Goal: Task Accomplishment & Management: Use online tool/utility

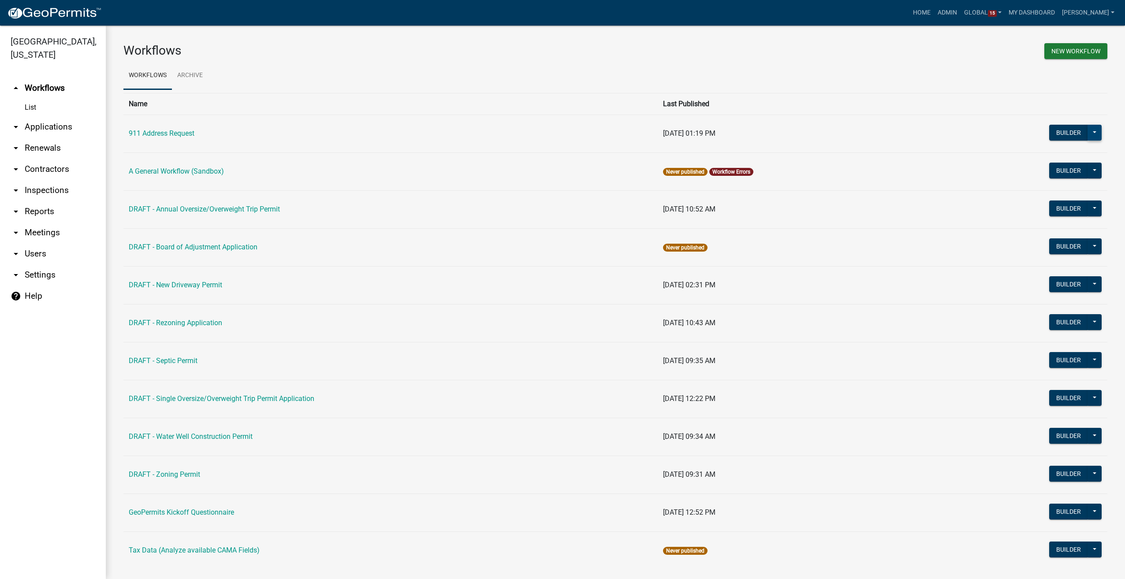
click at [1089, 130] on button at bounding box center [1094, 133] width 14 height 16
click at [1046, 260] on button "Make Public" at bounding box center [1064, 261] width 73 height 21
click at [1058, 129] on button "Builder" at bounding box center [1068, 133] width 39 height 16
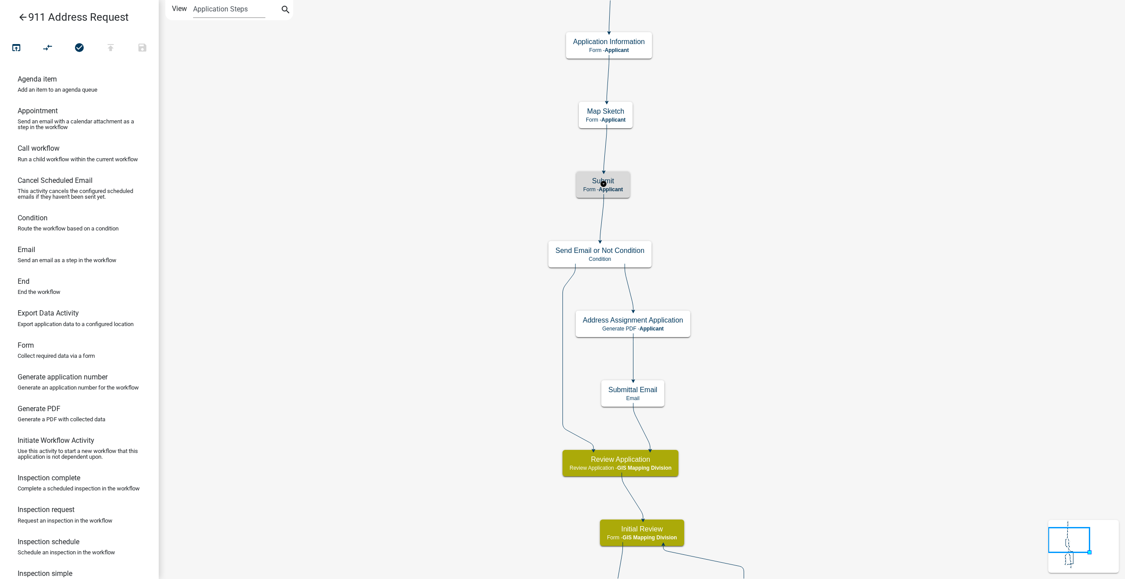
click at [620, 189] on span "Applicant" at bounding box center [610, 189] width 24 height 6
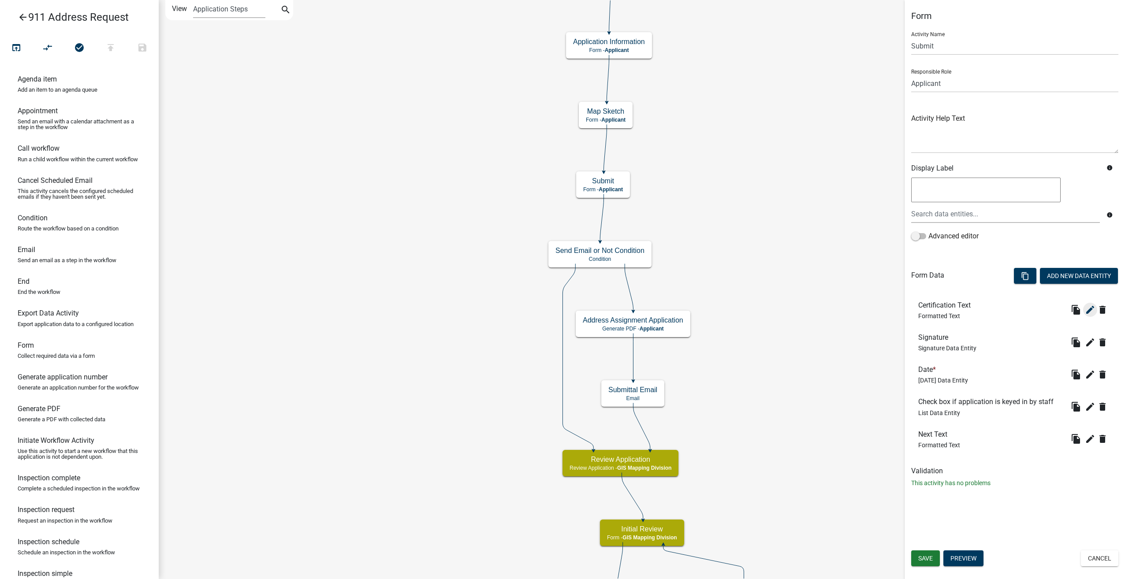
click at [1090, 305] on icon "edit" at bounding box center [1090, 310] width 11 height 11
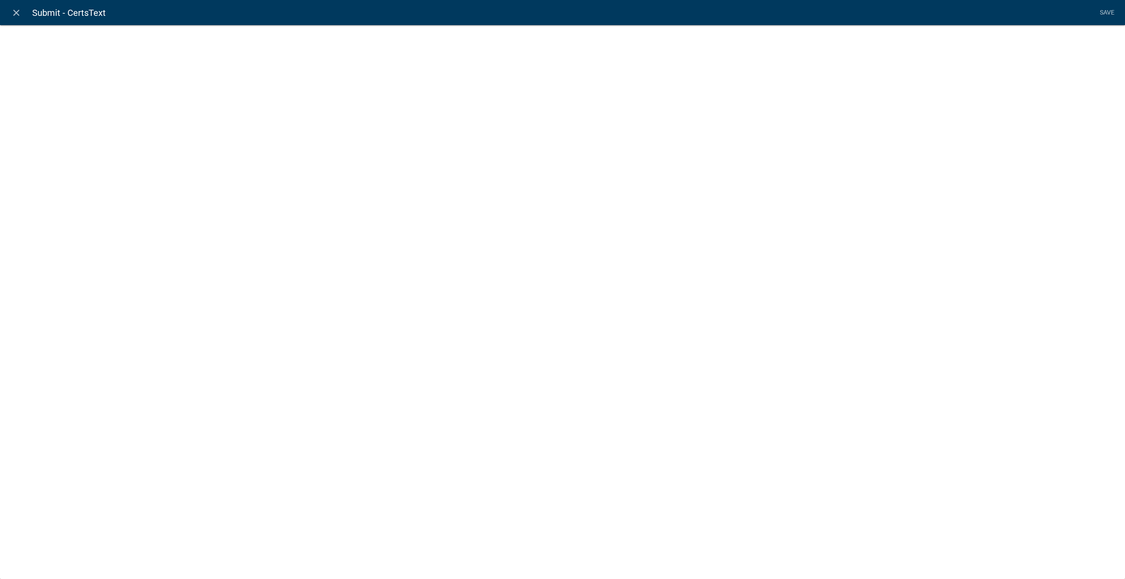
select select "rich-text"
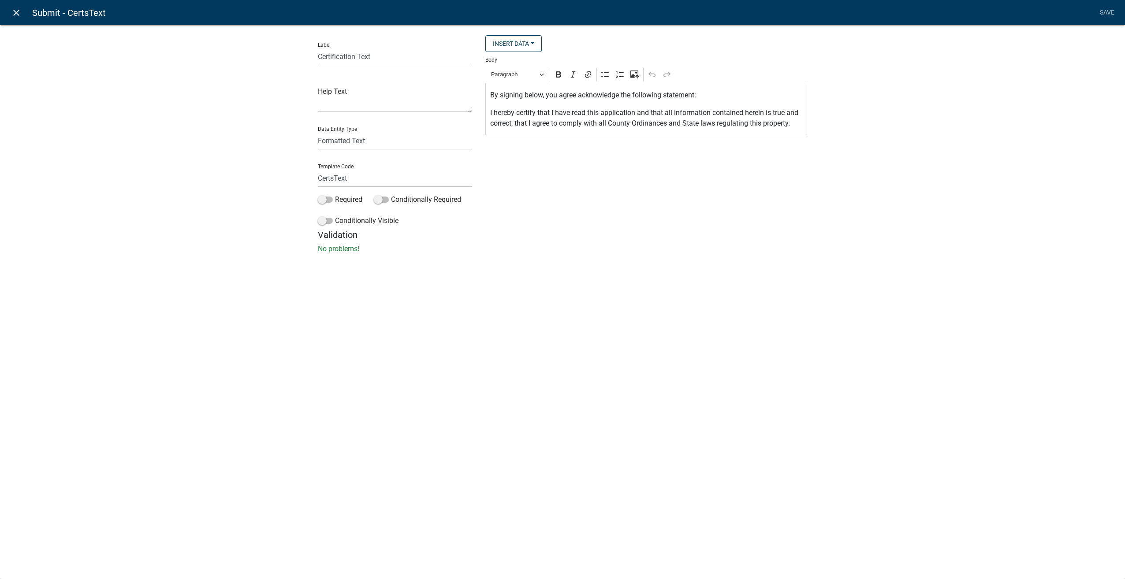
click at [20, 9] on icon "close" at bounding box center [16, 12] width 11 height 11
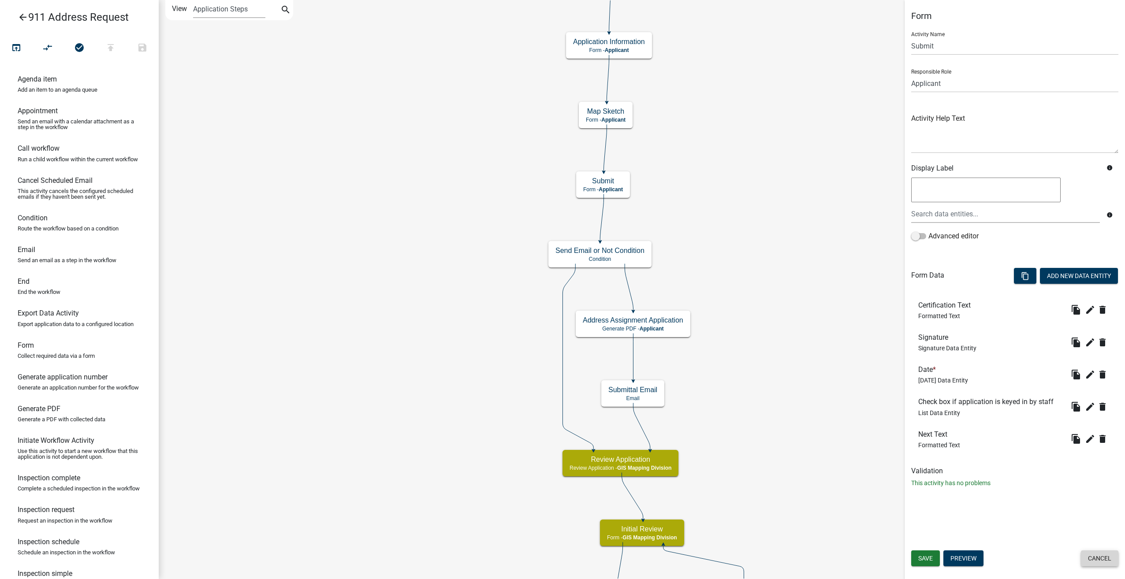
click at [1102, 557] on button "Cancel" at bounding box center [1099, 558] width 37 height 16
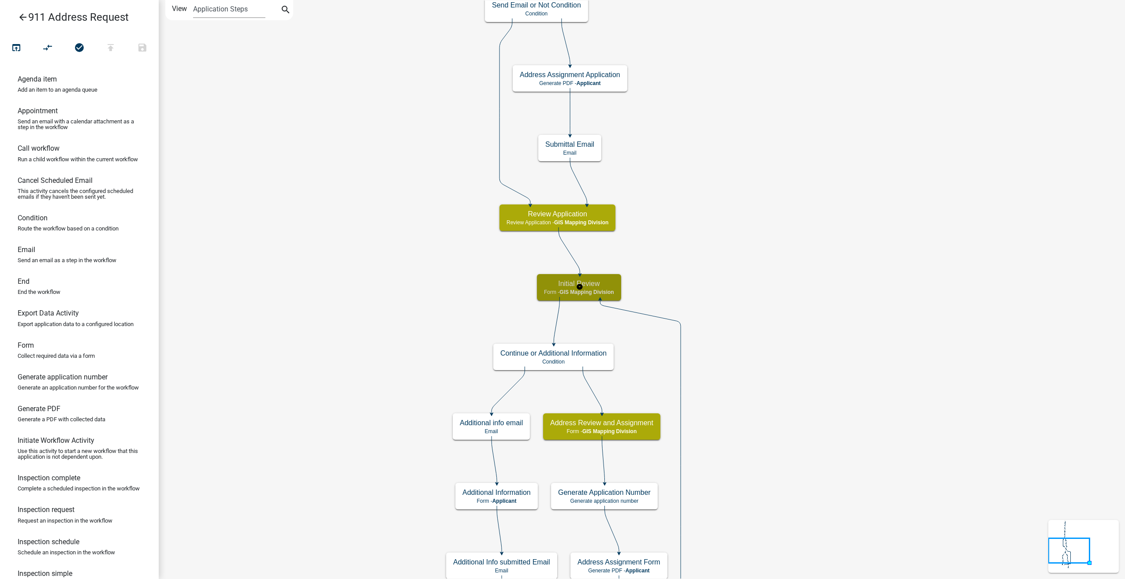
click at [602, 290] on span "GIS Mapping Division" at bounding box center [586, 292] width 54 height 6
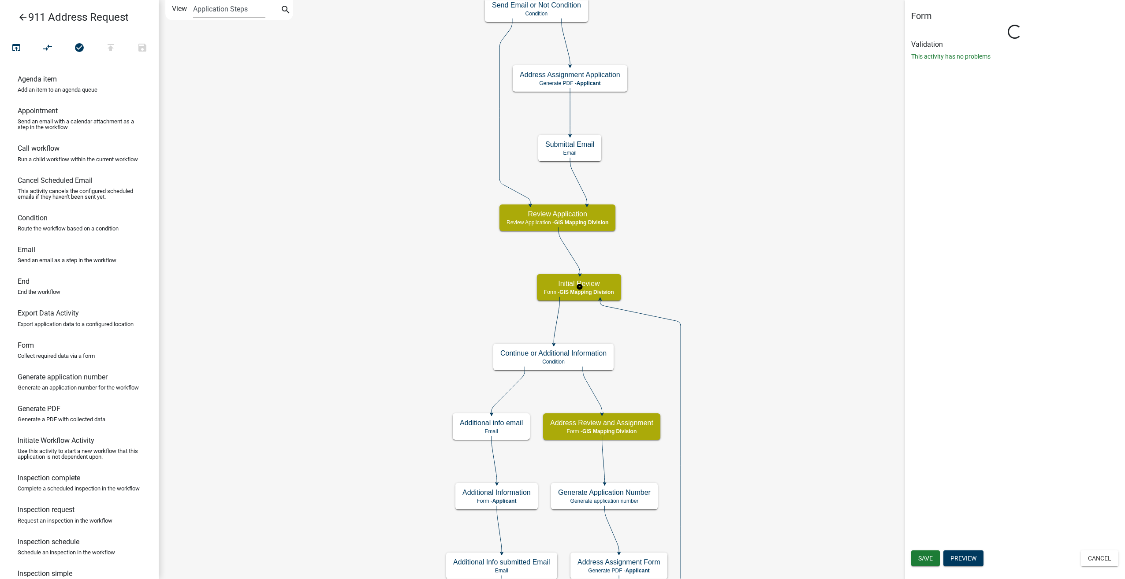
select select "54FD1F05-F7C4-43D8-80E4-05E86E2BA726"
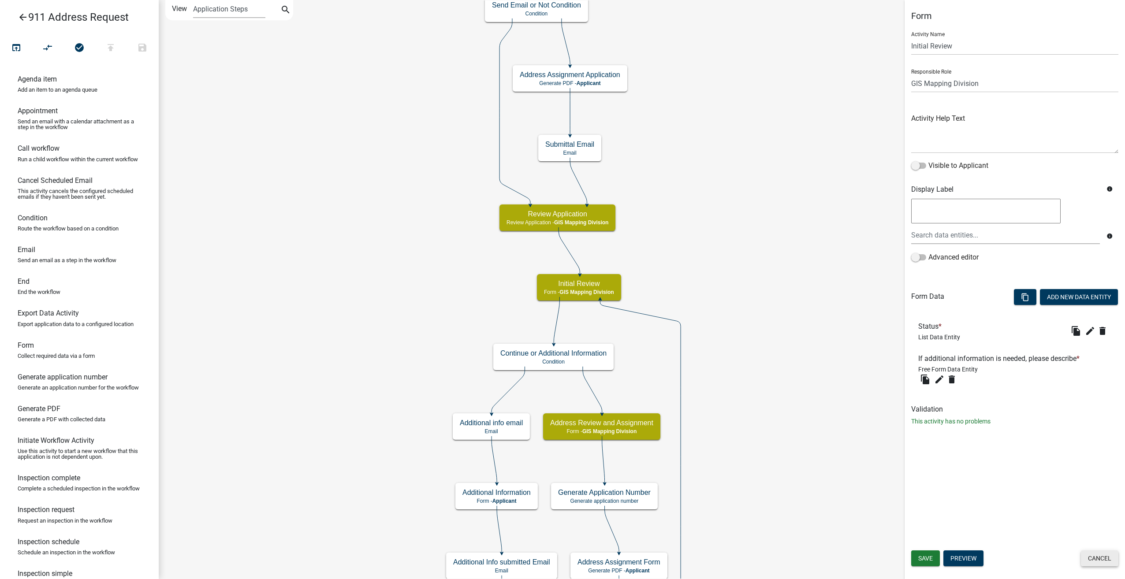
click at [1089, 561] on button "Cancel" at bounding box center [1099, 558] width 37 height 16
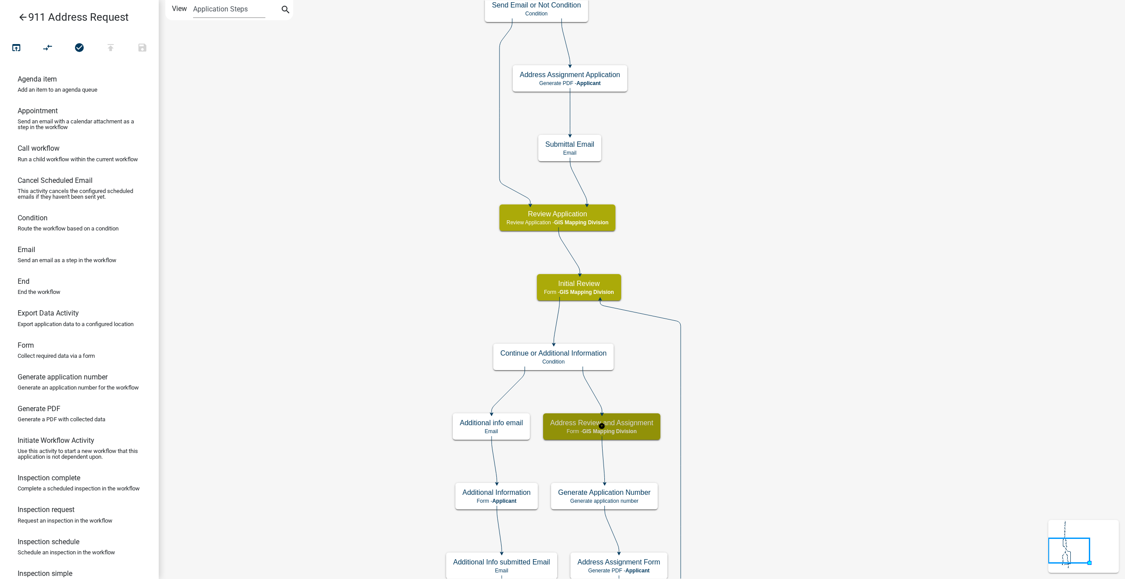
click at [639, 428] on p "Form - GIS Mapping Division" at bounding box center [601, 431] width 103 height 6
select select "54FD1F05-F7C4-43D8-80E4-05E86E2BA726"
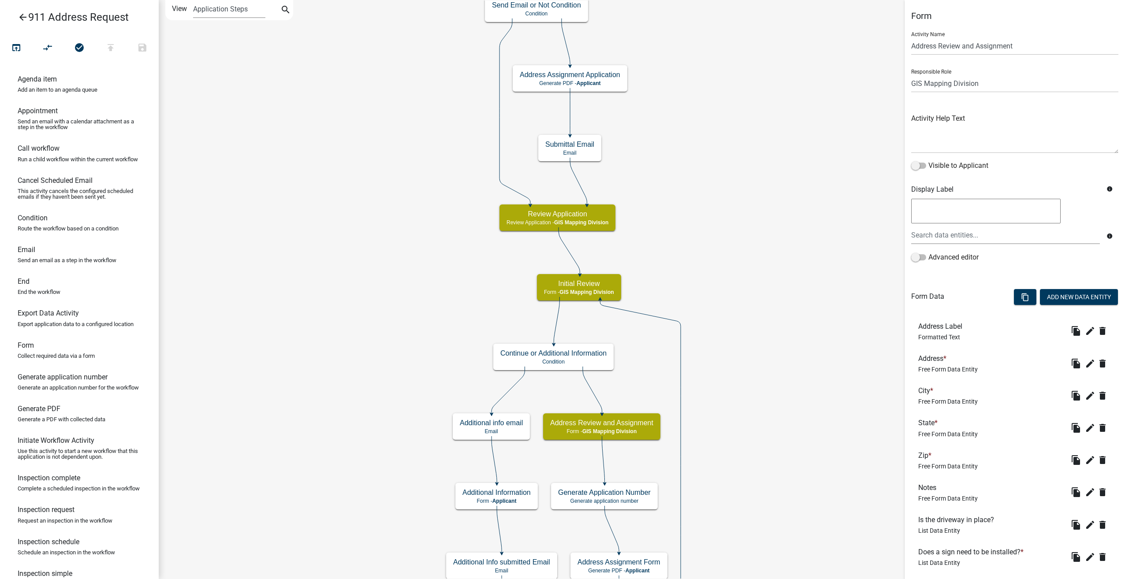
scroll to position [148, 0]
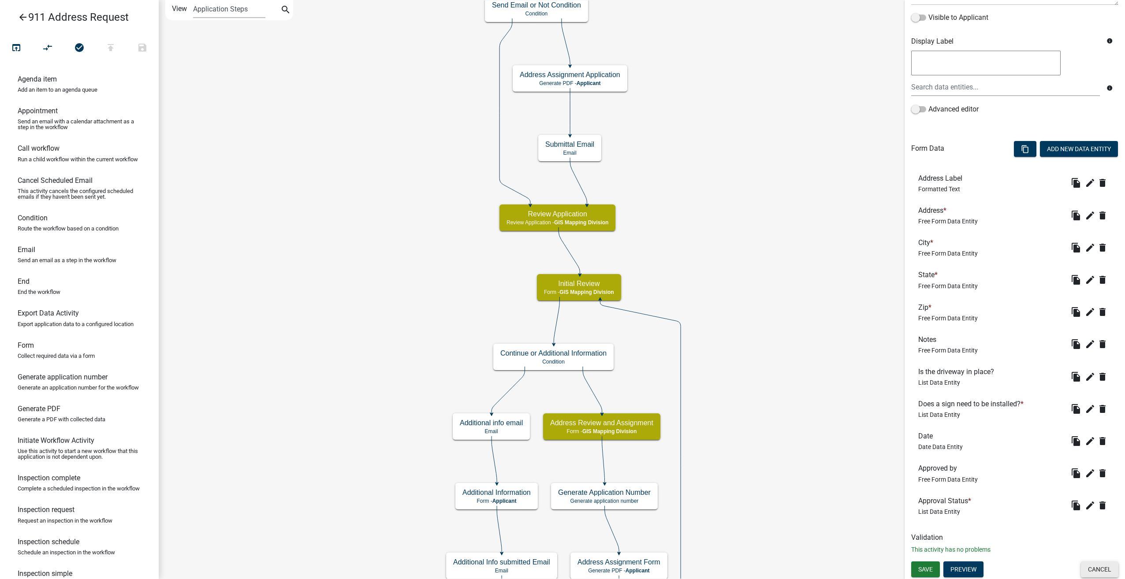
click at [1094, 567] on button "Cancel" at bounding box center [1099, 569] width 37 height 16
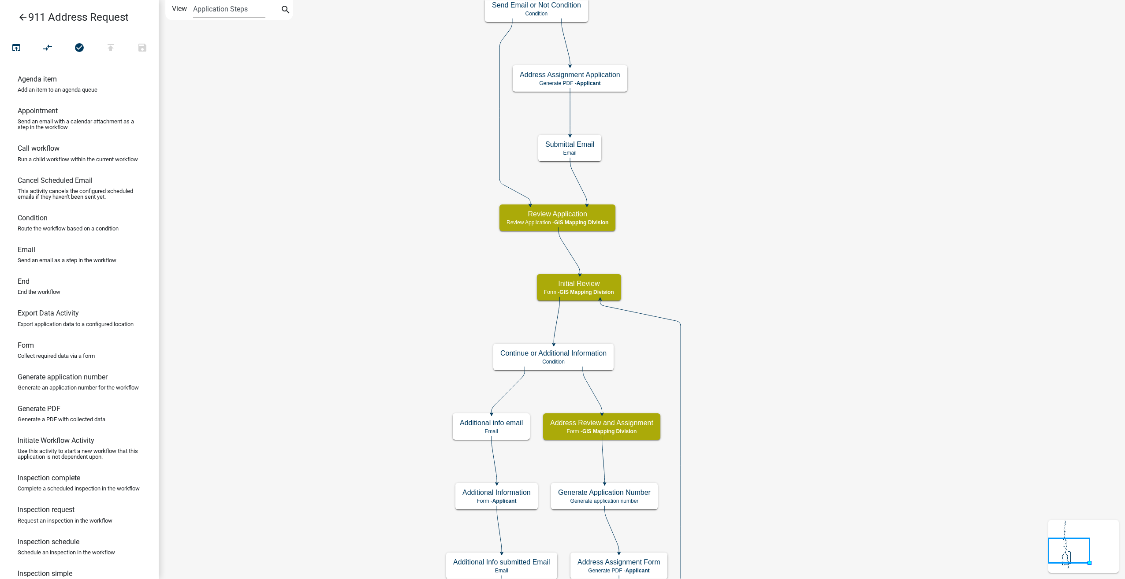
scroll to position [0, 0]
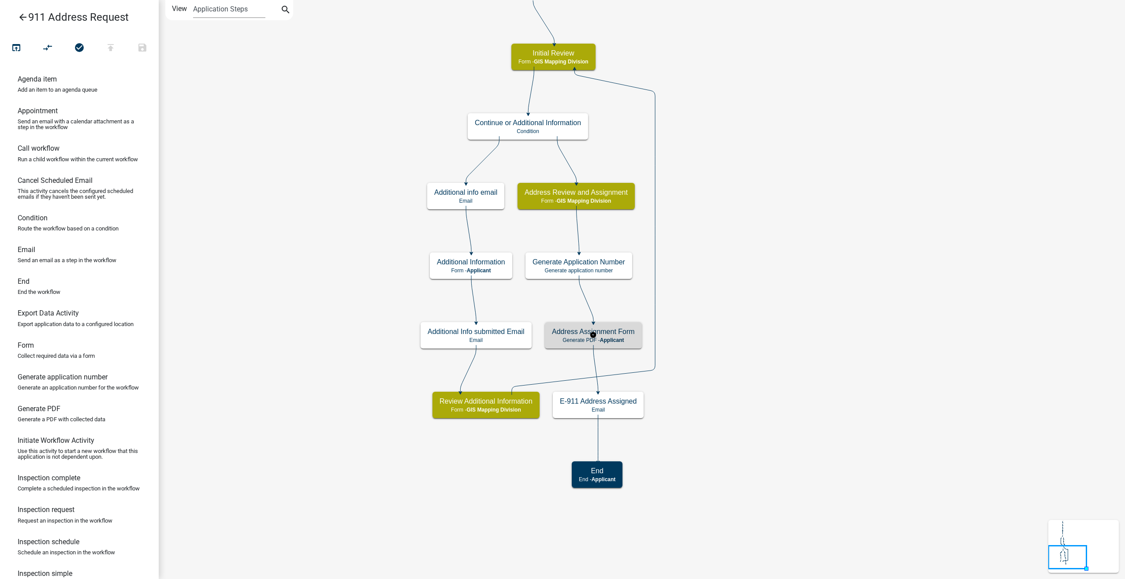
click at [597, 334] on h5 "Address Assignment Form" at bounding box center [593, 331] width 83 height 8
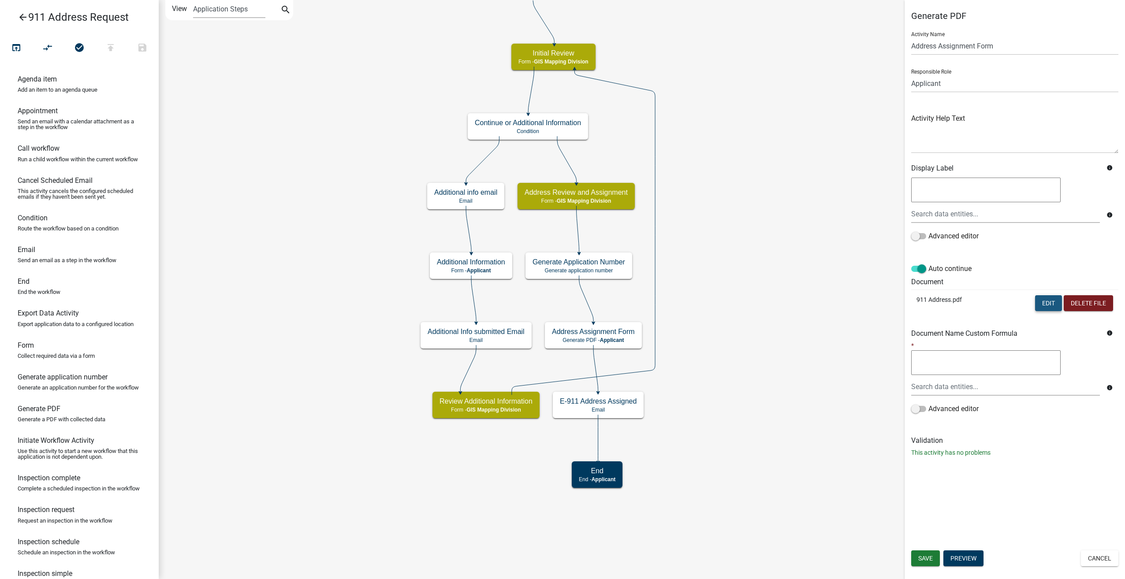
click at [1041, 303] on button "Edit" at bounding box center [1048, 303] width 27 height 16
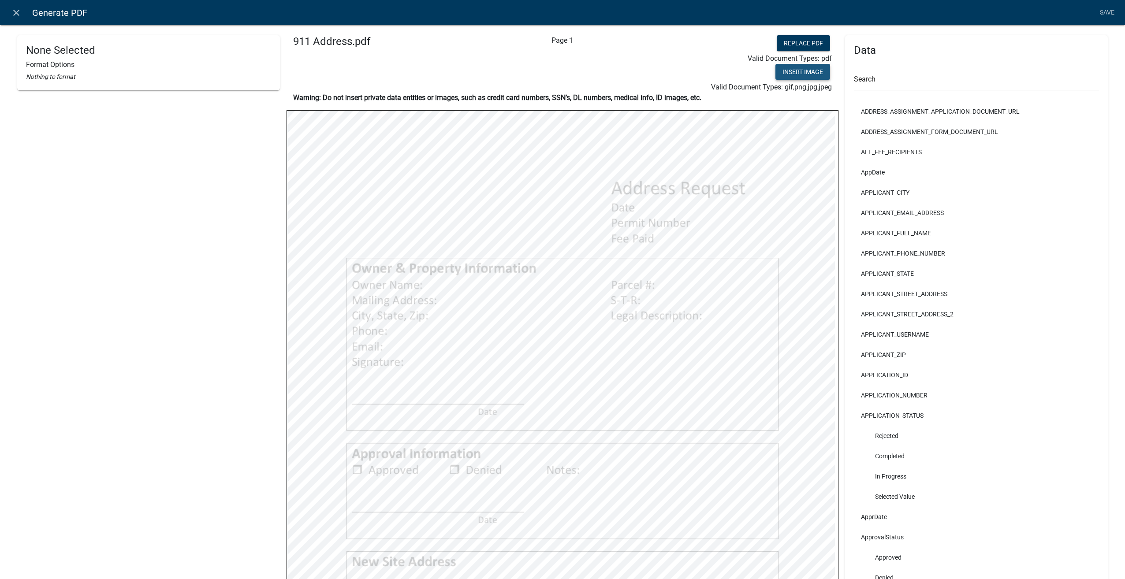
click at [786, 75] on button "Insert Image" at bounding box center [802, 72] width 55 height 16
click at [1103, 9] on link "Save" at bounding box center [1107, 12] width 22 height 17
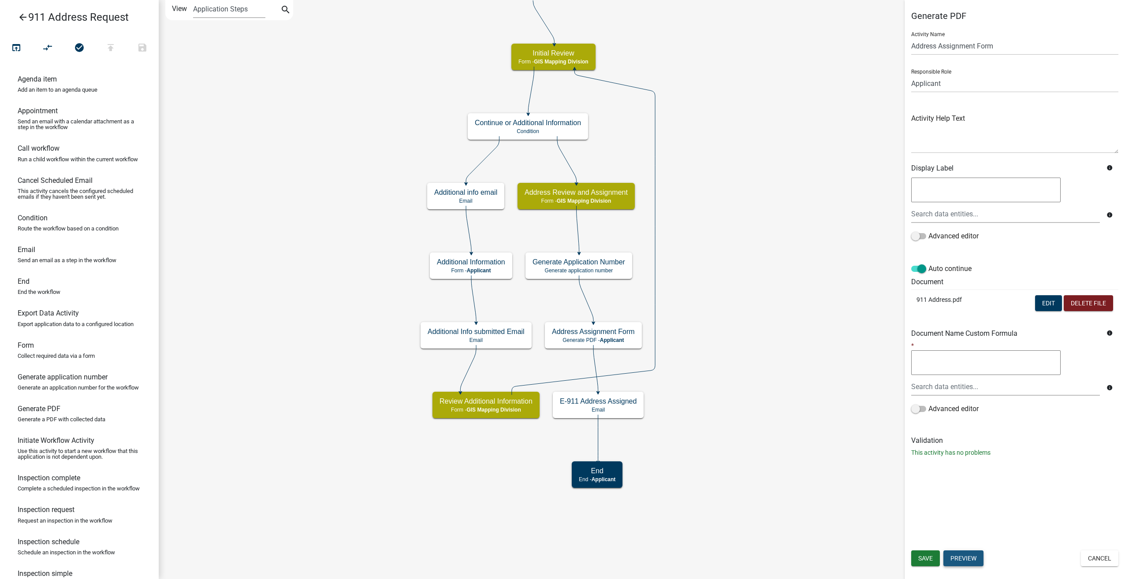
click at [953, 557] on button "Preview" at bounding box center [963, 558] width 40 height 16
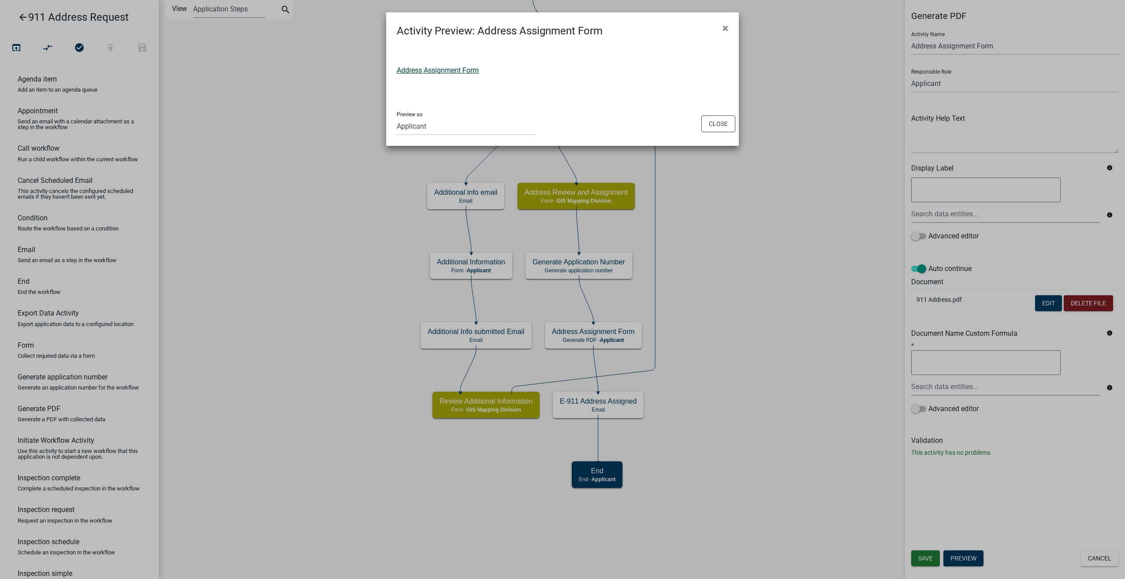
click at [438, 74] on link "Address Assignment Form" at bounding box center [438, 70] width 82 height 8
click at [708, 126] on button "Close" at bounding box center [718, 123] width 34 height 17
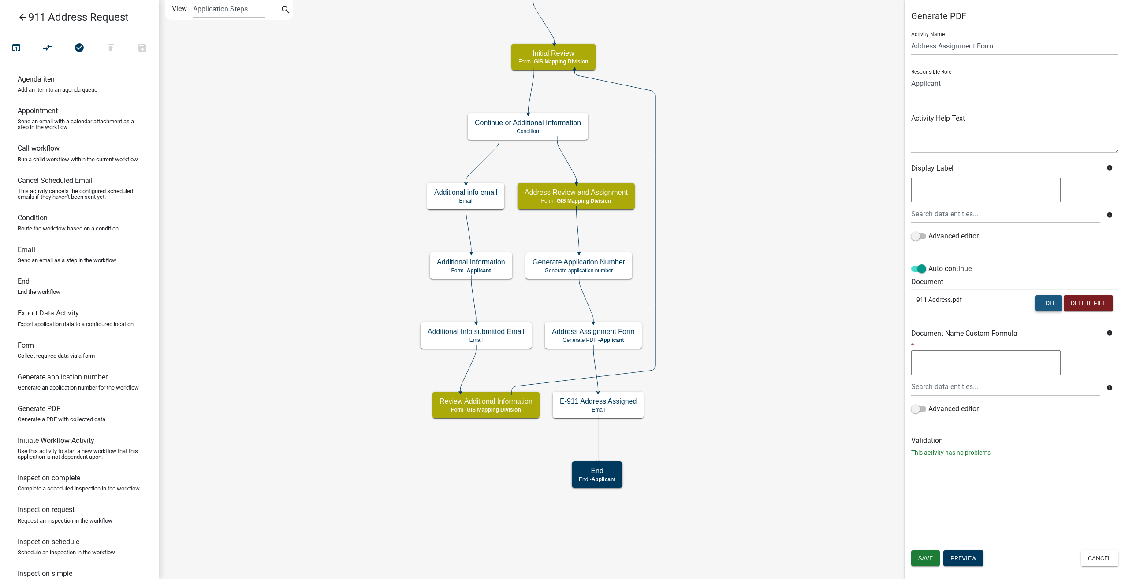
click at [1052, 304] on button "Edit" at bounding box center [1048, 303] width 27 height 16
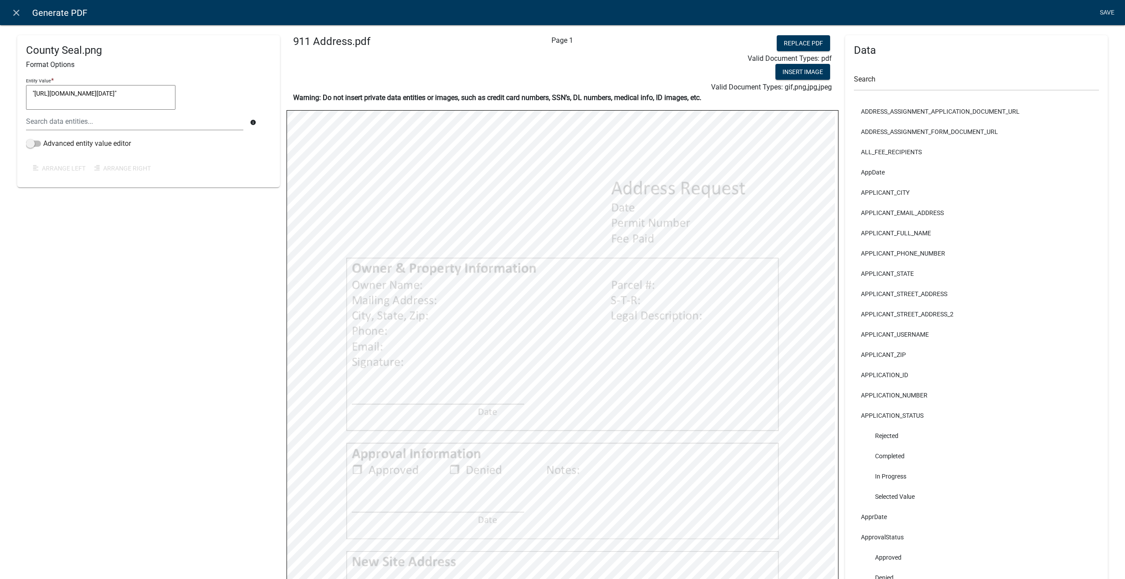
click at [1105, 11] on link "Save" at bounding box center [1107, 12] width 22 height 17
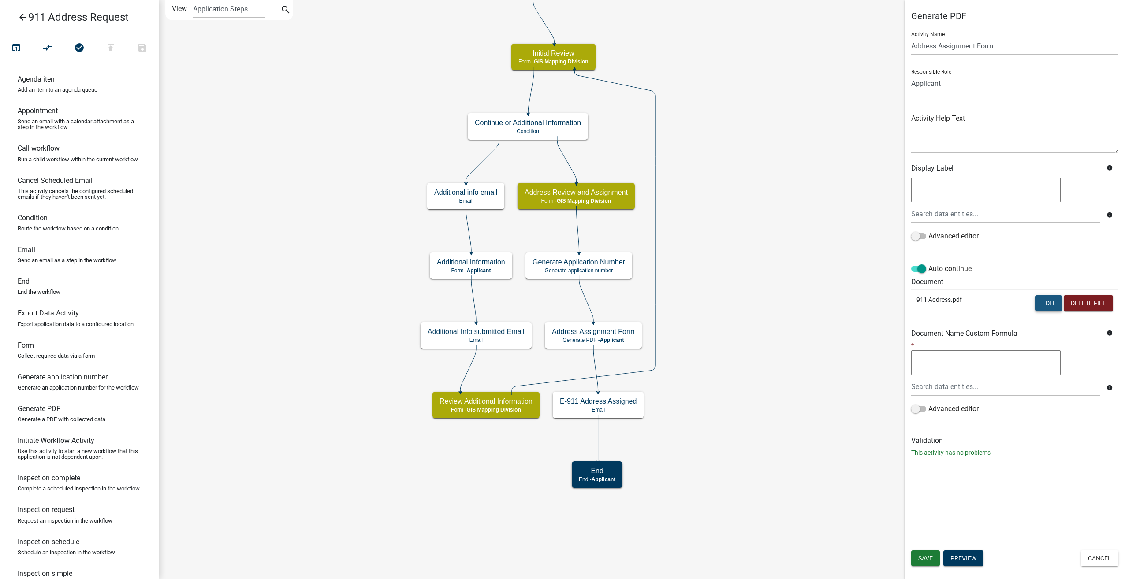
click at [1048, 299] on button "Edit" at bounding box center [1048, 303] width 27 height 16
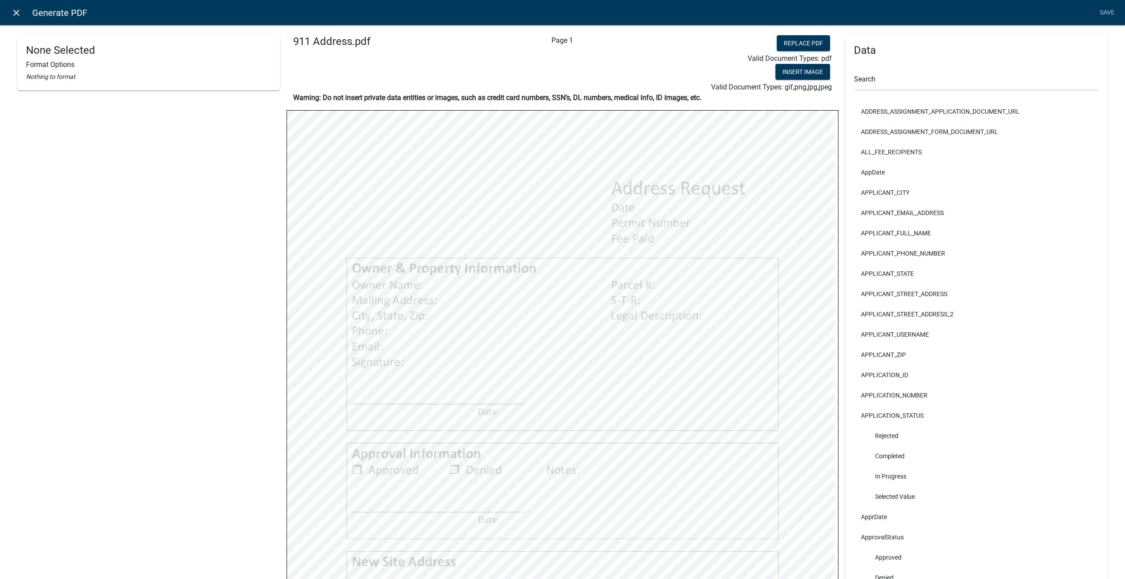
click at [19, 11] on icon "close" at bounding box center [16, 12] width 11 height 11
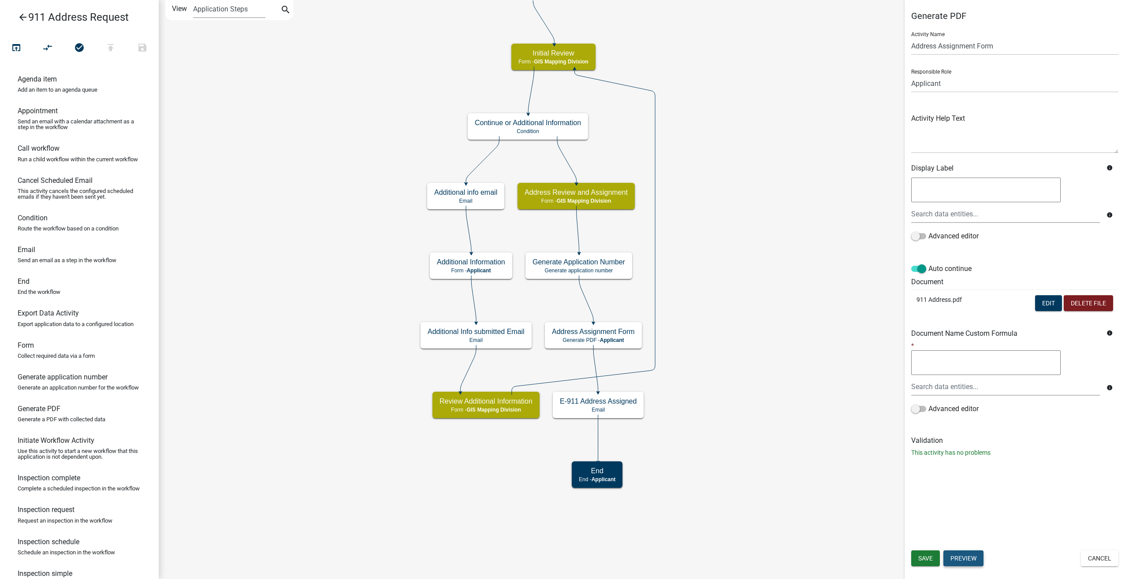
click at [964, 550] on button "Preview" at bounding box center [963, 558] width 40 height 16
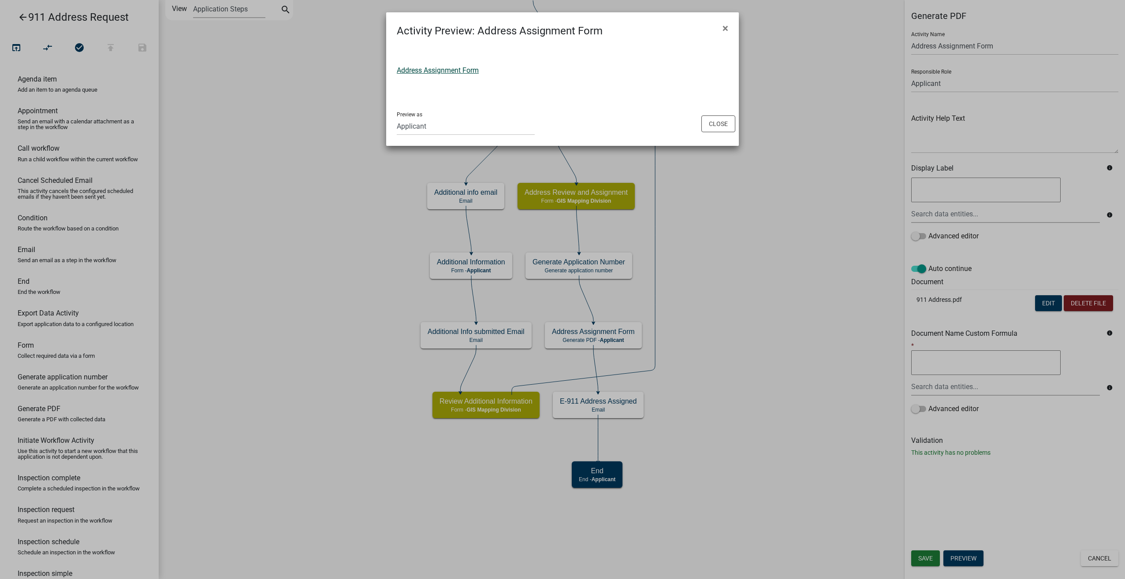
click at [431, 73] on link "Address Assignment Form" at bounding box center [438, 70] width 82 height 8
click at [721, 127] on button "Close" at bounding box center [718, 123] width 34 height 17
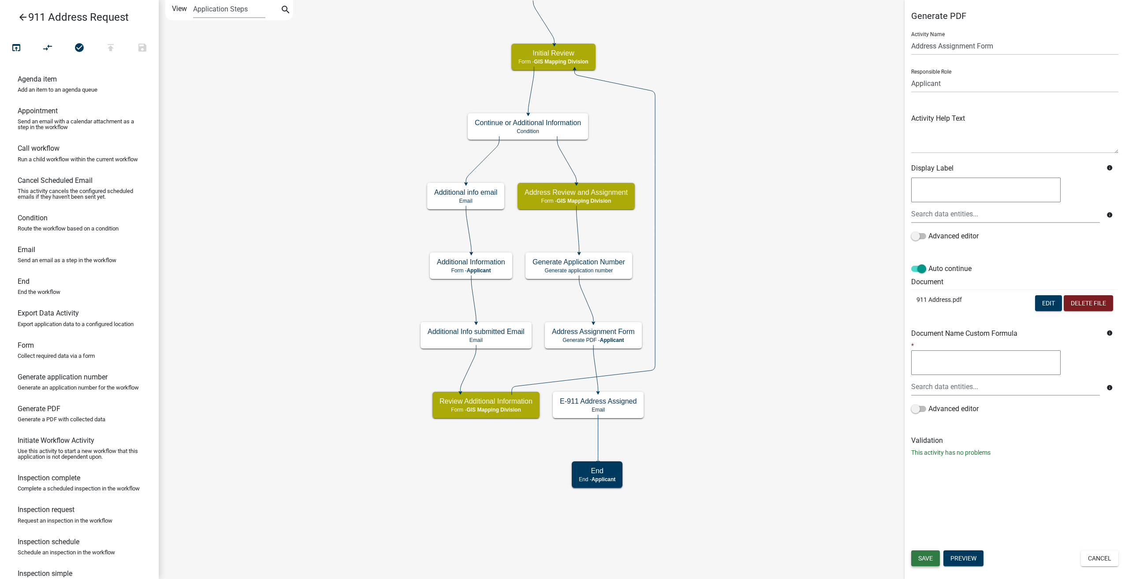
click at [925, 557] on span "Save" at bounding box center [925, 558] width 15 height 7
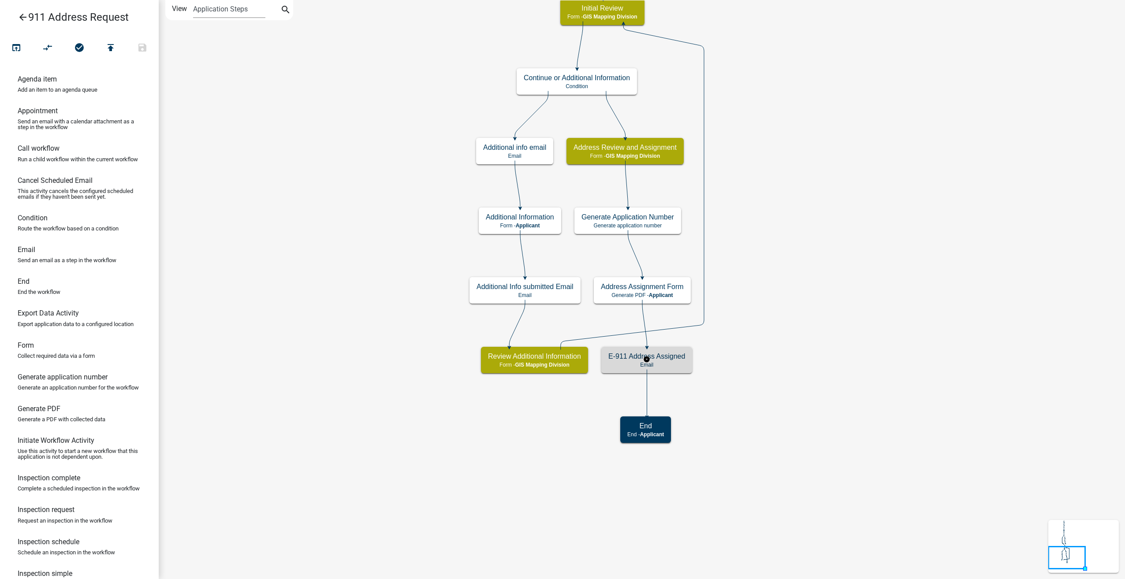
click at [660, 362] on p "Email" at bounding box center [646, 365] width 77 height 6
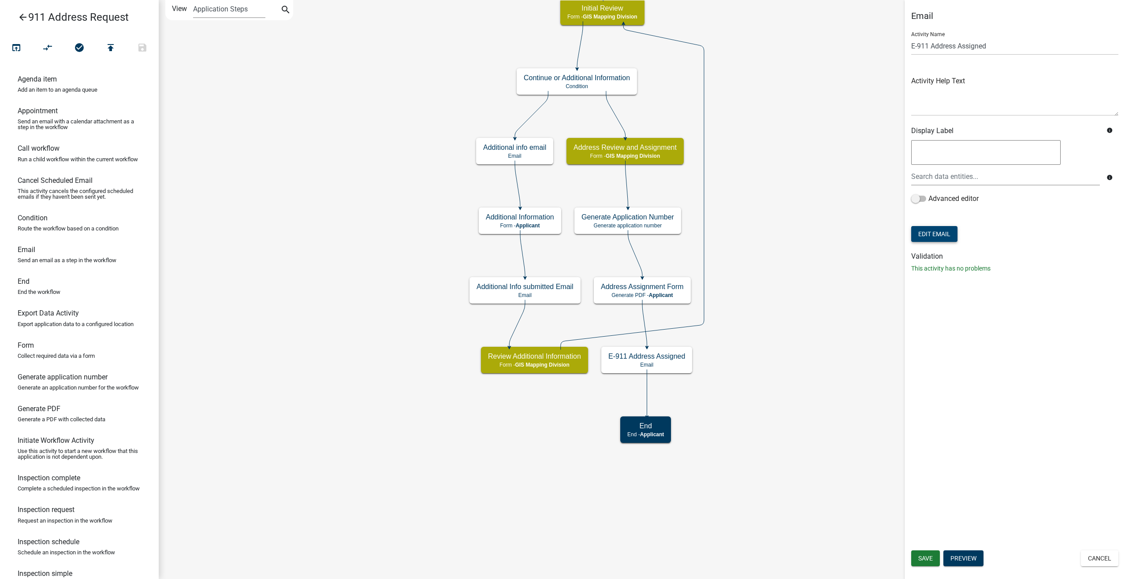
click at [928, 230] on button "Edit Email" at bounding box center [934, 234] width 46 height 16
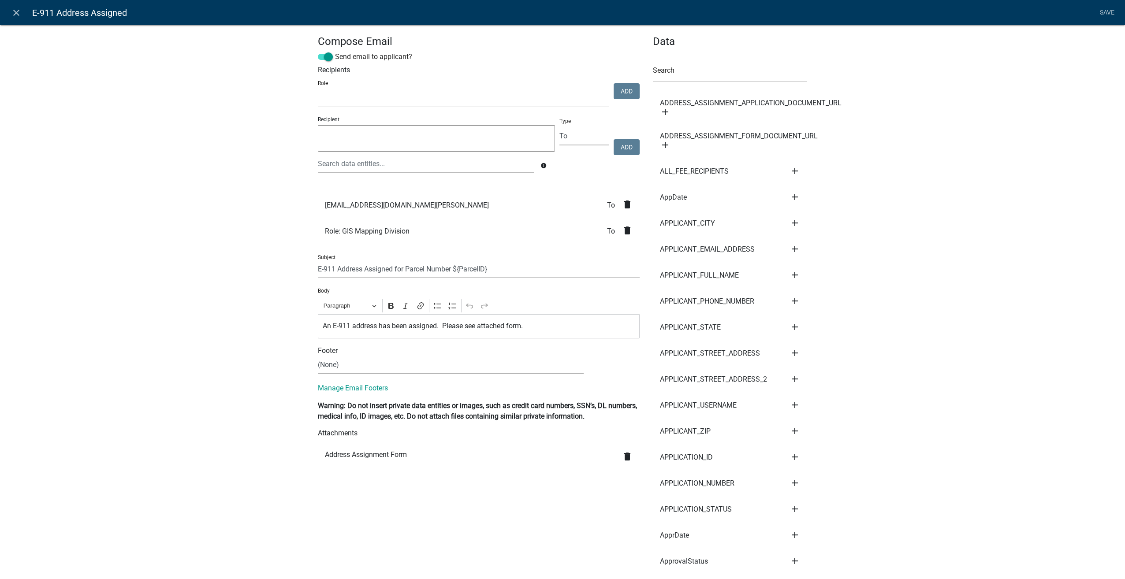
click at [341, 367] on select "(None) Planning & Zoning Secondary Roads" at bounding box center [451, 365] width 266 height 18
click at [335, 98] on select "GIS Mapping Division Secondary Roads Admin Environmental Health, Zoning, and Fl…" at bounding box center [463, 98] width 291 height 18
click at [16, 9] on icon "close" at bounding box center [16, 12] width 11 height 11
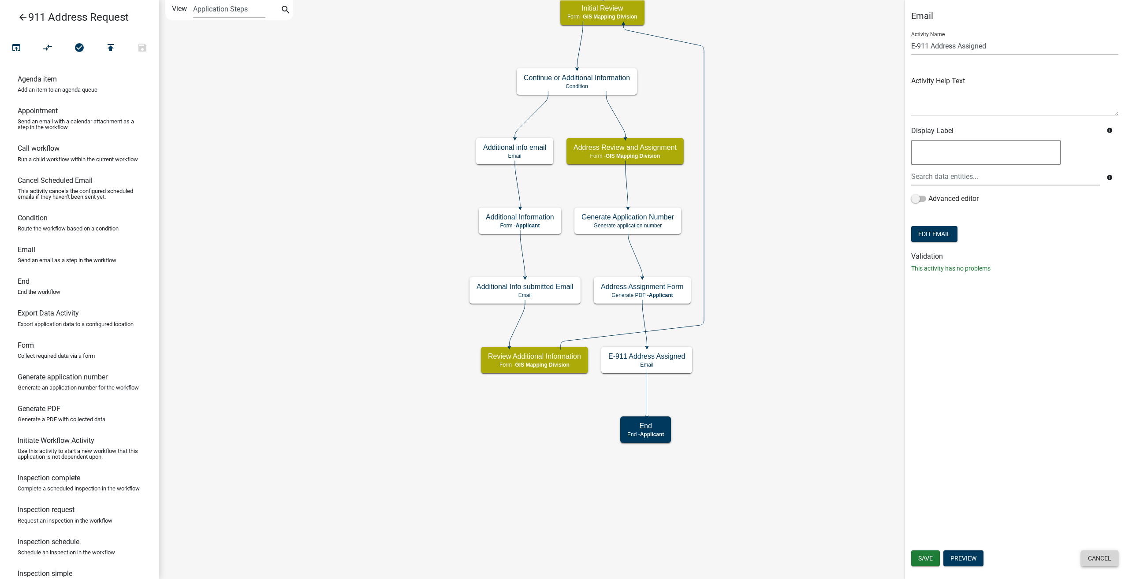
click at [1099, 555] on button "Cancel" at bounding box center [1099, 558] width 37 height 16
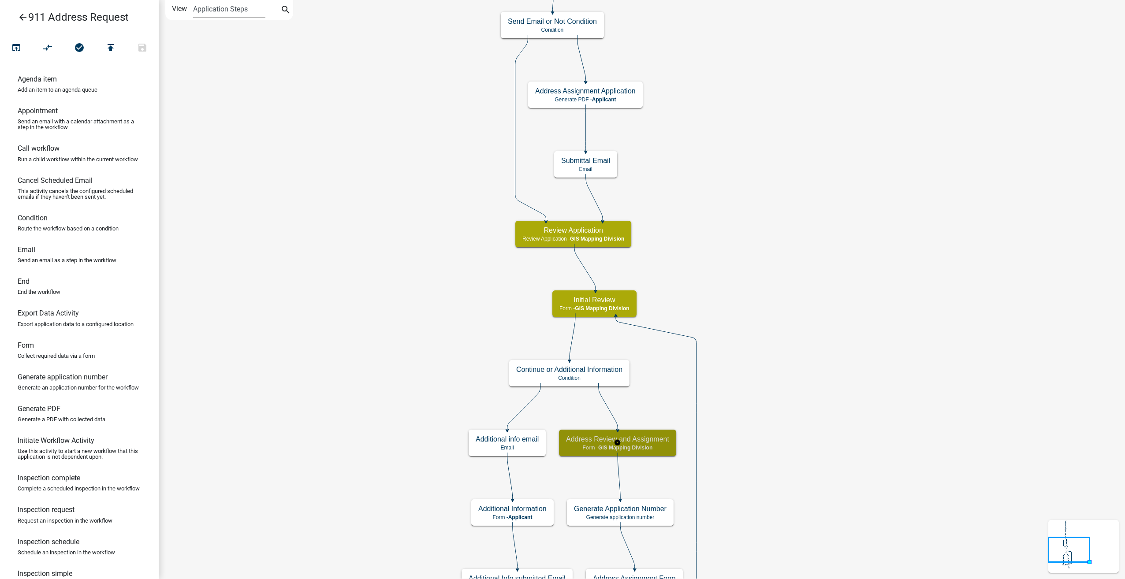
click at [625, 450] on span "GIS Mapping Division" at bounding box center [625, 448] width 54 height 6
select select "54FD1F05-F7C4-43D8-80E4-05E86E2BA726"
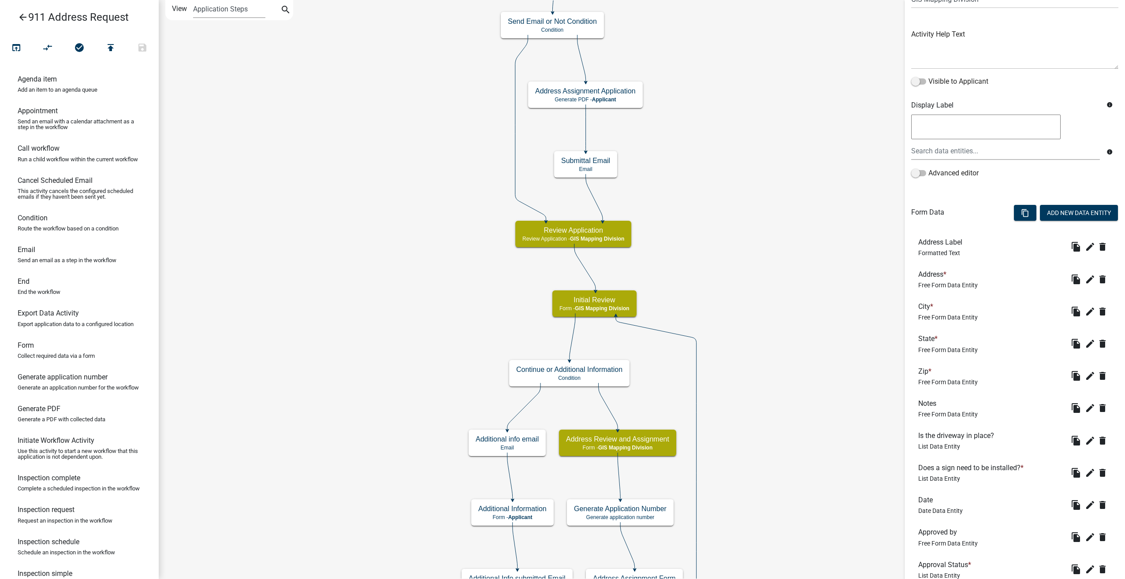
scroll to position [148, 0]
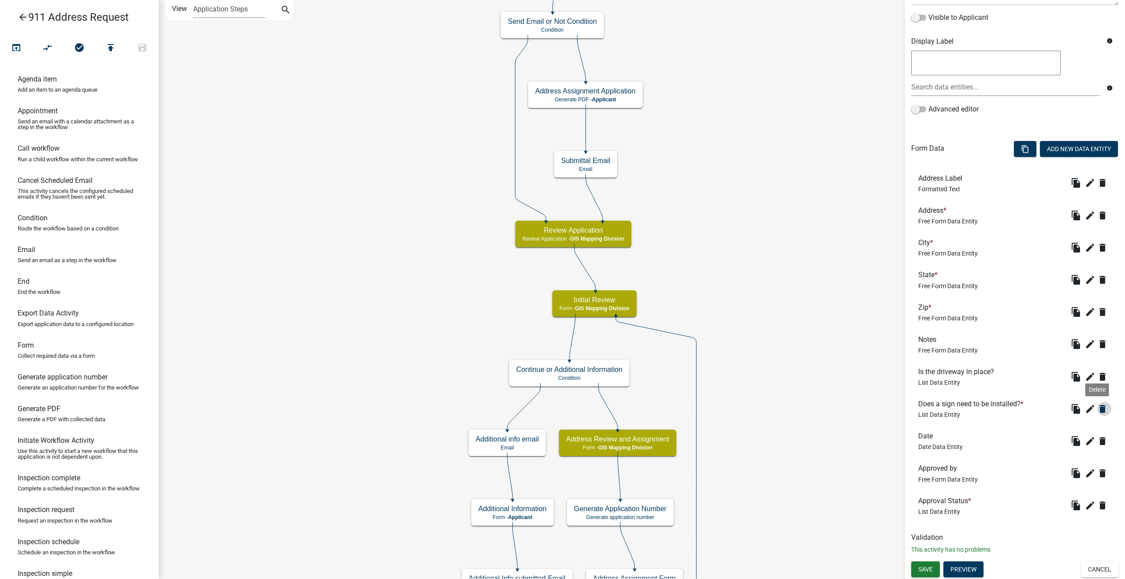
click at [1097, 407] on icon "delete" at bounding box center [1102, 409] width 11 height 11
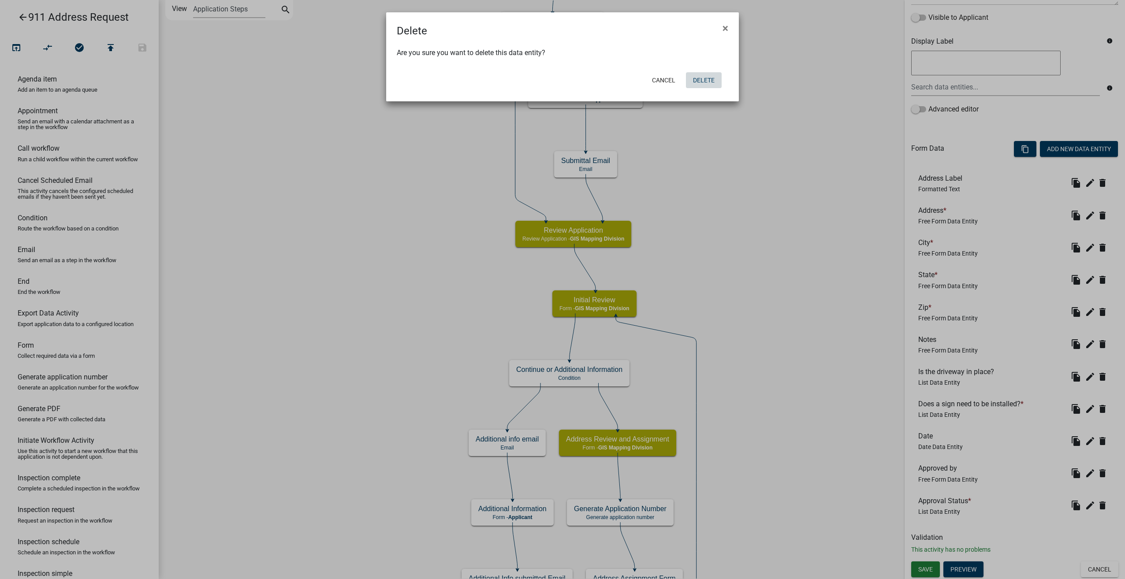
click at [702, 81] on button "Delete" at bounding box center [704, 80] width 36 height 16
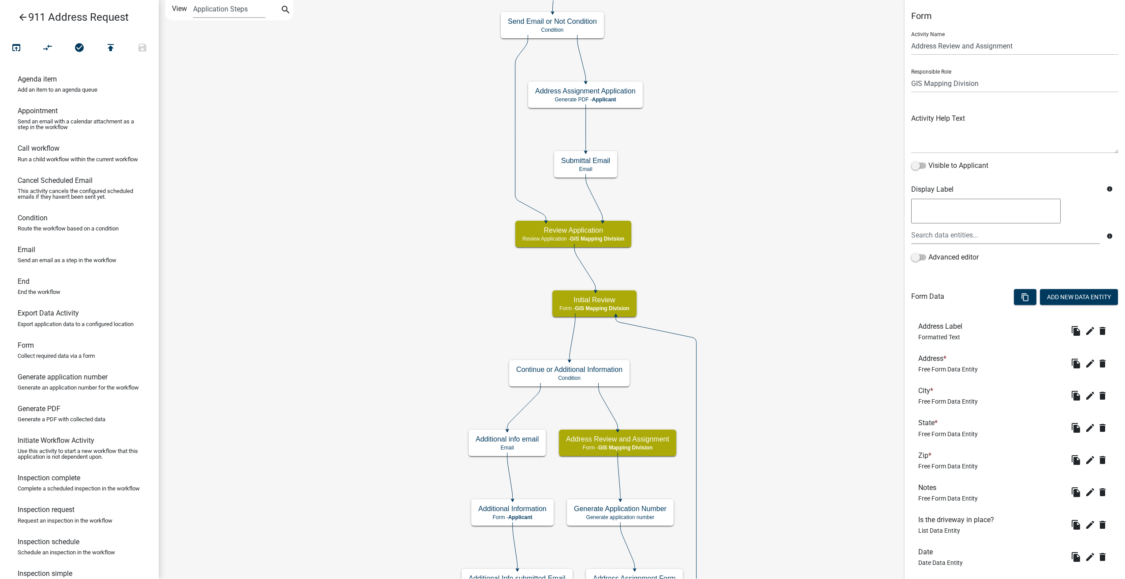
scroll to position [116, 0]
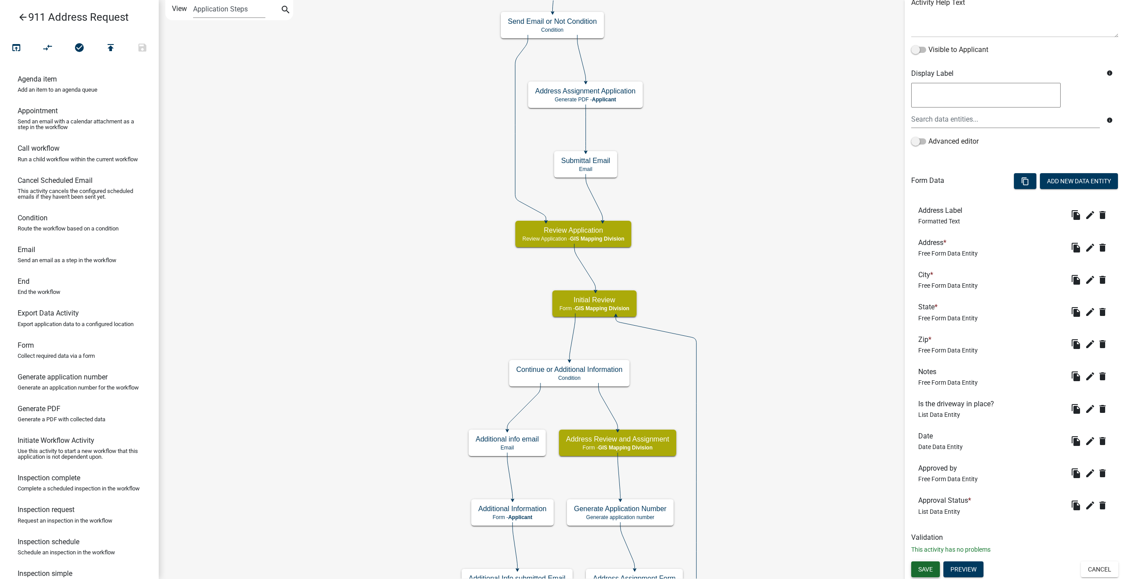
click at [924, 570] on span "Save" at bounding box center [925, 568] width 15 height 7
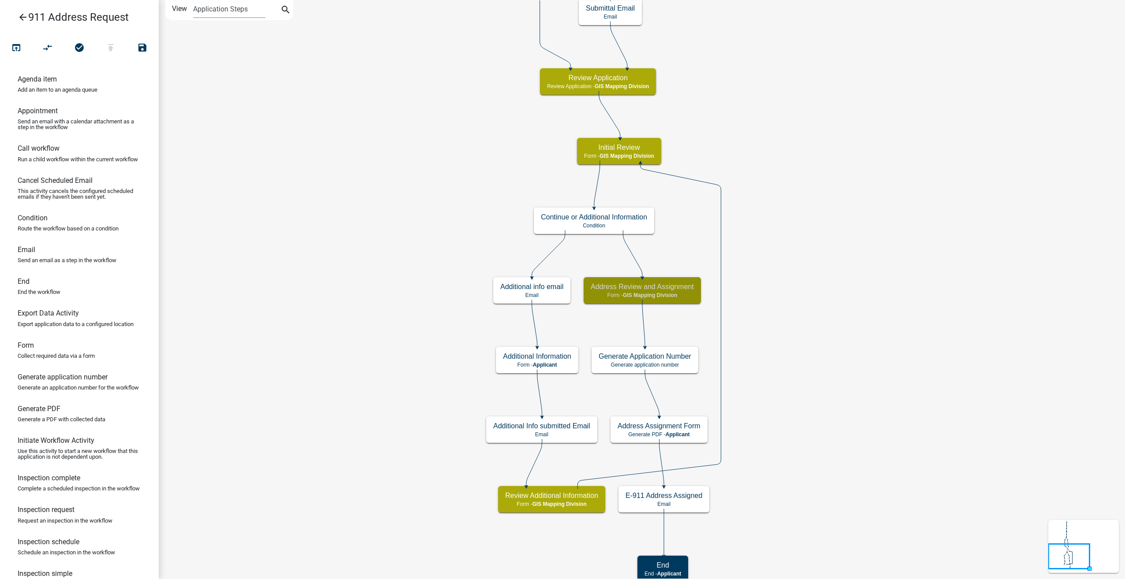
scroll to position [0, 0]
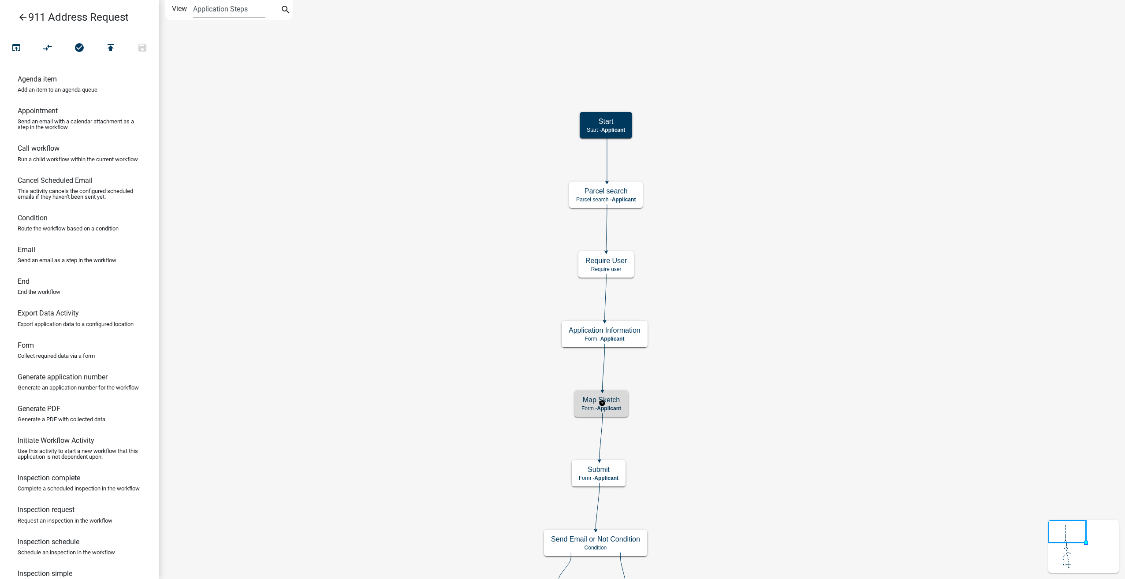
click at [613, 406] on span "Applicant" at bounding box center [609, 408] width 24 height 6
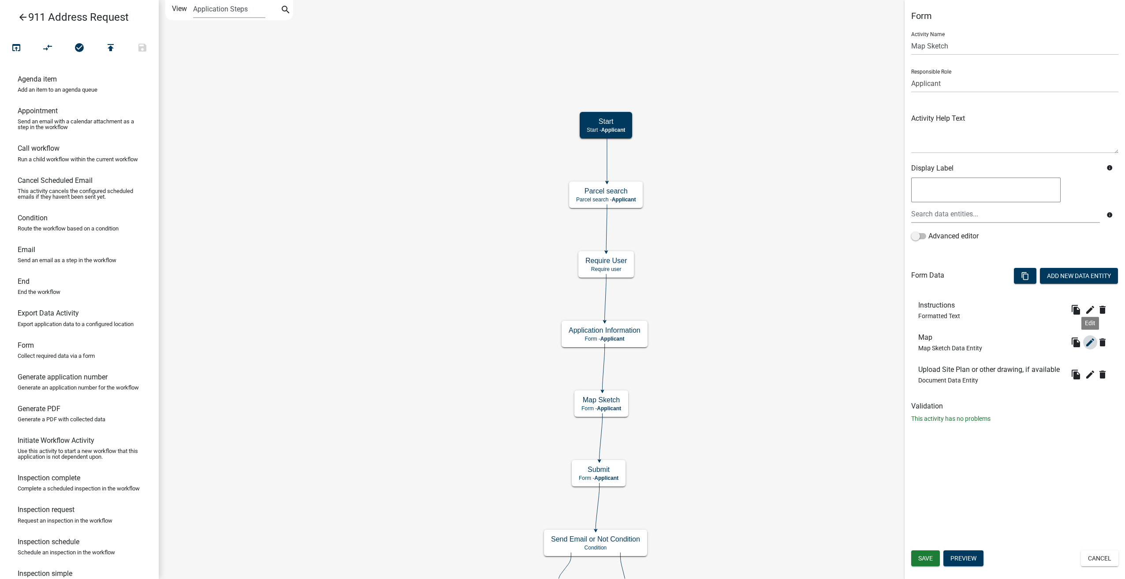
click at [1088, 340] on icon "edit" at bounding box center [1090, 342] width 11 height 11
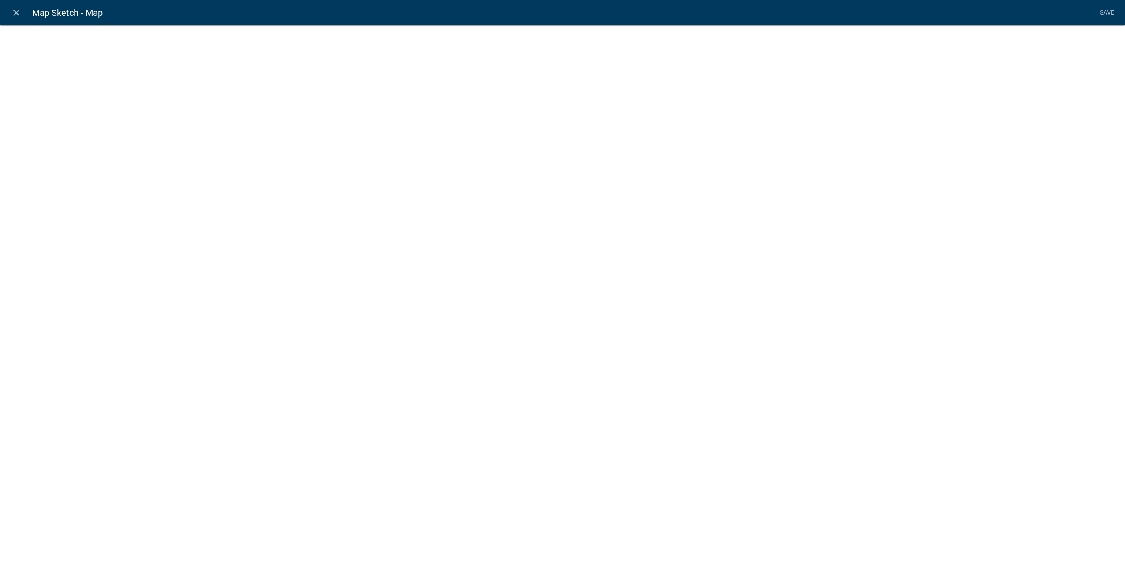
select select "mapsketch-data"
select select "hybrid"
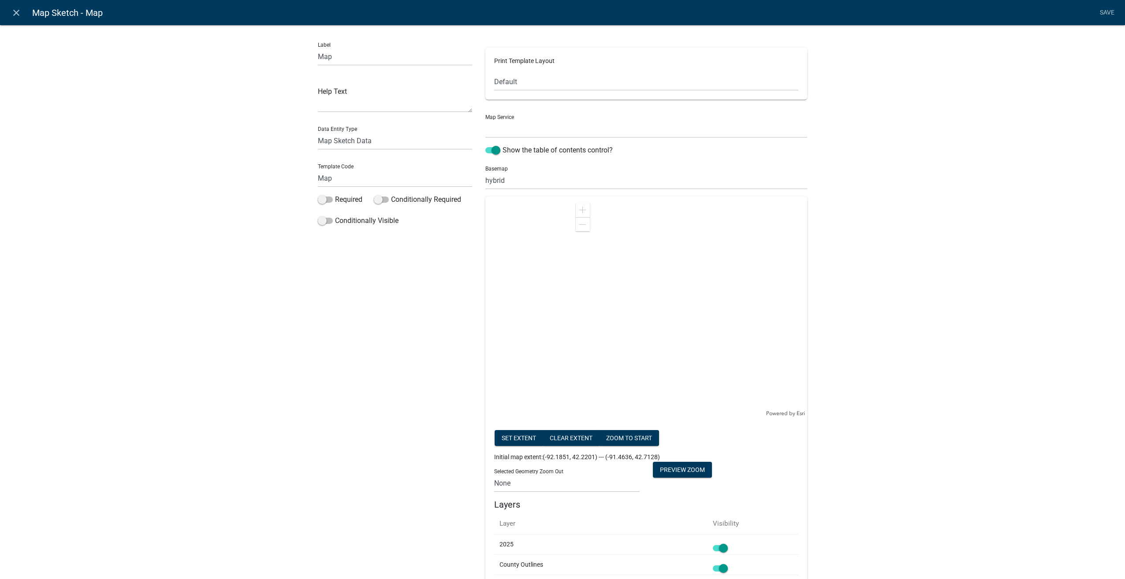
select select "0: Object"
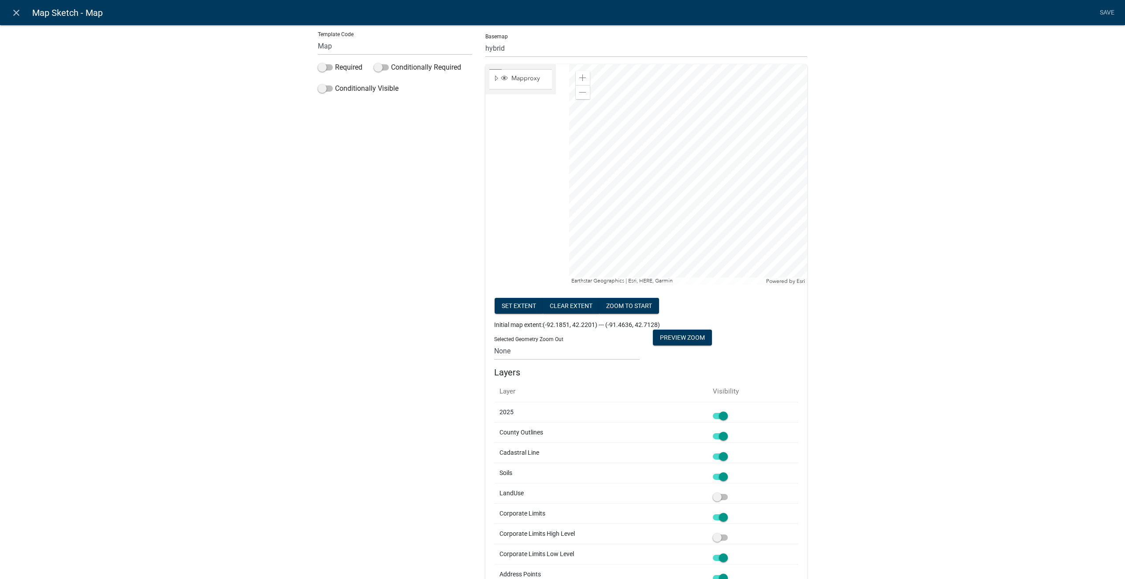
scroll to position [308, 0]
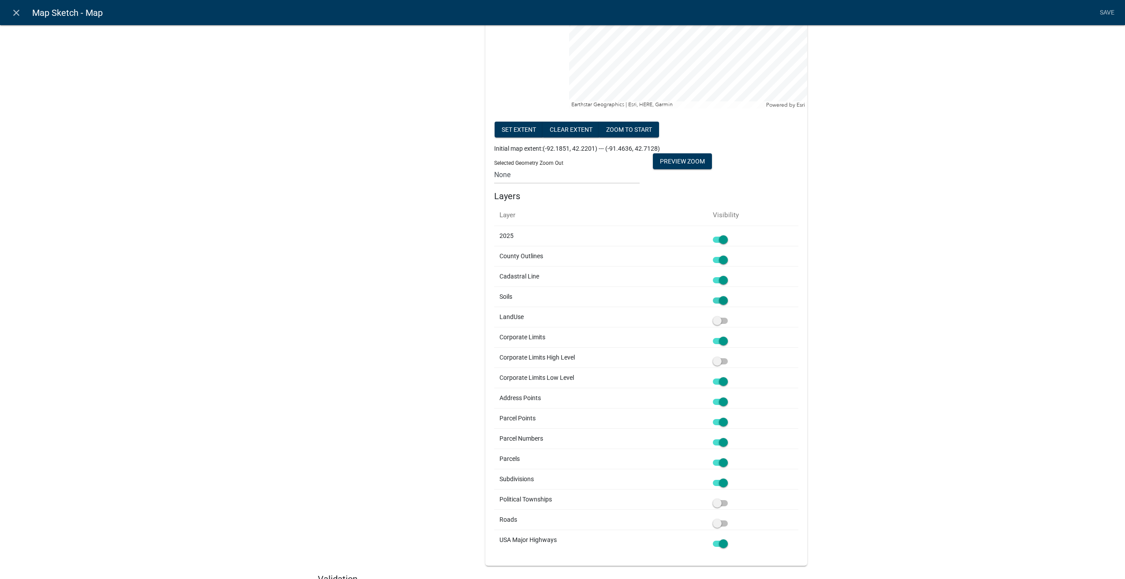
click at [722, 295] on div at bounding box center [753, 296] width 80 height 9
click at [722, 298] on span at bounding box center [720, 300] width 15 height 6
click at [730, 295] on input "checkbox" at bounding box center [730, 295] width 0 height 0
click at [720, 402] on span at bounding box center [720, 402] width 15 height 6
click at [730, 397] on input "checkbox" at bounding box center [730, 397] width 0 height 0
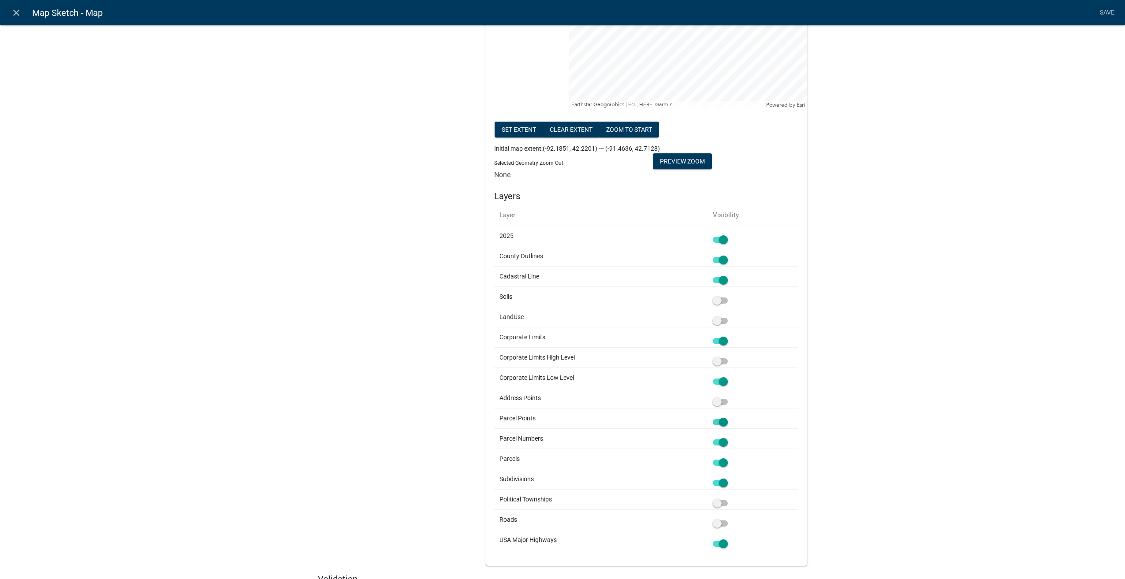
click at [722, 423] on span at bounding box center [720, 422] width 15 height 6
click at [730, 417] on input "checkbox" at bounding box center [730, 417] width 0 height 0
click at [720, 381] on span at bounding box center [720, 382] width 15 height 6
click at [730, 376] on input "checkbox" at bounding box center [730, 376] width 0 height 0
click at [721, 339] on span at bounding box center [720, 341] width 15 height 6
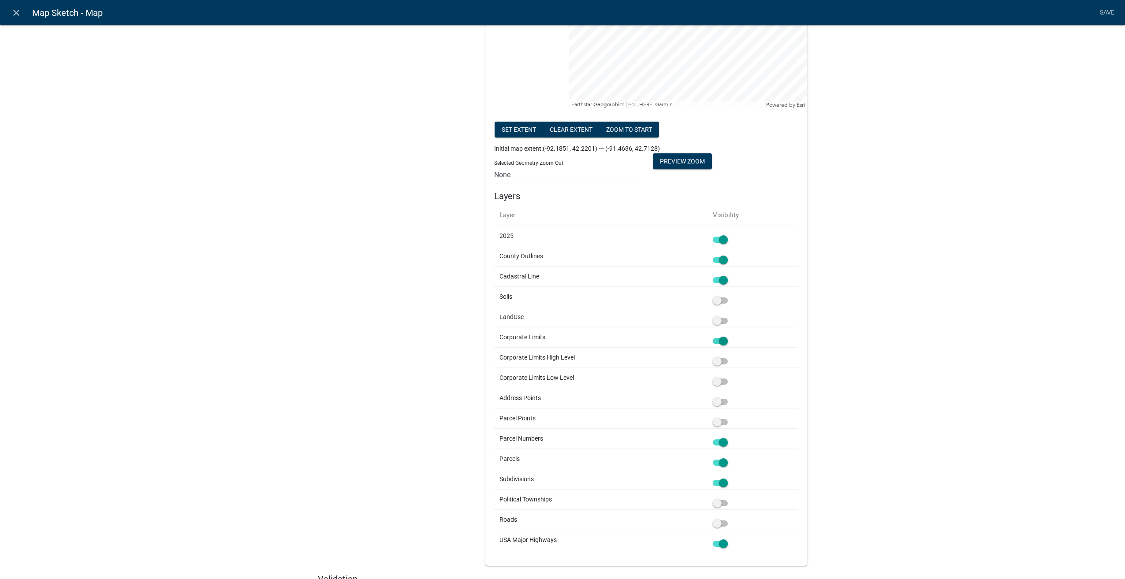
click at [730, 336] on input "checkbox" at bounding box center [730, 336] width 0 height 0
click at [721, 482] on span at bounding box center [720, 483] width 15 height 6
click at [730, 478] on input "checkbox" at bounding box center [730, 478] width 0 height 0
click at [714, 522] on span at bounding box center [720, 523] width 15 height 6
click at [730, 518] on input "checkbox" at bounding box center [730, 518] width 0 height 0
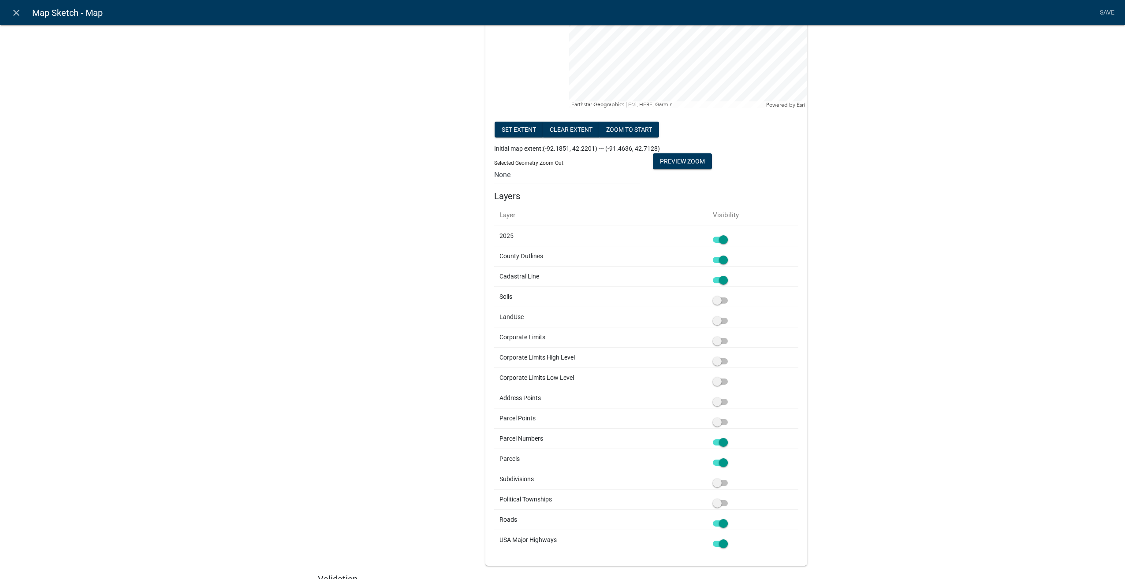
scroll to position [176, 0]
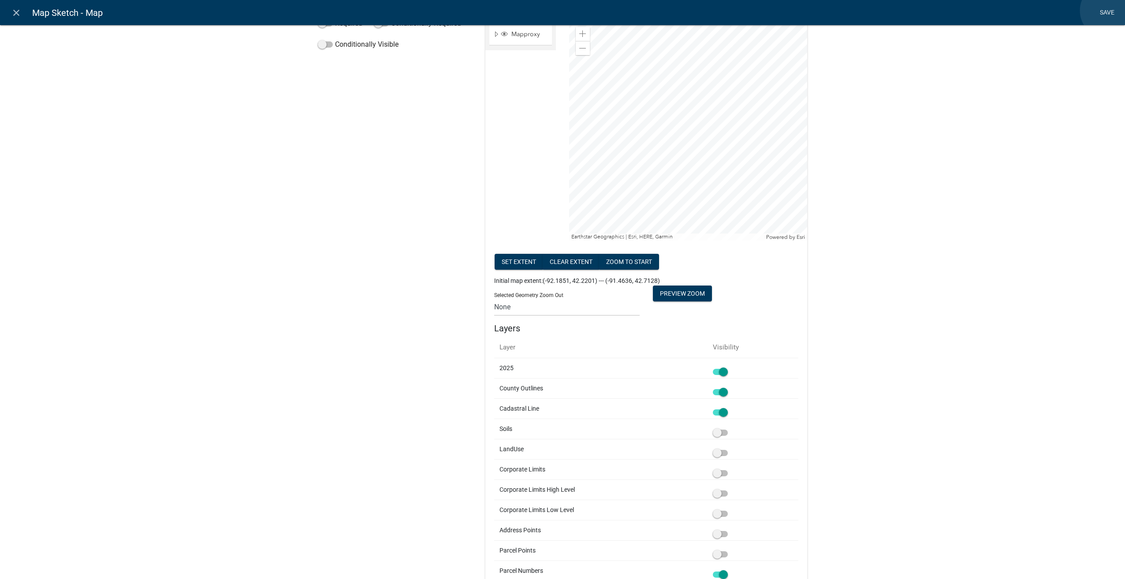
click at [1107, 11] on link "Save" at bounding box center [1107, 12] width 22 height 17
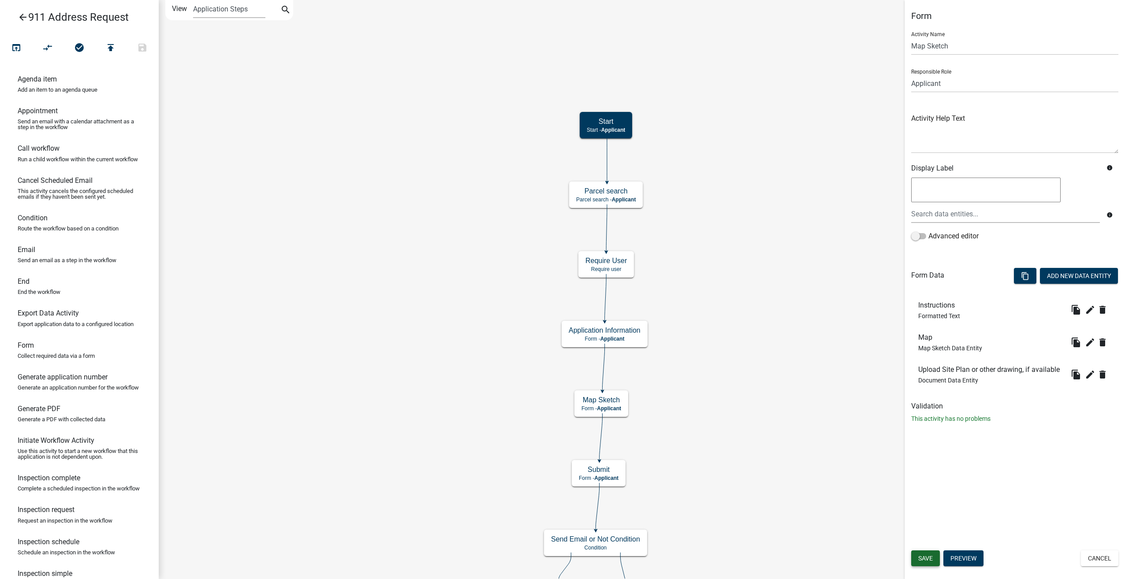
click at [924, 560] on span "Save" at bounding box center [925, 558] width 15 height 7
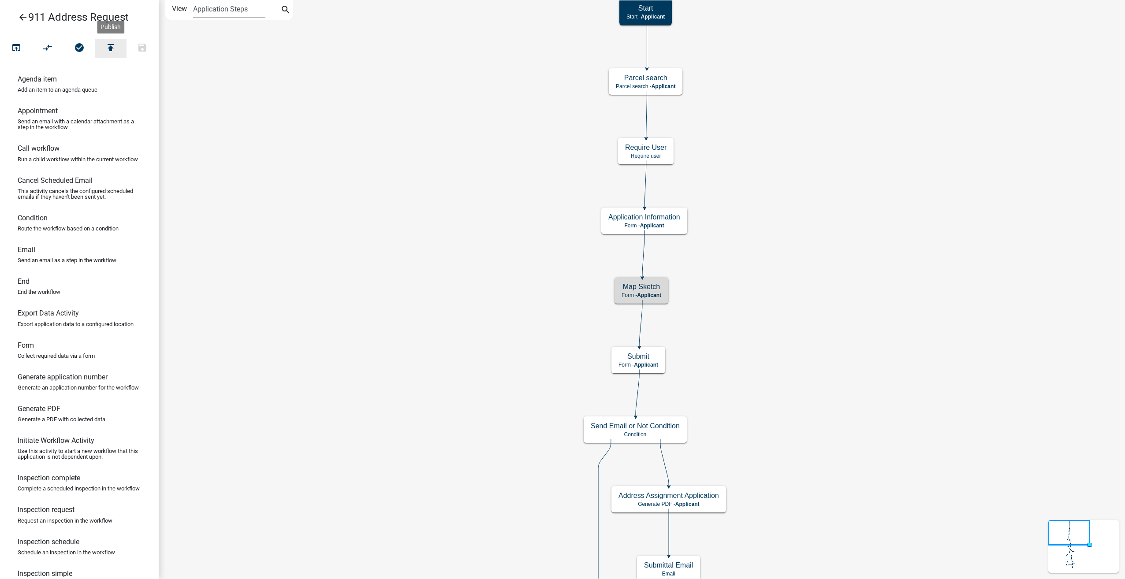
click at [109, 47] on icon "publish" at bounding box center [110, 48] width 11 height 12
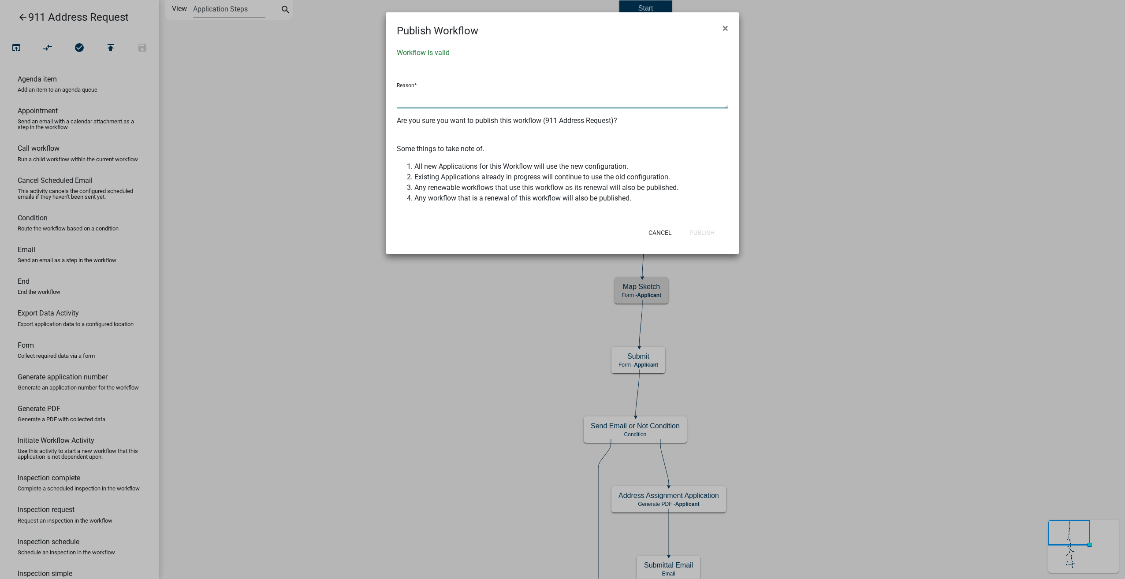
click at [409, 102] on textarea at bounding box center [562, 98] width 331 height 20
type textarea "made changes per Evan 09/18/2025 meeting"
click at [704, 238] on button "Publish" at bounding box center [701, 233] width 39 height 16
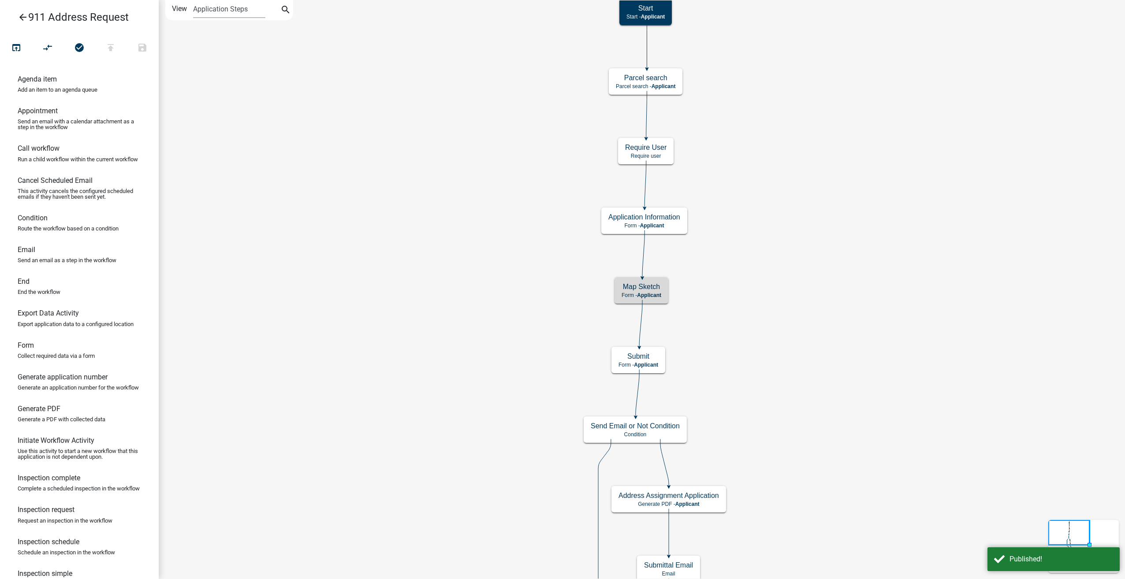
click at [24, 13] on icon "arrow_back" at bounding box center [23, 18] width 11 height 12
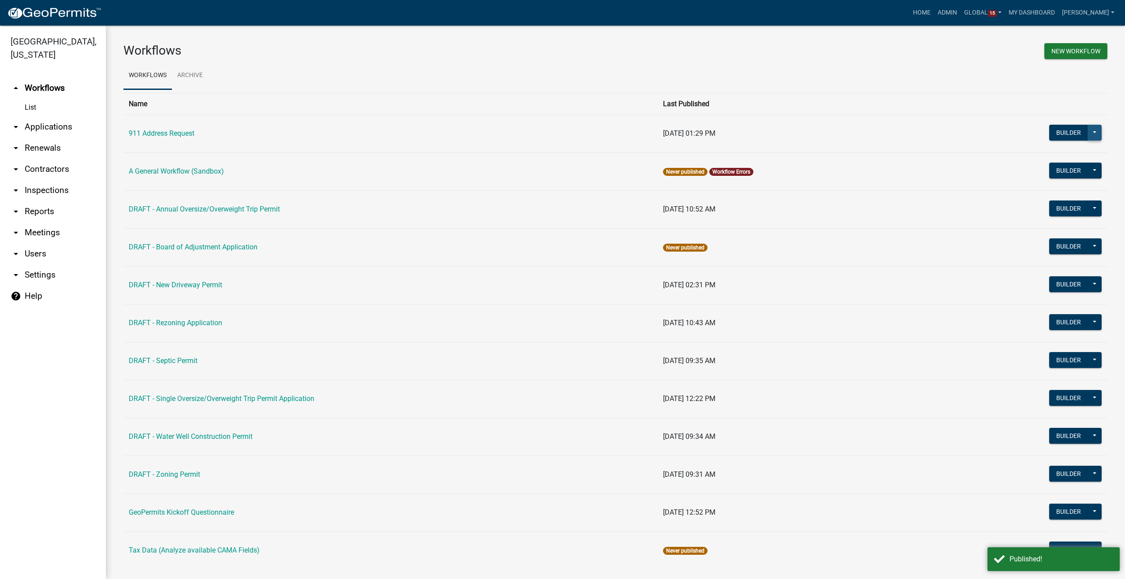
click at [1092, 136] on button at bounding box center [1094, 133] width 14 height 16
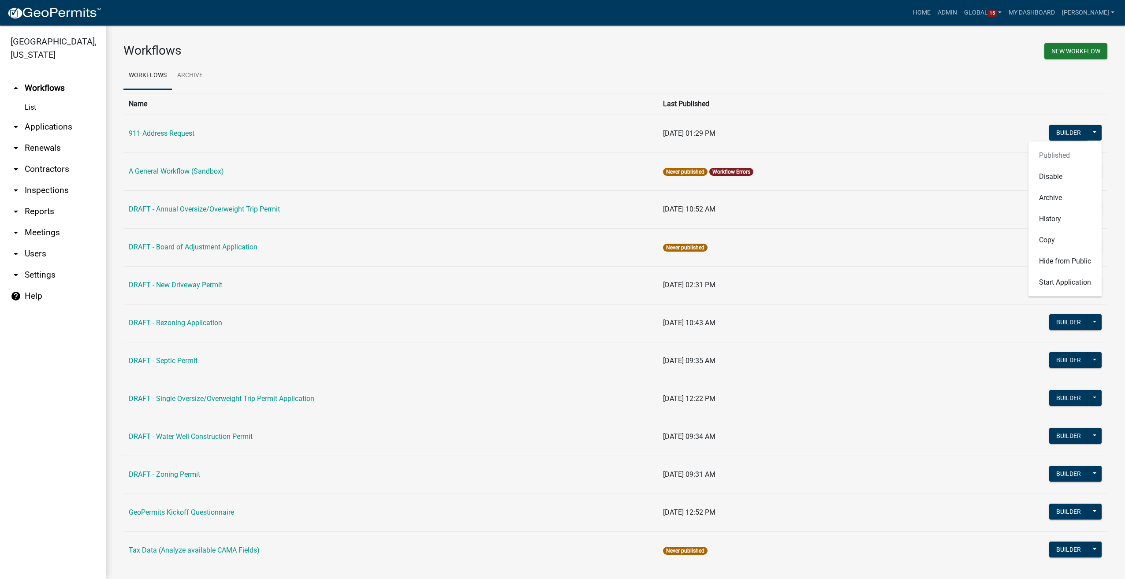
click at [952, 136] on td "Builder Published Disable Archive History Copy Hide from Public Start Applicati…" at bounding box center [1020, 134] width 174 height 38
click at [43, 169] on link "arrow_drop_down Contractors" at bounding box center [53, 169] width 106 height 21
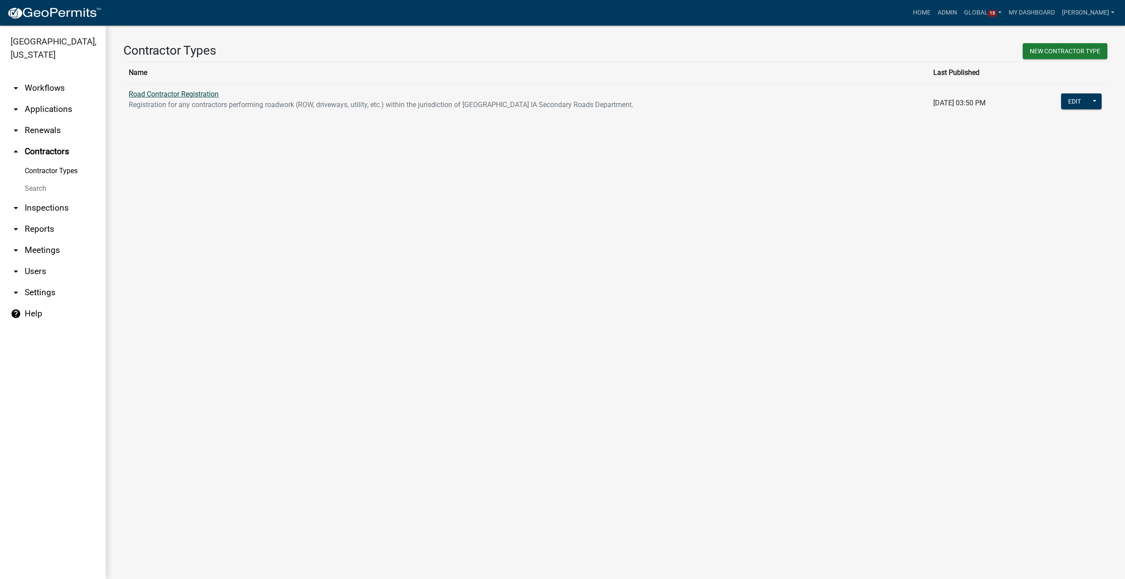
click at [208, 90] on link "Road Contractor Registration" at bounding box center [174, 94] width 90 height 8
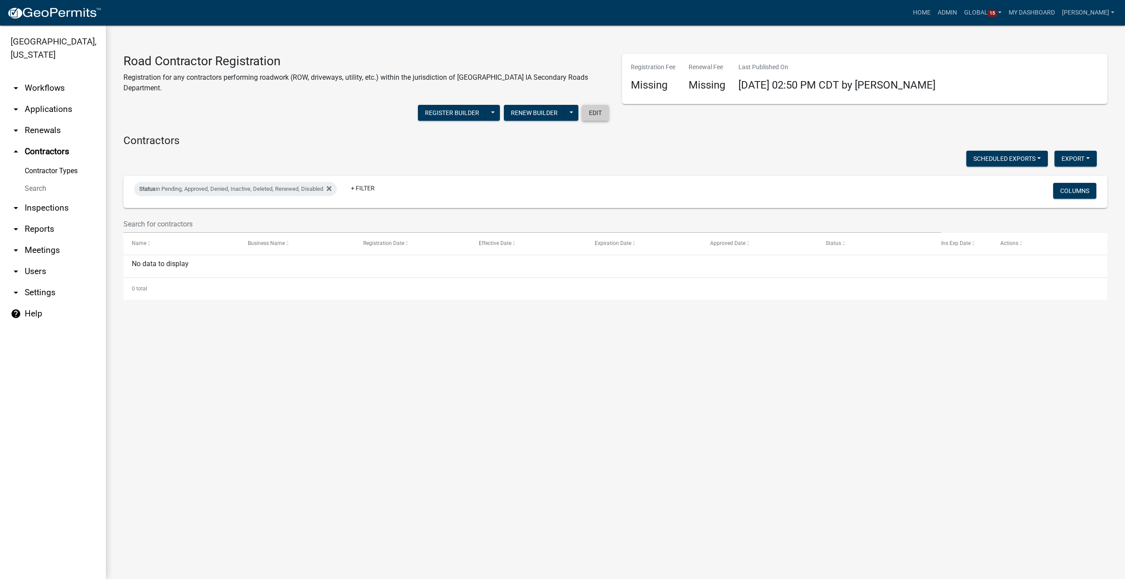
click at [595, 107] on button "Edit" at bounding box center [595, 113] width 27 height 16
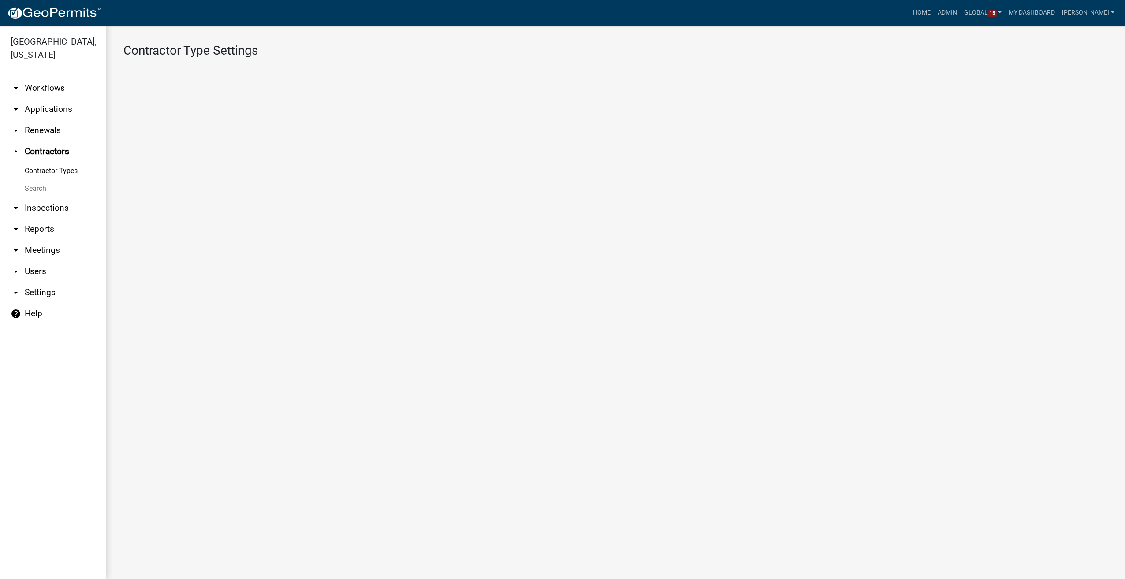
select select "1: 4ef63fe7-b19a-425e-ac95-467e066f44a3"
select select "3: Object"
select select
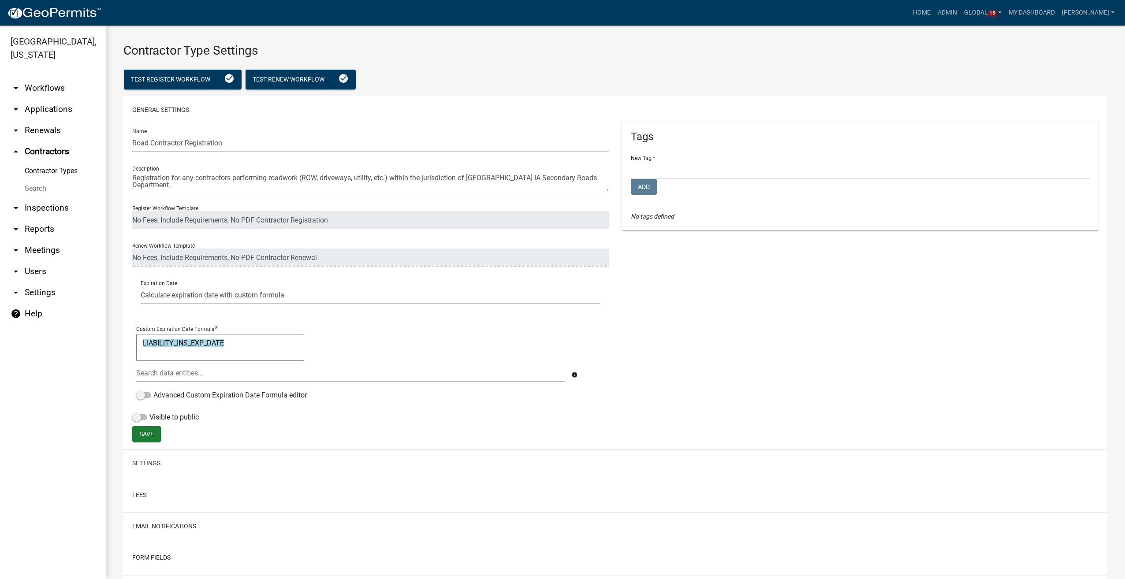
click at [62, 90] on link "arrow_drop_down Workflows" at bounding box center [53, 88] width 106 height 21
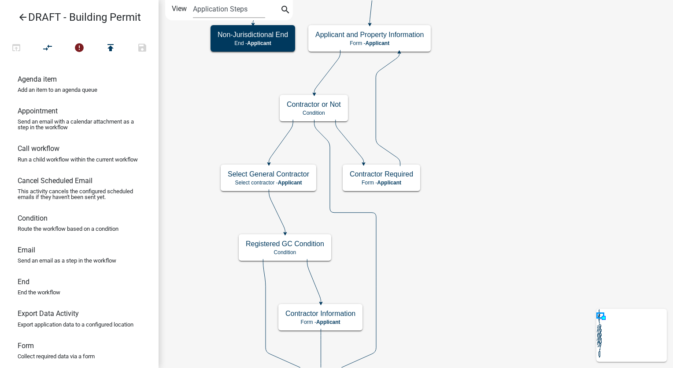
click at [22, 16] on icon "arrow_back" at bounding box center [23, 18] width 11 height 12
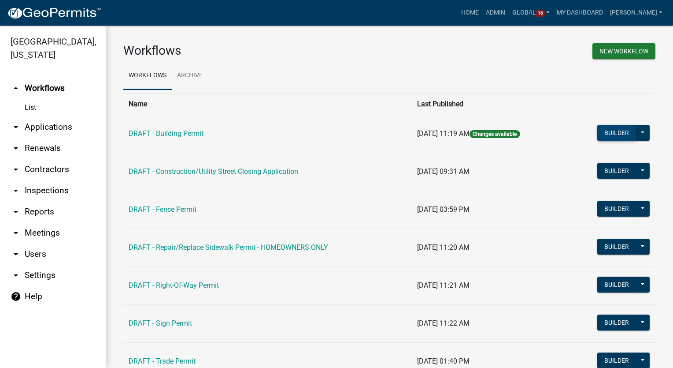
click at [600, 127] on button "Builder" at bounding box center [617, 133] width 39 height 16
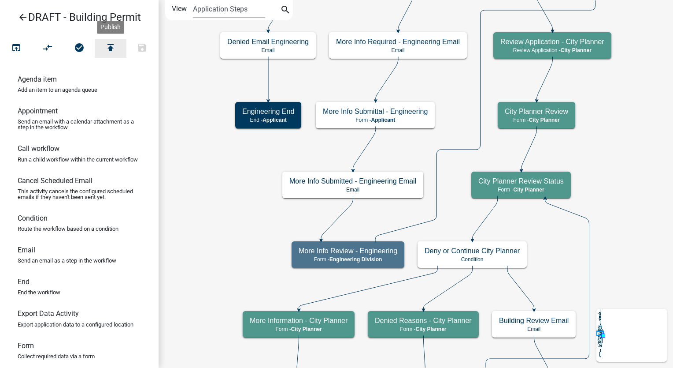
click at [110, 51] on icon "publish" at bounding box center [110, 48] width 11 height 12
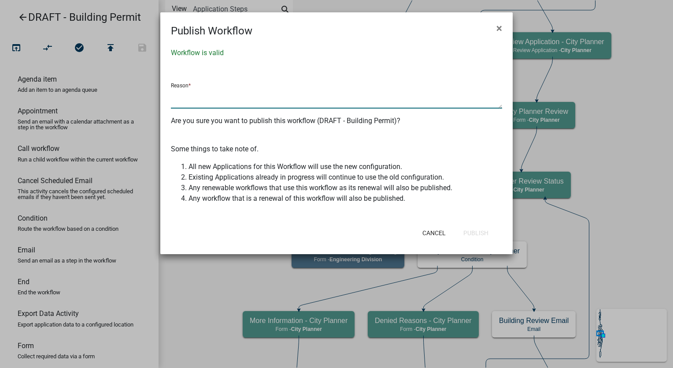
click at [218, 99] on textarea at bounding box center [336, 98] width 331 height 20
type textarea "made changes per Bethany's 09/17/2025 email"
click at [477, 231] on button "Publish" at bounding box center [476, 233] width 39 height 16
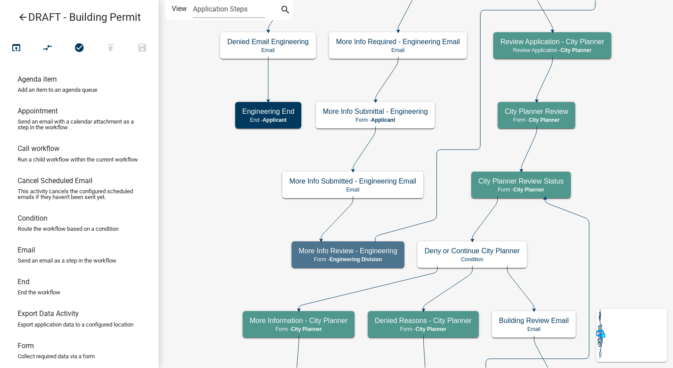
click at [19, 14] on icon "arrow_back" at bounding box center [23, 18] width 11 height 12
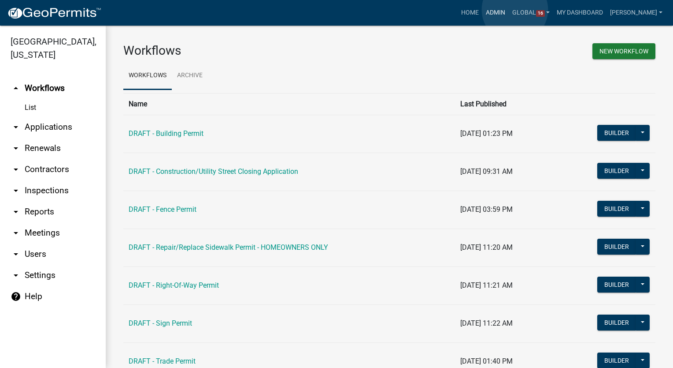
drag, startPoint x: 515, startPoint y: 10, endPoint x: 480, endPoint y: 25, distance: 37.9
click at [509, 10] on link "Admin" at bounding box center [496, 12] width 26 height 17
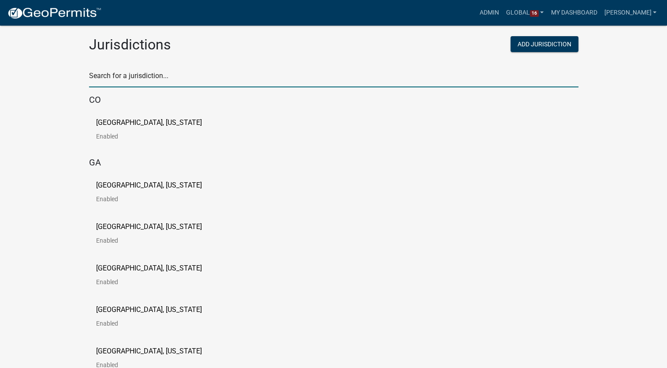
click at [128, 81] on input "text" at bounding box center [333, 78] width 489 height 18
type input "buchanan"
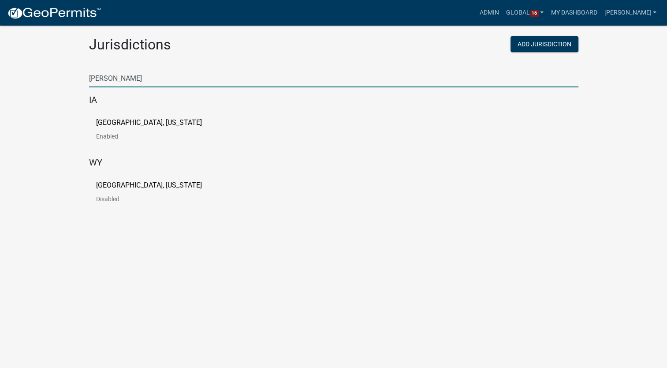
click at [131, 126] on p "[GEOGRAPHIC_DATA], [US_STATE]" at bounding box center [149, 122] width 106 height 7
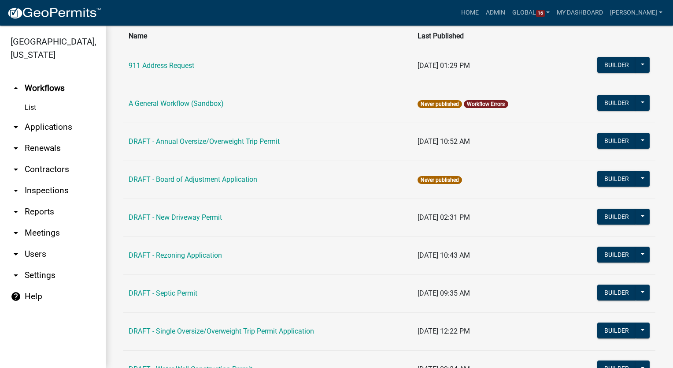
scroll to position [132, 0]
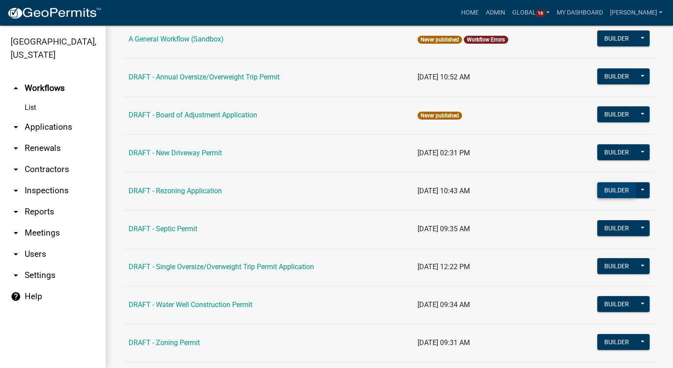
click at [598, 193] on button "Builder" at bounding box center [617, 190] width 39 height 16
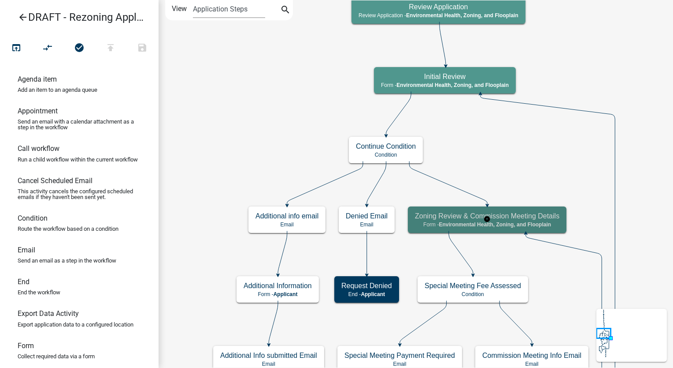
click at [445, 219] on h5 "Zoning Review & Commission Meeting Details" at bounding box center [487, 216] width 145 height 8
select select "3A482E95-251E-4A38-AB9D-AB9F785FB168"
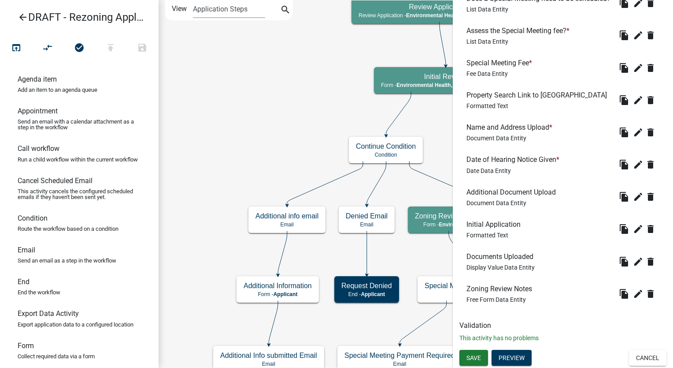
scroll to position [485, 0]
click at [647, 354] on button "Cancel" at bounding box center [647, 357] width 37 height 16
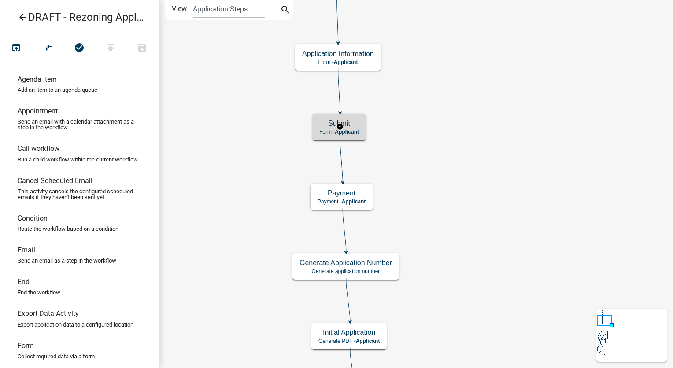
click at [354, 121] on h5 "Submit" at bounding box center [340, 123] width 40 height 8
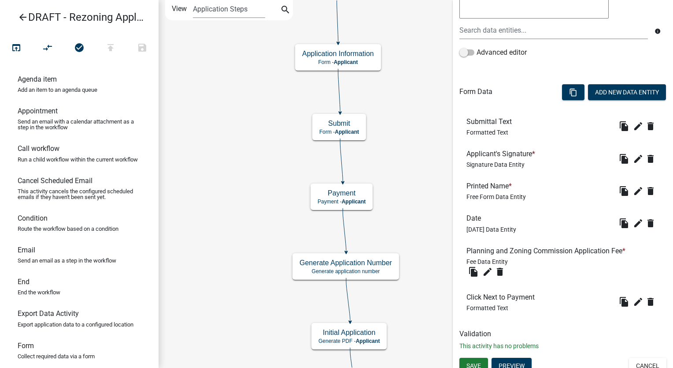
scroll to position [191, 0]
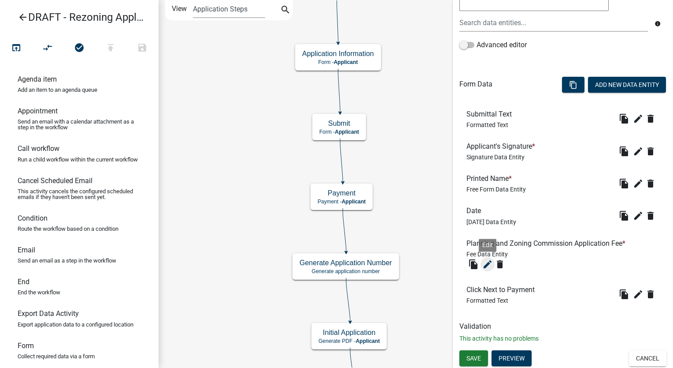
click at [487, 264] on icon "edit" at bounding box center [488, 264] width 11 height 11
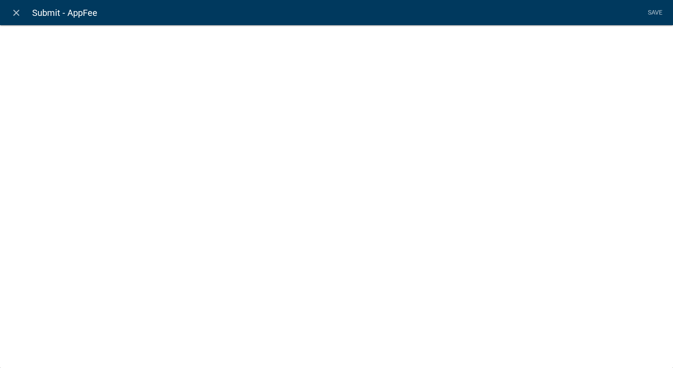
select select "fee"
select select "ApplicationType"
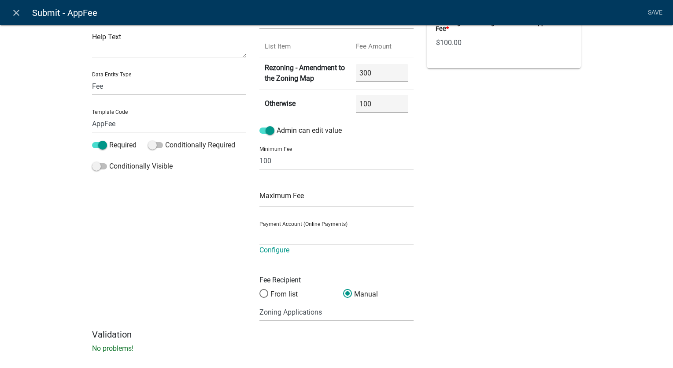
scroll to position [67, 0]
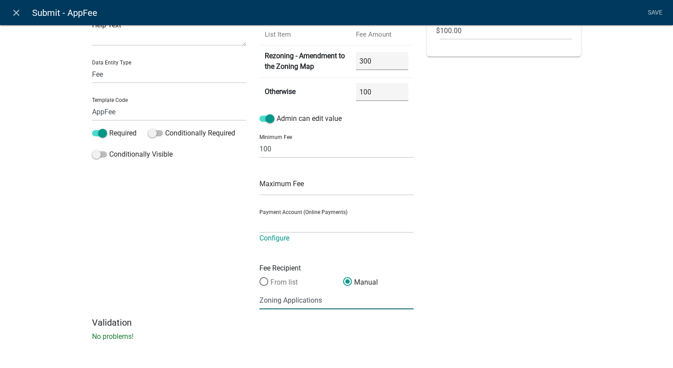
click at [261, 280] on span at bounding box center [264, 281] width 19 height 19
click at [260, 277] on input "From list" at bounding box center [260, 277] width 0 height 0
click at [269, 300] on select "(None selected)" at bounding box center [309, 300] width 98 height 18
click at [343, 283] on span at bounding box center [347, 281] width 19 height 19
click at [343, 277] on input "Manual" at bounding box center [343, 277] width 0 height 0
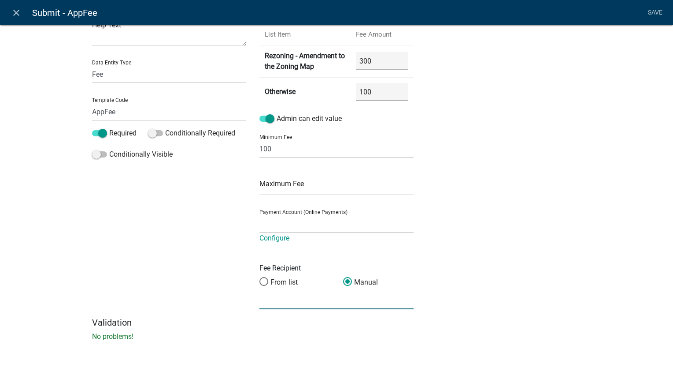
click at [308, 301] on input "text" at bounding box center [337, 300] width 154 height 18
type input "Zoning Applications"
click at [656, 10] on link "Save" at bounding box center [655, 12] width 22 height 17
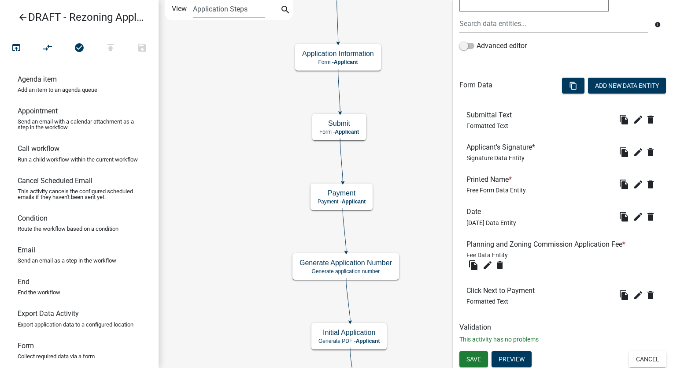
scroll to position [191, 0]
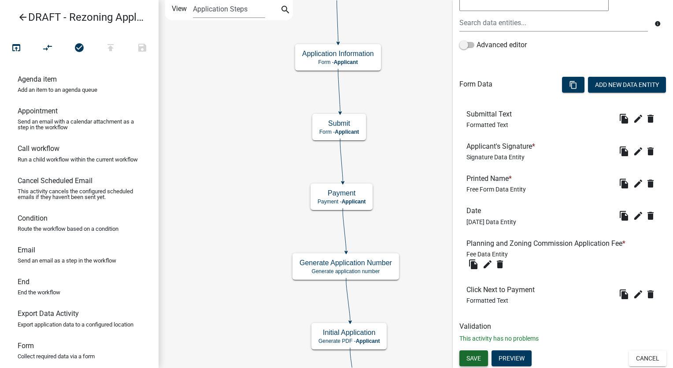
click at [469, 357] on span "Save" at bounding box center [474, 357] width 15 height 7
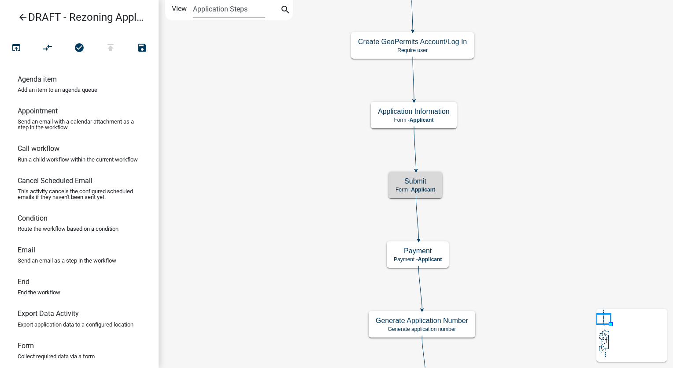
scroll to position [0, 0]
click at [20, 15] on icon "arrow_back" at bounding box center [23, 18] width 11 height 12
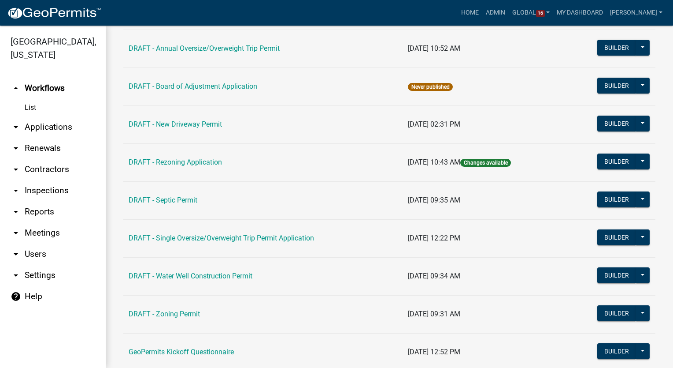
scroll to position [176, 0]
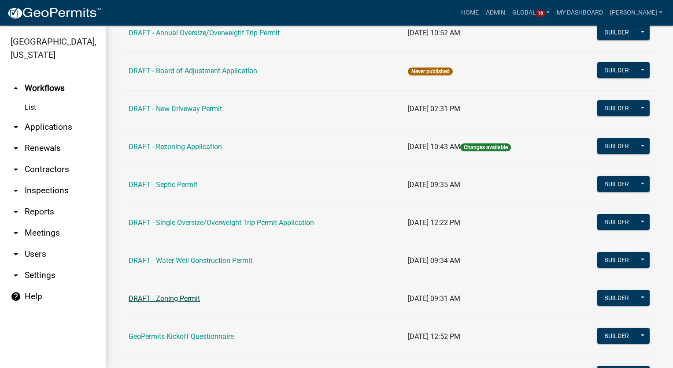
click at [154, 295] on link "DRAFT - Zoning Permit" at bounding box center [164, 298] width 71 height 8
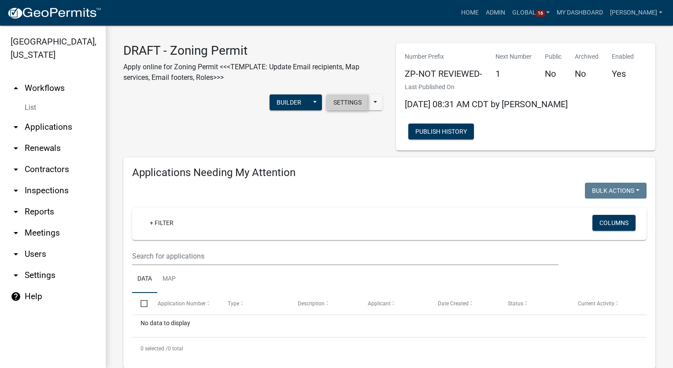
click at [347, 105] on button "Settings" at bounding box center [348, 102] width 42 height 16
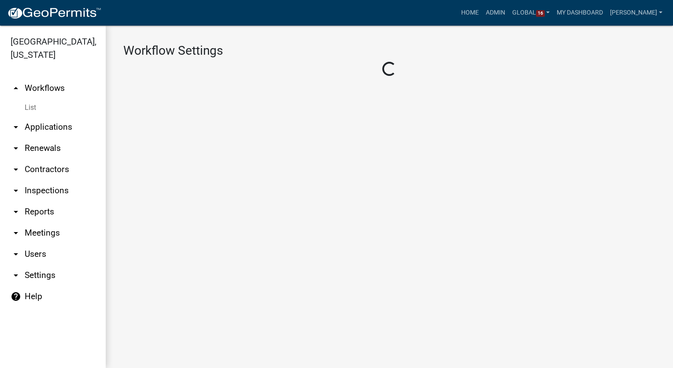
select select "1"
select select "adc093b3-95c1-4372-aa79-c705beae26eb"
select select "8e8c8011-0d91-47c3-972c-731b40738ef4"
select select
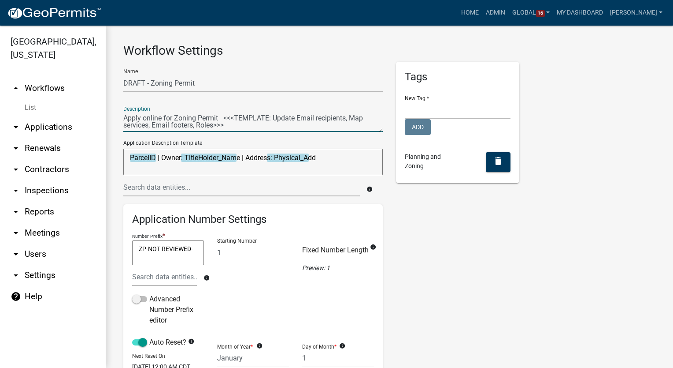
click at [226, 125] on textarea at bounding box center [253, 121] width 260 height 20
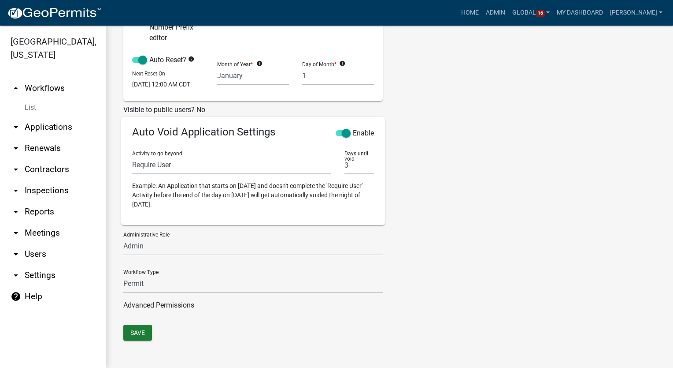
scroll to position [287, 0]
type textarea "Apply online for Zoning Permit"
click at [152, 248] on select "Secondary Roads Admin" at bounding box center [253, 246] width 260 height 18
click at [478, 243] on div "Tags New Tag * Secondary Roads Add Planning and Zoning delete" at bounding box center [458, 52] width 137 height 545
click at [142, 333] on button "Save" at bounding box center [137, 332] width 29 height 16
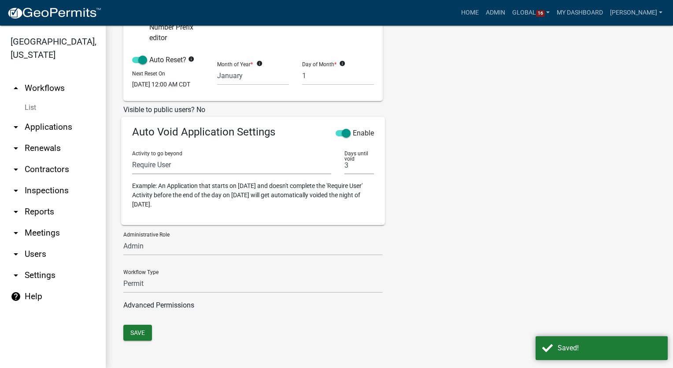
click at [35, 108] on link "List" at bounding box center [53, 108] width 106 height 18
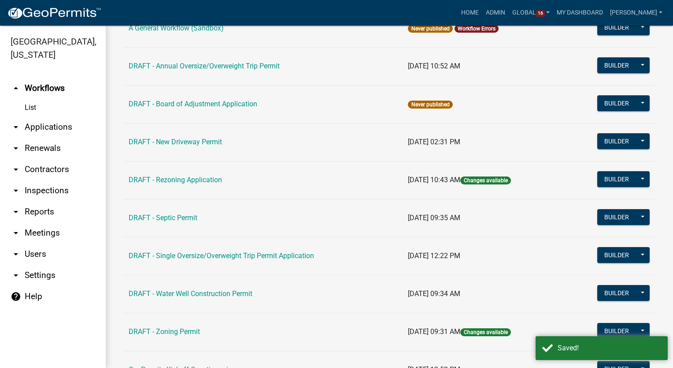
scroll to position [220, 0]
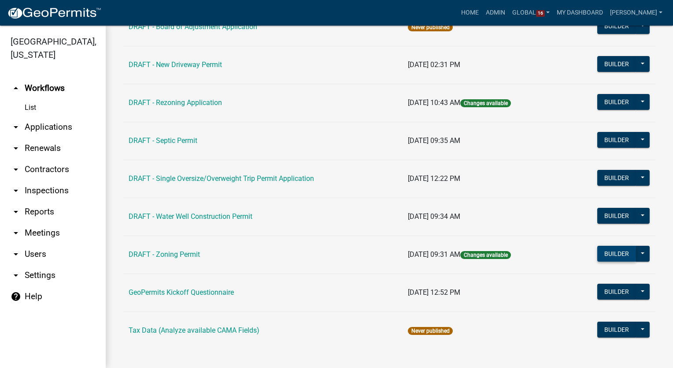
click at [615, 253] on button "Builder" at bounding box center [617, 253] width 39 height 16
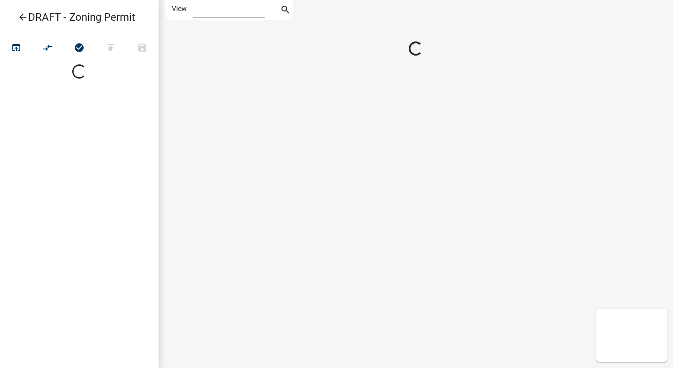
select select "1"
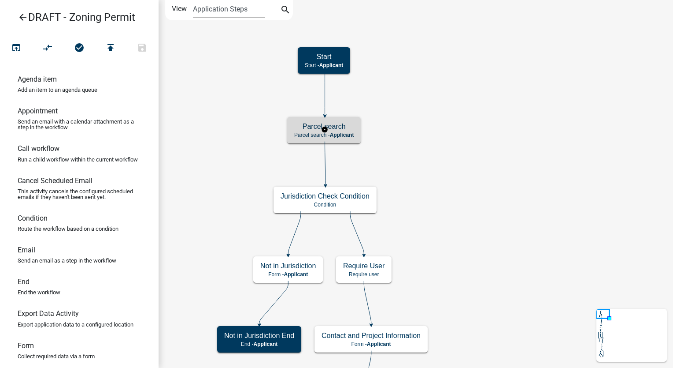
click at [347, 134] on span "Applicant" at bounding box center [342, 135] width 24 height 6
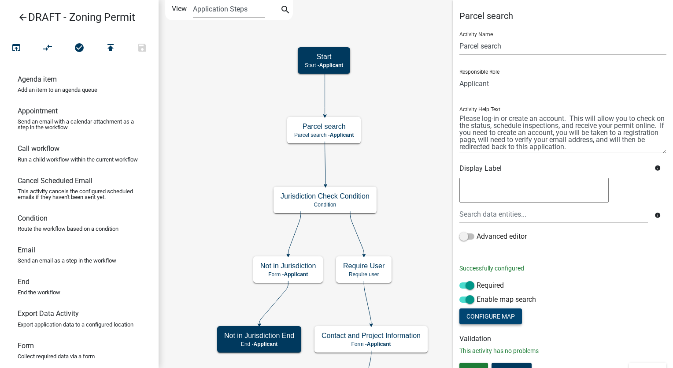
click at [490, 316] on button "Configure Map" at bounding box center [491, 316] width 63 height 16
select select "hybrid"
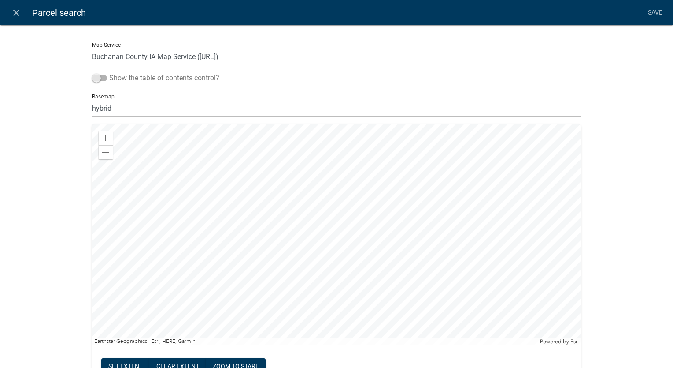
click at [92, 77] on span at bounding box center [99, 78] width 15 height 6
click at [109, 73] on input "Show the table of contents control?" at bounding box center [109, 73] width 0 height 0
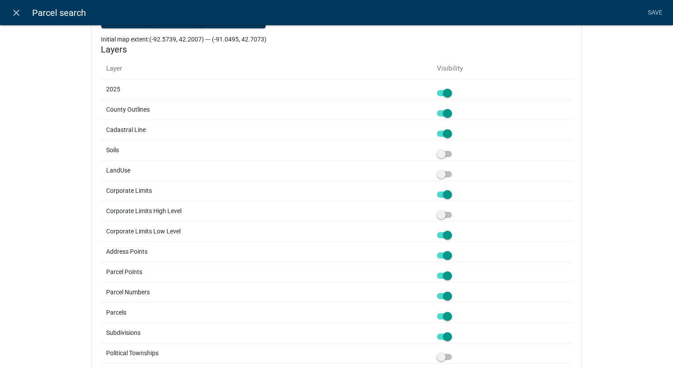
scroll to position [397, 0]
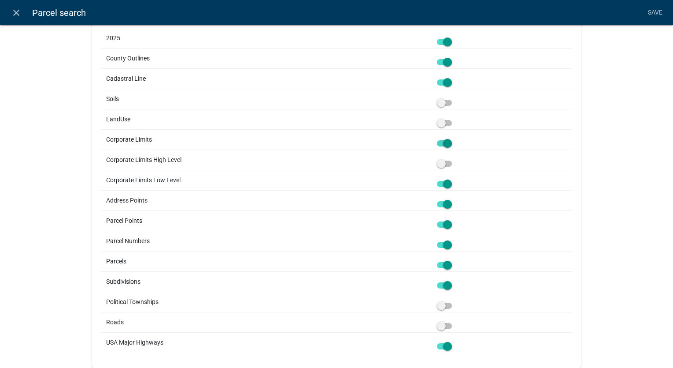
click at [448, 143] on span at bounding box center [444, 143] width 15 height 6
click at [454, 138] on input "checkbox" at bounding box center [454, 138] width 0 height 0
click at [446, 186] on span at bounding box center [444, 184] width 15 height 6
click at [454, 178] on input "checkbox" at bounding box center [454, 178] width 0 height 0
click at [445, 205] on span at bounding box center [444, 204] width 15 height 6
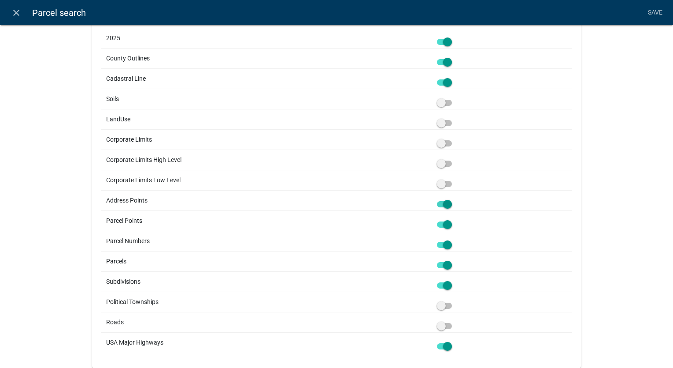
click at [454, 199] on input "checkbox" at bounding box center [454, 199] width 0 height 0
click at [447, 222] on span at bounding box center [444, 224] width 15 height 6
click at [454, 219] on input "checkbox" at bounding box center [454, 219] width 0 height 0
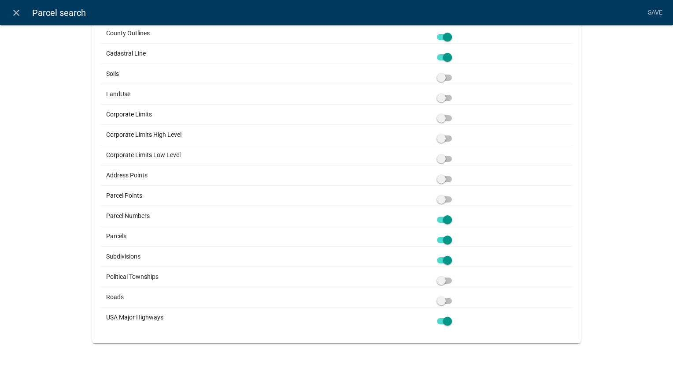
click at [439, 299] on span at bounding box center [444, 300] width 15 height 6
click at [454, 295] on input "checkbox" at bounding box center [454, 295] width 0 height 0
click at [652, 8] on link "Save" at bounding box center [655, 12] width 22 height 17
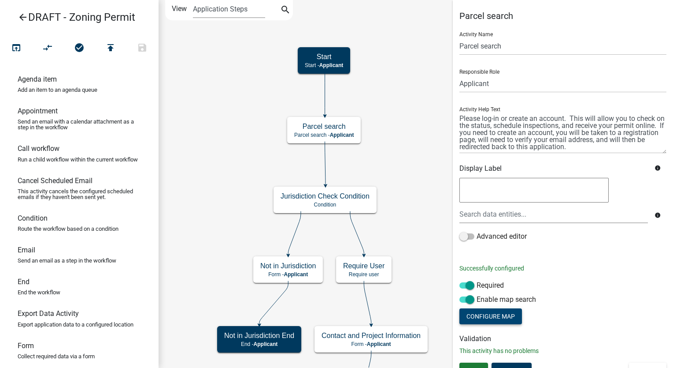
scroll to position [12, 0]
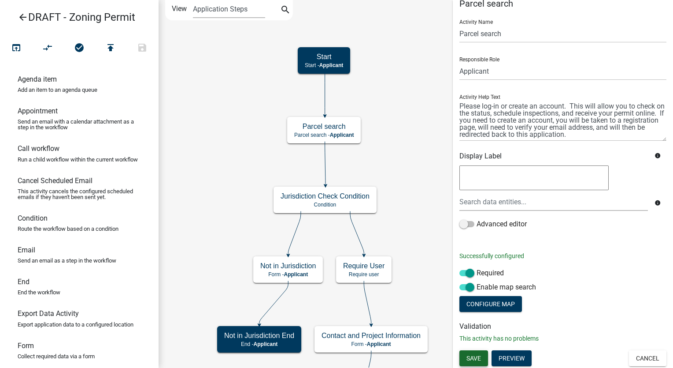
click at [476, 354] on span "Save" at bounding box center [474, 357] width 15 height 7
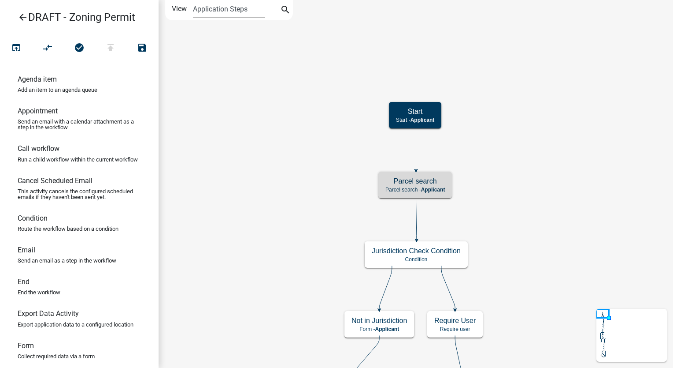
scroll to position [0, 0]
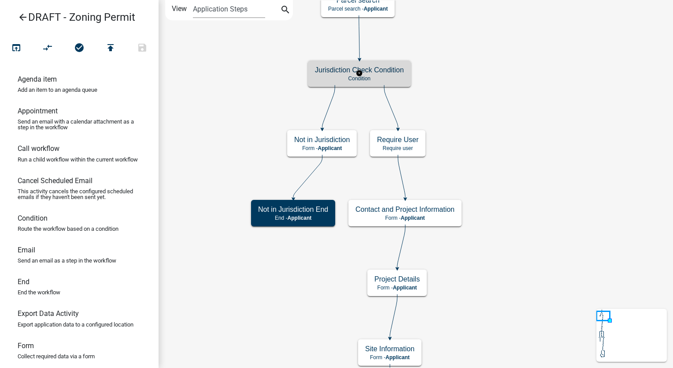
click at [365, 78] on p "Condition" at bounding box center [359, 78] width 89 height 6
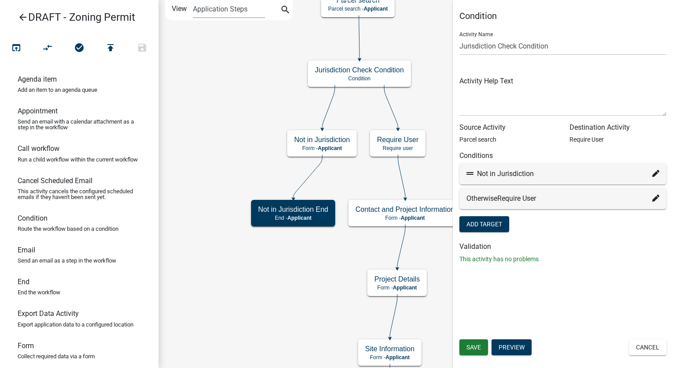
click at [658, 176] on icon at bounding box center [656, 173] width 7 height 7
select select "30: 4e6778be-7133-447c-88f9-d828ed9ede74"
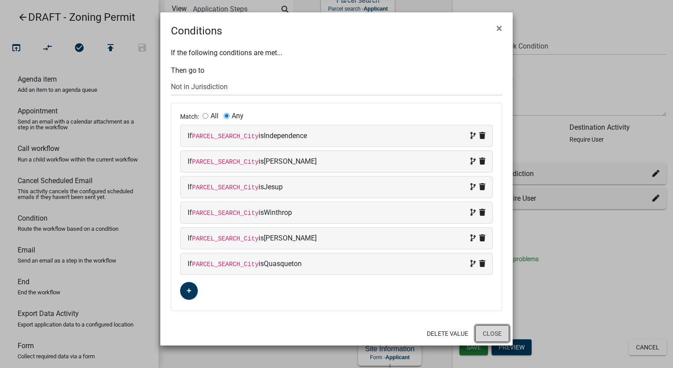
click at [492, 335] on button "Close" at bounding box center [493, 333] width 34 height 17
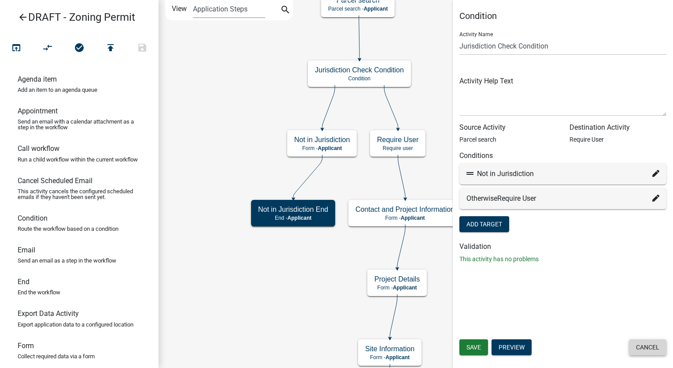
click at [654, 347] on button "Cancel" at bounding box center [647, 347] width 37 height 16
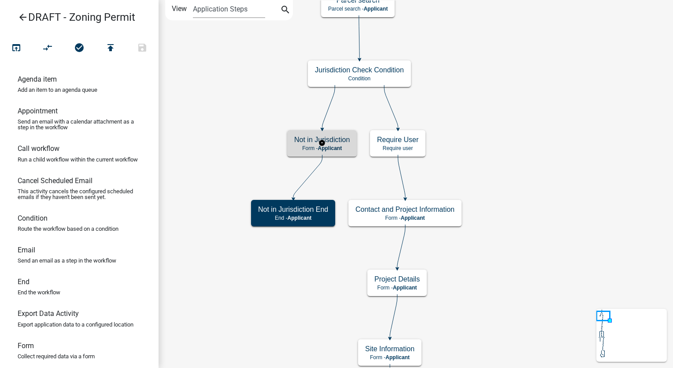
click at [304, 151] on div "Not in Jurisdiction Form - Applicant" at bounding box center [322, 143] width 70 height 26
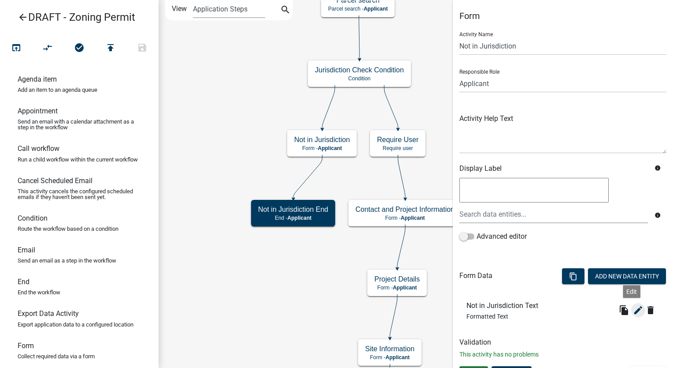
click at [633, 309] on icon "edit" at bounding box center [638, 310] width 11 height 11
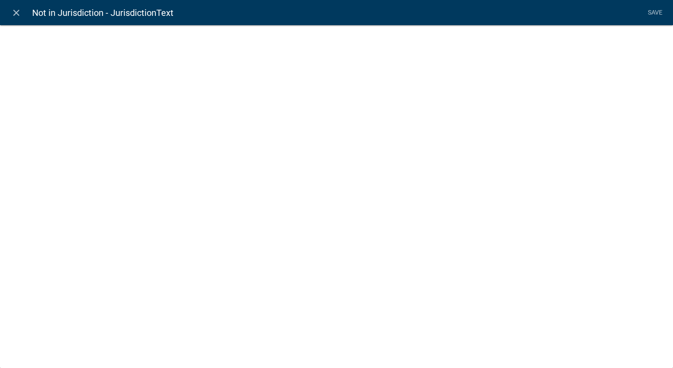
select select "rich-text"
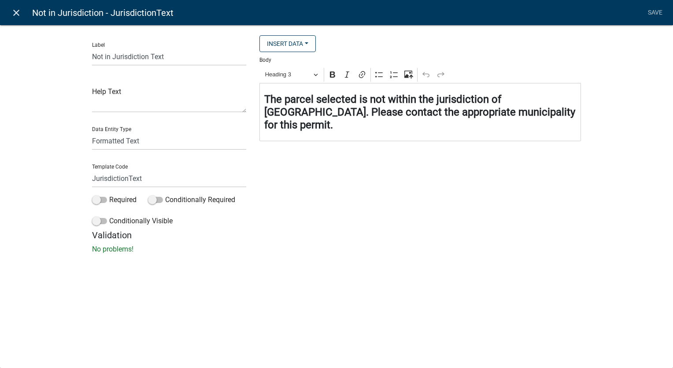
click at [15, 8] on icon "close" at bounding box center [16, 12] width 11 height 11
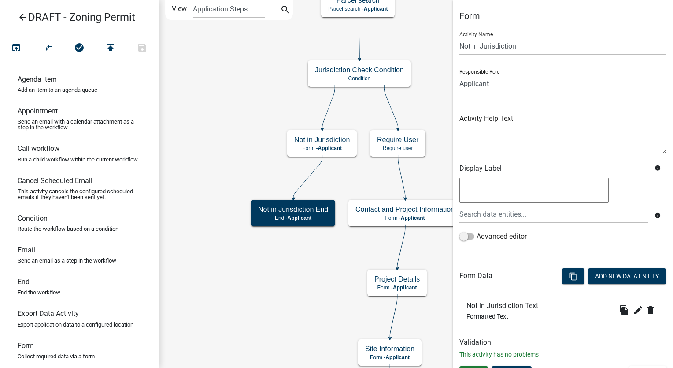
scroll to position [16, 0]
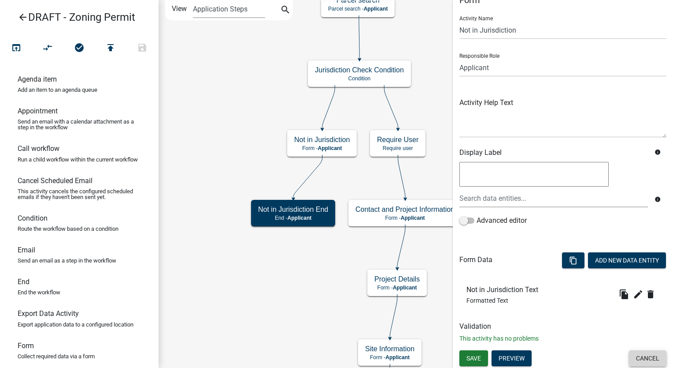
click at [629, 356] on button "Cancel" at bounding box center [647, 358] width 37 height 16
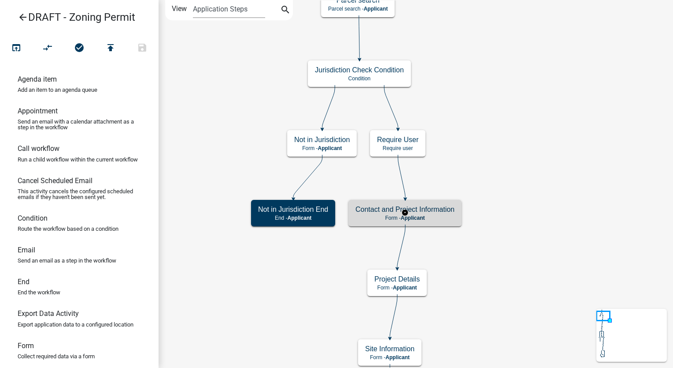
click at [423, 215] on span "Applicant" at bounding box center [413, 218] width 24 height 6
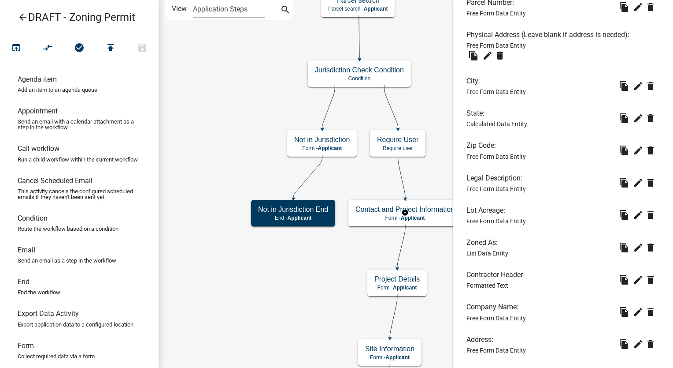
scroll to position [768, 0]
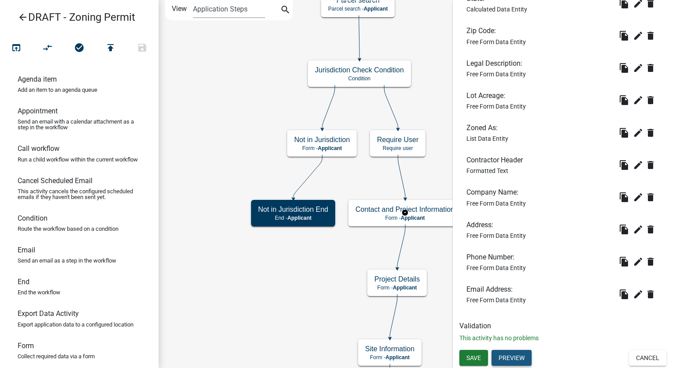
click at [508, 357] on button "Preview" at bounding box center [512, 357] width 40 height 16
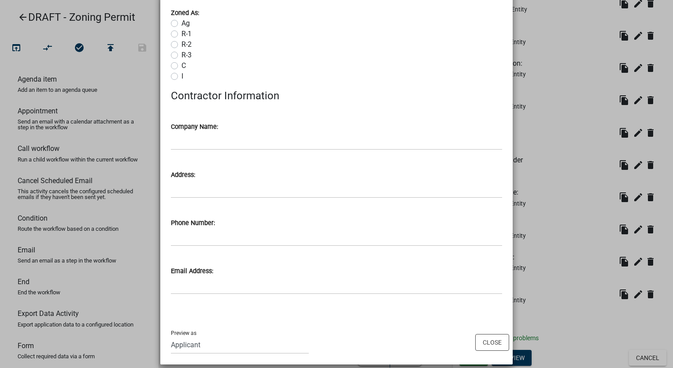
scroll to position [863, 0]
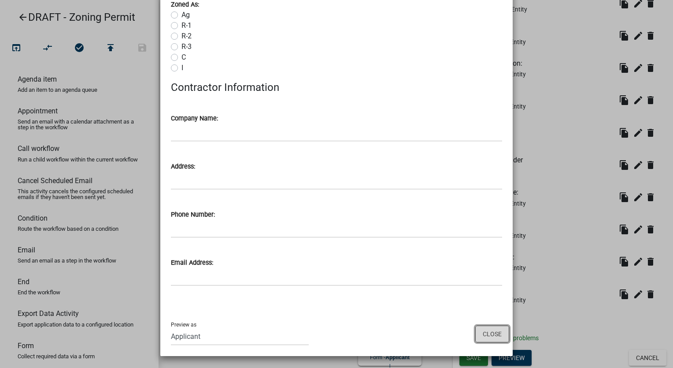
click at [479, 332] on button "Close" at bounding box center [493, 333] width 34 height 17
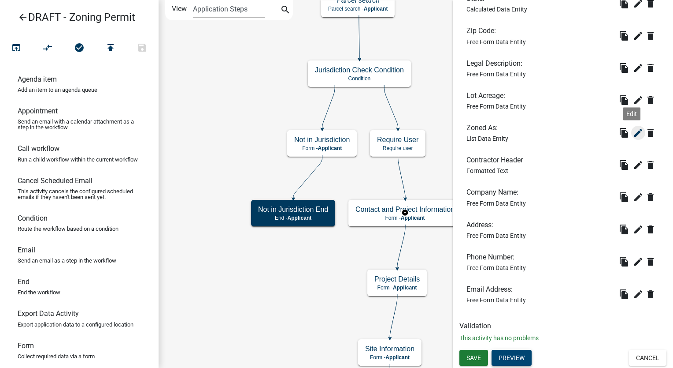
click at [633, 130] on icon "edit" at bounding box center [638, 132] width 11 height 11
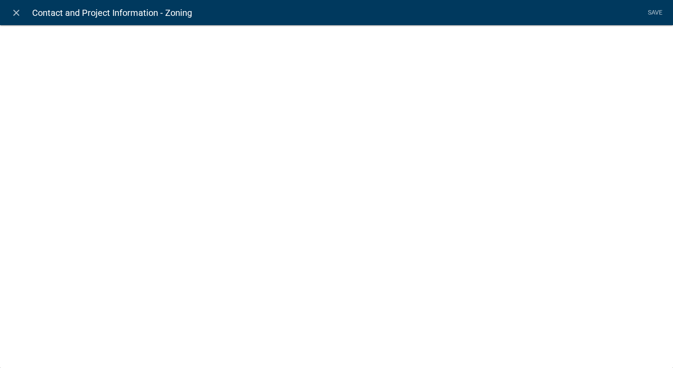
select select "list-data"
select select
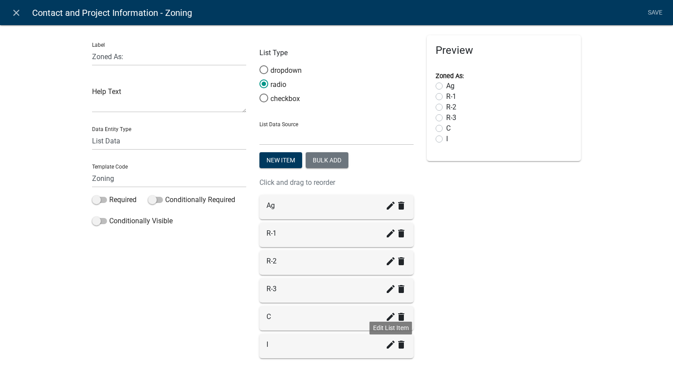
click at [386, 343] on icon "create" at bounding box center [391, 344] width 11 height 11
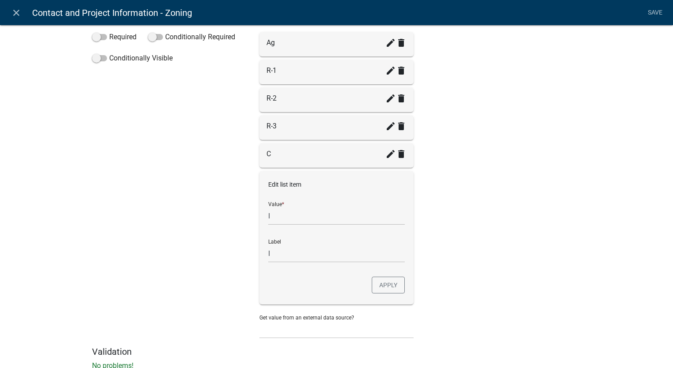
scroll to position [176, 0]
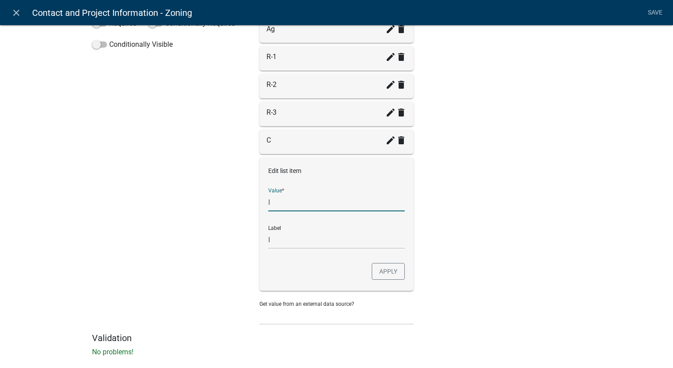
click at [278, 203] on input "I" at bounding box center [336, 202] width 137 height 18
type input "M"
click at [273, 240] on input "M" at bounding box center [336, 239] width 137 height 18
drag, startPoint x: 488, startPoint y: 203, endPoint x: 473, endPoint y: 216, distance: 20.0
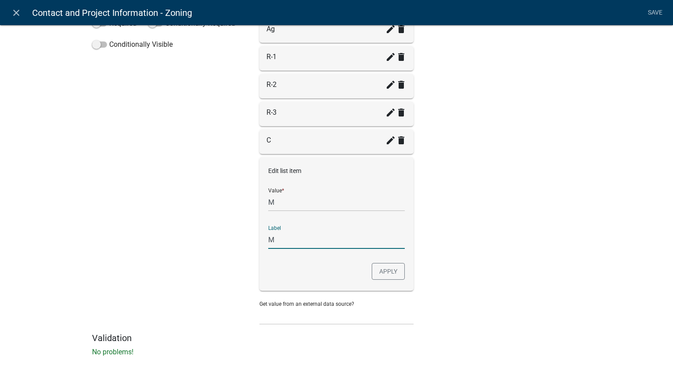
click at [488, 203] on div "Preview Zoned As: Ag R-1 R-2 R-3 C I" at bounding box center [503, 95] width 167 height 473
click at [394, 263] on button "Apply" at bounding box center [388, 271] width 33 height 17
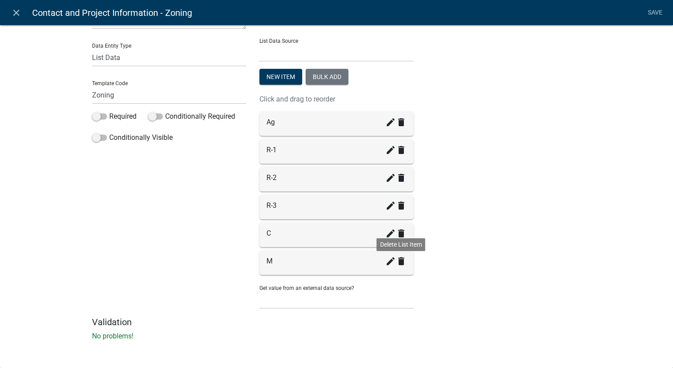
scroll to position [81, 0]
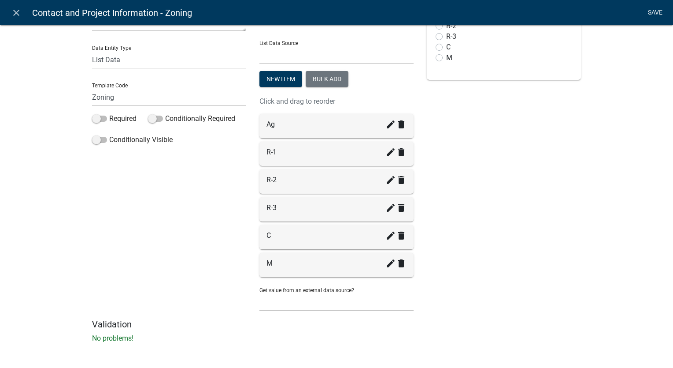
click at [655, 13] on link "Save" at bounding box center [655, 12] width 22 height 17
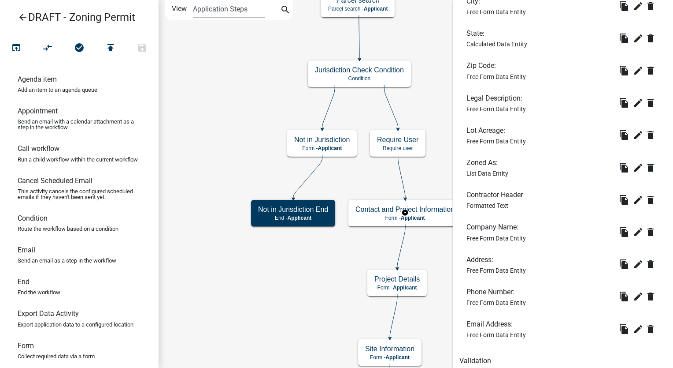
scroll to position [768, 0]
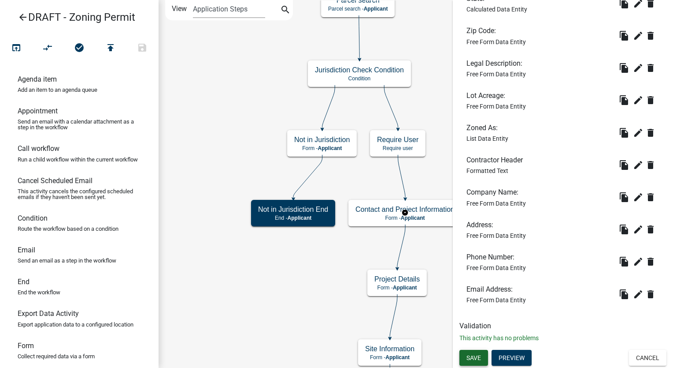
click at [472, 359] on span "Save" at bounding box center [474, 357] width 15 height 7
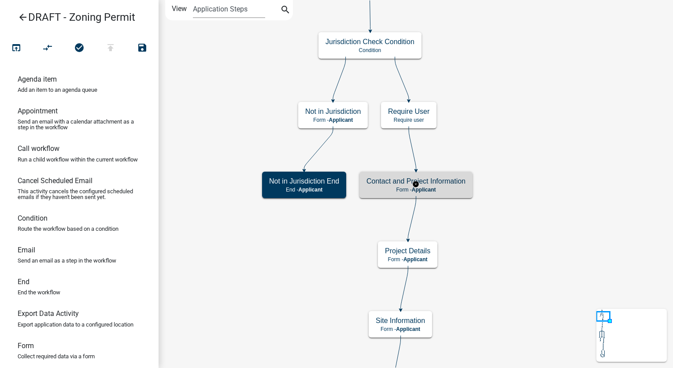
scroll to position [0, 0]
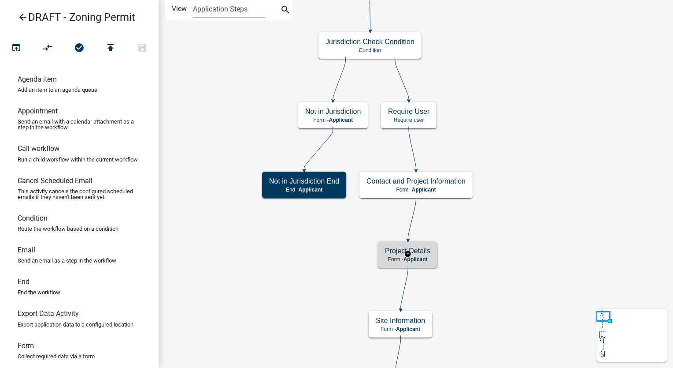
click at [416, 256] on span "Applicant" at bounding box center [416, 259] width 24 height 6
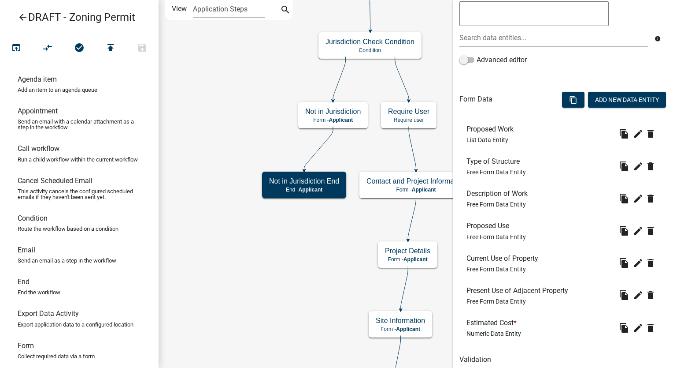
scroll to position [209, 0]
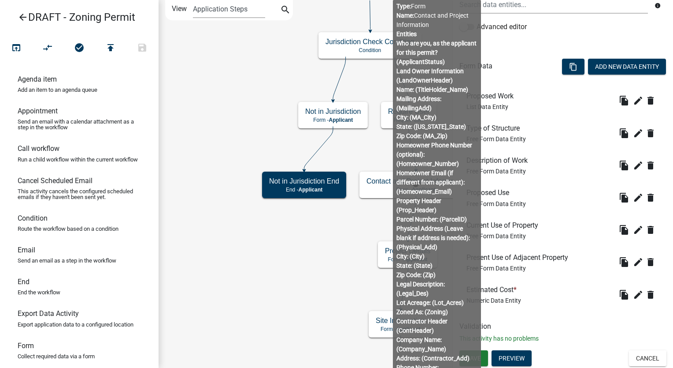
click at [393, 192] on body "Internet Explorer does NOT work with GeoPermits. Get a new browser for more sec…" at bounding box center [336, 184] width 673 height 368
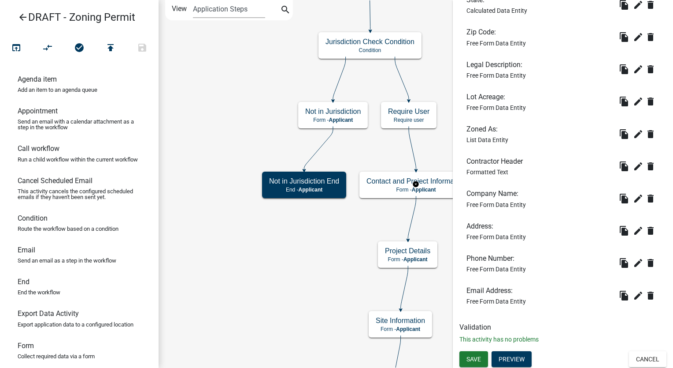
scroll to position [724, 0]
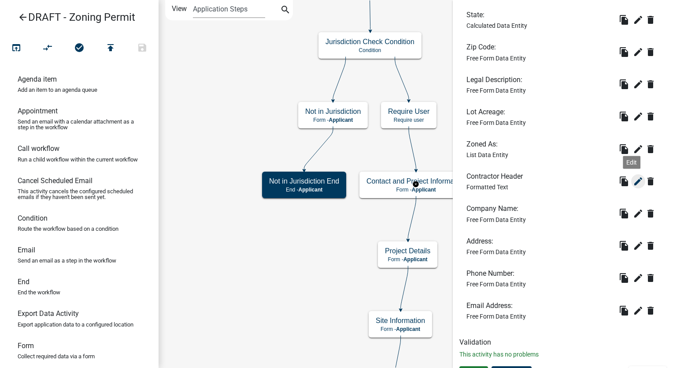
click at [633, 186] on icon "edit" at bounding box center [638, 181] width 11 height 11
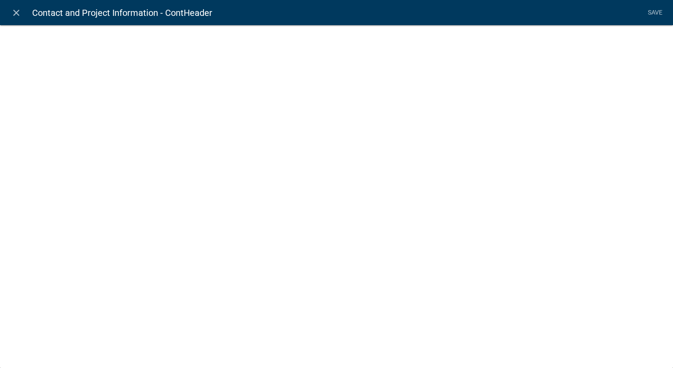
select select "rich-text"
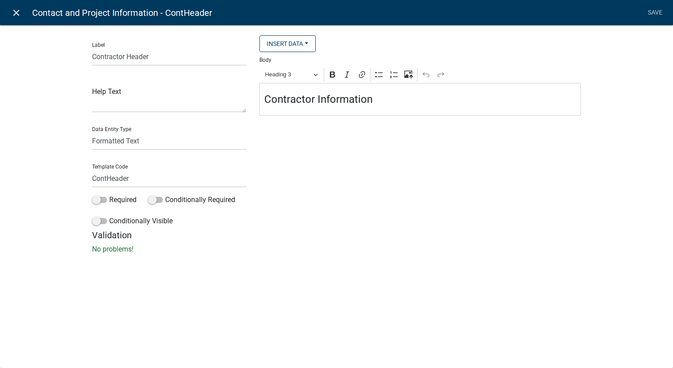
click at [14, 11] on icon "close" at bounding box center [16, 12] width 11 height 11
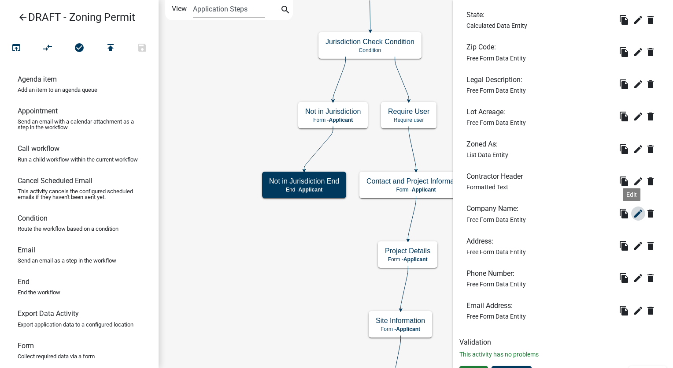
click at [633, 219] on icon "edit" at bounding box center [638, 213] width 11 height 11
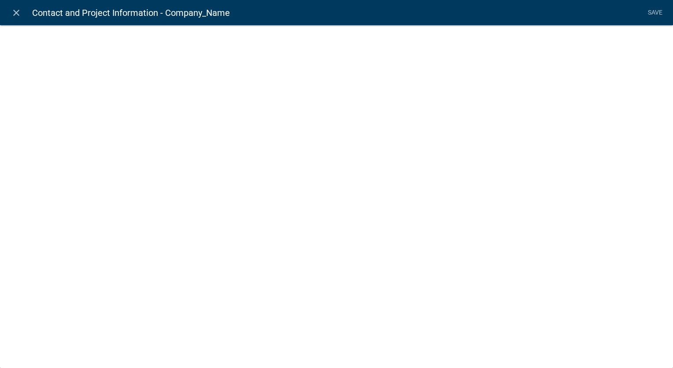
select select
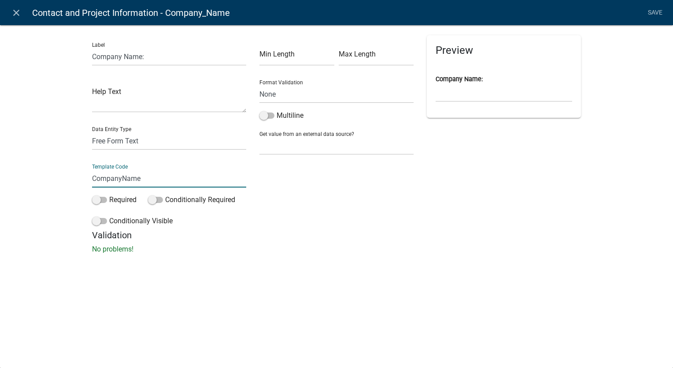
type input "CompanyName"
click at [152, 145] on select "Free Form Text Document Display Entity Value Fee Numeric Data Date Map Sketch D…" at bounding box center [169, 141] width 154 height 18
click at [14, 15] on icon "close" at bounding box center [16, 12] width 11 height 11
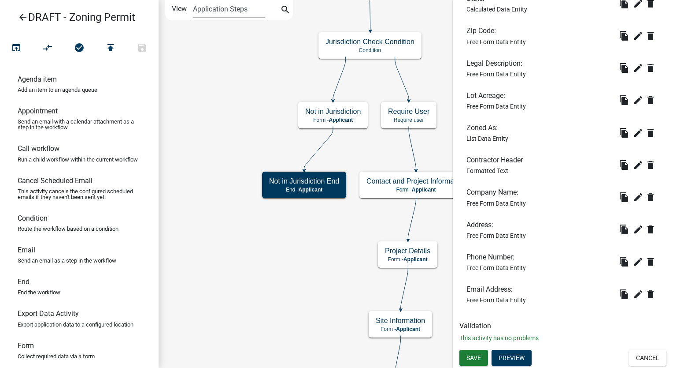
scroll to position [768, 0]
click at [635, 230] on icon "edit" at bounding box center [638, 229] width 11 height 11
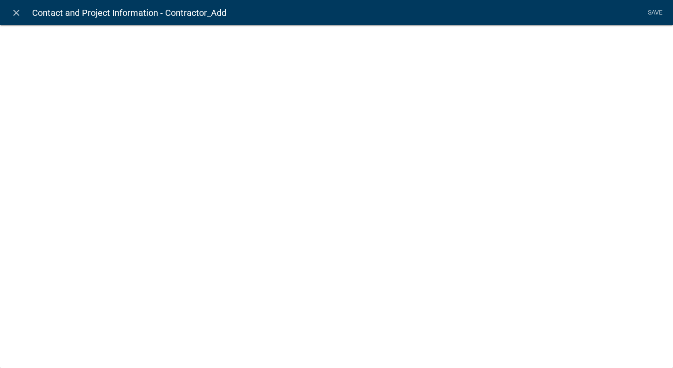
select select
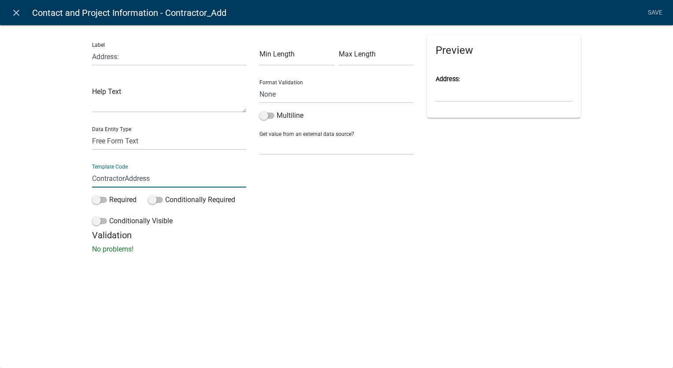
type input "ContractorAddress"
click at [320, 227] on div "Min Length Max Length Format Validation None Email PhoneNumber Multiline Get va…" at bounding box center [336, 132] width 167 height 194
click at [650, 12] on link "Save" at bounding box center [655, 12] width 22 height 17
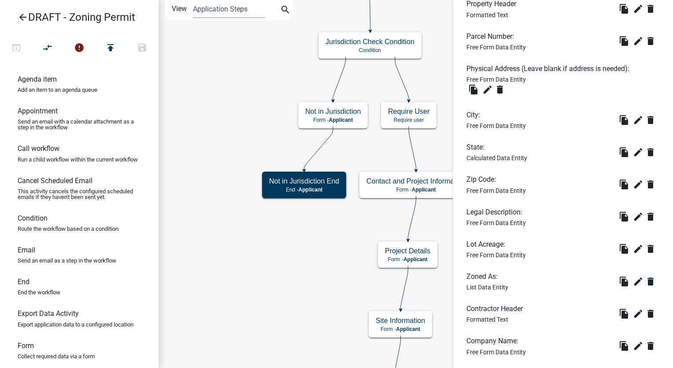
scroll to position [503, 0]
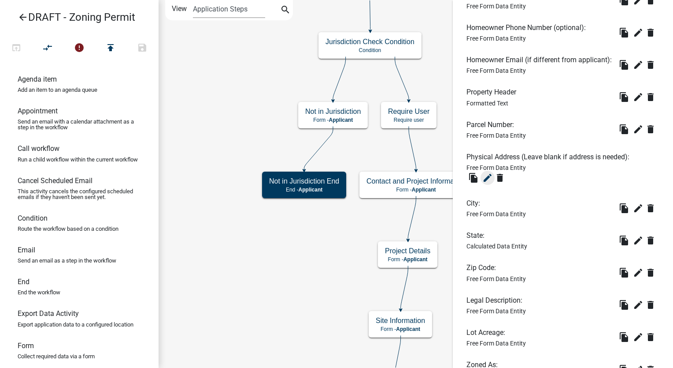
click at [490, 185] on button "edit" at bounding box center [488, 178] width 14 height 14
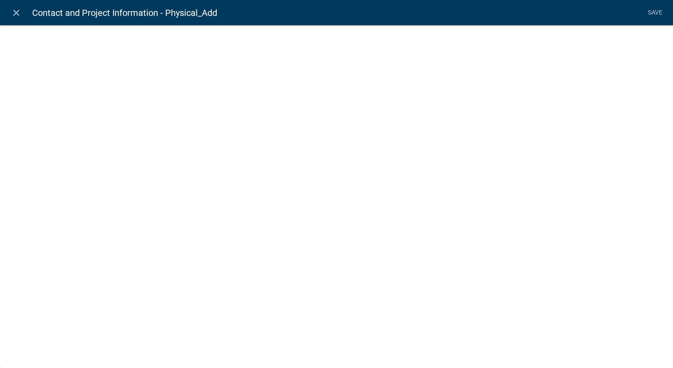
select select "1: Object"
select select "15: Object"
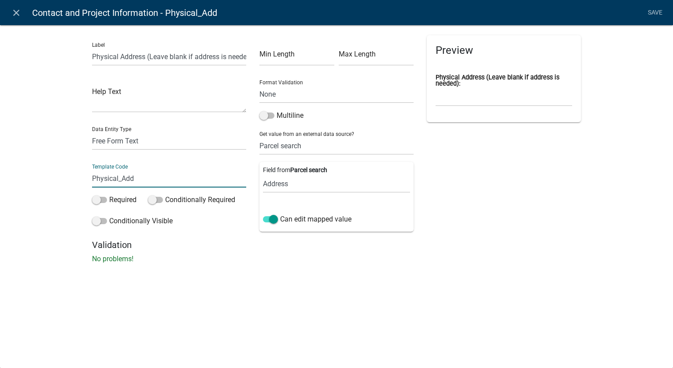
click at [134, 179] on input "Physical_Add" at bounding box center [169, 178] width 154 height 18
type input "P"
type input "Address"
click at [649, 11] on li "Save" at bounding box center [655, 12] width 22 height 17
click at [661, 11] on link "Save" at bounding box center [655, 12] width 22 height 17
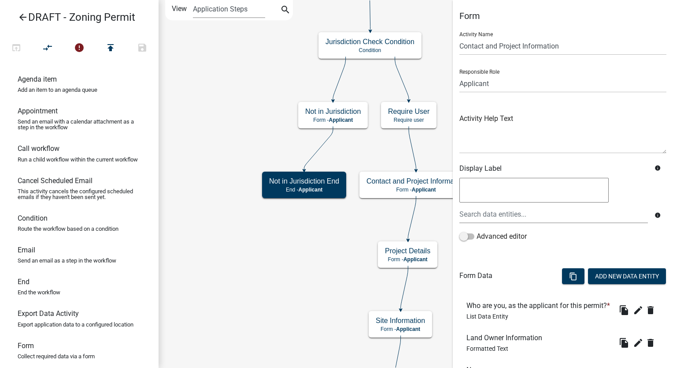
scroll to position [220, 0]
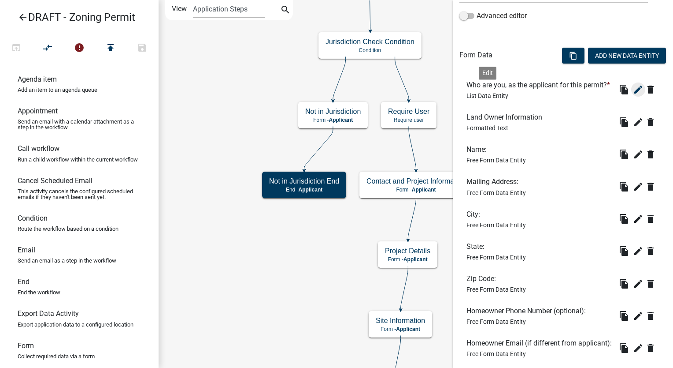
click at [633, 95] on icon "edit" at bounding box center [638, 89] width 11 height 11
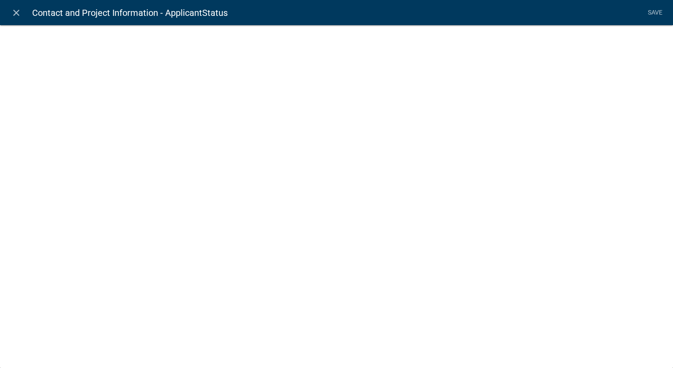
select select "list-data"
select select
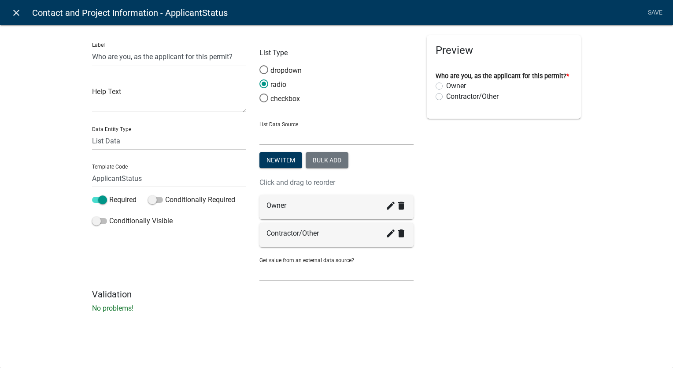
click at [15, 10] on icon "close" at bounding box center [16, 12] width 11 height 11
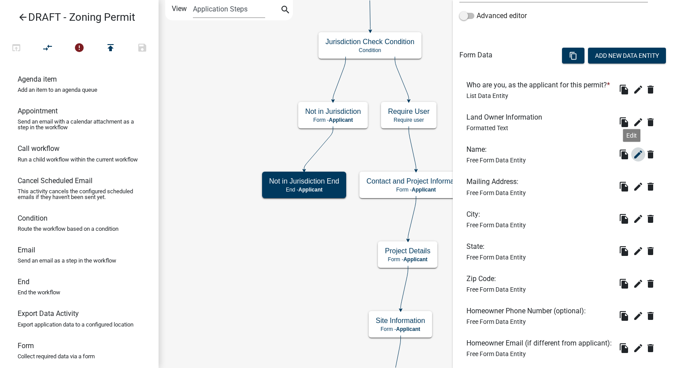
click at [633, 160] on icon "edit" at bounding box center [638, 154] width 11 height 11
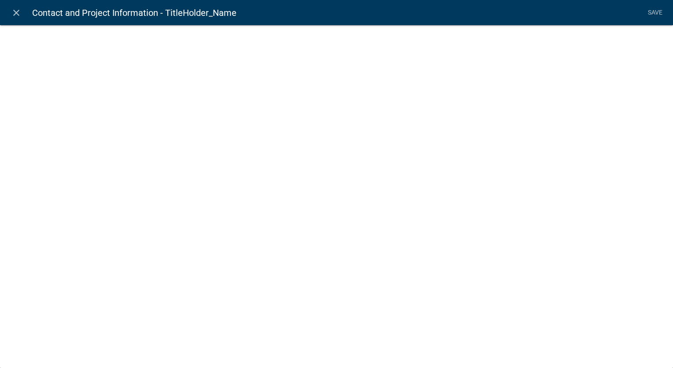
select select "1: Object"
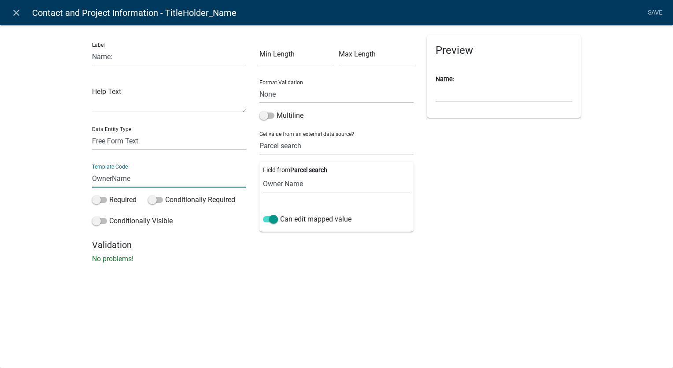
type input "OwnerName"
click at [620, 138] on div "Label Name: Help Text Data Entity Type Free Form Text Document Display Entity V…" at bounding box center [336, 147] width 673 height 272
click at [661, 12] on link "Save" at bounding box center [655, 12] width 22 height 17
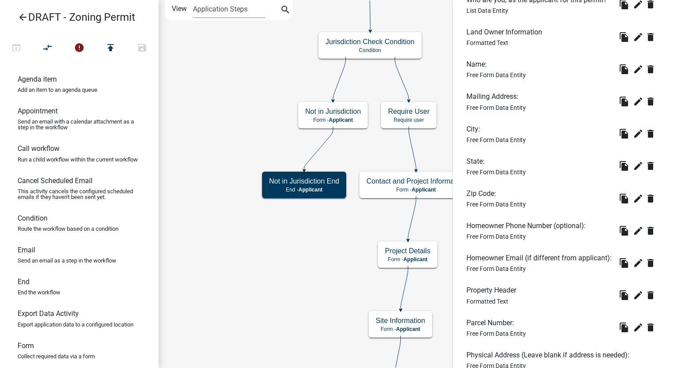
scroll to position [308, 0]
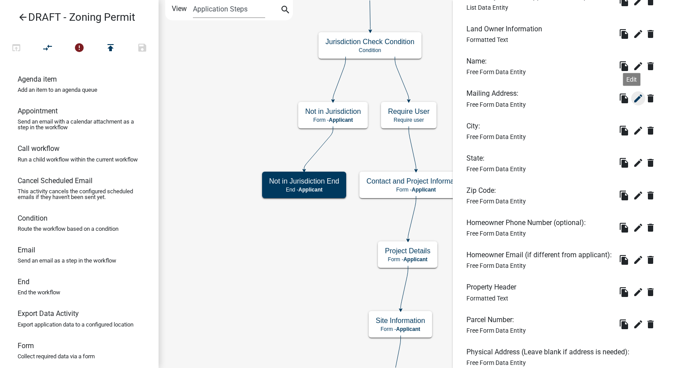
click at [635, 104] on icon "edit" at bounding box center [638, 98] width 11 height 11
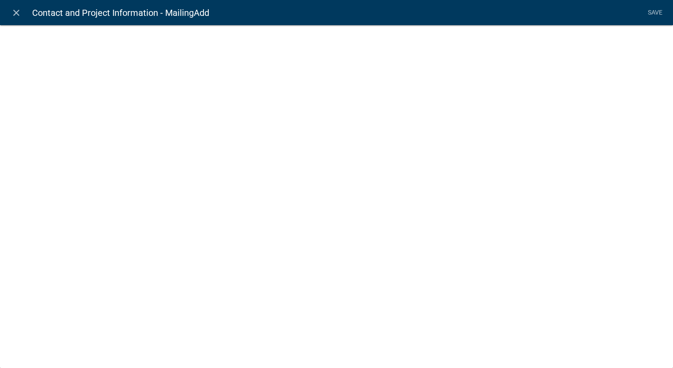
select select "1: Object"
select select "5: Object"
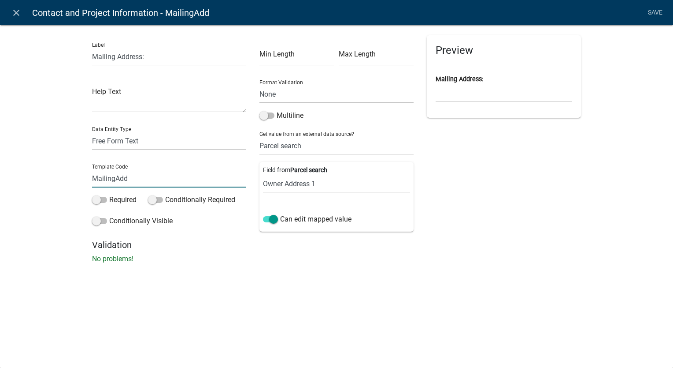
click at [138, 182] on input "MailingAdd" at bounding box center [169, 178] width 154 height 18
type input "M"
type input "OwnerAddress"
click at [650, 8] on li "Save" at bounding box center [655, 12] width 22 height 17
click at [655, 11] on link "Save" at bounding box center [655, 12] width 22 height 17
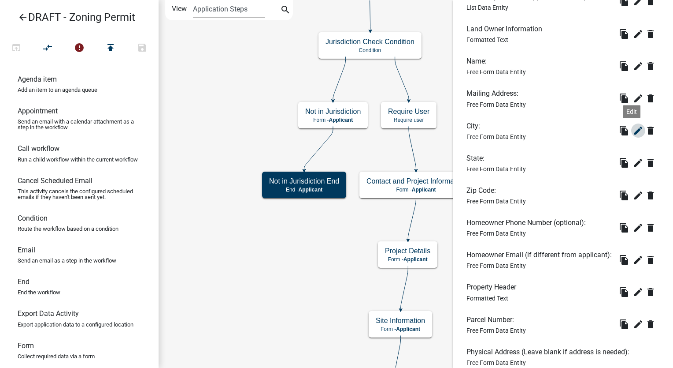
click at [638, 137] on button "edit" at bounding box center [639, 130] width 14 height 14
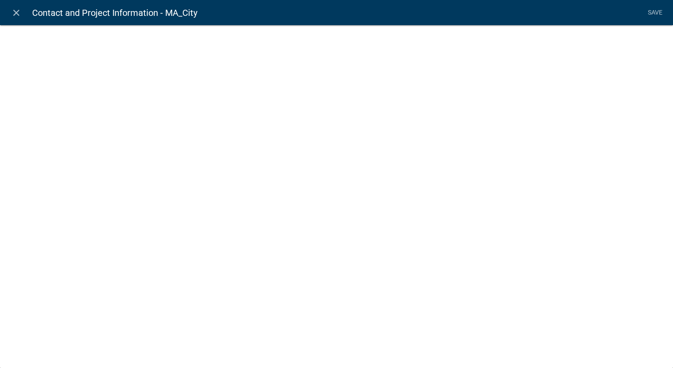
select select "1: Object"
select select "2: Object"
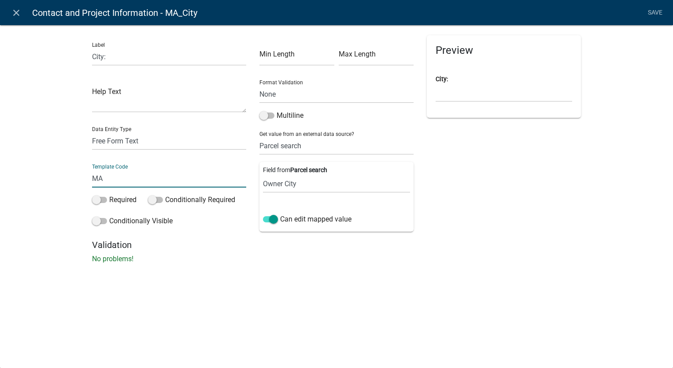
type input "M"
type input "OwnerCity"
click at [654, 9] on li "Save" at bounding box center [655, 12] width 22 height 17
click at [654, 9] on link "Save" at bounding box center [655, 12] width 22 height 17
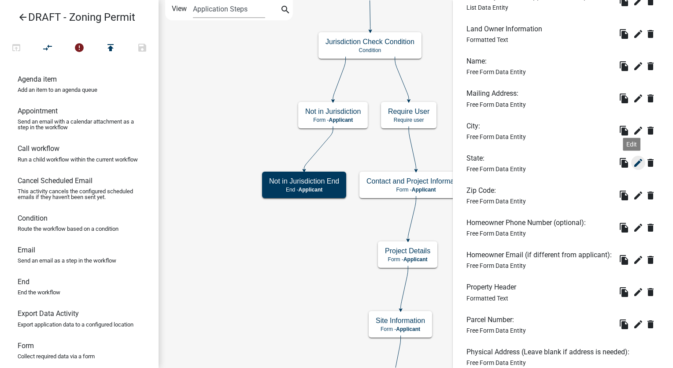
click at [633, 168] on icon "edit" at bounding box center [638, 162] width 11 height 11
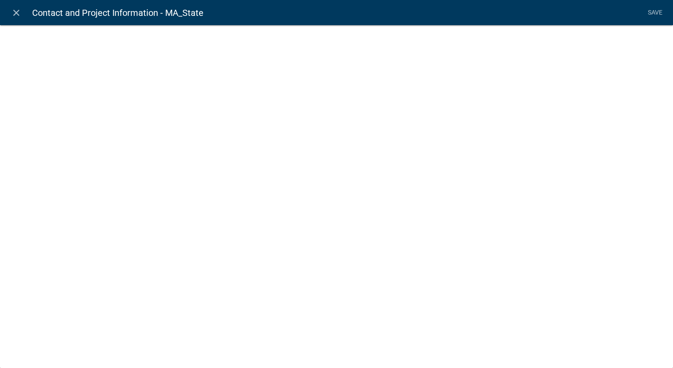
select select "1: Object"
select select "3: Object"
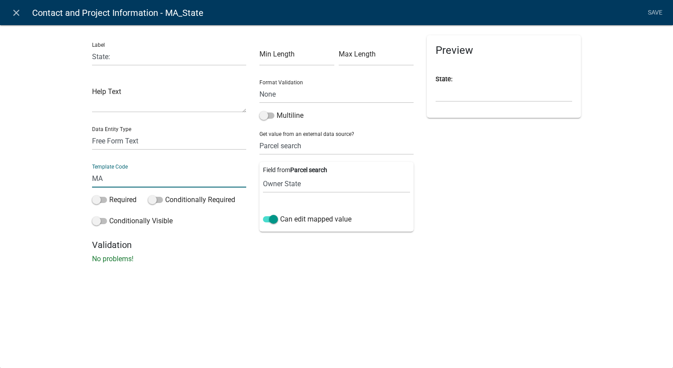
type input "M"
type input "OwnerState"
click at [651, 13] on li "Save" at bounding box center [655, 12] width 22 height 17
click at [651, 13] on link "Save" at bounding box center [655, 12] width 22 height 17
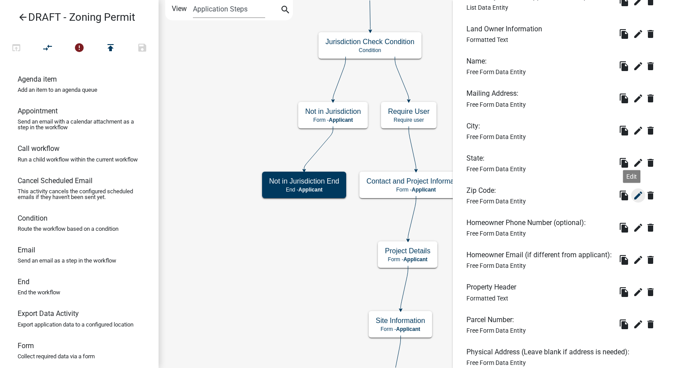
click at [633, 201] on icon "edit" at bounding box center [638, 195] width 11 height 11
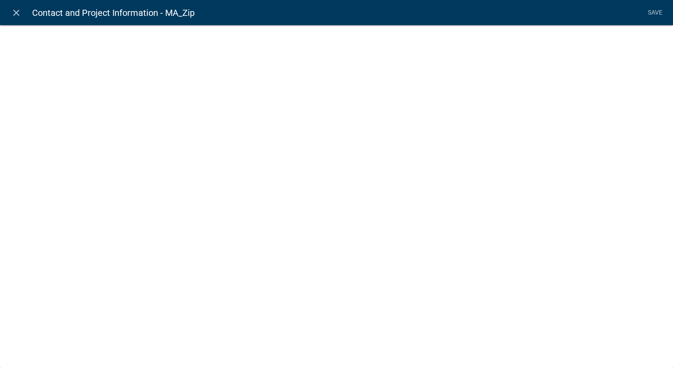
select select "1: Object"
select select "4: Object"
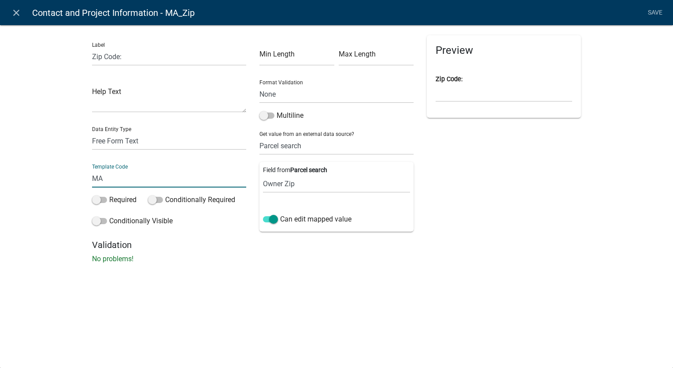
type input "M"
type input "OwnerZip"
click at [527, 201] on div "Preview Zip Code:" at bounding box center [503, 137] width 167 height 204
click at [650, 11] on link "Save" at bounding box center [655, 12] width 22 height 17
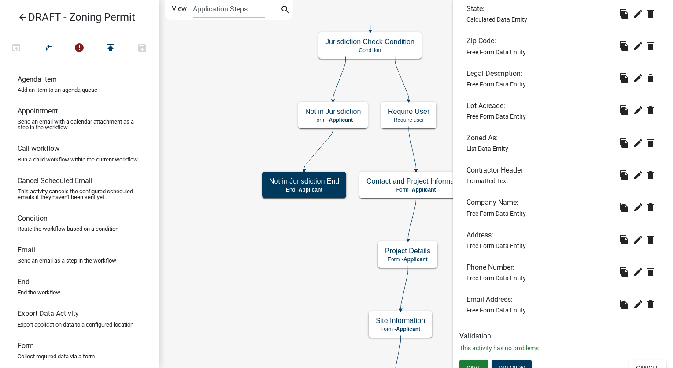
scroll to position [768, 0]
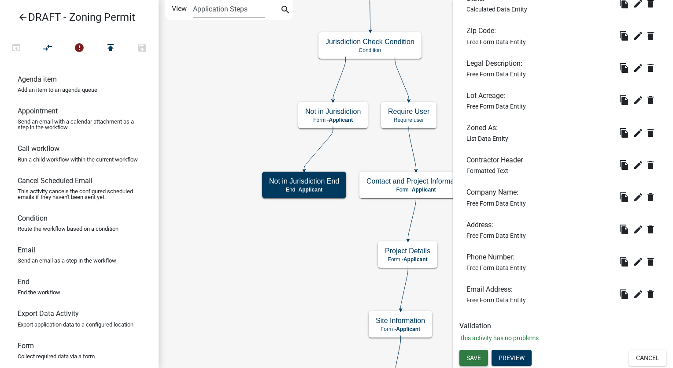
click at [478, 356] on span "Save" at bounding box center [474, 357] width 15 height 7
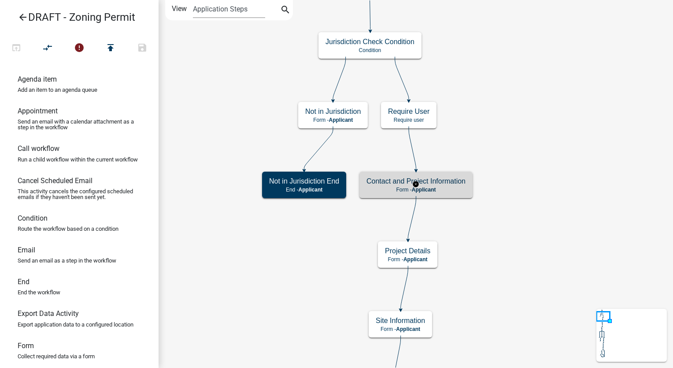
click at [453, 184] on h5 "Contact and Project Information" at bounding box center [416, 181] width 99 height 8
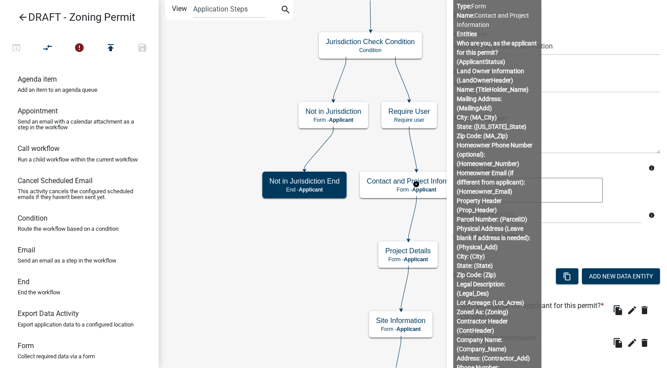
click at [515, 254] on body "Internet Explorer does NOT work with GeoPermits. Get a new browser for more sec…" at bounding box center [333, 184] width 667 height 368
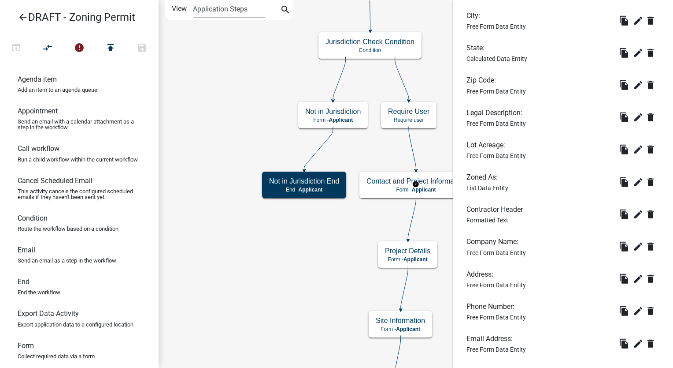
scroll to position [768, 0]
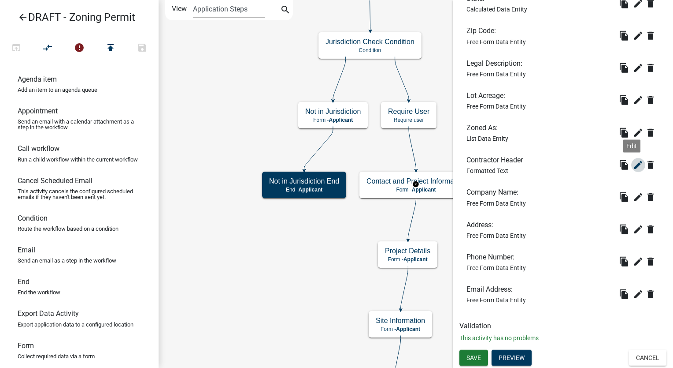
click at [633, 163] on icon "edit" at bounding box center [638, 165] width 11 height 11
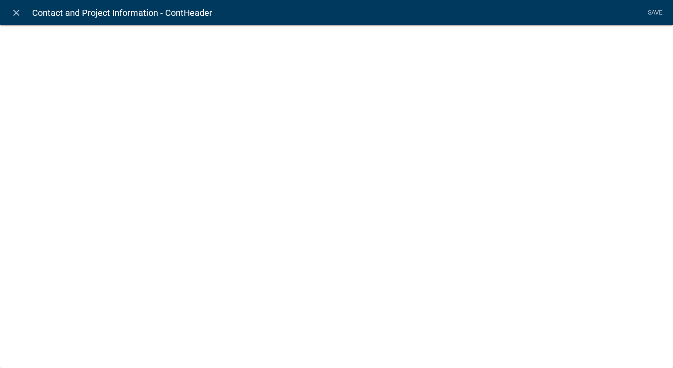
select select "rich-text"
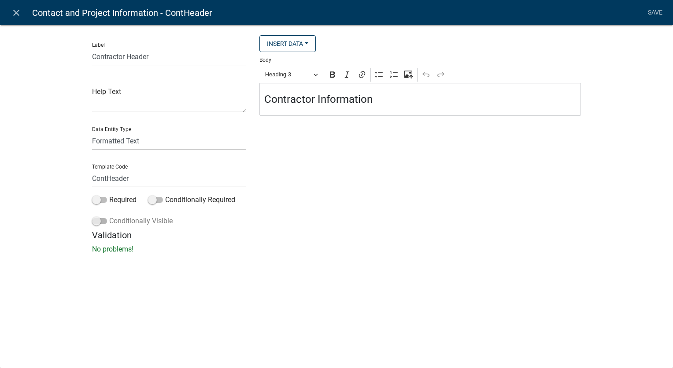
click at [93, 219] on span at bounding box center [99, 221] width 15 height 6
click at [109, 215] on input "Conditionally Visible" at bounding box center [109, 215] width 0 height 0
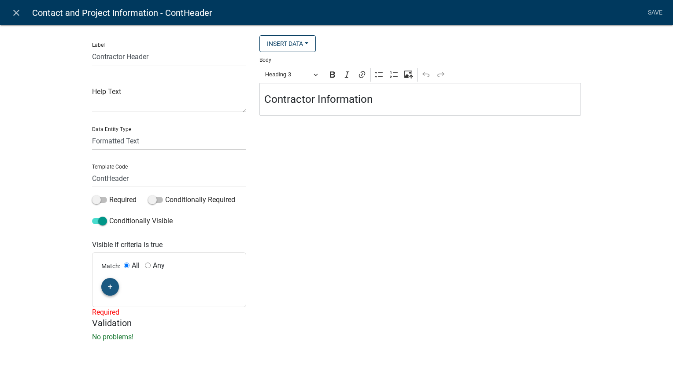
click at [108, 286] on icon "button" at bounding box center [110, 286] width 5 height 5
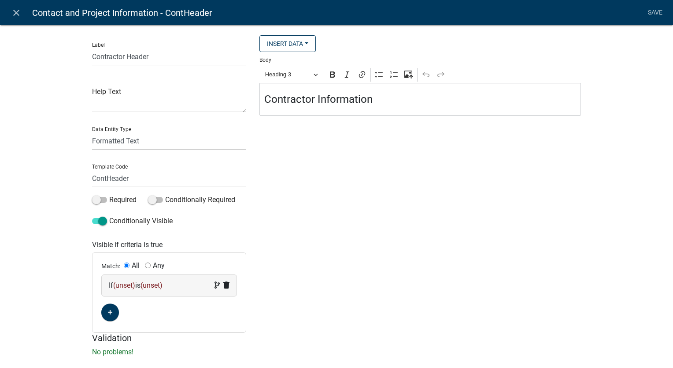
click at [126, 285] on span "(unset)" at bounding box center [124, 285] width 22 height 8
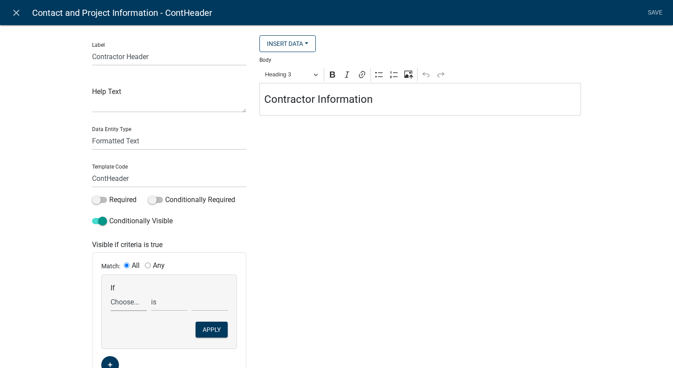
click at [126, 308] on select "Choose... Address ALL_FEE_RECIPIENTS APPLICANT_CITY APPLICANT_EMAIL_ADDRESS APP…" at bounding box center [129, 302] width 36 height 18
select select "12: ApplicantStatus"
click at [111, 293] on select "Choose... Address ALL_FEE_RECIPIENTS APPLICANT_CITY APPLICANT_EMAIL_ADDRESS APP…" at bounding box center [129, 302] width 36 height 18
click at [204, 301] on select "Choose... Contractor/Other Owner" at bounding box center [210, 302] width 36 height 18
select select "1: Contractor/Applicant"
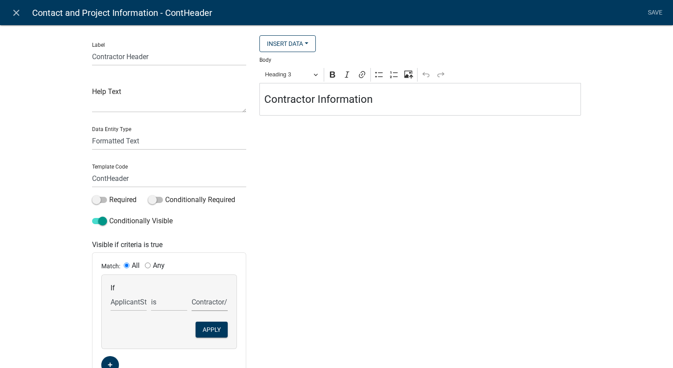
click at [192, 293] on select "Choose... Contractor/Other Owner" at bounding box center [210, 302] width 36 height 18
click at [217, 330] on button "Apply" at bounding box center [212, 329] width 32 height 16
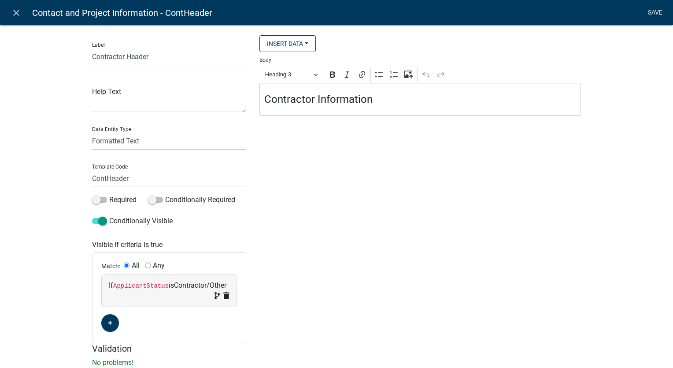
click at [659, 10] on link "Save" at bounding box center [655, 12] width 22 height 17
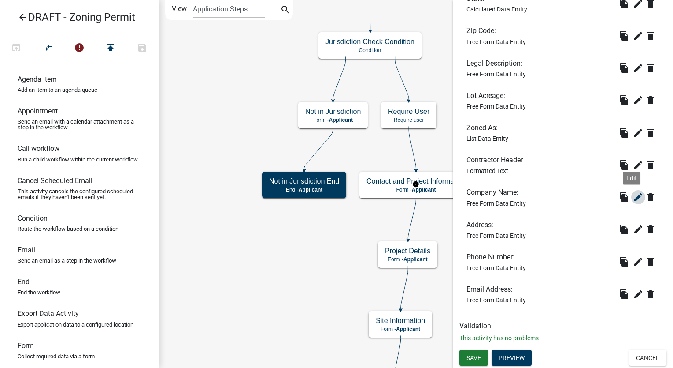
click at [633, 197] on icon "edit" at bounding box center [638, 197] width 11 height 11
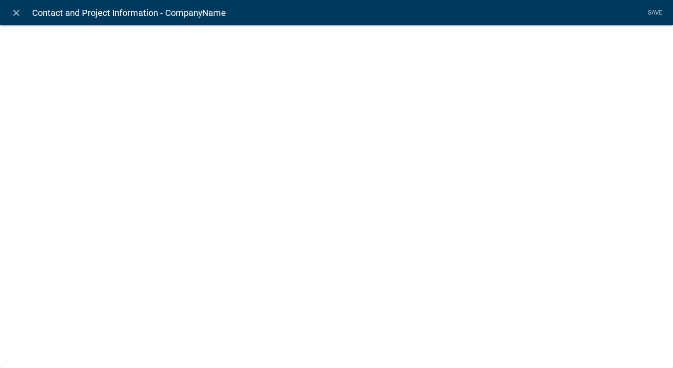
select select
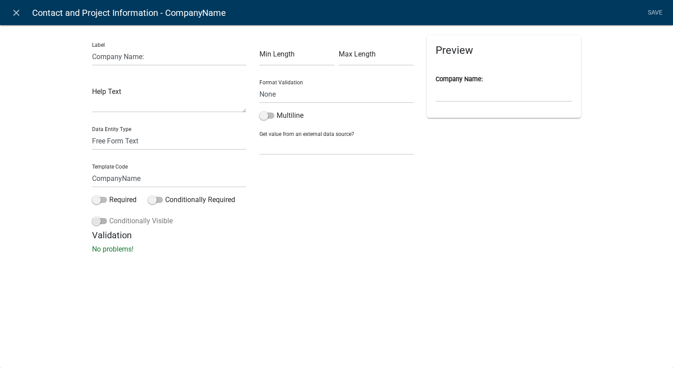
click at [94, 223] on span at bounding box center [99, 221] width 15 height 6
click at [109, 215] on input "Conditionally Visible" at bounding box center [109, 215] width 0 height 0
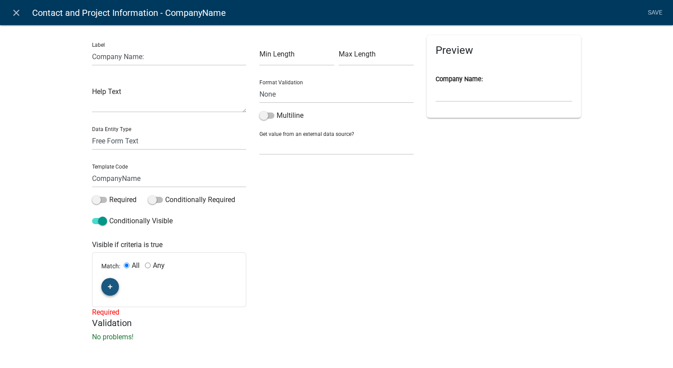
click at [102, 288] on button "button" at bounding box center [110, 287] width 18 height 18
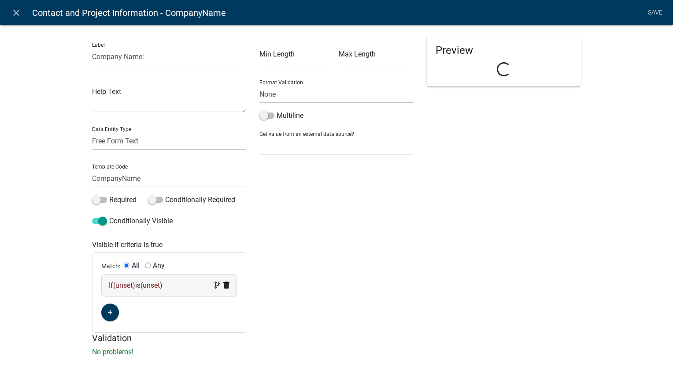
click at [183, 280] on div "If (unset) is (unset)" at bounding box center [169, 285] width 121 height 11
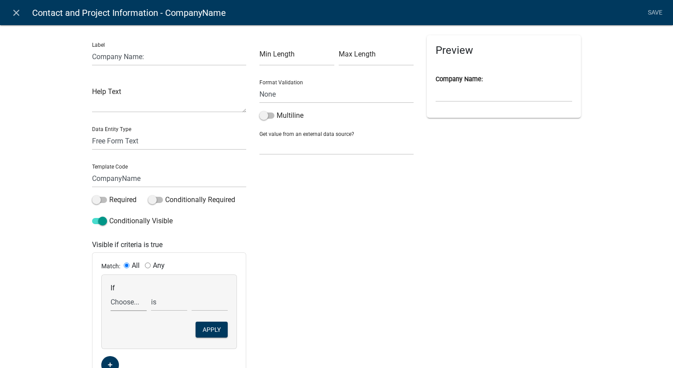
click at [116, 305] on select "Choose... Address ALL_FEE_RECIPIENTS APPLICANT_CITY APPLICANT_EMAIL_ADDRESS APP…" at bounding box center [129, 302] width 36 height 18
select select "12: ApplicantStatus"
click at [111, 293] on select "Choose... Address ALL_FEE_RECIPIENTS APPLICANT_CITY APPLICANT_EMAIL_ADDRESS APP…" at bounding box center [129, 302] width 36 height 18
click at [198, 305] on select "Choose... Contractor/Other Owner" at bounding box center [210, 302] width 36 height 18
select select "1: Contractor/Applicant"
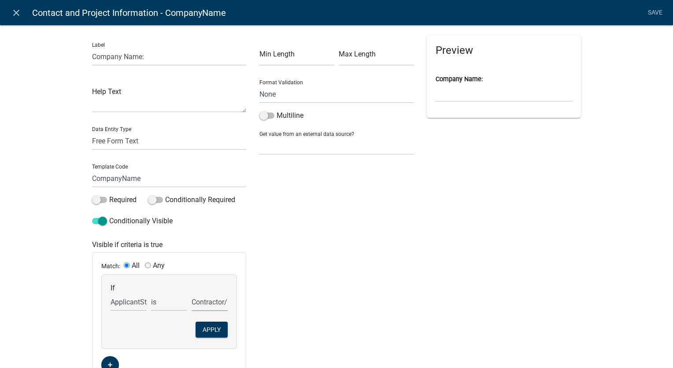
click at [192, 293] on select "Choose... Contractor/Other Owner" at bounding box center [210, 302] width 36 height 18
click at [201, 331] on button "Apply" at bounding box center [212, 329] width 32 height 16
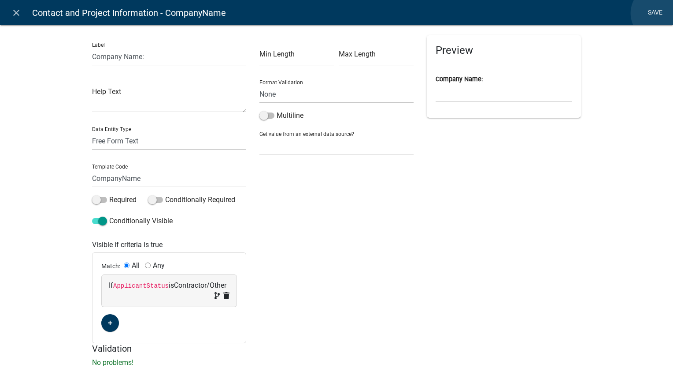
click at [659, 13] on link "Save" at bounding box center [655, 12] width 22 height 17
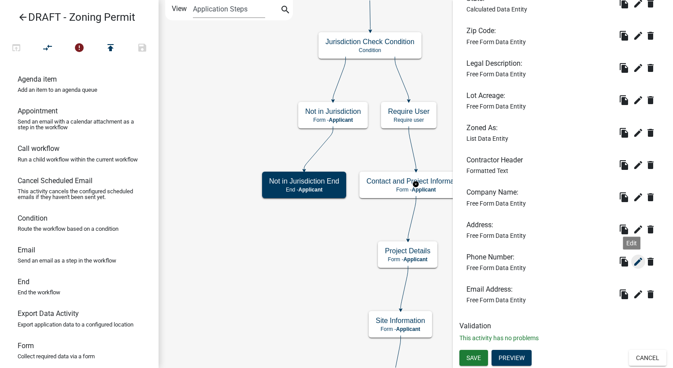
click at [633, 260] on icon "edit" at bounding box center [638, 261] width 11 height 11
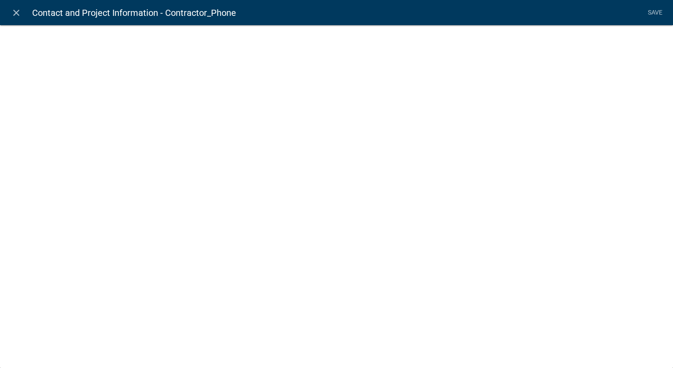
select select "1"
select select
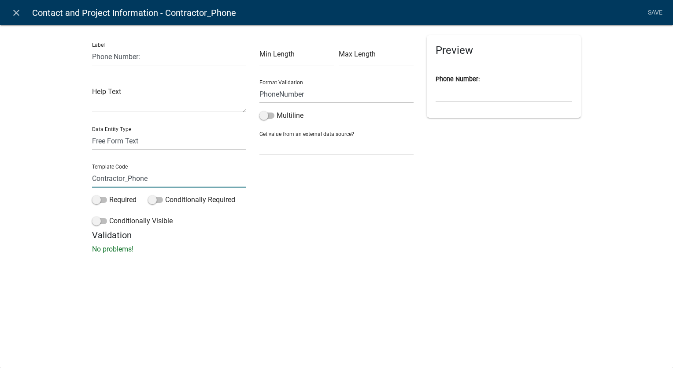
click at [130, 180] on input "Contractor_Phone" at bounding box center [169, 178] width 154 height 18
type input "ContractorPhone"
click at [100, 218] on span at bounding box center [99, 221] width 15 height 6
click at [109, 215] on input "Conditionally Visible" at bounding box center [109, 215] width 0 height 0
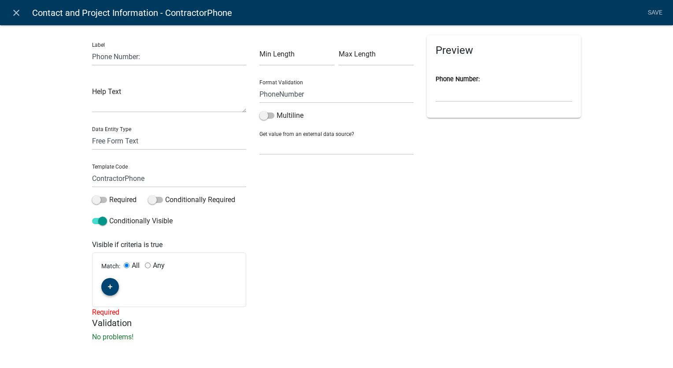
click at [108, 280] on button "button" at bounding box center [110, 287] width 18 height 18
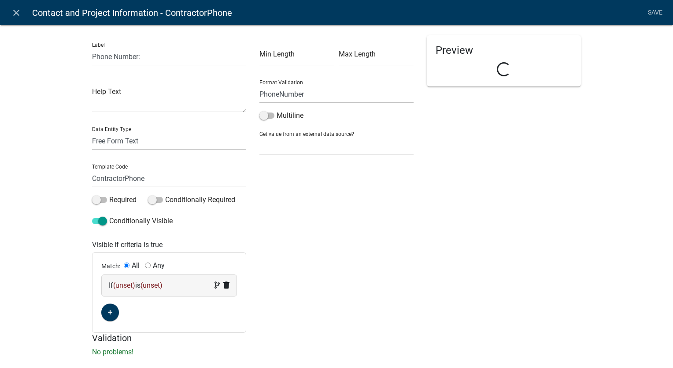
click at [165, 286] on div "If (unset) is (unset)" at bounding box center [169, 285] width 121 height 11
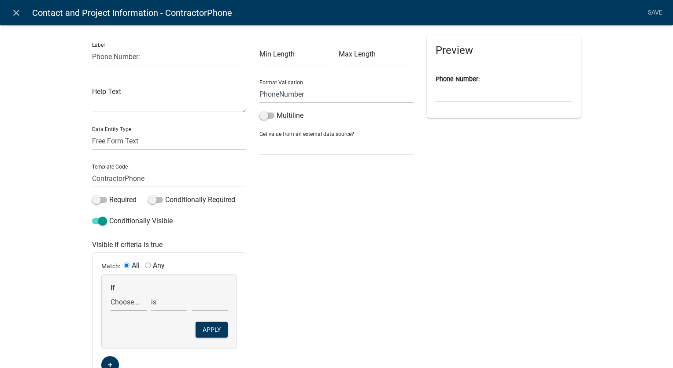
click at [127, 301] on select "Choose... Address ALL_FEE_RECIPIENTS APPLICANT_CITY APPLICANT_EMAIL_ADDRESS APP…" at bounding box center [129, 302] width 36 height 18
select select "12: ApplicantStatus"
click at [111, 293] on select "Choose... Address ALL_FEE_RECIPIENTS APPLICANT_CITY APPLICANT_EMAIL_ADDRESS APP…" at bounding box center [129, 302] width 36 height 18
click at [204, 302] on select "Choose... Contractor/Other Owner" at bounding box center [210, 302] width 36 height 18
select select "1: Contractor/Applicant"
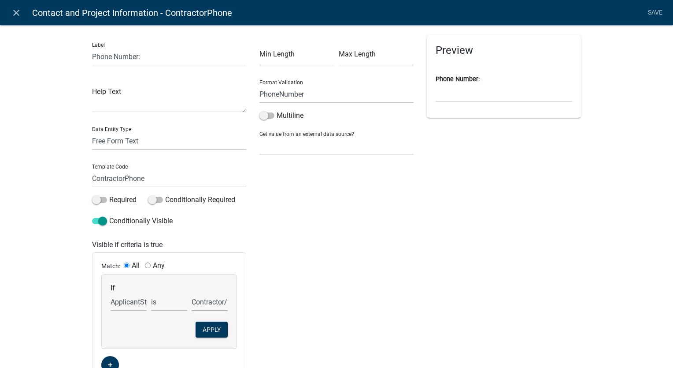
click at [192, 293] on select "Choose... Contractor/Other Owner" at bounding box center [210, 302] width 36 height 18
click at [205, 332] on button "Apply" at bounding box center [212, 329] width 32 height 16
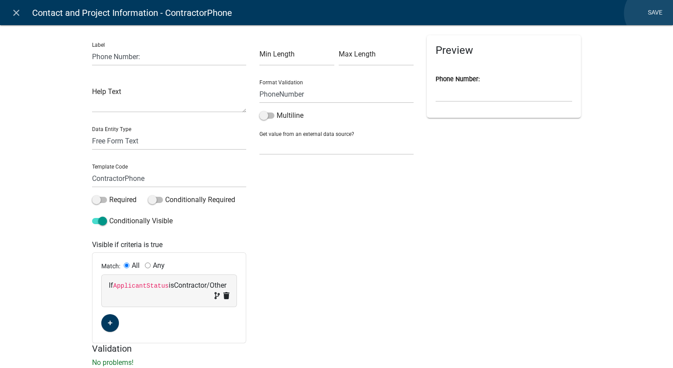
click at [652, 13] on link "Save" at bounding box center [655, 12] width 22 height 17
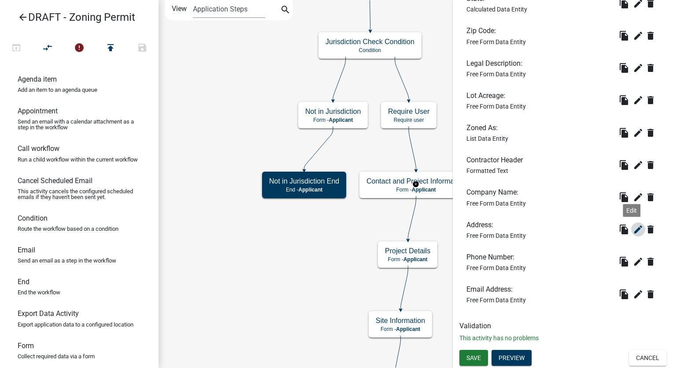
click at [636, 225] on icon "edit" at bounding box center [638, 229] width 11 height 11
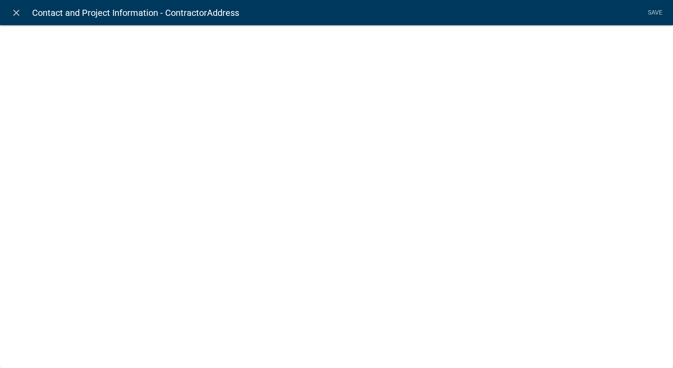
select select
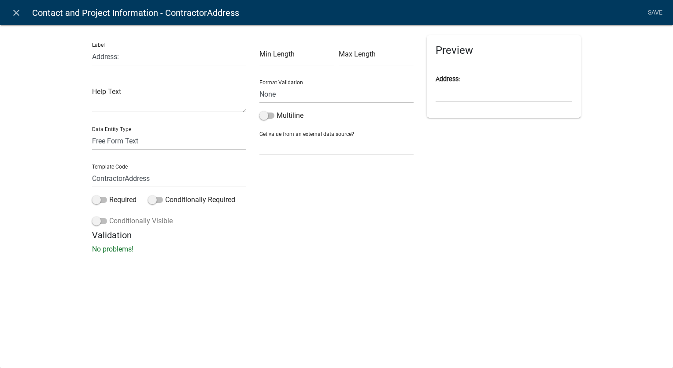
click at [93, 221] on span at bounding box center [99, 221] width 15 height 6
click at [109, 215] on input "Conditionally Visible" at bounding box center [109, 215] width 0 height 0
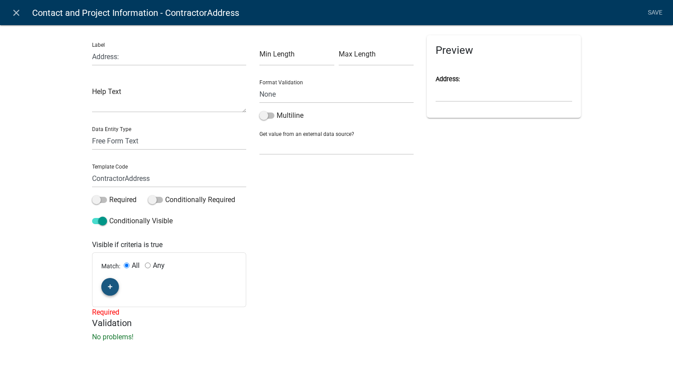
click at [102, 290] on button "button" at bounding box center [110, 287] width 18 height 18
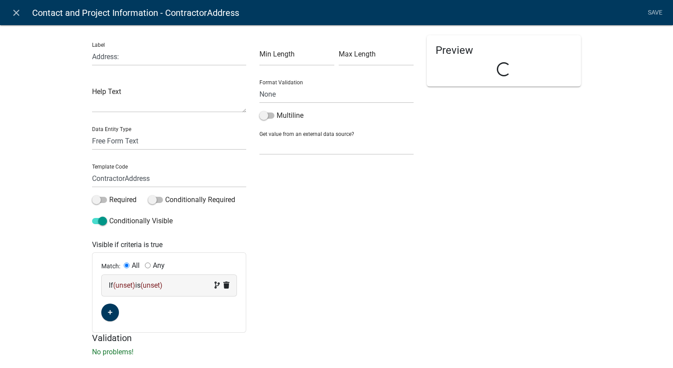
click at [186, 288] on div "If (unset) is (unset)" at bounding box center [169, 285] width 121 height 11
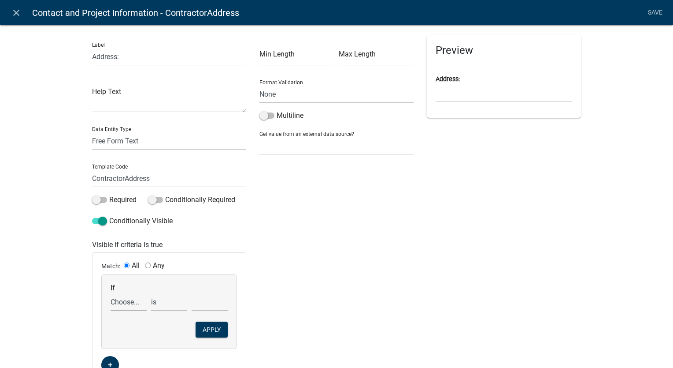
click at [117, 304] on select "Choose... Address ALL_FEE_RECIPIENTS APPLICANT_CITY APPLICANT_EMAIL_ADDRESS APP…" at bounding box center [129, 302] width 36 height 18
select select "12: ApplicantStatus"
click at [111, 293] on select "Choose... Address ALL_FEE_RECIPIENTS APPLICANT_CITY APPLICANT_EMAIL_ADDRESS APP…" at bounding box center [129, 302] width 36 height 18
click at [204, 303] on select "Choose... Contractor/Other Owner" at bounding box center [210, 302] width 36 height 18
select select "1: Contractor/Applicant"
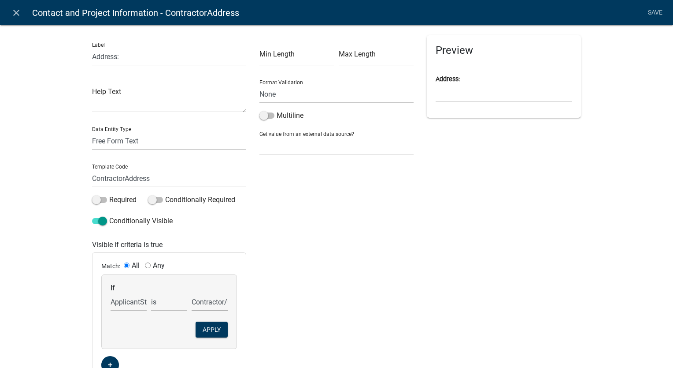
click at [192, 293] on select "Choose... Contractor/Other Owner" at bounding box center [210, 302] width 36 height 18
click at [203, 327] on button "Apply" at bounding box center [212, 329] width 32 height 16
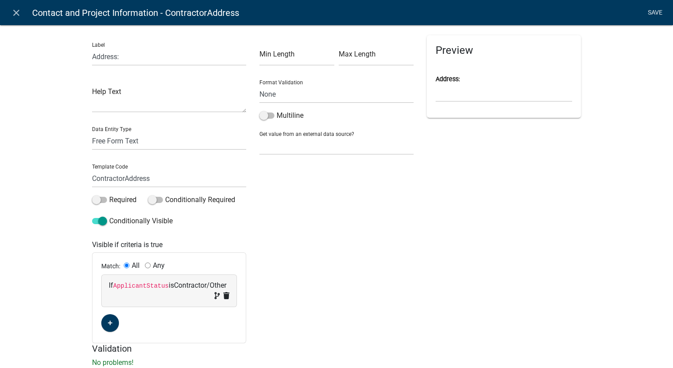
click at [658, 8] on link "Save" at bounding box center [655, 12] width 22 height 17
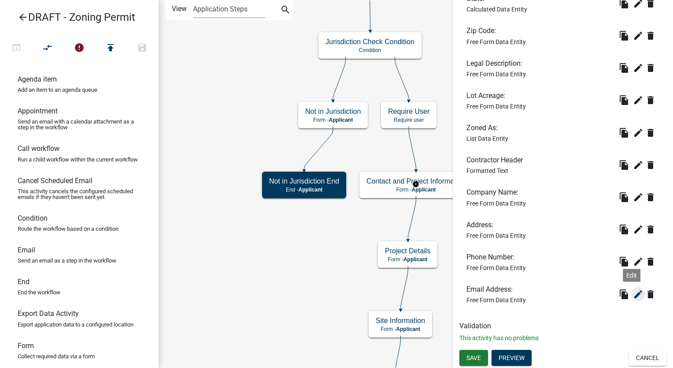
click at [633, 293] on icon "edit" at bounding box center [638, 294] width 11 height 11
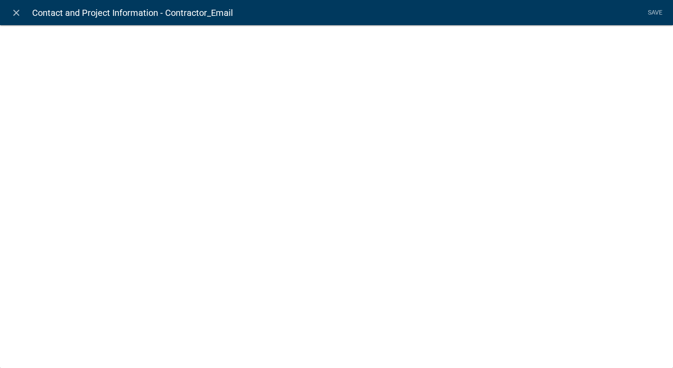
select select "0"
select select
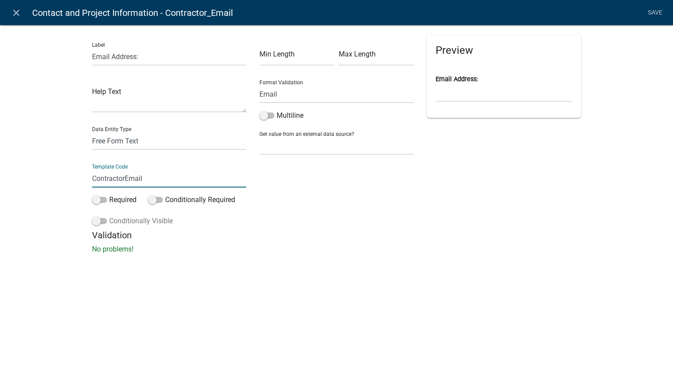
type input "ContractorEmail"
click at [97, 219] on span at bounding box center [99, 221] width 15 height 6
click at [109, 215] on input "Conditionally Visible" at bounding box center [109, 215] width 0 height 0
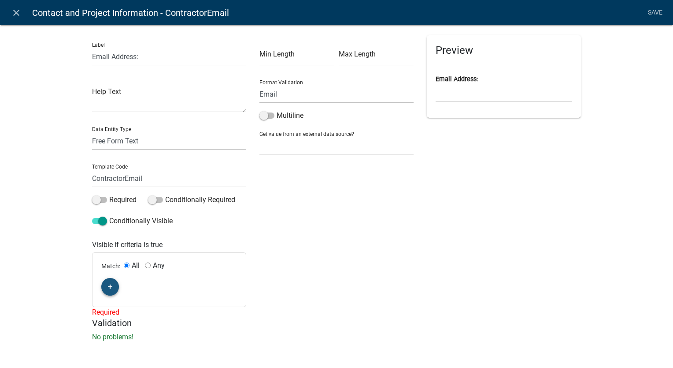
click at [101, 286] on button "button" at bounding box center [110, 287] width 18 height 18
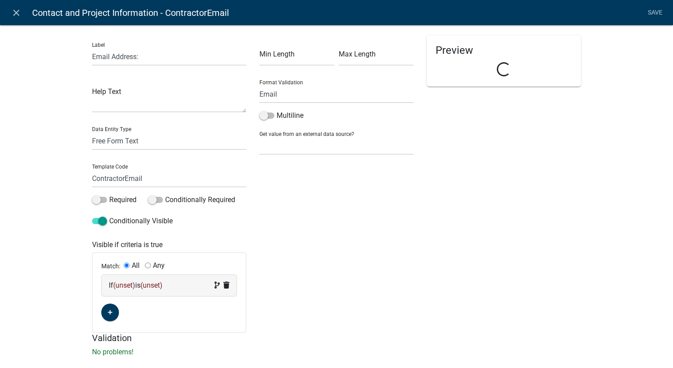
click at [189, 286] on div "If (unset) is (unset)" at bounding box center [169, 285] width 121 height 11
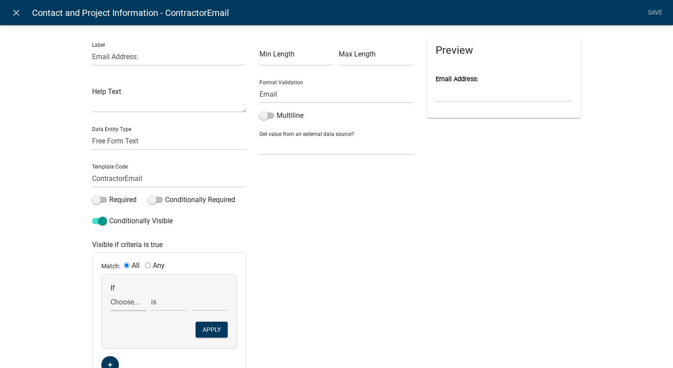
click at [120, 305] on select "Choose... Address ALL_FEE_RECIPIENTS APPLICANT_CITY APPLICANT_EMAIL_ADDRESS APP…" at bounding box center [129, 302] width 36 height 18
select select "12: ApplicantStatus"
click at [111, 293] on select "Choose... Address ALL_FEE_RECIPIENTS APPLICANT_CITY APPLICANT_EMAIL_ADDRESS APP…" at bounding box center [129, 302] width 36 height 18
click at [202, 299] on select "Choose... Contractor/Other Owner" at bounding box center [210, 302] width 36 height 18
select select "1: Contractor/Applicant"
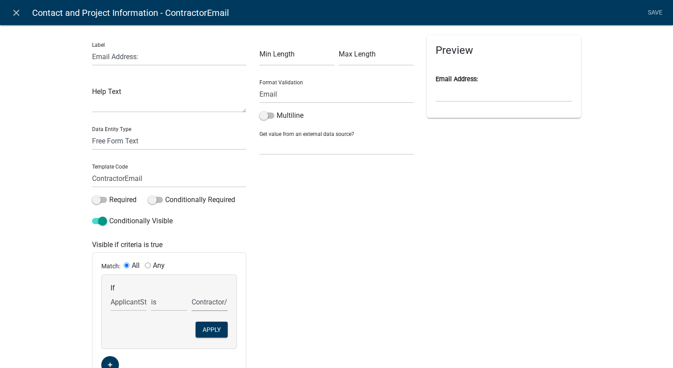
click at [192, 293] on select "Choose... Contractor/Other Owner" at bounding box center [210, 302] width 36 height 18
click at [204, 327] on button "Apply" at bounding box center [212, 329] width 32 height 16
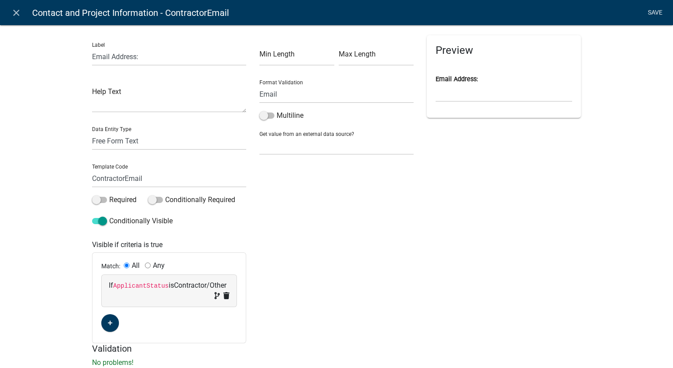
click at [655, 13] on link "Save" at bounding box center [655, 12] width 22 height 17
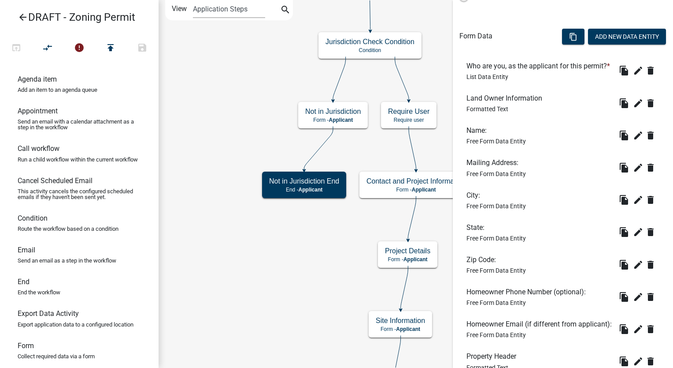
scroll to position [239, 0]
click at [633, 76] on icon "edit" at bounding box center [638, 71] width 11 height 11
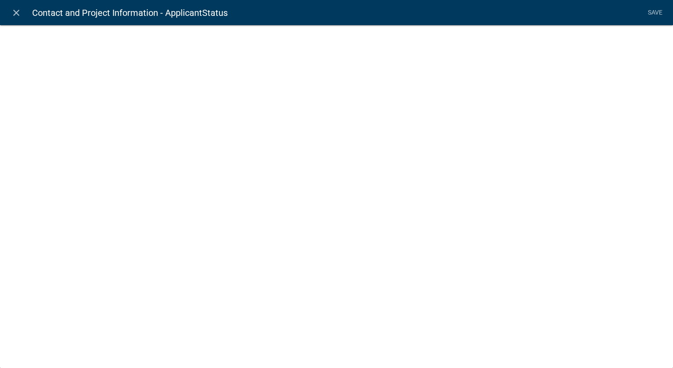
select select "list-data"
select select
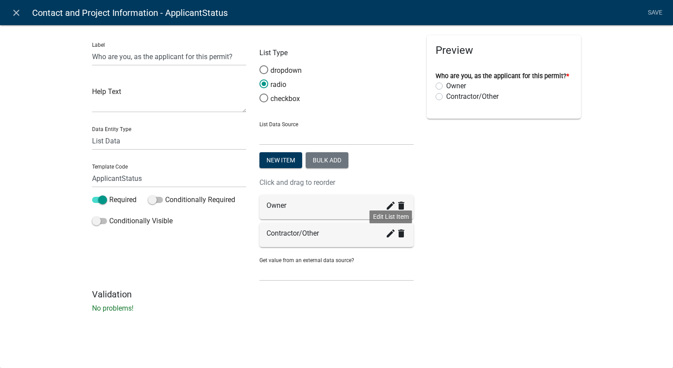
click at [389, 234] on icon "create" at bounding box center [391, 233] width 11 height 11
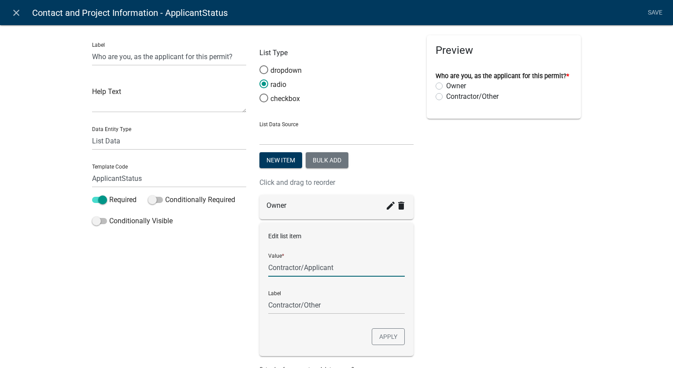
click at [331, 267] on input "Contractor/Applicant" at bounding box center [336, 267] width 137 height 18
type input "Contractor"
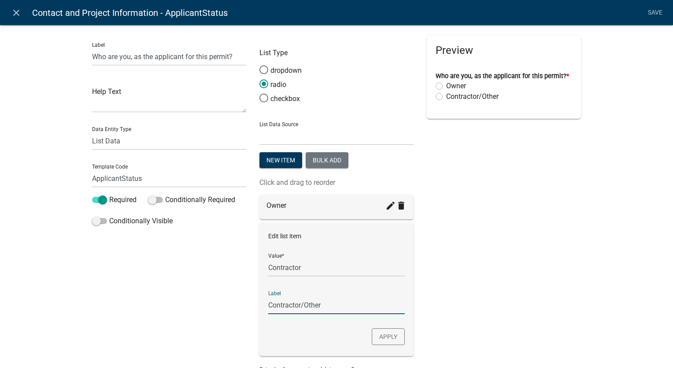
click at [320, 309] on input "Contractor/Other" at bounding box center [336, 305] width 137 height 18
type input "Contractor"
click at [384, 334] on button "Apply" at bounding box center [388, 336] width 33 height 17
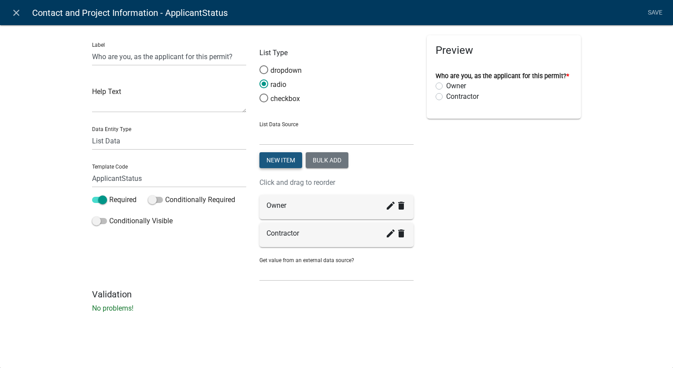
click at [286, 158] on button "New item" at bounding box center [281, 160] width 43 height 16
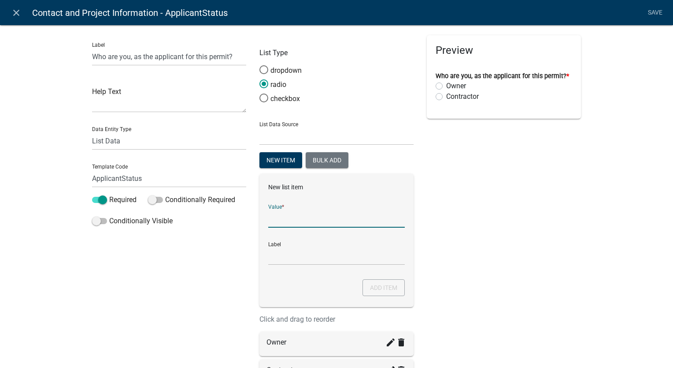
click at [285, 225] on input "List Data Source" at bounding box center [336, 218] width 137 height 18
type input "Other"
click at [311, 261] on input "Other" at bounding box center [336, 256] width 137 height 18
click at [473, 246] on div "Preview Who are you, as the applicant for this permit? * Owner Contractor" at bounding box center [503, 230] width 167 height 390
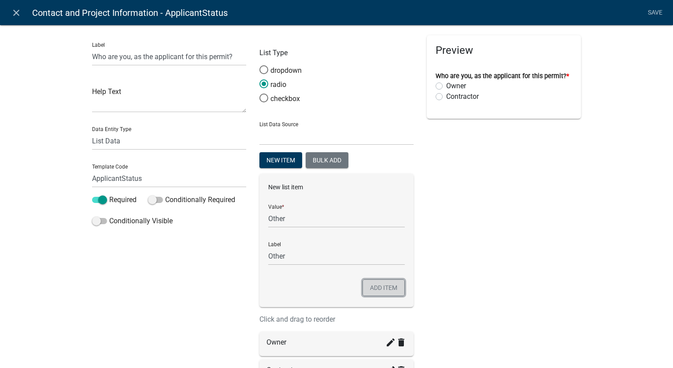
click at [374, 291] on button "Add item" at bounding box center [384, 287] width 42 height 17
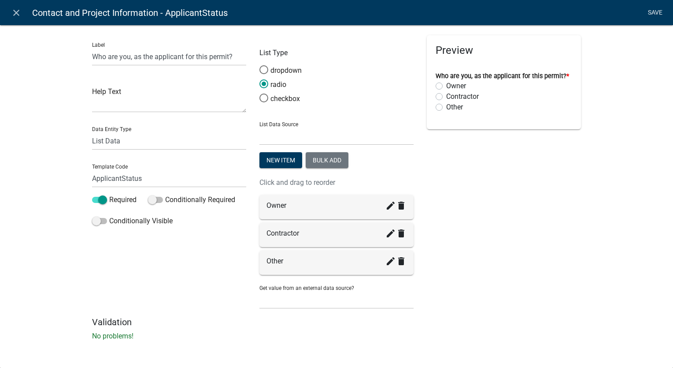
click at [654, 10] on link "Save" at bounding box center [655, 12] width 22 height 17
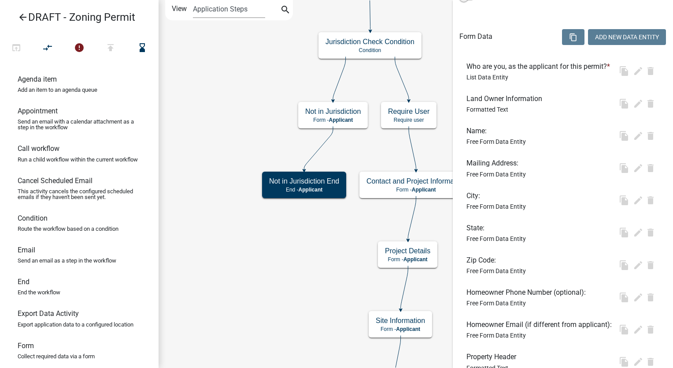
scroll to position [0, 0]
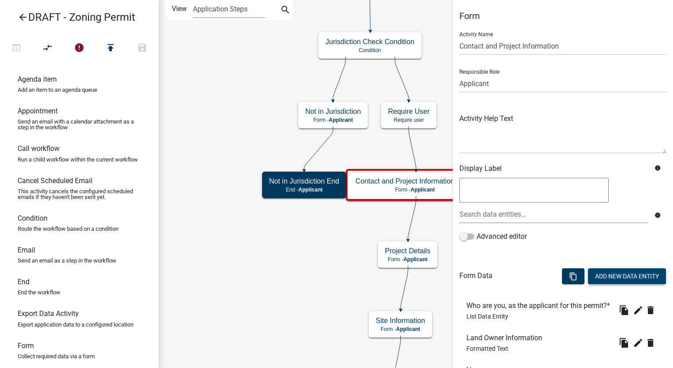
click at [600, 274] on button "Add New Data Entity" at bounding box center [627, 276] width 78 height 16
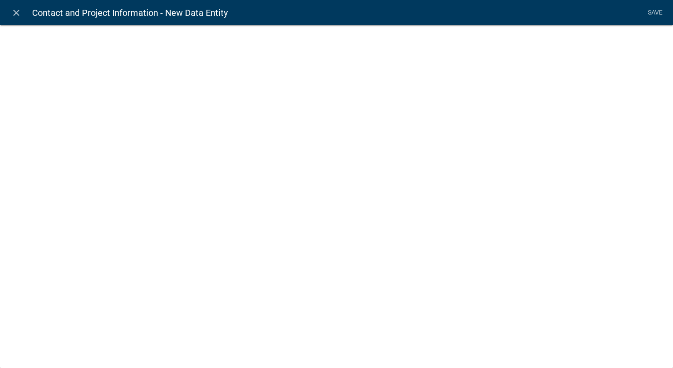
select select
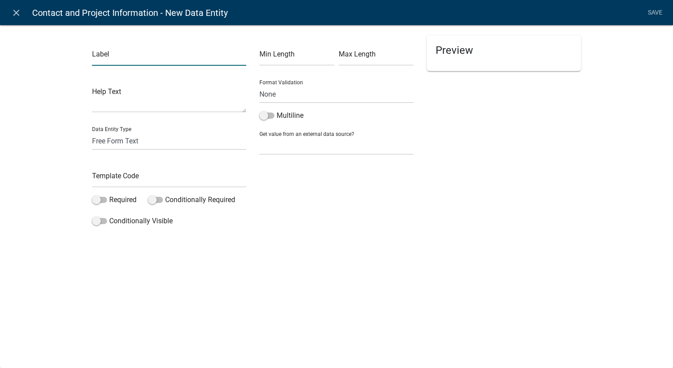
click at [143, 56] on input "text" at bounding box center [169, 57] width 154 height 18
type input "If Other, please describe:"
click at [100, 179] on input "text" at bounding box center [169, 178] width 154 height 18
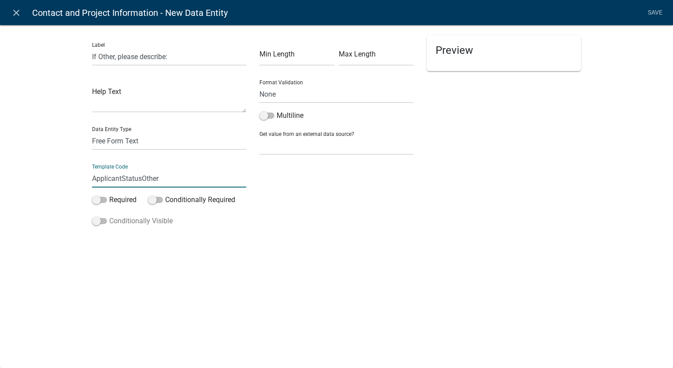
type input "ApplicantStatusOther"
click at [95, 221] on span at bounding box center [99, 221] width 15 height 6
click at [109, 215] on input "Conditionally Visible" at bounding box center [109, 215] width 0 height 0
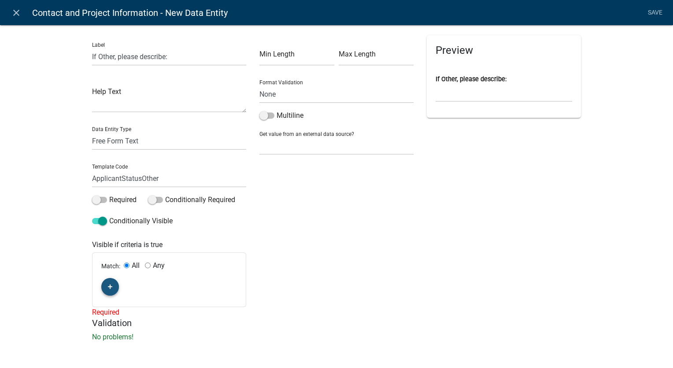
click at [102, 285] on button "button" at bounding box center [110, 287] width 18 height 18
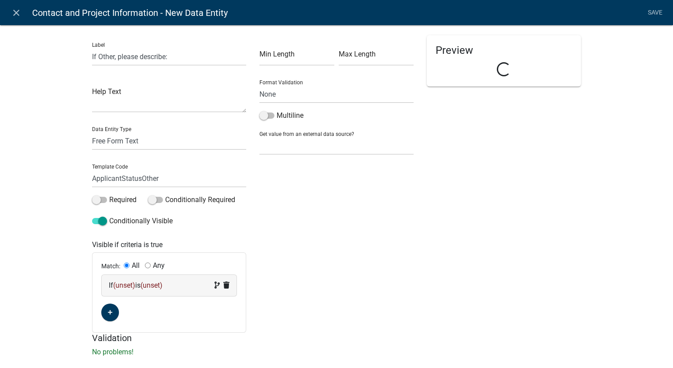
click at [165, 286] on div "If (unset) is (unset)" at bounding box center [169, 285] width 121 height 11
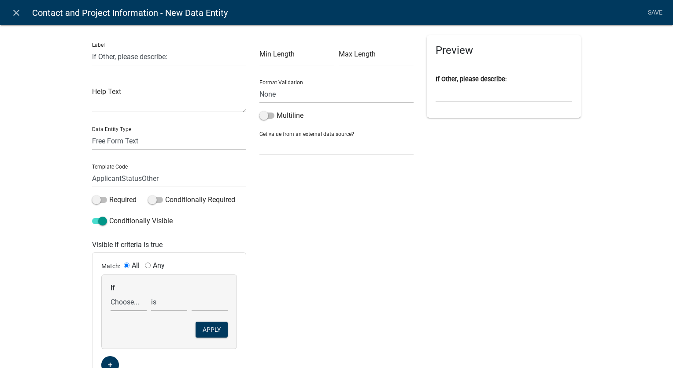
click at [115, 306] on select "Choose... Address ALL_FEE_RECIPIENTS APPLICANT_CITY APPLICANT_EMAIL_ADDRESS APP…" at bounding box center [129, 302] width 36 height 18
select select "12: ApplicantStatus"
click at [111, 293] on select "Choose... Address ALL_FEE_RECIPIENTS APPLICANT_CITY APPLICANT_EMAIL_ADDRESS APP…" at bounding box center [129, 302] width 36 height 18
click at [201, 307] on select "Choose... Contractor Other Owner" at bounding box center [210, 302] width 36 height 18
select select "2: Other"
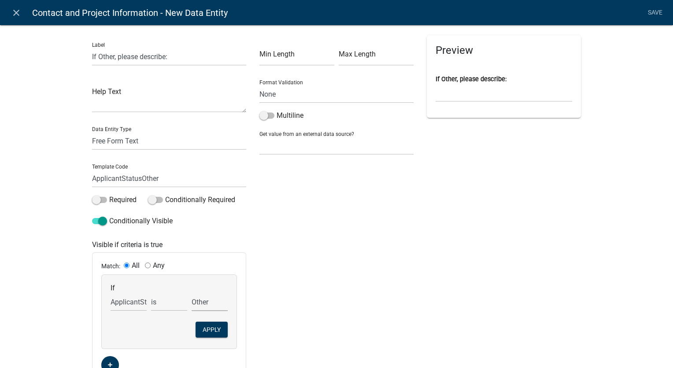
click at [192, 293] on select "Choose... Contractor Other Owner" at bounding box center [210, 302] width 36 height 18
click at [200, 335] on button "Apply" at bounding box center [212, 329] width 32 height 16
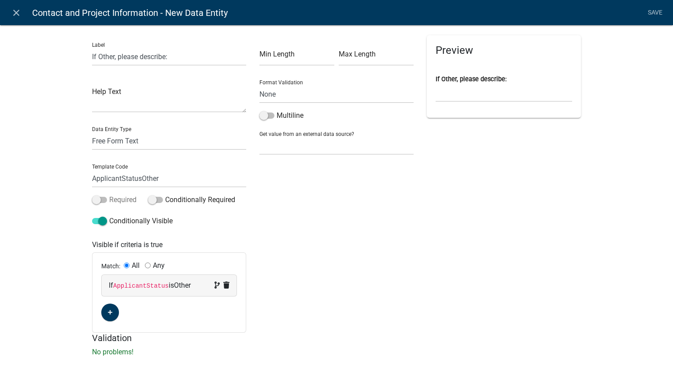
click at [93, 204] on label "Required" at bounding box center [114, 199] width 45 height 11
click at [109, 194] on input "Required" at bounding box center [109, 194] width 0 height 0
click at [656, 9] on link "Save" at bounding box center [655, 12] width 22 height 17
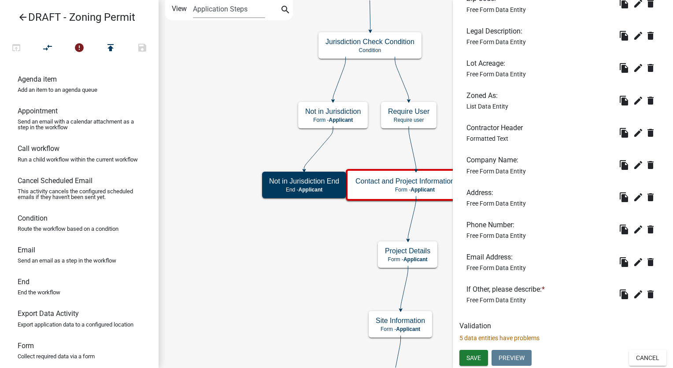
scroll to position [800, 0]
click at [633, 160] on icon "edit" at bounding box center [638, 165] width 11 height 11
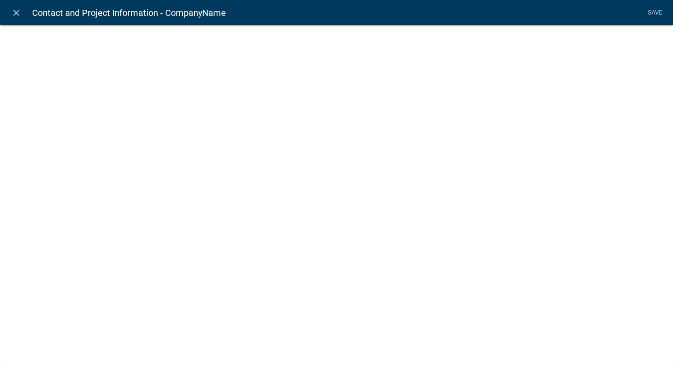
select select
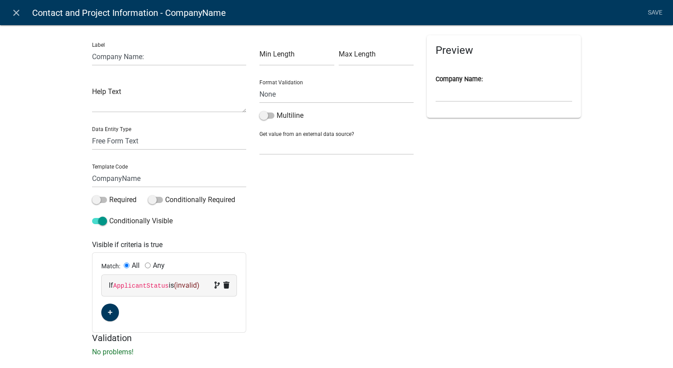
click at [188, 286] on span "(invalid)" at bounding box center [187, 285] width 26 height 8
select select "12: ApplicantStatus"
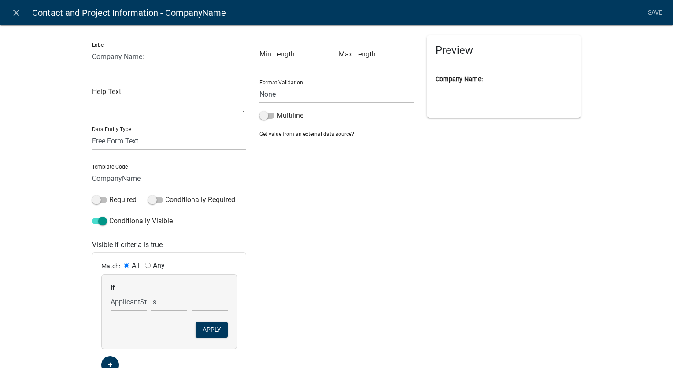
click at [197, 308] on select "Contractor Other Owner" at bounding box center [210, 302] width 36 height 18
select select "0: Contractor"
click at [192, 293] on select "Contractor Other Owner" at bounding box center [210, 302] width 36 height 18
click at [202, 327] on button "Apply" at bounding box center [212, 329] width 32 height 16
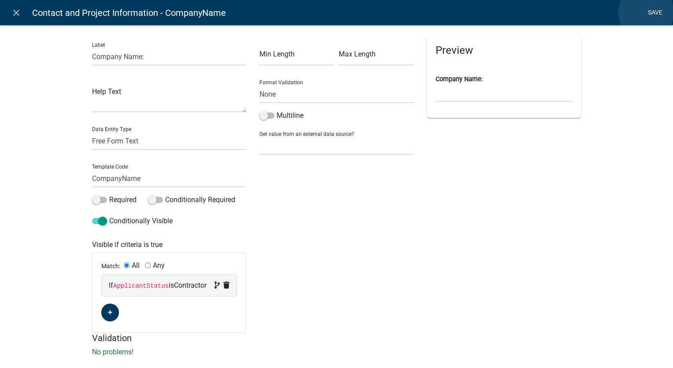
click at [646, 12] on link "Save" at bounding box center [655, 12] width 22 height 17
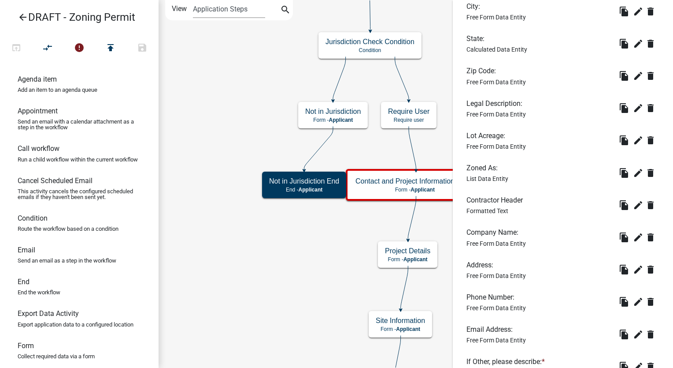
scroll to position [705, 0]
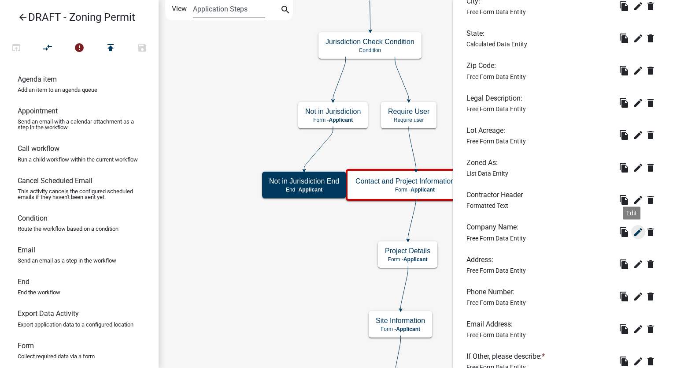
click at [633, 237] on icon "edit" at bounding box center [638, 232] width 11 height 11
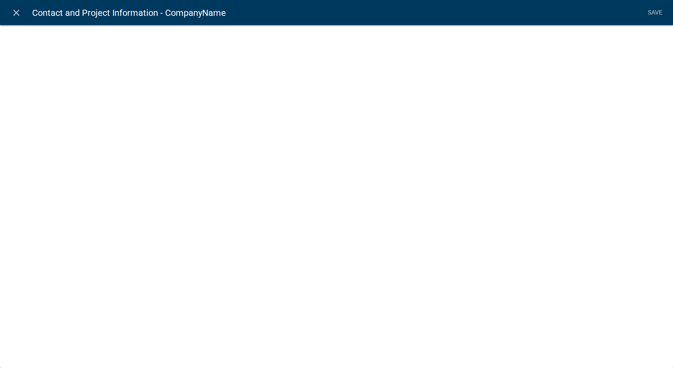
select select
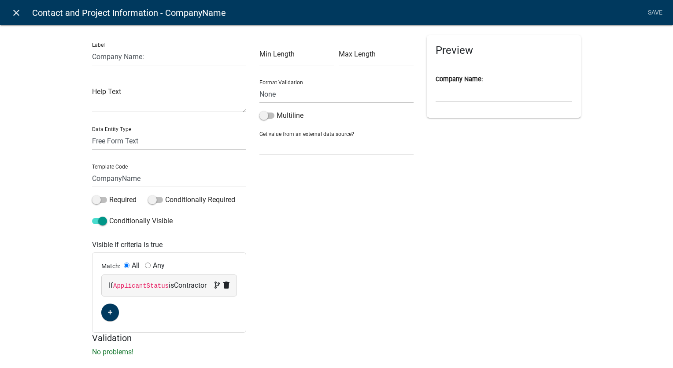
click at [15, 14] on icon "close" at bounding box center [16, 12] width 11 height 11
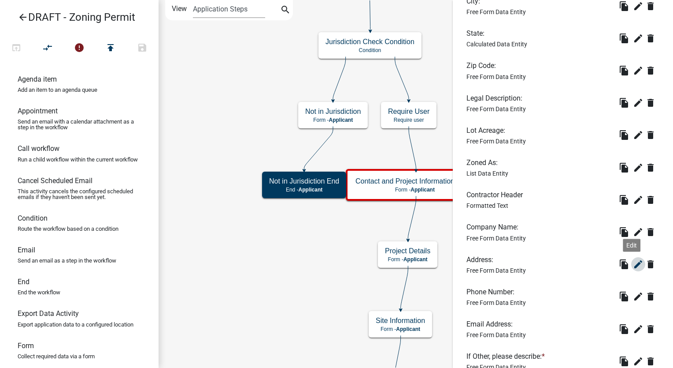
click at [633, 269] on icon "edit" at bounding box center [638, 264] width 11 height 11
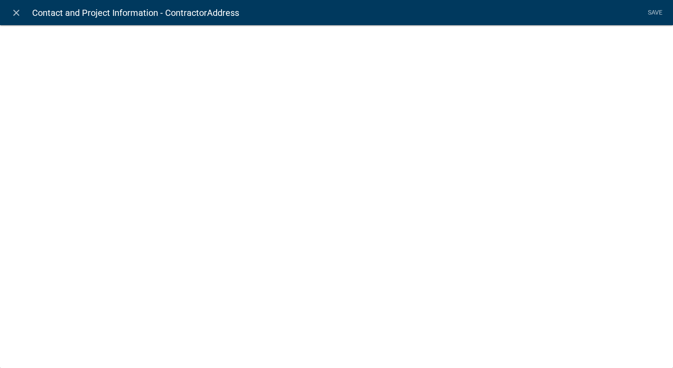
select select
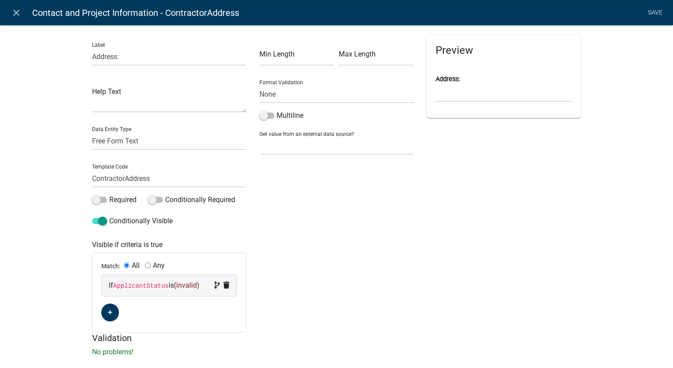
click at [183, 286] on span "(invalid)" at bounding box center [187, 285] width 26 height 8
select select "12: ApplicantStatus"
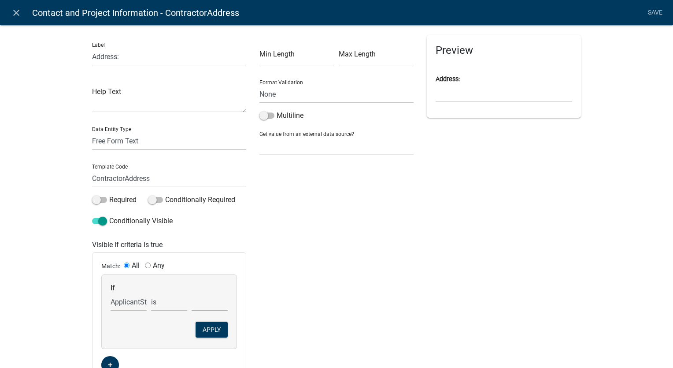
click at [195, 308] on select "Contractor Other Owner" at bounding box center [210, 302] width 36 height 18
select select "0: Contractor"
click at [192, 293] on select "Contractor Other Owner" at bounding box center [210, 302] width 36 height 18
click at [204, 324] on button "Apply" at bounding box center [212, 329] width 32 height 16
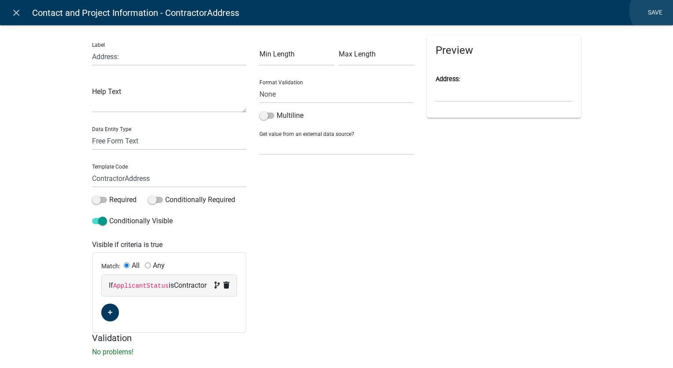
click at [658, 11] on link "Save" at bounding box center [655, 12] width 22 height 17
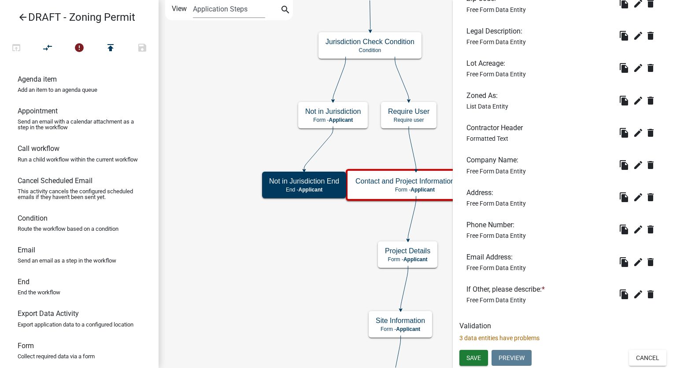
scroll to position [800, 0]
click at [633, 132] on icon "edit" at bounding box center [638, 132] width 11 height 11
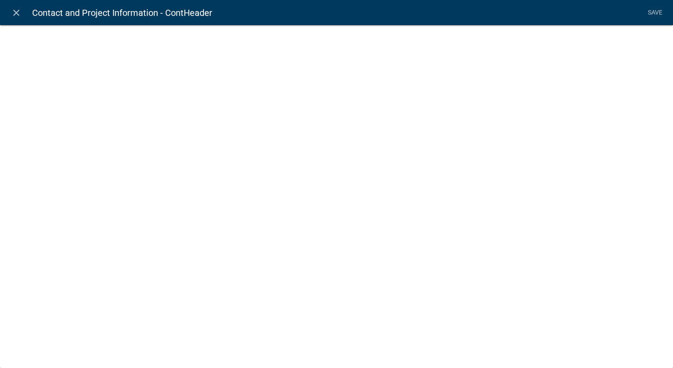
select select "rich-text"
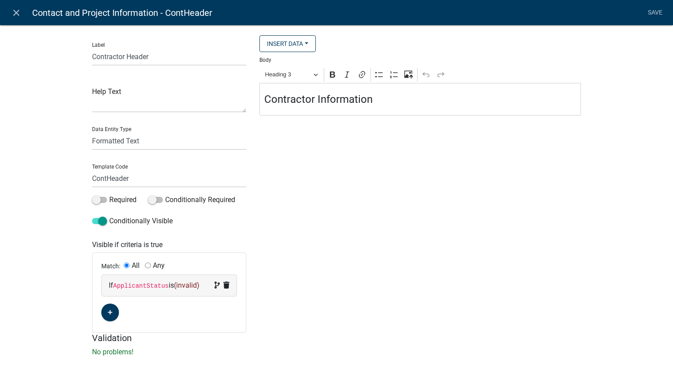
click at [183, 284] on span "(invalid)" at bounding box center [187, 285] width 26 height 8
select select "12: ApplicantStatus"
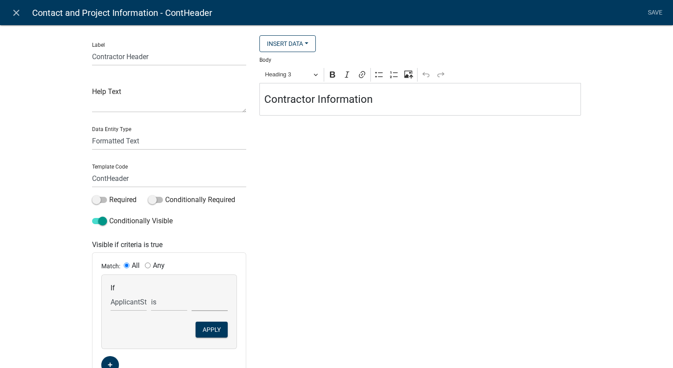
click at [201, 304] on select "Contractor Other Owner" at bounding box center [210, 302] width 36 height 18
select select "0: Contractor"
click at [192, 293] on select "Contractor Other Owner" at bounding box center [210, 302] width 36 height 18
click at [199, 327] on button "Apply" at bounding box center [212, 329] width 32 height 16
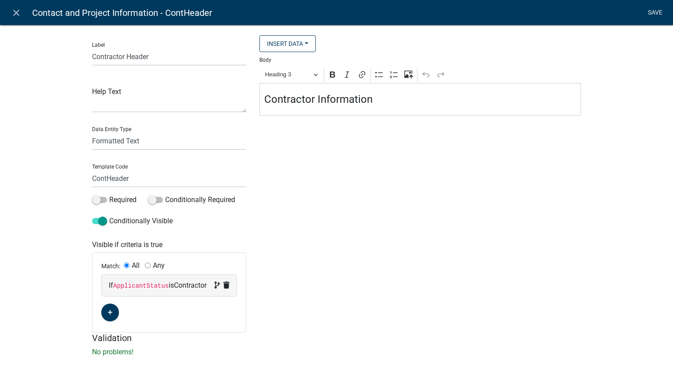
click at [658, 10] on link "Save" at bounding box center [655, 12] width 22 height 17
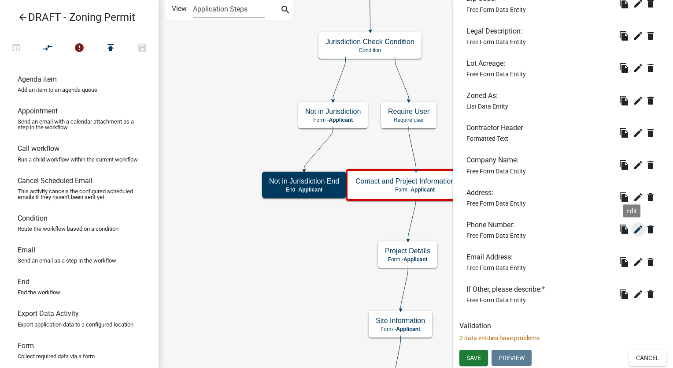
click at [633, 229] on icon "edit" at bounding box center [638, 229] width 11 height 11
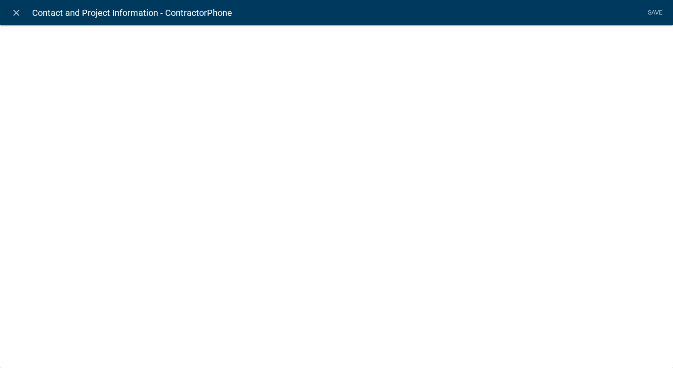
select select "1"
select select
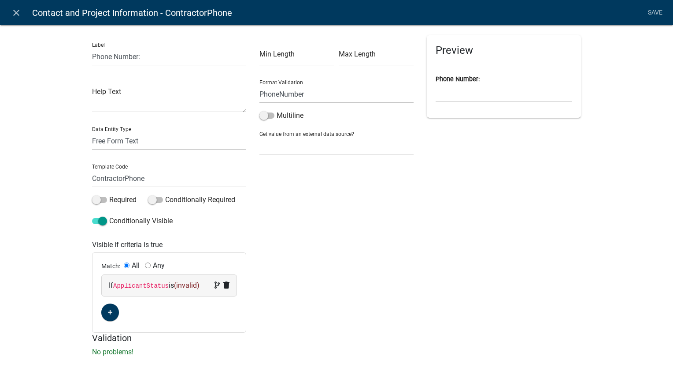
click at [190, 288] on span "(invalid)" at bounding box center [187, 285] width 26 height 8
select select "12: ApplicantStatus"
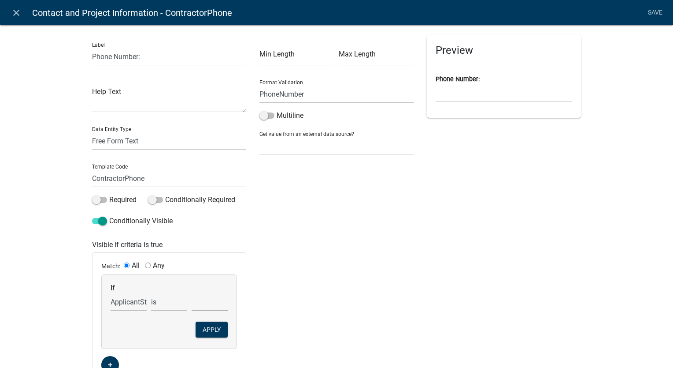
click at [201, 306] on select "Contractor Other Owner" at bounding box center [210, 302] width 36 height 18
select select "0: Contractor"
click at [192, 293] on select "Contractor Other Owner" at bounding box center [210, 302] width 36 height 18
click at [208, 328] on button "Apply" at bounding box center [212, 329] width 32 height 16
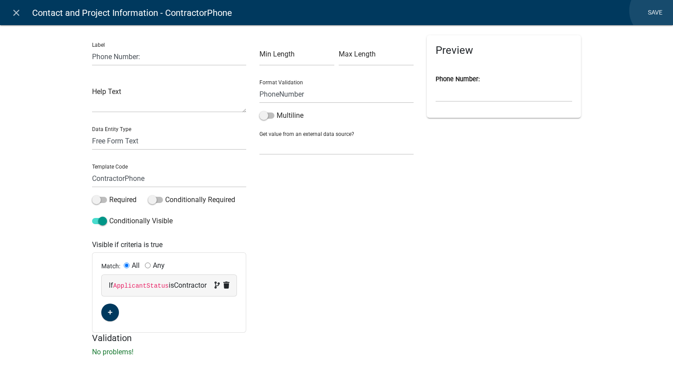
click at [658, 11] on link "Save" at bounding box center [655, 12] width 22 height 17
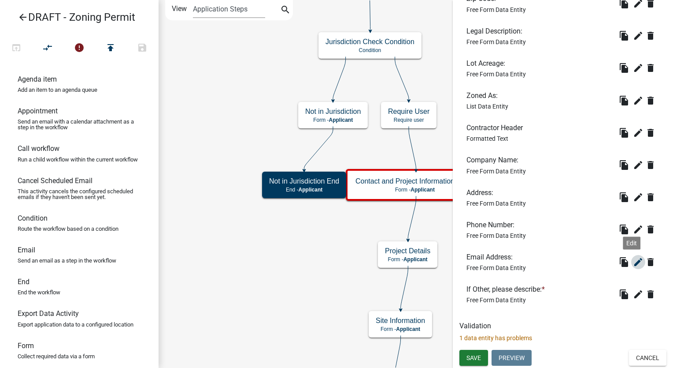
click at [633, 262] on icon "edit" at bounding box center [638, 261] width 11 height 11
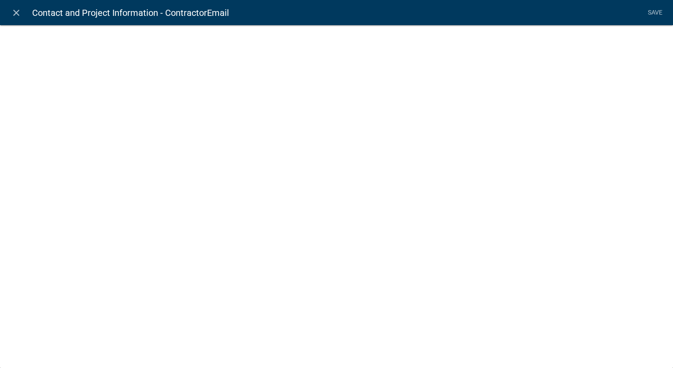
select select "0"
select select
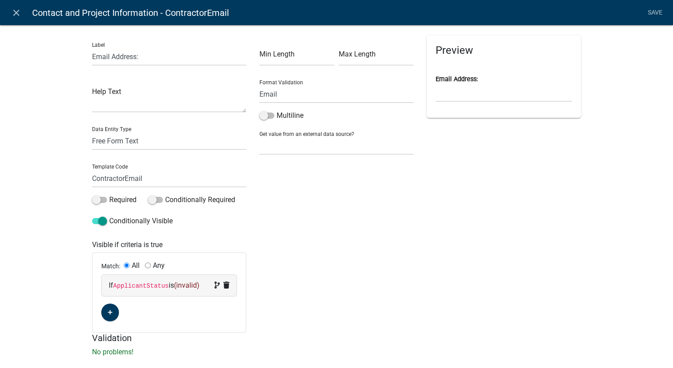
click at [183, 288] on span "(invalid)" at bounding box center [187, 285] width 26 height 8
select select "12: ApplicantStatus"
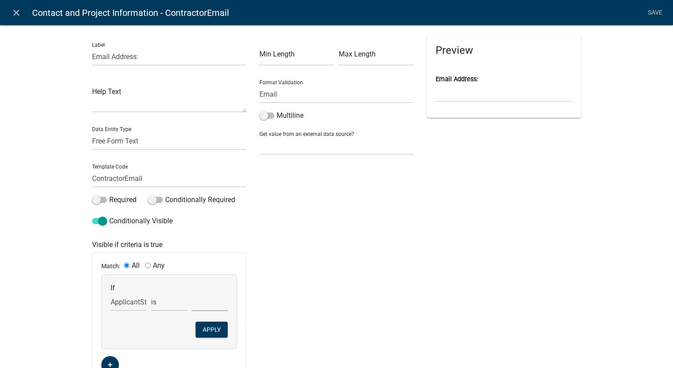
click at [192, 303] on select "Contractor Other Owner" at bounding box center [210, 302] width 36 height 18
select select "0: Contractor"
click at [192, 293] on select "Contractor Other Owner" at bounding box center [210, 302] width 36 height 18
click at [202, 334] on button "Apply" at bounding box center [212, 329] width 32 height 16
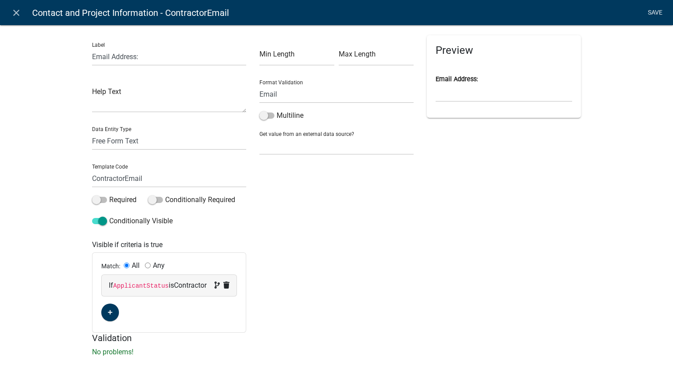
click at [650, 9] on link "Save" at bounding box center [655, 12] width 22 height 17
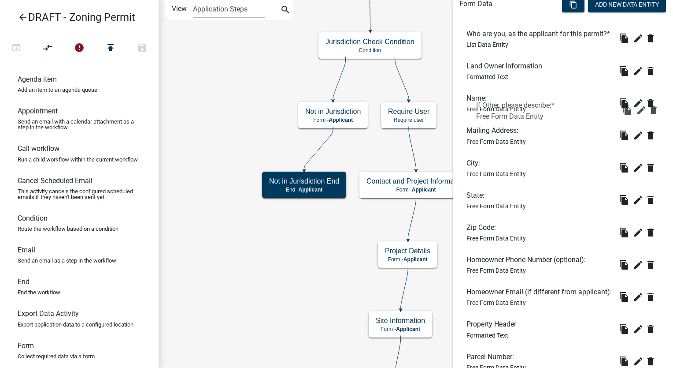
scroll to position [227, 0]
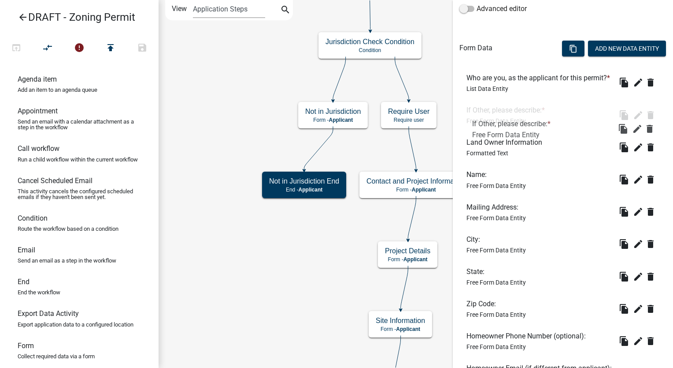
drag, startPoint x: 512, startPoint y: 288, endPoint x: 520, endPoint y: 115, distance: 172.5
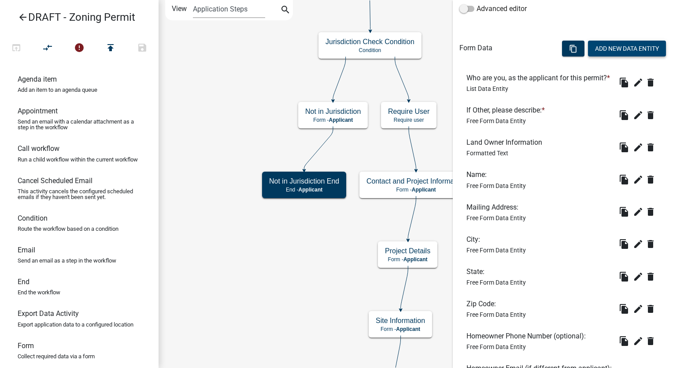
click at [603, 46] on button "Add New Data Entity" at bounding box center [627, 49] width 78 height 16
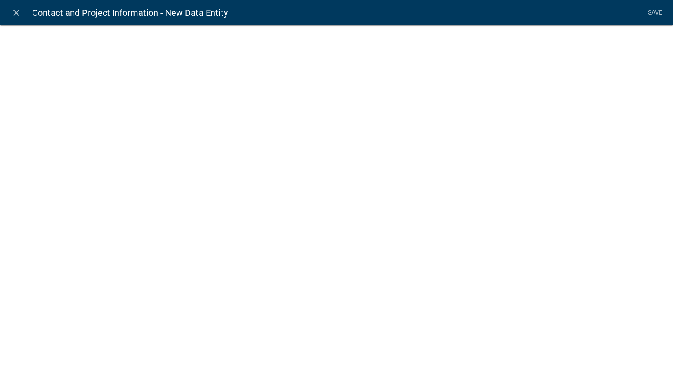
select select
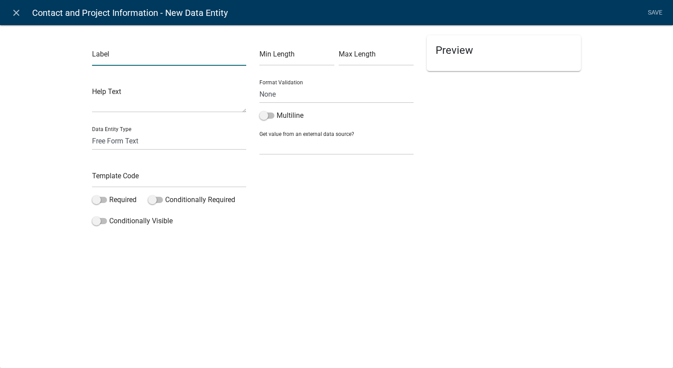
click at [136, 52] on input "text" at bounding box center [169, 57] width 154 height 18
type input "Applicant Information Header"
click at [122, 145] on select "Free Form Text Document Display Entity Value Fee Numeric Data Date Map Sketch D…" at bounding box center [169, 141] width 154 height 18
select select "rich-text"
click at [92, 132] on select "Free Form Text Document Display Entity Value Fee Numeric Data Date Map Sketch D…" at bounding box center [169, 141] width 154 height 18
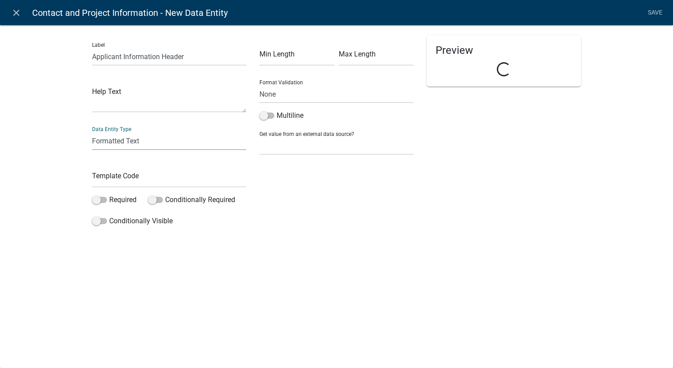
select select "rich-text"
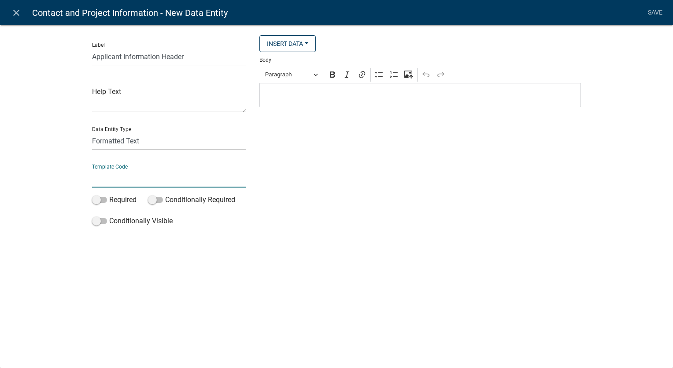
click at [117, 173] on input "text" at bounding box center [169, 178] width 154 height 18
type input "ApplicantInfoHeader"
click at [301, 80] on span "Paragraph" at bounding box center [288, 74] width 46 height 11
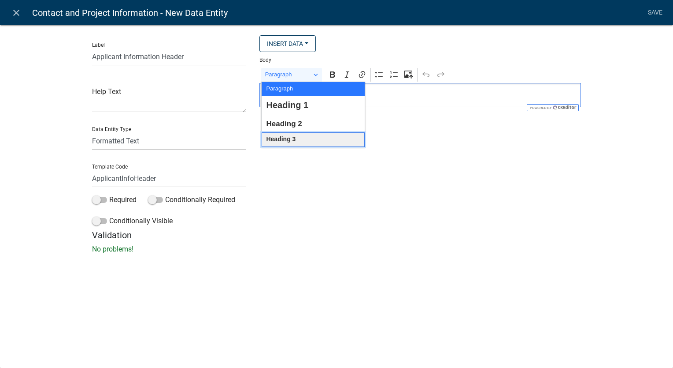
click at [301, 135] on button "Heading 3" at bounding box center [313, 139] width 103 height 15
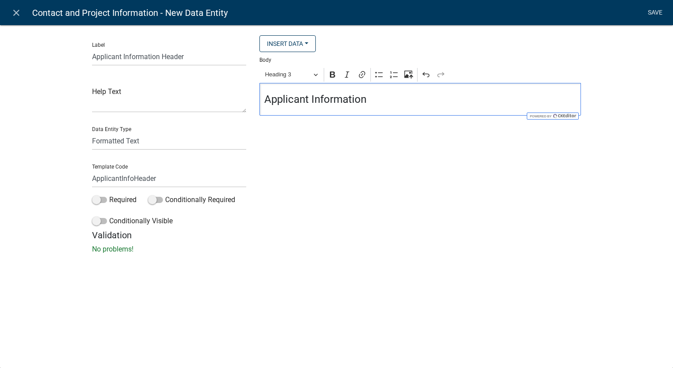
click at [654, 11] on link "Save" at bounding box center [655, 12] width 22 height 17
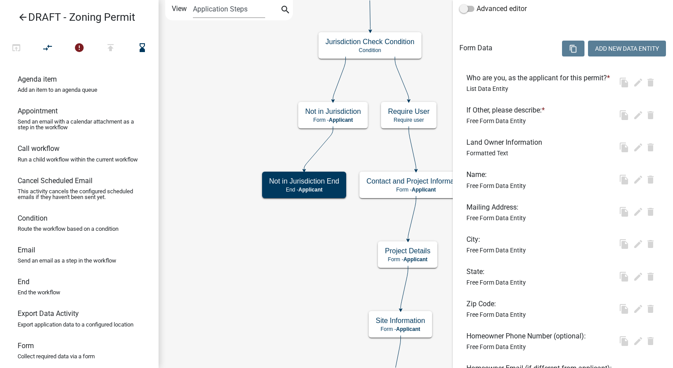
scroll to position [0, 0]
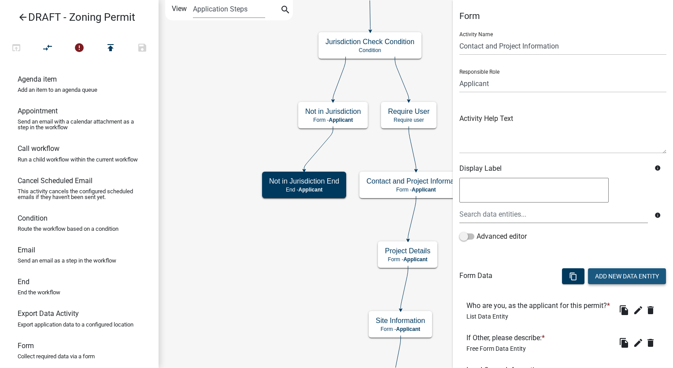
click at [609, 279] on button "Add New Data Entity" at bounding box center [627, 276] width 78 height 16
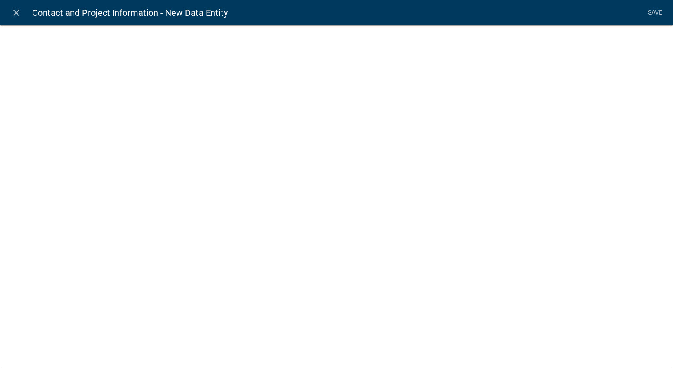
select select
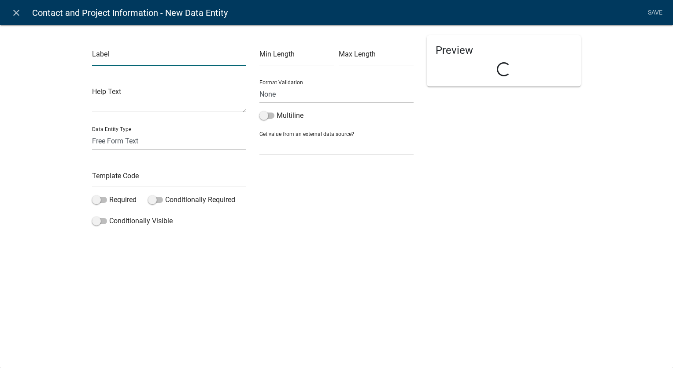
click at [134, 48] on input "text" at bounding box center [169, 57] width 154 height 18
type input "Applicant Name"
click at [104, 181] on input "text" at bounding box center [169, 178] width 154 height 18
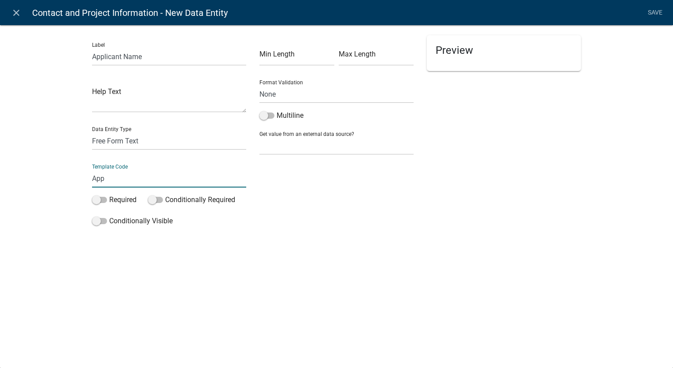
type input "ApplicantName"
click at [311, 152] on select "None Parcel search Applicant Data" at bounding box center [337, 146] width 154 height 18
select select "2: Object"
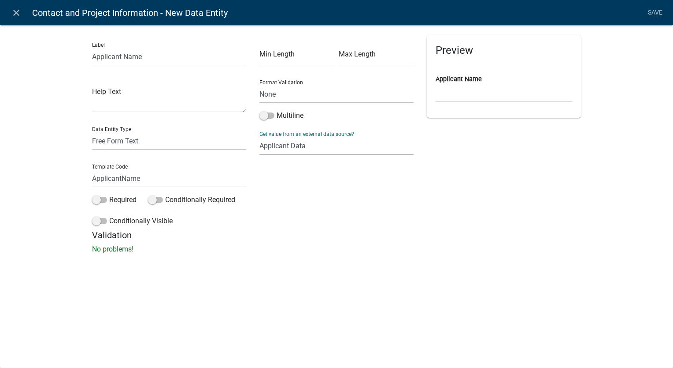
click at [260, 137] on select "None Parcel search Applicant Data" at bounding box center [337, 146] width 154 height 18
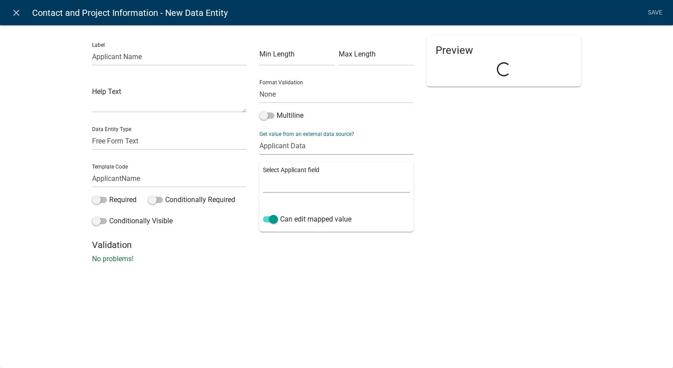
click at [298, 180] on select "Full Name Username Email Address Street Address Street Address 2 City State Zip…" at bounding box center [336, 184] width 147 height 18
select select "0: Object"
click at [263, 175] on select "Full Name Username Email Address Street Address Street Address 2 City State Zip…" at bounding box center [336, 184] width 147 height 18
click at [652, 11] on link "Save" at bounding box center [655, 12] width 22 height 17
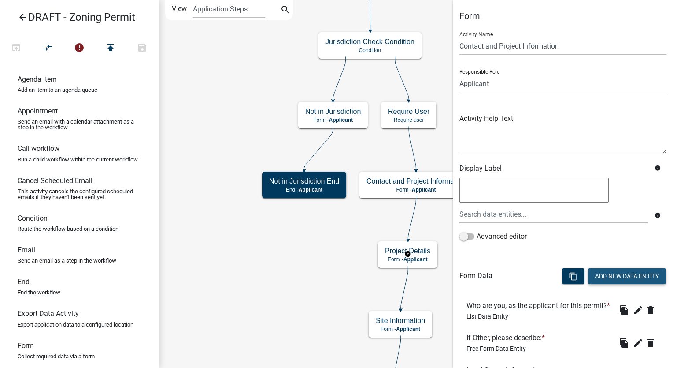
click at [591, 271] on button "Add New Data Entity" at bounding box center [627, 276] width 78 height 16
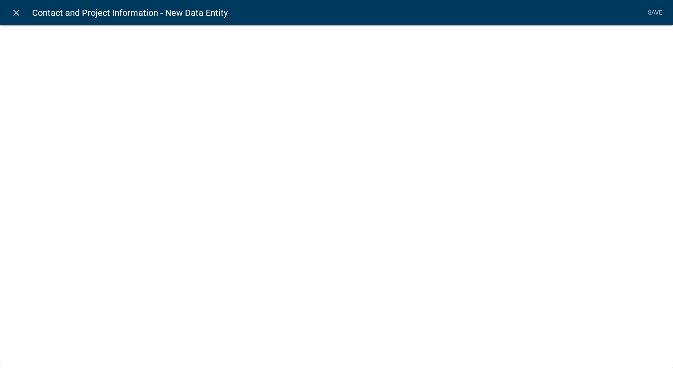
select select
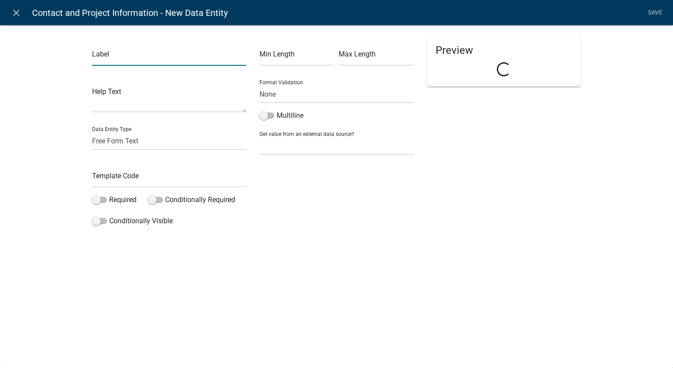
click at [125, 57] on input "text" at bounding box center [169, 57] width 154 height 18
type input "Applicant Address"
click at [105, 183] on input "text" at bounding box center [169, 178] width 154 height 18
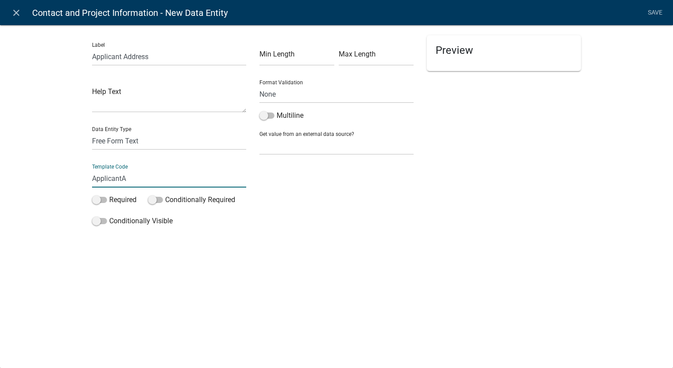
type input "ApplicantAddress"
click at [308, 149] on select "None Parcel search Applicant Data" at bounding box center [337, 146] width 154 height 18
select select "2: Object"
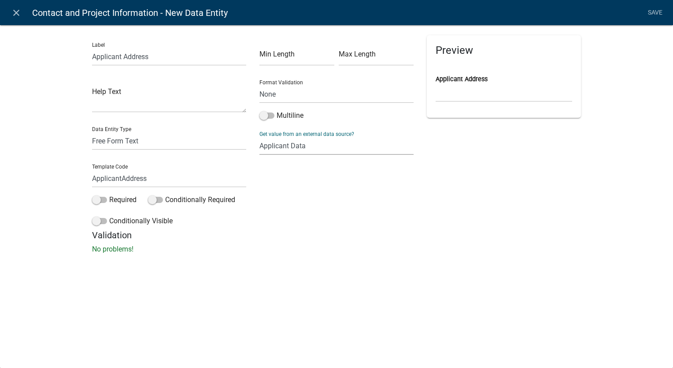
click at [260, 137] on select "None Parcel search Applicant Data" at bounding box center [337, 146] width 154 height 18
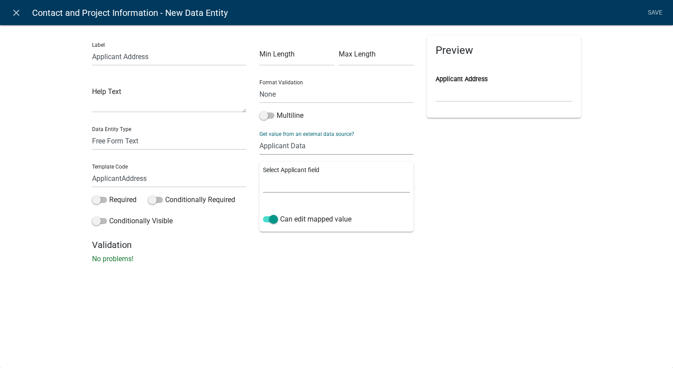
drag, startPoint x: 305, startPoint y: 155, endPoint x: 292, endPoint y: 189, distance: 37.2
click at [292, 189] on select "Full Name Username Email Address Street Address Street Address 2 City State Zip…" at bounding box center [336, 184] width 147 height 18
select select "3: Object"
click at [263, 175] on select "Full Name Username Email Address Street Address Street Address 2 City State Zip…" at bounding box center [336, 184] width 147 height 18
click at [654, 10] on link "Save" at bounding box center [655, 12] width 22 height 17
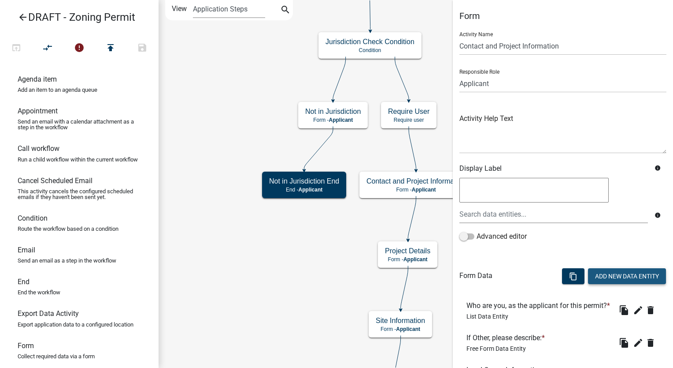
click at [607, 276] on button "Add New Data Entity" at bounding box center [627, 276] width 78 height 16
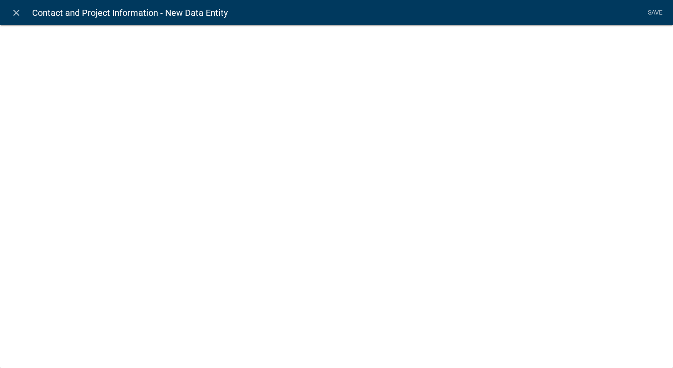
select select
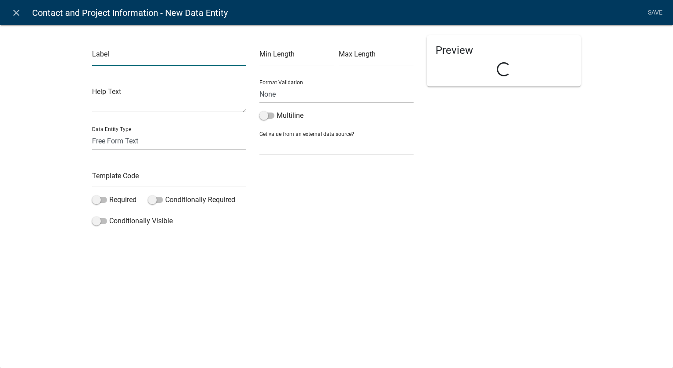
click at [126, 59] on input "text" at bounding box center [169, 57] width 154 height 18
type input "City"
click at [109, 175] on input "text" at bounding box center [169, 178] width 154 height 18
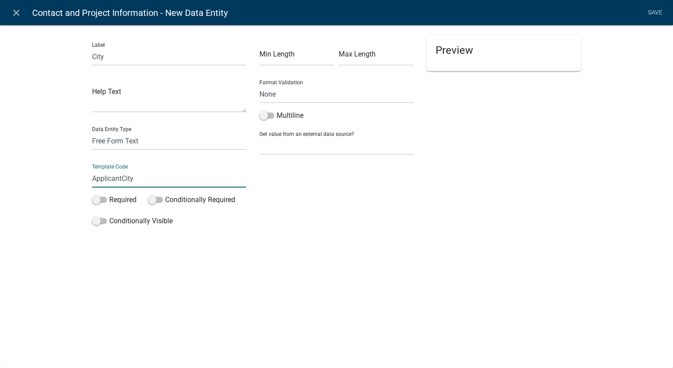
type input "ApplicantCity"
drag, startPoint x: 297, startPoint y: 140, endPoint x: 298, endPoint y: 155, distance: 15.0
click at [297, 140] on select "None Parcel search Applicant Data" at bounding box center [337, 146] width 154 height 18
select select "2: Object"
click at [260, 137] on select "None Parcel search Applicant Data" at bounding box center [337, 146] width 154 height 18
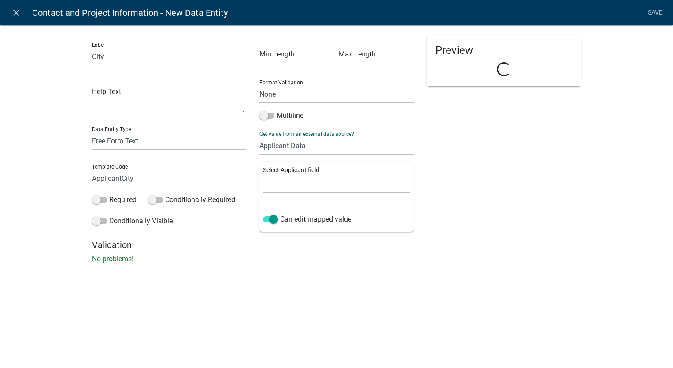
drag, startPoint x: 298, startPoint y: 155, endPoint x: 298, endPoint y: 184, distance: 28.6
click at [298, 184] on select "Full Name Username Email Address Street Address Street Address 2 City State Zip…" at bounding box center [336, 184] width 147 height 18
select select "5: Object"
click at [263, 175] on select "Full Name Username Email Address Street Address Street Address 2 City State Zip…" at bounding box center [336, 184] width 147 height 18
click at [646, 10] on link "Save" at bounding box center [655, 12] width 22 height 17
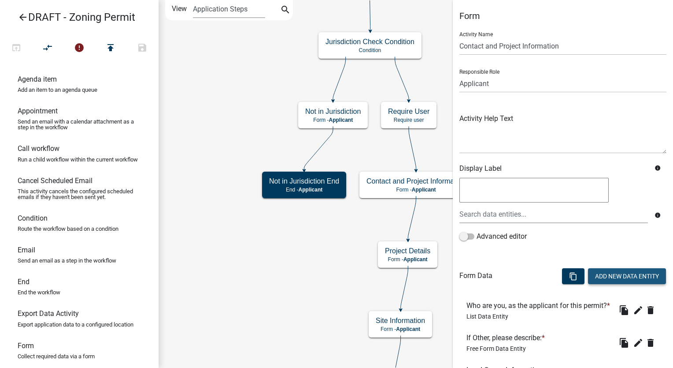
click at [647, 282] on button "Add New Data Entity" at bounding box center [627, 276] width 78 height 16
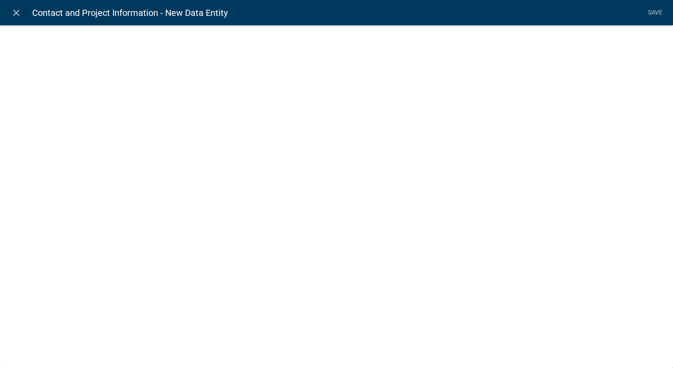
select select
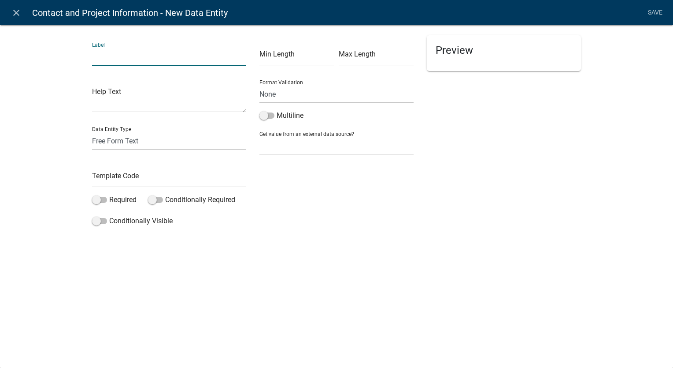
click at [150, 63] on input "text" at bounding box center [169, 57] width 154 height 18
type input "A"
type input "State"
click at [106, 168] on div "Template Code" at bounding box center [169, 172] width 154 height 30
click at [107, 186] on input "text" at bounding box center [169, 178] width 154 height 18
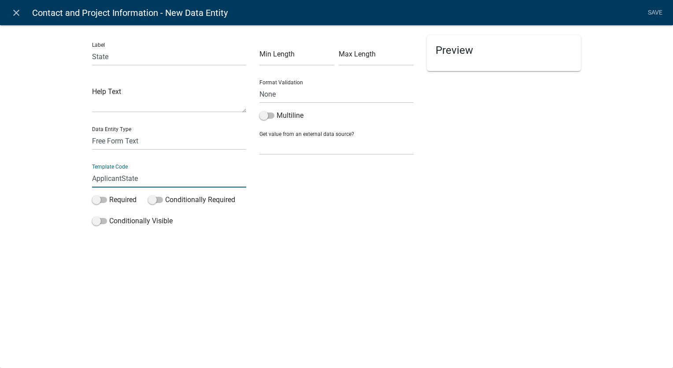
type input "ApplicantState"
click at [300, 144] on select "None Parcel search Applicant Data" at bounding box center [337, 146] width 154 height 18
select select "2: Object"
click at [260, 137] on select "None Parcel search Applicant Data" at bounding box center [337, 146] width 154 height 18
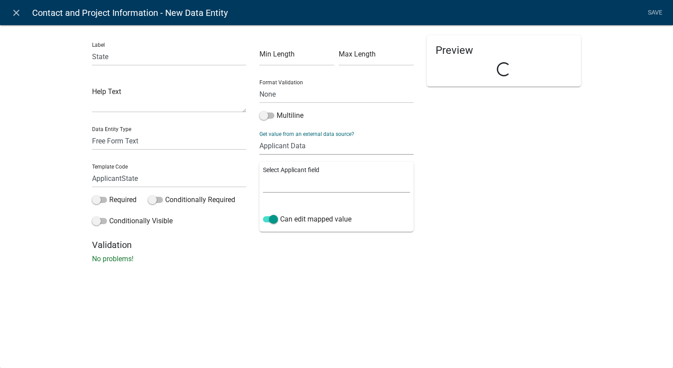
drag, startPoint x: 300, startPoint y: 153, endPoint x: 296, endPoint y: 186, distance: 33.2
click at [296, 186] on select "Full Name Username Email Address Street Address Street Address 2 City State Zip…" at bounding box center [336, 184] width 147 height 18
select select "6: Object"
click at [263, 175] on select "Full Name Username Email Address Street Address Street Address 2 City State Zip…" at bounding box center [336, 184] width 147 height 18
click at [654, 11] on link "Save" at bounding box center [655, 12] width 22 height 17
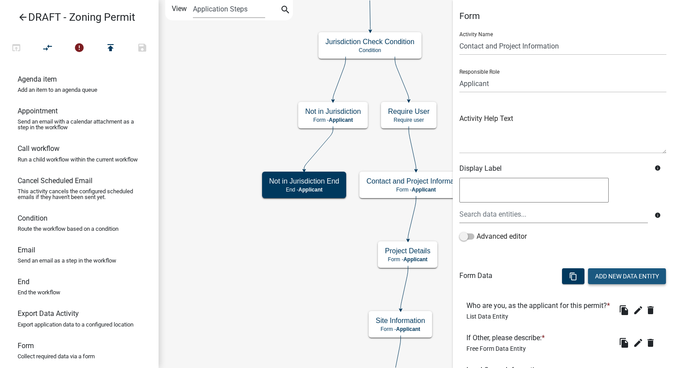
click at [604, 279] on button "Add New Data Entity" at bounding box center [627, 276] width 78 height 16
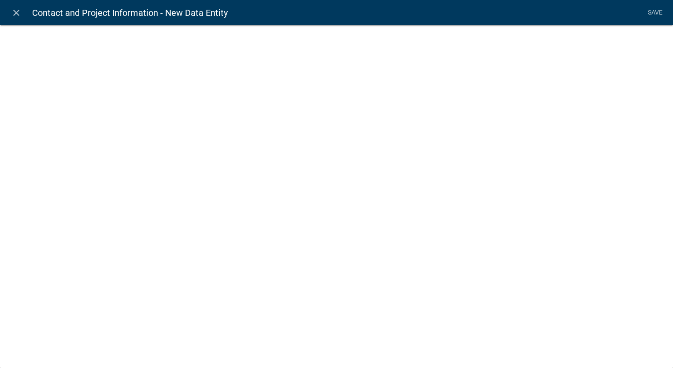
select select
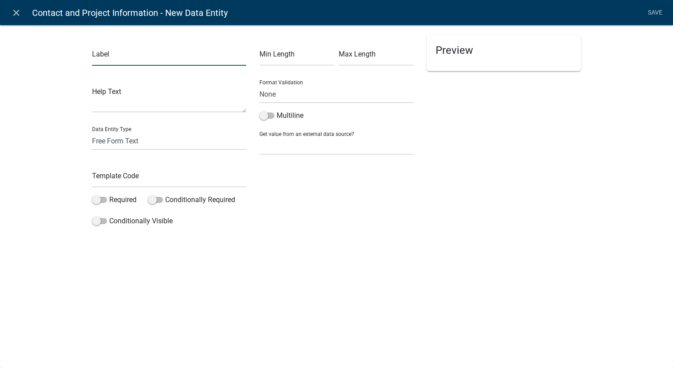
click at [143, 57] on input "text" at bounding box center [169, 57] width 154 height 18
type input "Zip"
click at [113, 184] on input "text" at bounding box center [169, 178] width 154 height 18
type input "ApplicantZip"
click at [268, 151] on select "None Parcel search Applicant Data" at bounding box center [337, 146] width 154 height 18
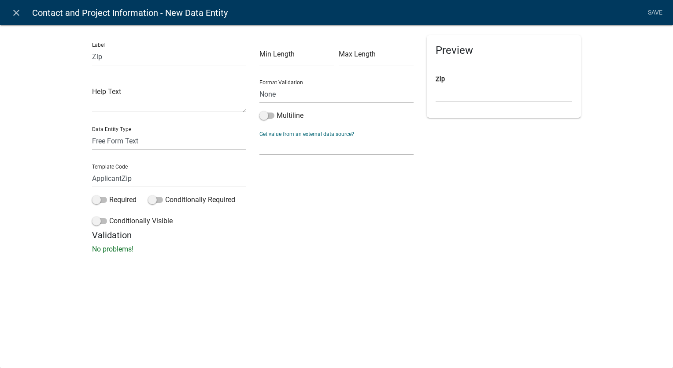
select select "2: Object"
click at [260, 137] on select "None Parcel search Applicant Data" at bounding box center [337, 146] width 154 height 18
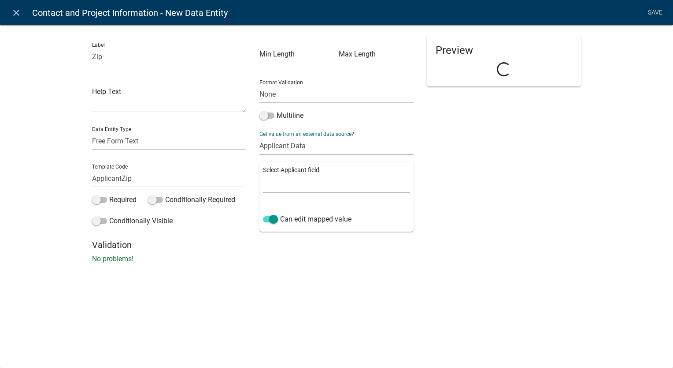
click at [291, 180] on select "Full Name Username Email Address Street Address Street Address 2 City State Zip…" at bounding box center [336, 184] width 147 height 18
select select "7: Object"
click at [263, 175] on select "Full Name Username Email Address Street Address Street Address 2 City State Zip…" at bounding box center [336, 184] width 147 height 18
click at [649, 13] on link "Save" at bounding box center [655, 12] width 22 height 17
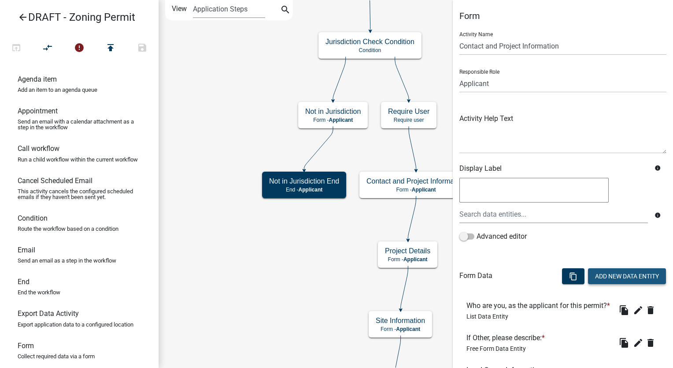
click at [591, 278] on button "Add New Data Entity" at bounding box center [627, 276] width 78 height 16
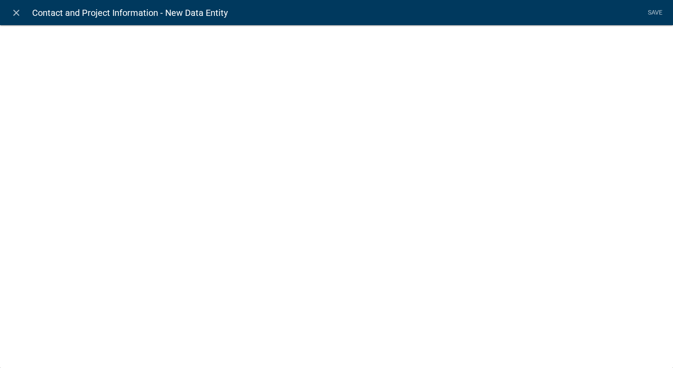
select select
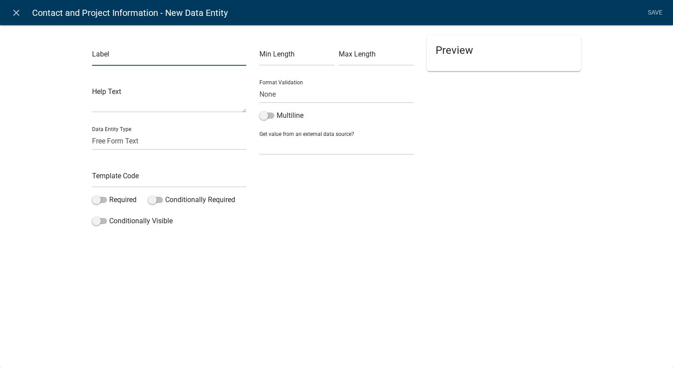
click at [135, 54] on input "text" at bounding box center [169, 57] width 154 height 18
type input "Applicant Phone"
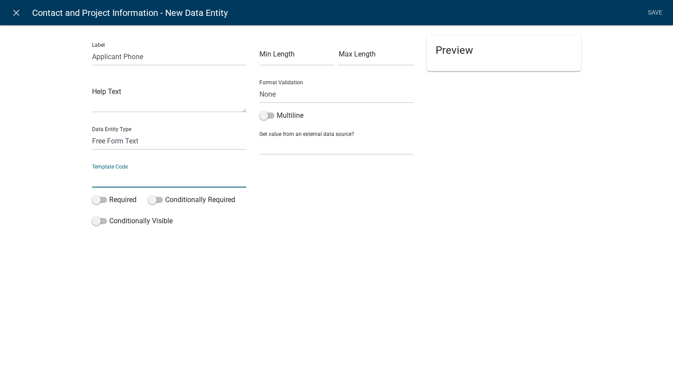
click at [108, 186] on input "text" at bounding box center [169, 178] width 154 height 18
type input "ApplicantPhone"
click at [285, 94] on select "None Email PhoneNumber" at bounding box center [337, 94] width 154 height 18
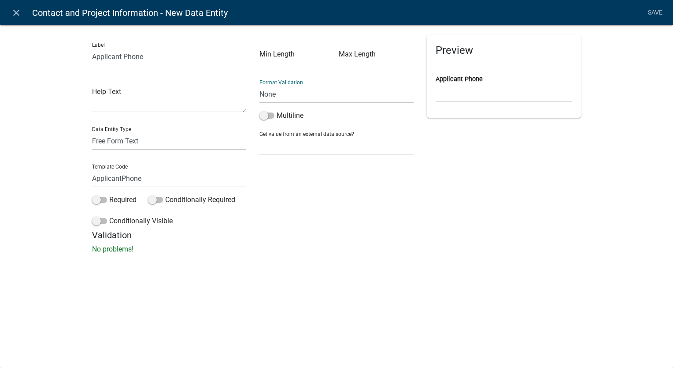
select select "1"
click at [260, 85] on select "None Email PhoneNumber" at bounding box center [337, 94] width 154 height 18
click at [284, 145] on select "None Parcel search Applicant Data" at bounding box center [337, 146] width 154 height 18
select select "2: Object"
click at [260, 137] on select "None Parcel search Applicant Data" at bounding box center [337, 146] width 154 height 18
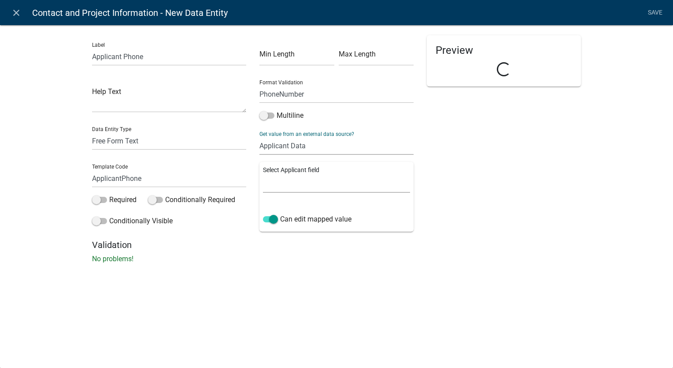
drag, startPoint x: 284, startPoint y: 154, endPoint x: 284, endPoint y: 185, distance: 30.4
click at [284, 185] on select "Full Name Username Email Address Street Address Street Address 2 City State Zip…" at bounding box center [336, 184] width 147 height 18
select select "8: Object"
click at [263, 175] on select "Full Name Username Email Address Street Address Street Address 2 City State Zip…" at bounding box center [336, 184] width 147 height 18
click at [100, 201] on span at bounding box center [99, 200] width 15 height 6
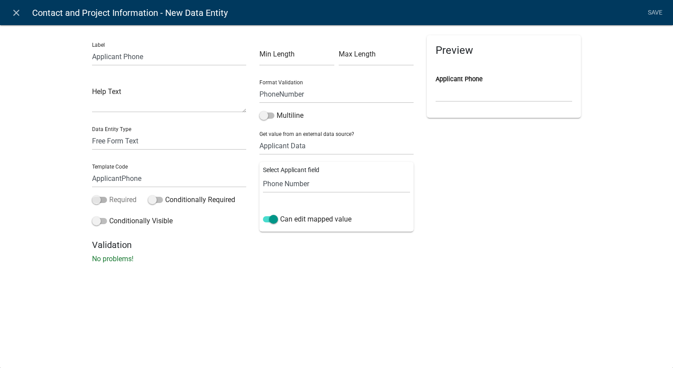
click at [109, 194] on input "Required" at bounding box center [109, 194] width 0 height 0
click at [660, 12] on link "Save" at bounding box center [655, 12] width 22 height 17
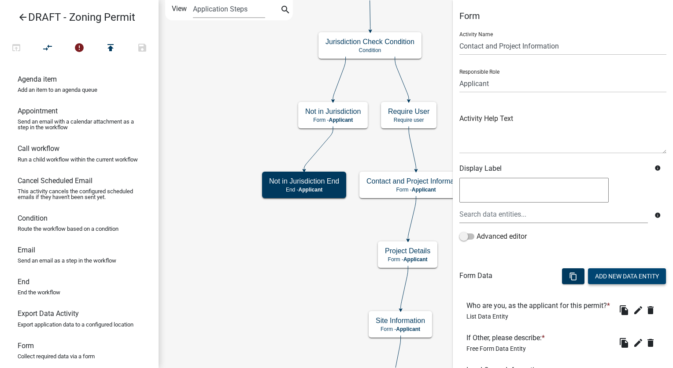
click at [612, 278] on button "Add New Data Entity" at bounding box center [627, 276] width 78 height 16
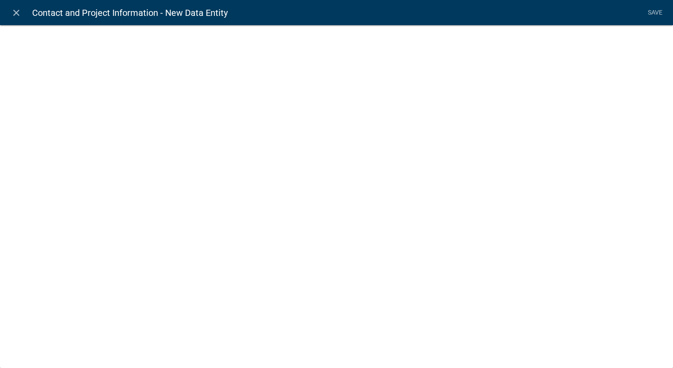
select select
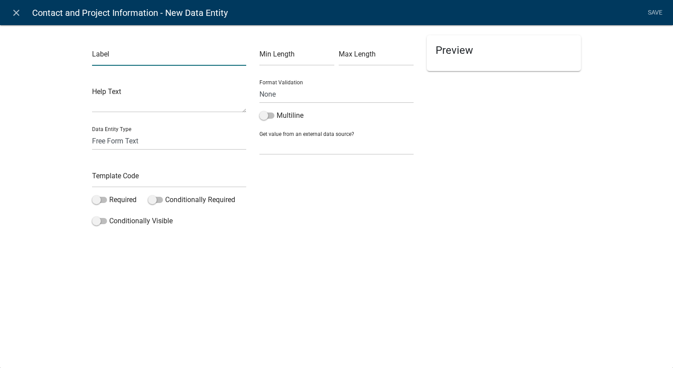
click at [110, 59] on input "text" at bounding box center [169, 57] width 154 height 18
type input "Applicant Email"
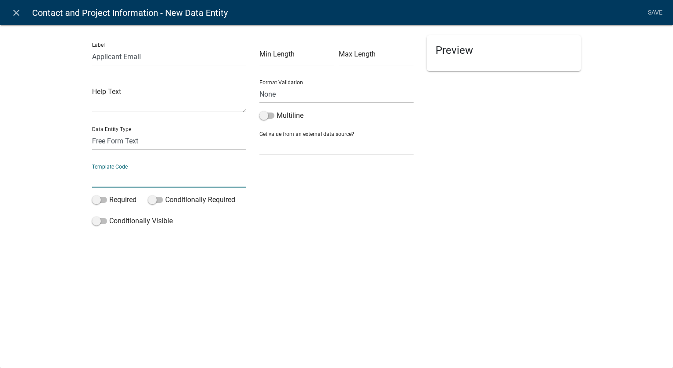
click at [105, 171] on input "text" at bounding box center [169, 178] width 154 height 18
type input "ApplicantEmail"
click at [314, 95] on select "None Email PhoneNumber" at bounding box center [337, 94] width 154 height 18
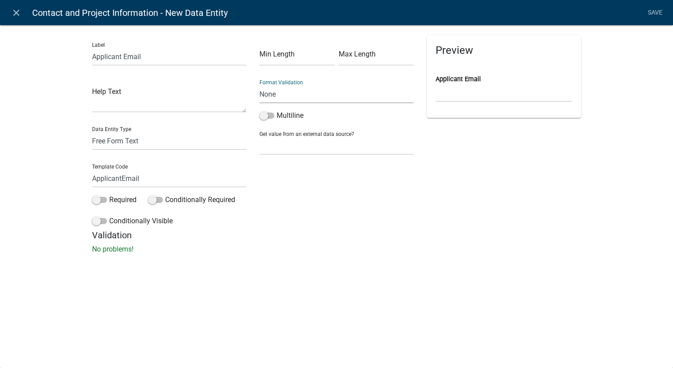
select select "0"
click at [260, 85] on select "None Email PhoneNumber" at bounding box center [337, 94] width 154 height 18
click at [290, 145] on select "None Parcel search Applicant Data" at bounding box center [337, 146] width 154 height 18
select select "2: Object"
click at [260, 137] on select "None Parcel search Applicant Data" at bounding box center [337, 146] width 154 height 18
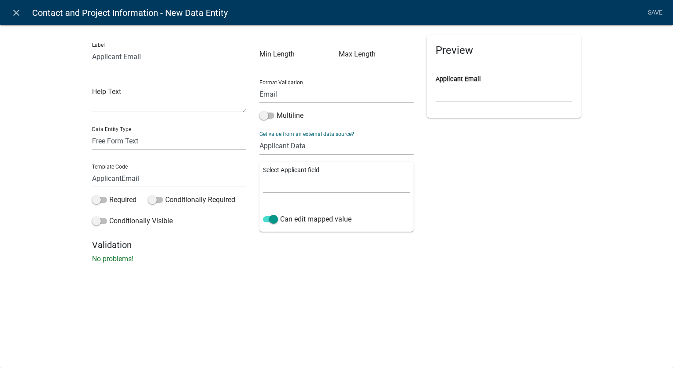
click at [286, 187] on select "Full Name Username Email Address Street Address Street Address 2 City State Zip…" at bounding box center [336, 184] width 147 height 18
select select "2: Object"
click at [263, 175] on select "Full Name Username Email Address Street Address Street Address 2 City State Zip…" at bounding box center [336, 184] width 147 height 18
click at [97, 199] on span at bounding box center [99, 200] width 15 height 6
click at [109, 194] on input "Required" at bounding box center [109, 194] width 0 height 0
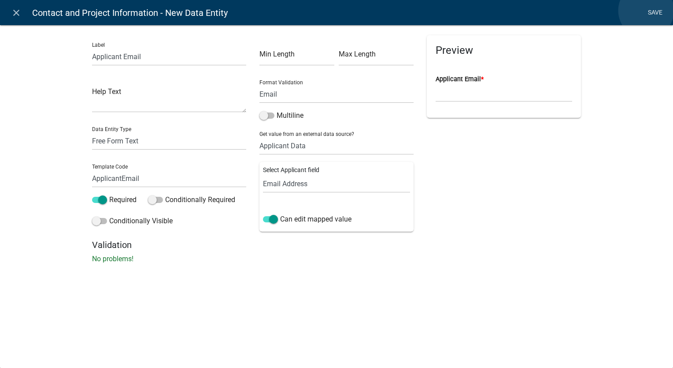
click at [646, 11] on link "Save" at bounding box center [655, 12] width 22 height 17
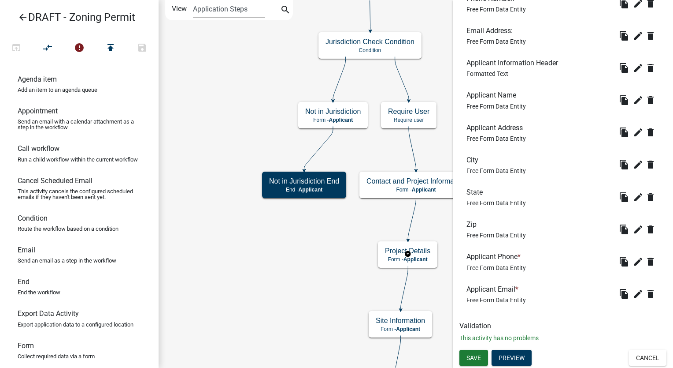
scroll to position [1058, 0]
click at [475, 360] on span "Save" at bounding box center [474, 356] width 15 height 7
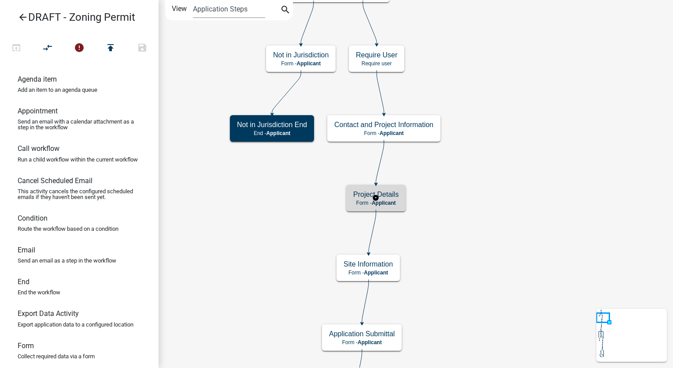
click at [393, 197] on h5 "Project Details" at bounding box center [375, 194] width 45 height 8
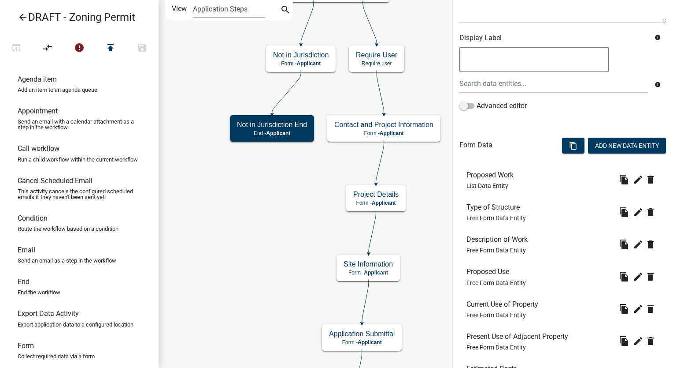
scroll to position [132, 0]
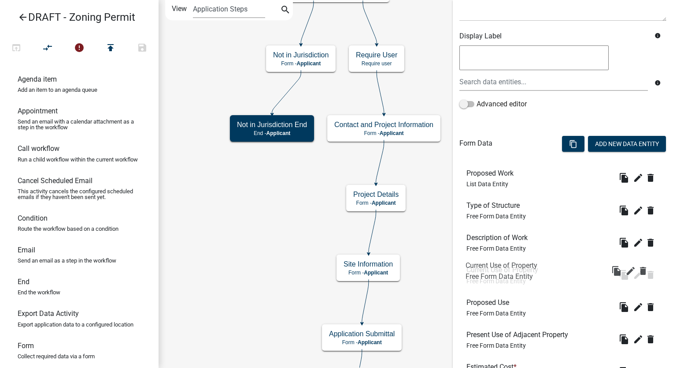
drag, startPoint x: 494, startPoint y: 301, endPoint x: 493, endPoint y: 262, distance: 38.4
click at [633, 306] on icon "edit" at bounding box center [638, 306] width 11 height 11
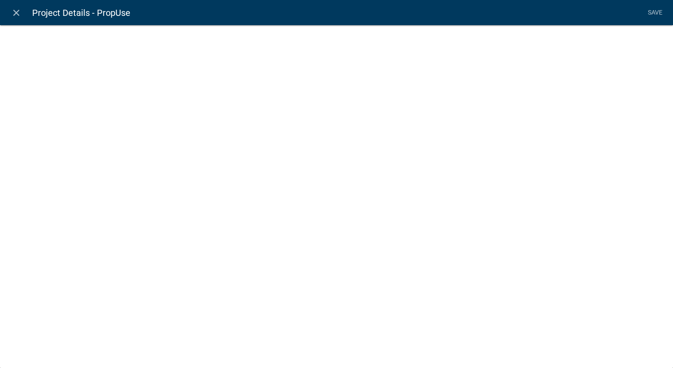
select select
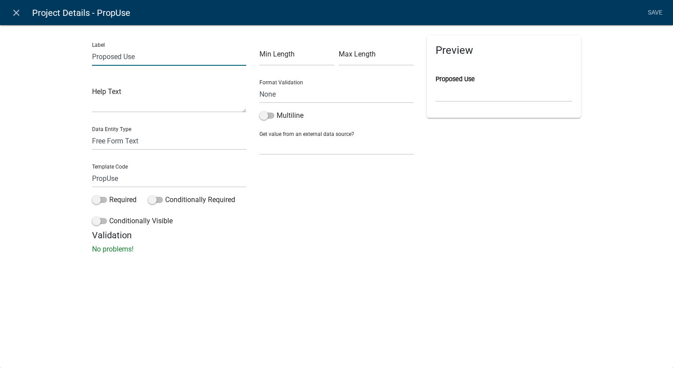
click at [166, 56] on input "Proposed Use" at bounding box center [169, 57] width 154 height 18
type input "Proposed Use of Property or Improvement"
click at [264, 117] on span at bounding box center [267, 115] width 15 height 6
click at [277, 110] on input "Multiline" at bounding box center [277, 110] width 0 height 0
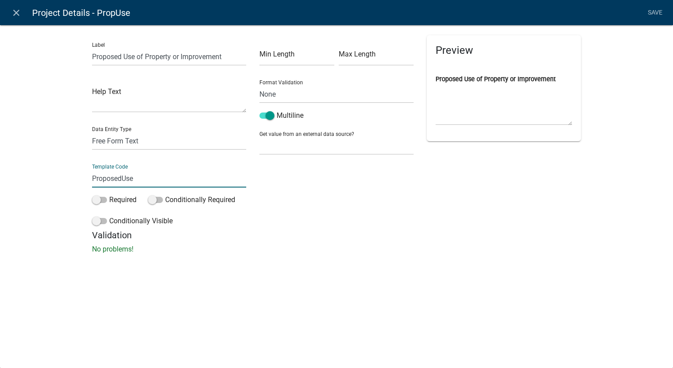
type input "ProposedUse"
click at [285, 290] on div "close Project Details - PropUse Save Label Proposed Use of Property or Improvem…" at bounding box center [336, 184] width 673 height 368
click at [657, 9] on link "Save" at bounding box center [655, 12] width 22 height 17
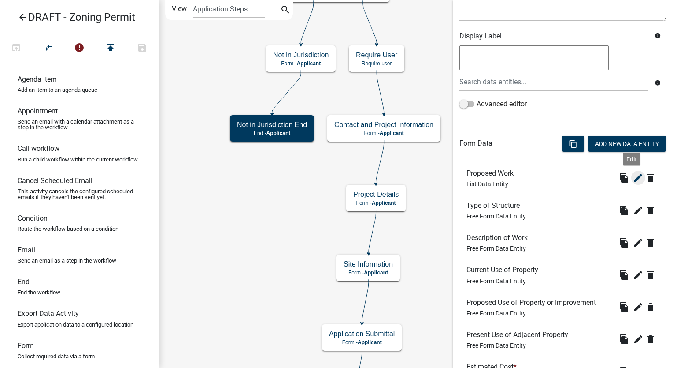
click at [633, 180] on icon "edit" at bounding box center [638, 177] width 11 height 11
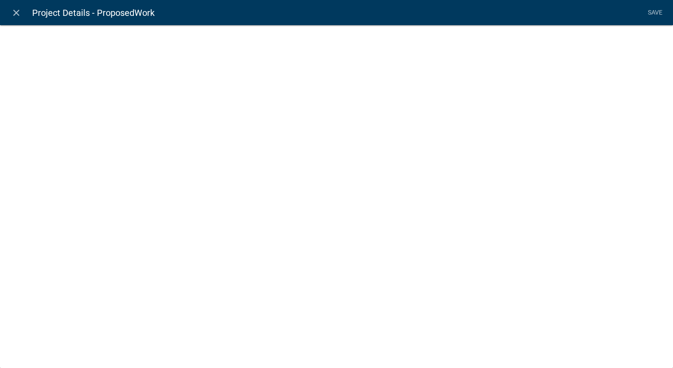
select select "list-data"
select select
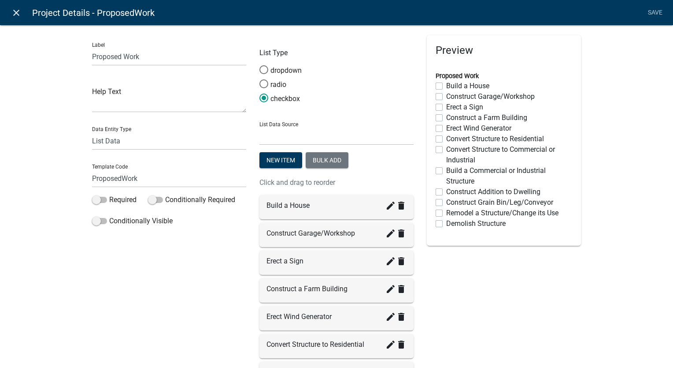
click at [17, 13] on icon "close" at bounding box center [16, 12] width 11 height 11
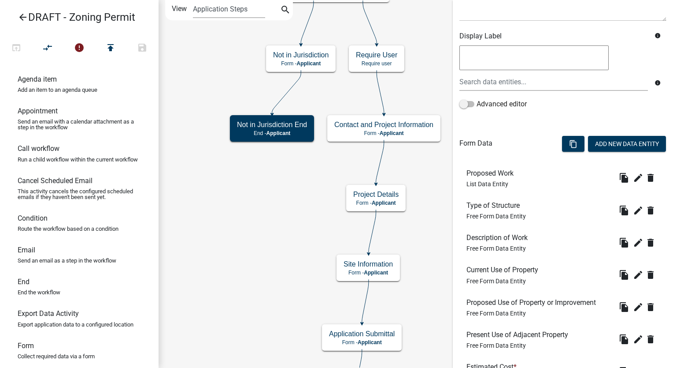
scroll to position [209, 0]
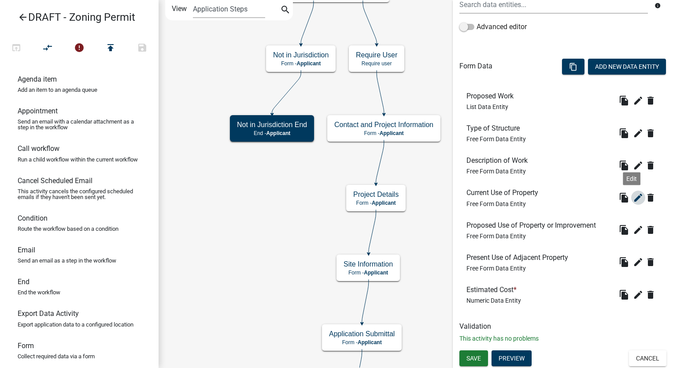
click at [633, 198] on icon "edit" at bounding box center [638, 197] width 11 height 11
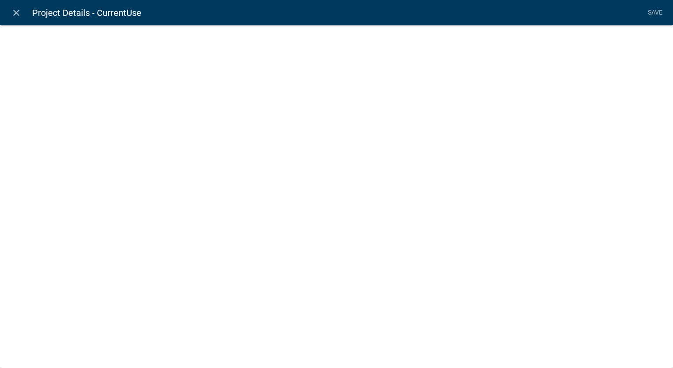
select select
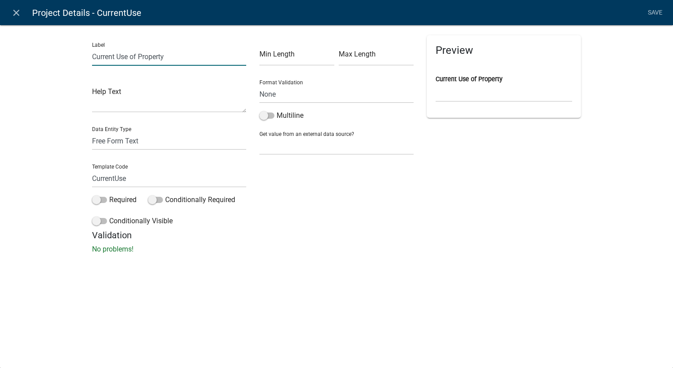
click at [115, 58] on input "Current Use of Property" at bounding box center [169, 57] width 154 height 18
type input "Current Use of Property"
click at [14, 14] on icon "close" at bounding box center [16, 12] width 11 height 11
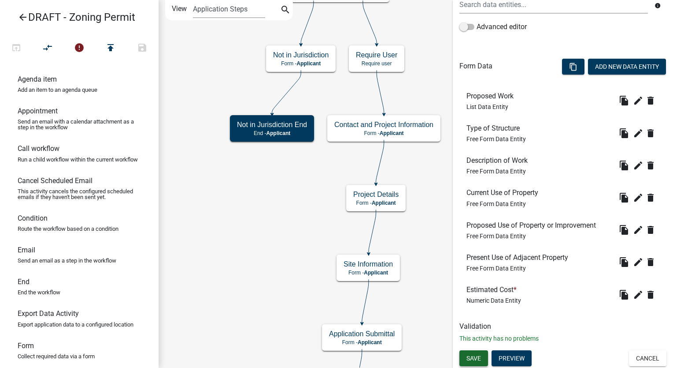
click at [479, 362] on button "Save" at bounding box center [474, 358] width 29 height 16
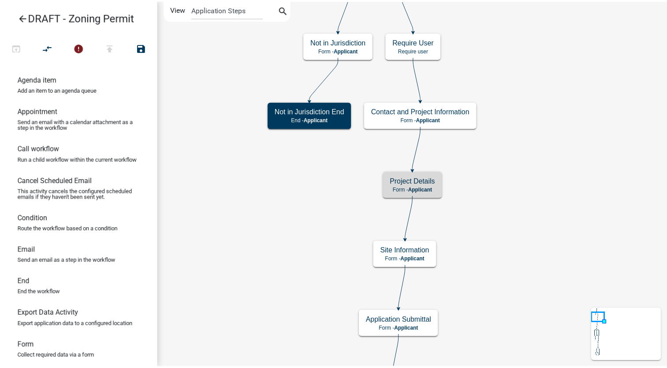
scroll to position [0, 0]
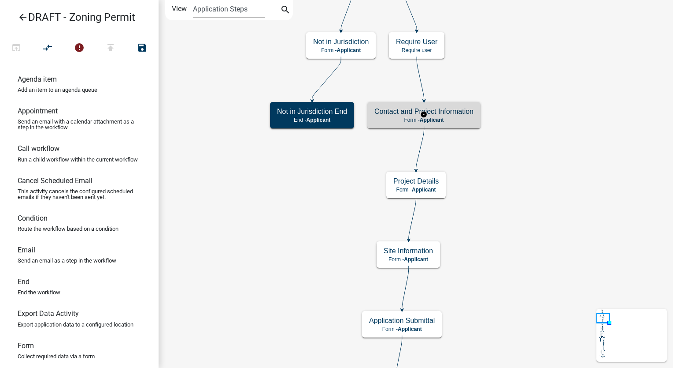
click at [468, 117] on p "Form - Applicant" at bounding box center [424, 120] width 99 height 6
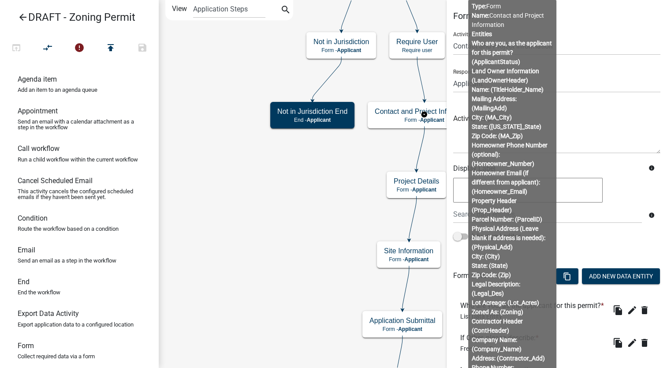
click at [573, 245] on div "info Advanced editor" at bounding box center [556, 214] width 220 height 77
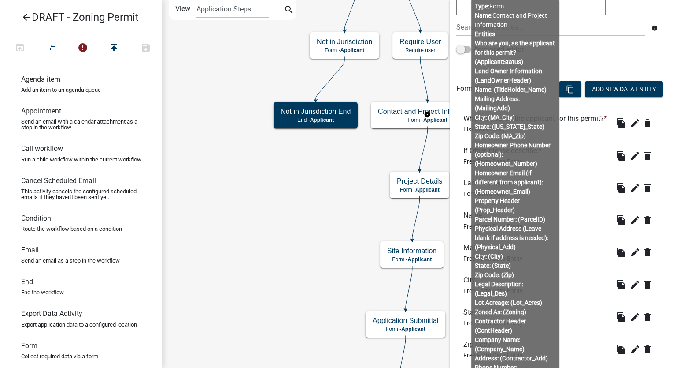
scroll to position [220, 0]
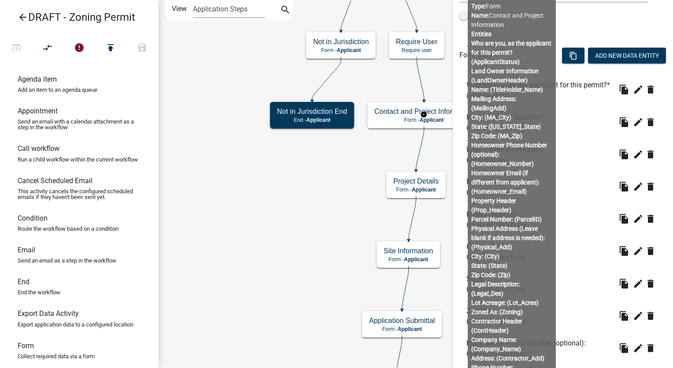
click at [535, 251] on body "Internet Explorer does NOT work with GeoPermits. Get a new browser for more sec…" at bounding box center [336, 184] width 673 height 368
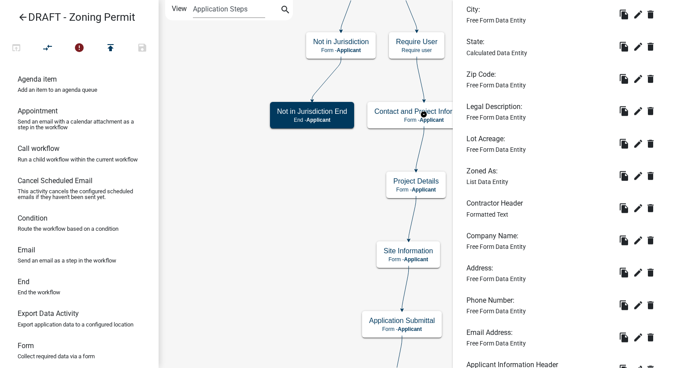
scroll to position [749, 0]
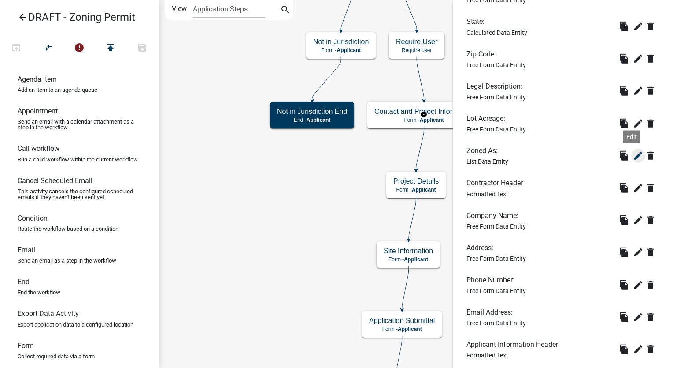
click at [633, 161] on icon "edit" at bounding box center [638, 155] width 11 height 11
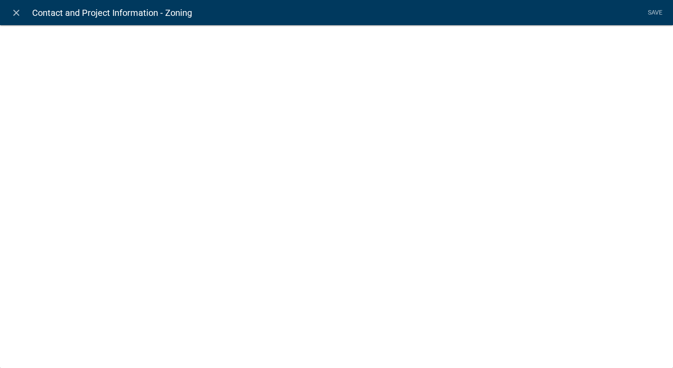
select select "list-data"
select select
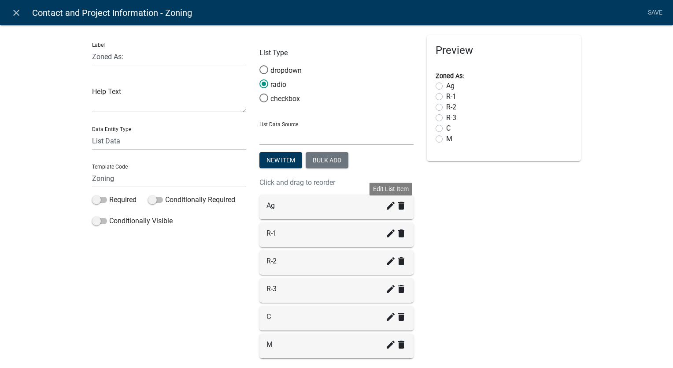
click at [386, 204] on icon "create" at bounding box center [391, 205] width 11 height 11
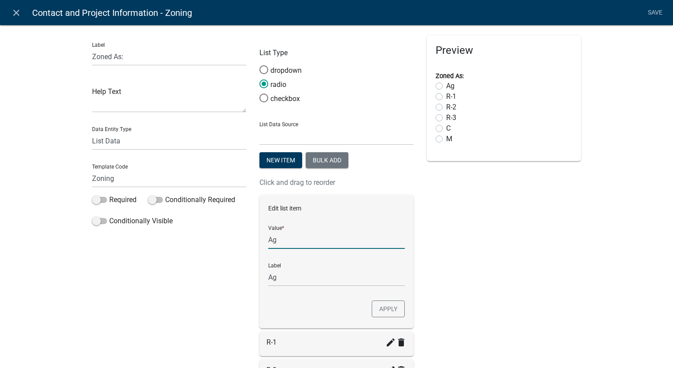
click at [286, 241] on input "Ag" at bounding box center [336, 239] width 137 height 18
type input "A-1"
click at [291, 282] on input "A-1" at bounding box center [336, 277] width 137 height 18
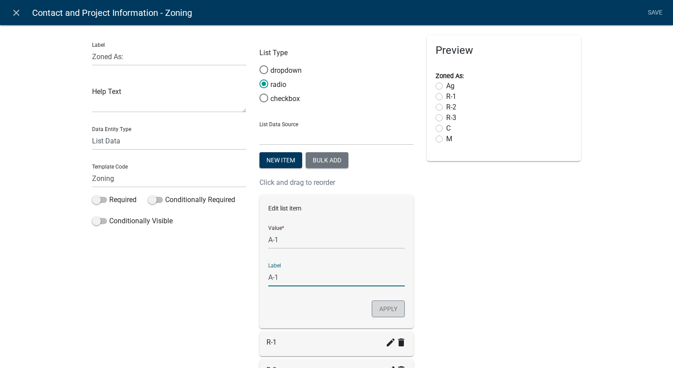
click at [391, 312] on button "Apply" at bounding box center [388, 308] width 33 height 17
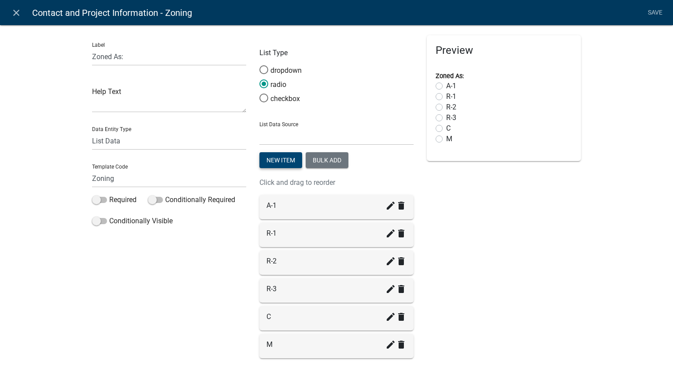
click at [279, 166] on button "New item" at bounding box center [281, 160] width 43 height 16
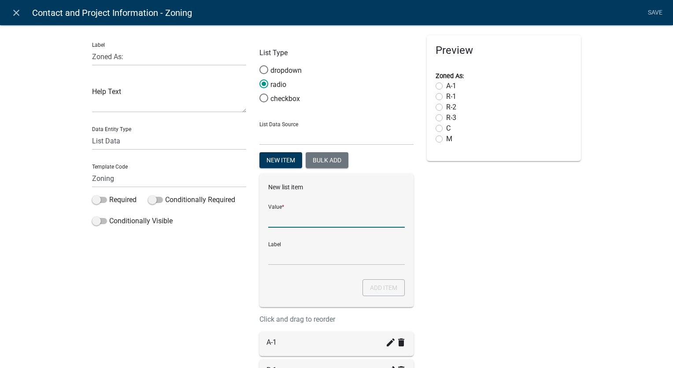
click at [273, 225] on input "List Data Source" at bounding box center [336, 218] width 137 height 18
type input "A-2"
click at [287, 258] on input "A-2" at bounding box center [336, 256] width 137 height 18
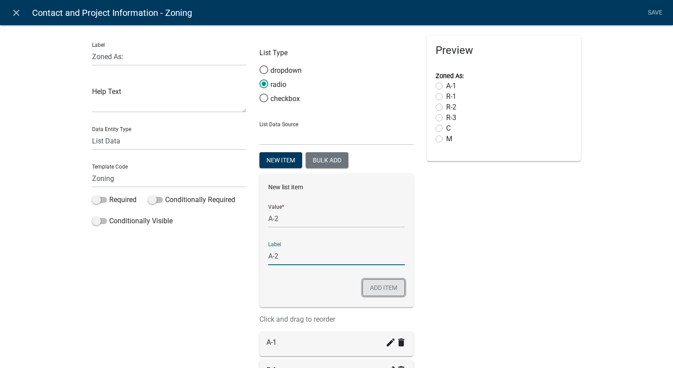
click at [369, 286] on button "Add item" at bounding box center [384, 287] width 42 height 17
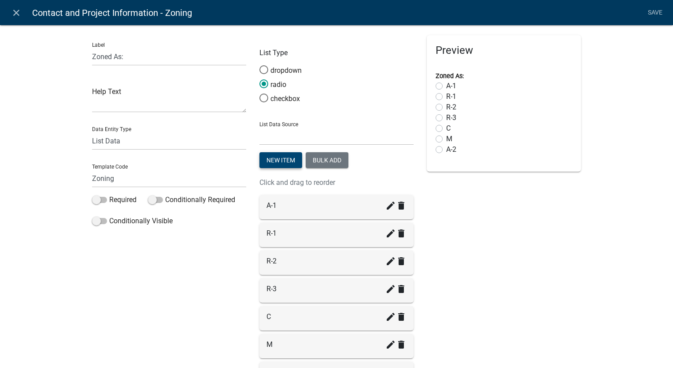
click at [277, 160] on button "New item" at bounding box center [281, 160] width 43 height 16
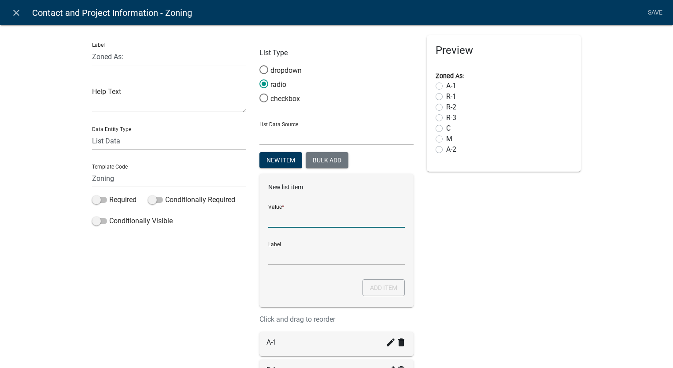
click at [289, 219] on input "List Data Source" at bounding box center [336, 218] width 137 height 18
type input "C-M"
click at [289, 256] on input "C-M" at bounding box center [336, 256] width 137 height 18
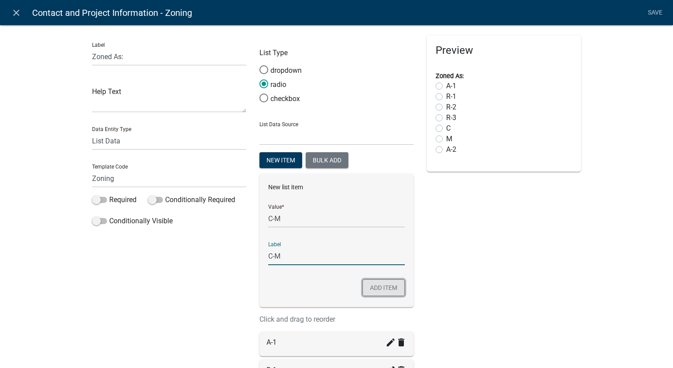
click at [376, 288] on button "Add item" at bounding box center [384, 287] width 42 height 17
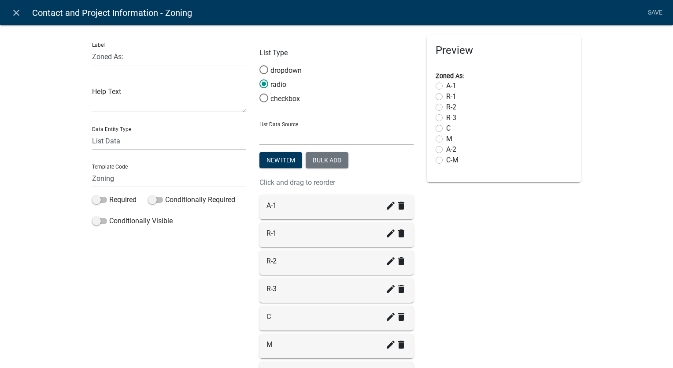
scroll to position [136, 0]
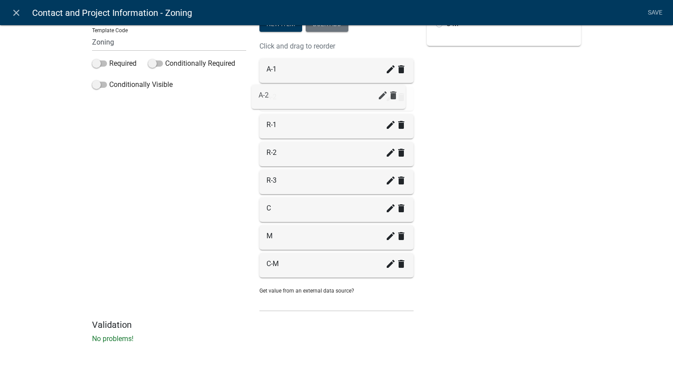
drag, startPoint x: 308, startPoint y: 238, endPoint x: 303, endPoint y: 93, distance: 145.1
drag, startPoint x: 305, startPoint y: 267, endPoint x: 298, endPoint y: 230, distance: 37.2
click at [656, 14] on link "Save" at bounding box center [655, 12] width 22 height 17
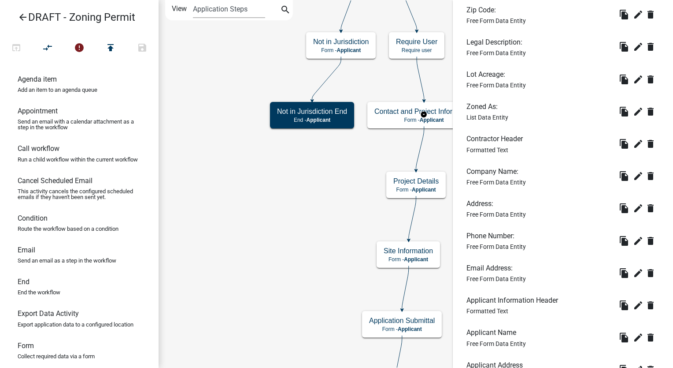
scroll to position [1058, 0]
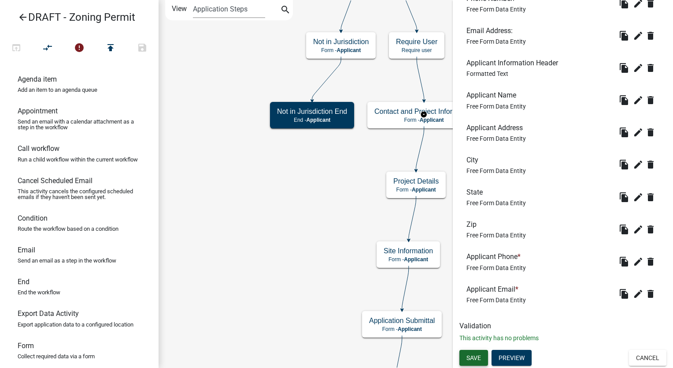
click at [479, 353] on button "Save" at bounding box center [474, 357] width 29 height 16
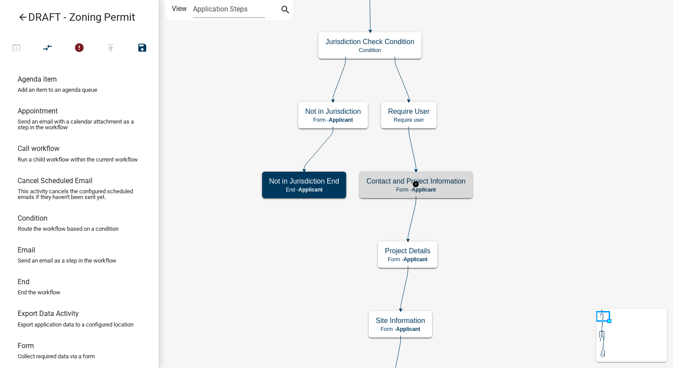
scroll to position [0, 0]
click at [439, 186] on p "Form - Applicant" at bounding box center [416, 189] width 99 height 6
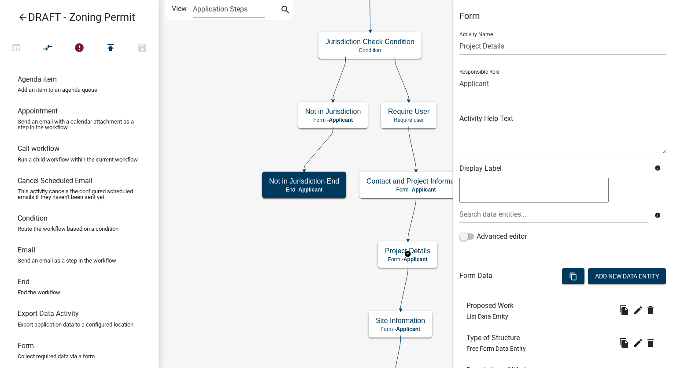
scroll to position [209, 0]
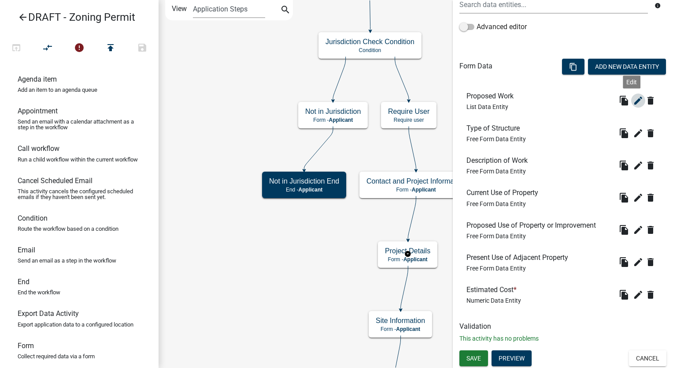
click at [633, 97] on icon "edit" at bounding box center [638, 100] width 11 height 11
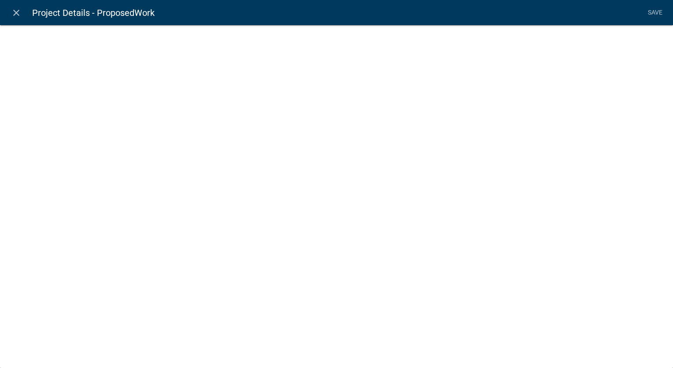
select select "list-data"
select select
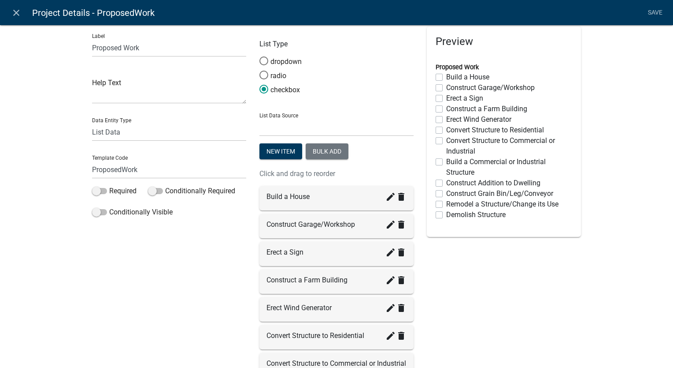
scroll to position [3, 0]
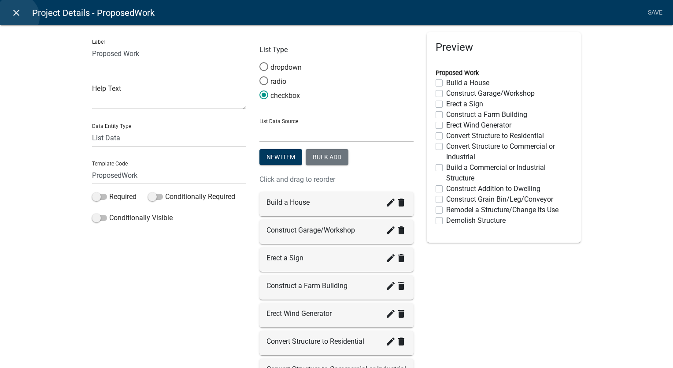
click at [17, 17] on icon "close" at bounding box center [16, 12] width 11 height 11
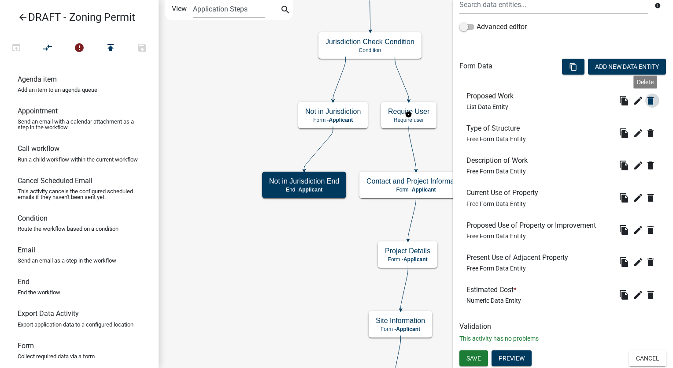
click at [646, 98] on icon "delete" at bounding box center [651, 100] width 11 height 11
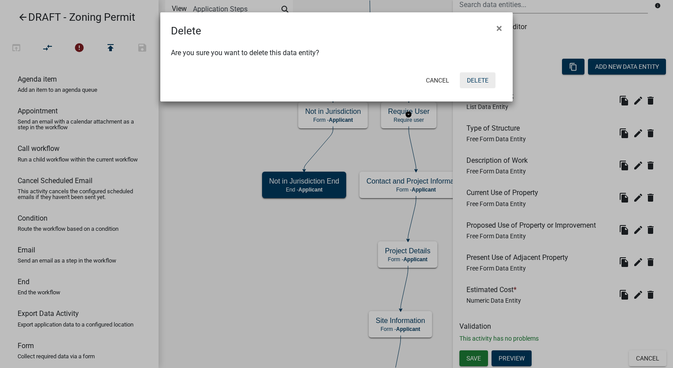
click at [476, 80] on button "Delete" at bounding box center [478, 80] width 36 height 16
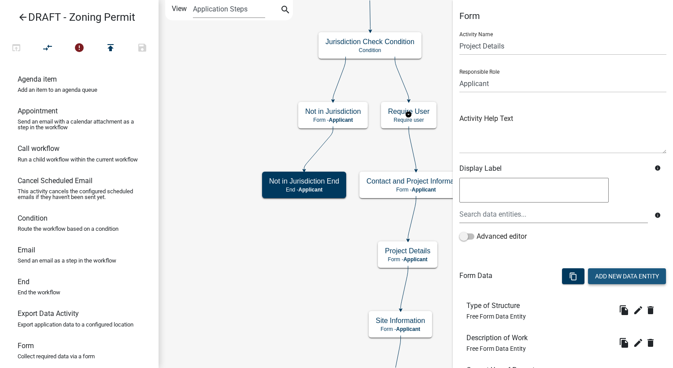
click at [602, 279] on button "Add New Data Entity" at bounding box center [627, 276] width 78 height 16
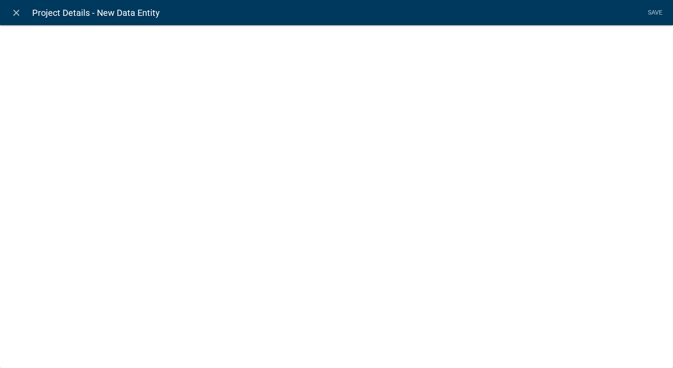
select select
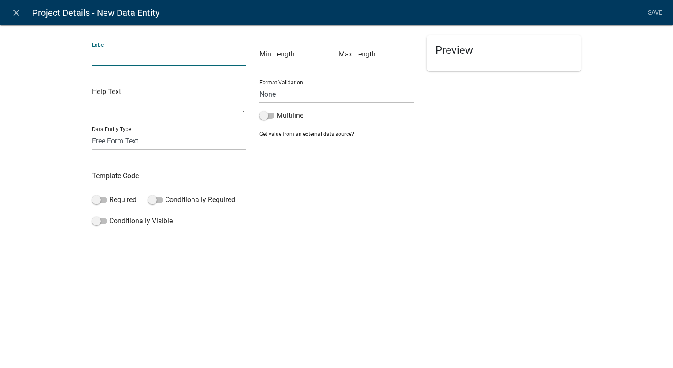
click at [102, 60] on input "text" at bounding box center [169, 57] width 154 height 18
type input "A-1/A-2 Proposed Structure:"
click at [107, 143] on select "Free Form Text Document Display Entity Value Fee Numeric Data Date Map Sketch D…" at bounding box center [169, 141] width 154 height 18
select select "list-data"
click at [92, 132] on select "Free Form Text Document Display Entity Value Fee Numeric Data Date Map Sketch D…" at bounding box center [169, 141] width 154 height 18
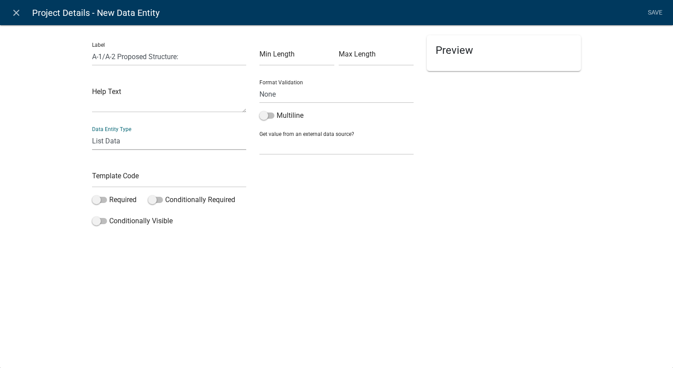
select select "list-data"
select select
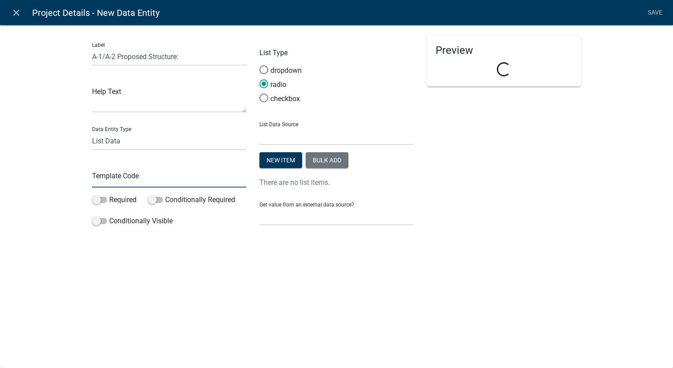
click at [108, 182] on input "text" at bounding box center [169, 178] width 154 height 18
type input "A1A2ProposedStructureList"
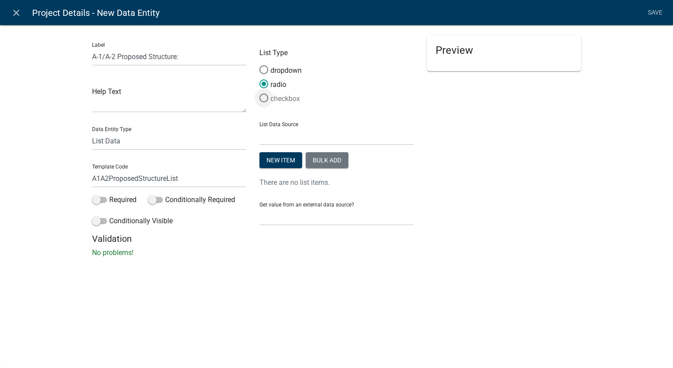
click at [264, 100] on span at bounding box center [264, 98] width 19 height 19
click at [260, 93] on input "checkbox" at bounding box center [260, 93] width 0 height 0
click at [93, 221] on span at bounding box center [99, 221] width 15 height 6
click at [109, 215] on input "Conditionally Visible" at bounding box center [109, 215] width 0 height 0
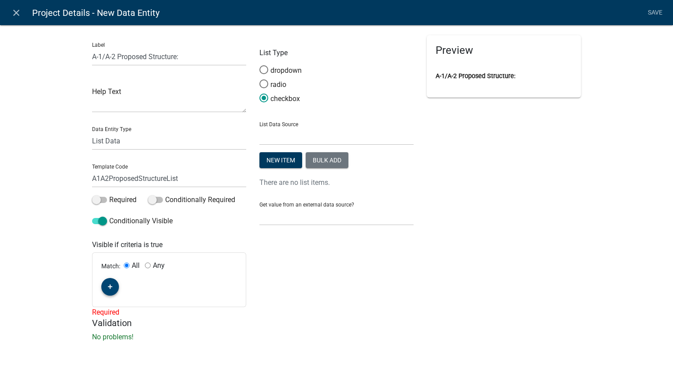
click at [109, 286] on icon "button" at bounding box center [110, 286] width 5 height 5
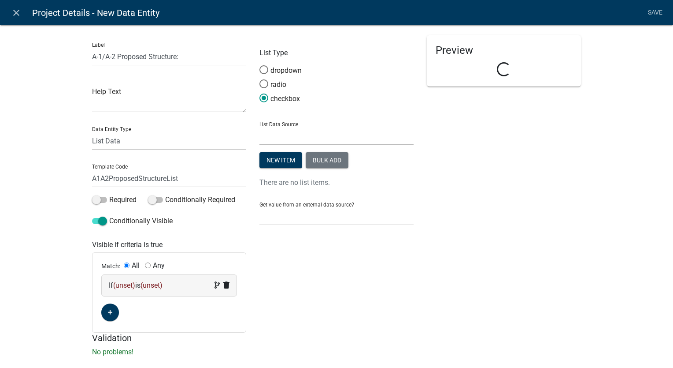
click at [173, 286] on div "If (unset) is (unset)" at bounding box center [169, 285] width 121 height 11
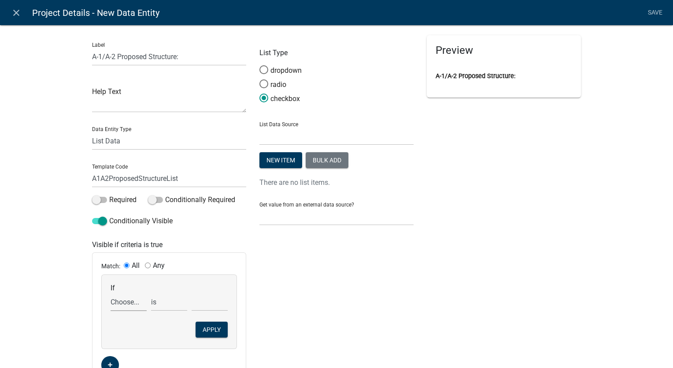
click at [123, 302] on select "Choose... Address ALL_FEE_RECIPIENTS APPLICANT_CITY APPLICANT_EMAIL_ADDRESS APP…" at bounding box center [129, 302] width 36 height 18
select select "152: Zoning"
click at [111, 293] on select "Choose... Address ALL_FEE_RECIPIENTS APPLICANT_CITY APPLICANT_EMAIL_ADDRESS APP…" at bounding box center [129, 302] width 36 height 18
click at [192, 306] on select "Choose... A-1 A-2 C C-M M R-1 R-2 R-3" at bounding box center [210, 302] width 36 height 18
select select "1: A-1"
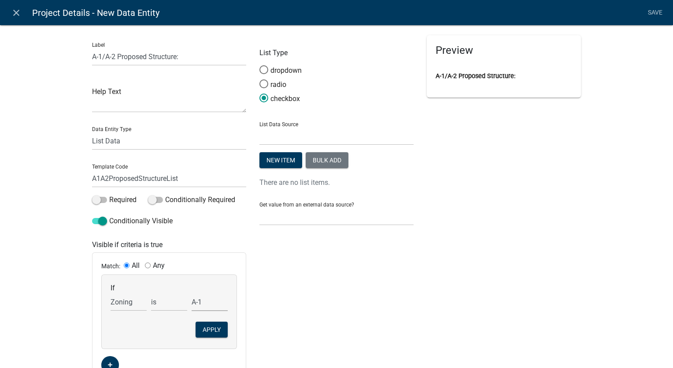
click at [192, 293] on select "Choose... A-1 A-2 C C-M M R-1 R-2 R-3" at bounding box center [210, 302] width 36 height 18
click at [145, 264] on input "Any" at bounding box center [148, 265] width 6 height 6
radio input "true"
radio input "false"
click at [218, 330] on button "Apply" at bounding box center [212, 329] width 32 height 16
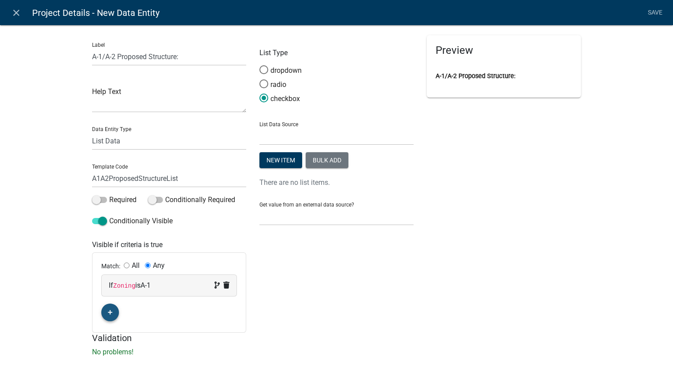
click at [102, 313] on button "button" at bounding box center [110, 312] width 18 height 18
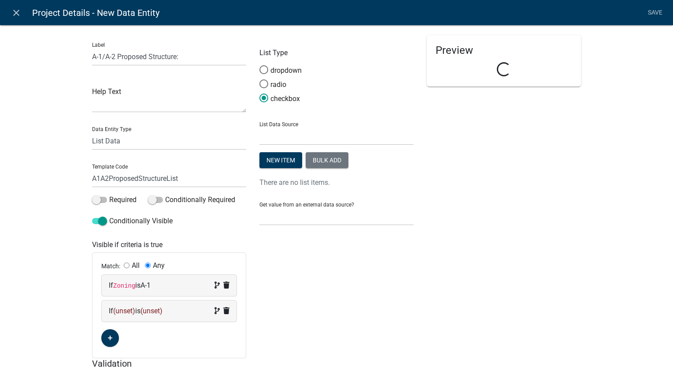
click at [183, 313] on div "If (unset) is (unset)" at bounding box center [169, 310] width 121 height 11
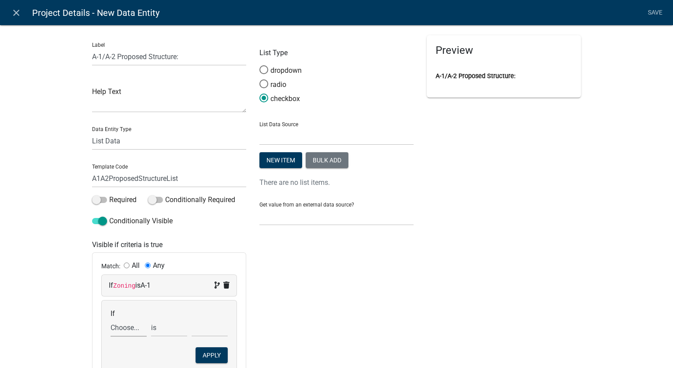
click at [128, 330] on select "Choose... Address ALL_FEE_RECIPIENTS APPLICANT_CITY APPLICANT_EMAIL_ADDRESS APP…" at bounding box center [129, 327] width 36 height 18
select select "152: Zoning"
click at [111, 318] on select "Choose... Address ALL_FEE_RECIPIENTS APPLICANT_CITY APPLICANT_EMAIL_ADDRESS APP…" at bounding box center [129, 327] width 36 height 18
click at [197, 329] on select "Choose... A-1 A-2 C C-M M R-1 R-2 R-3" at bounding box center [210, 327] width 36 height 18
select select "2: A-2"
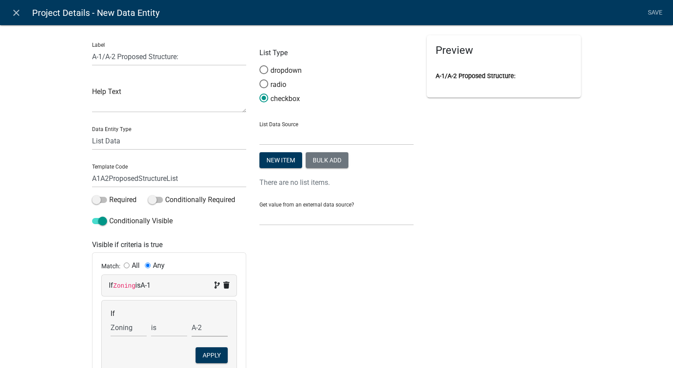
click at [192, 318] on select "Choose... A-1 A-2 C C-M M R-1 R-2 R-3" at bounding box center [210, 327] width 36 height 18
click at [206, 355] on button "Apply" at bounding box center [212, 355] width 32 height 16
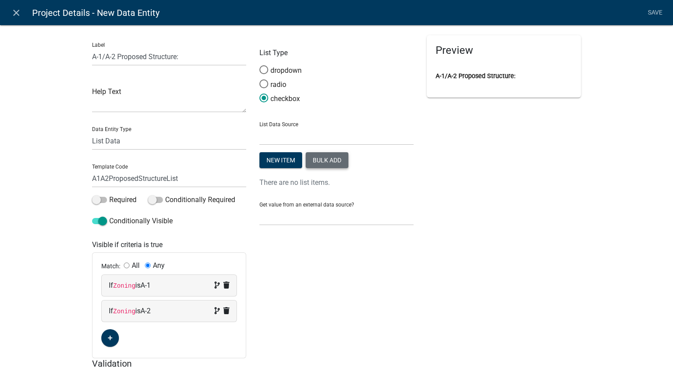
click at [316, 166] on button "Bulk add" at bounding box center [327, 160] width 43 height 16
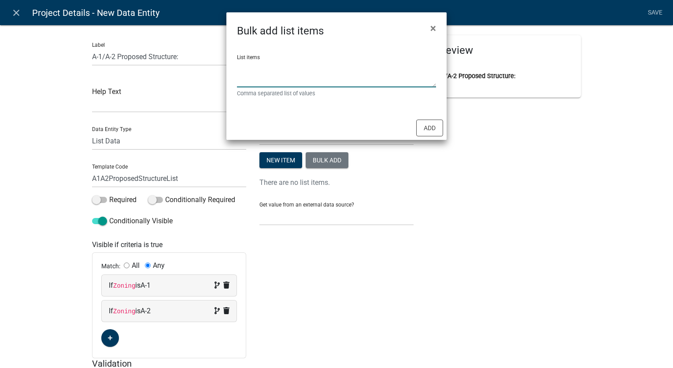
click at [277, 63] on textarea "List items" at bounding box center [336, 73] width 199 height 27
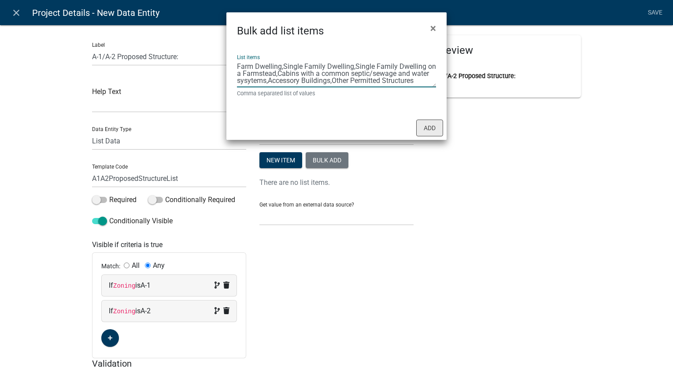
type textarea "Farm Dwelling,Single Family Dwelling,Single Family Dwelling on a Farmstead,Cabi…"
click at [434, 130] on button "Add" at bounding box center [429, 127] width 27 height 17
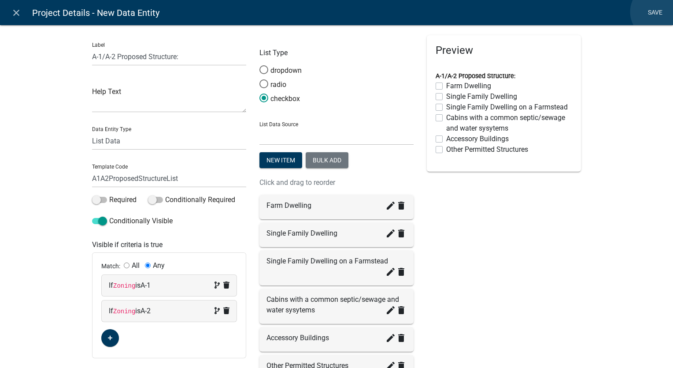
click at [658, 12] on link "Save" at bounding box center [655, 12] width 22 height 17
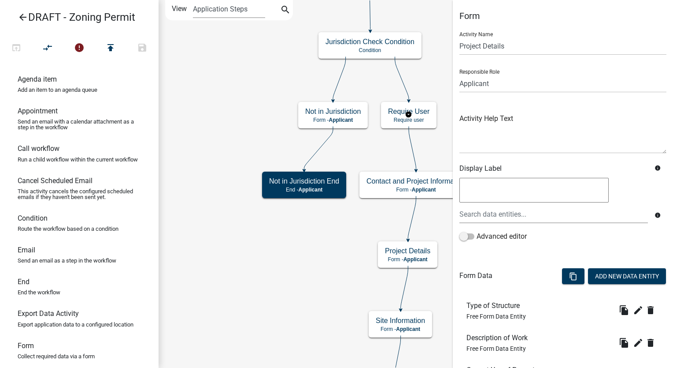
scroll to position [209, 0]
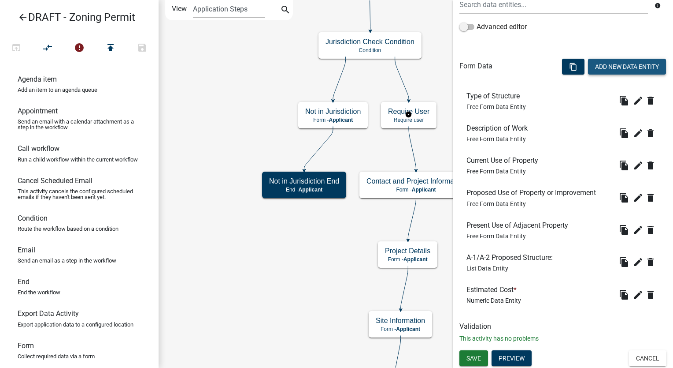
click at [607, 69] on button "Add New Data Entity" at bounding box center [627, 67] width 78 height 16
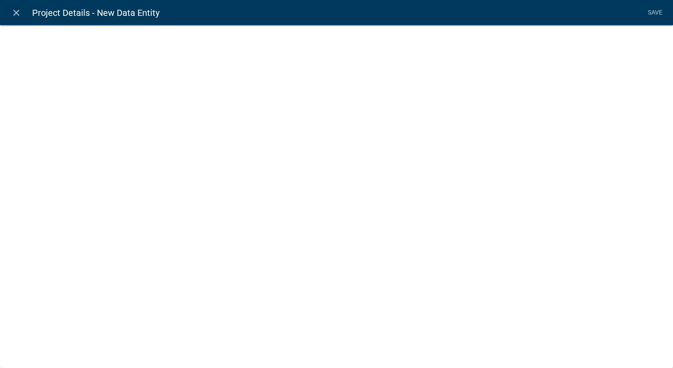
select select
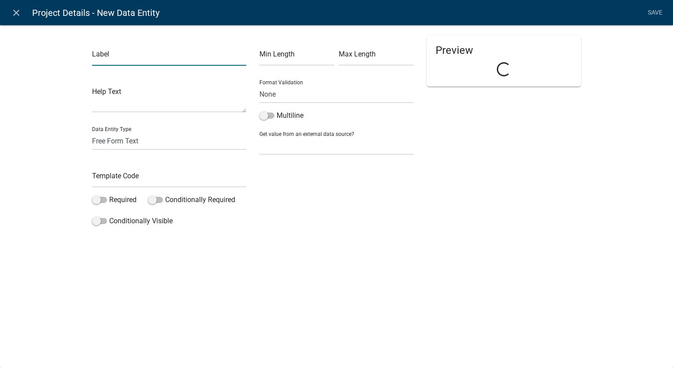
click at [123, 58] on input "text" at bounding box center [169, 57] width 154 height 18
type input "R-1 Proposed Structure"
click at [123, 143] on select "Free Form Text Document Display Entity Value Fee Numeric Data Date Map Sketch D…" at bounding box center [169, 141] width 154 height 18
select select "list-data"
click at [92, 132] on select "Free Form Text Document Display Entity Value Fee Numeric Data Date Map Sketch D…" at bounding box center [169, 141] width 154 height 18
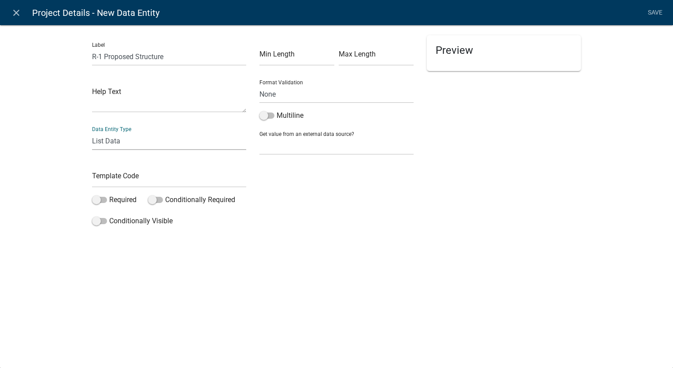
select select "list-data"
select select
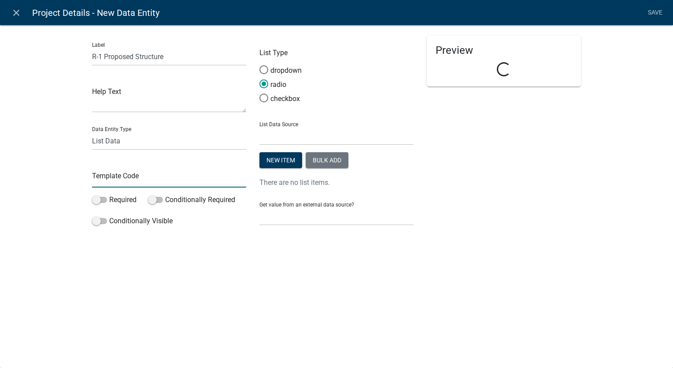
click at [114, 178] on input "text" at bounding box center [169, 178] width 154 height 18
type input "R1ProposedStructure"
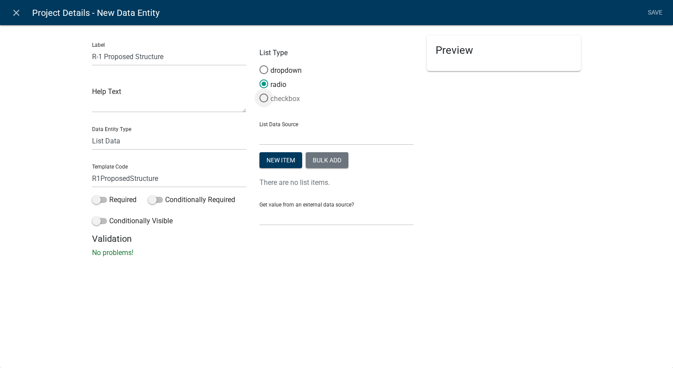
click at [262, 99] on span at bounding box center [264, 98] width 19 height 19
click at [260, 93] on input "checkbox" at bounding box center [260, 93] width 0 height 0
click at [328, 158] on button "Bulk add" at bounding box center [327, 160] width 43 height 16
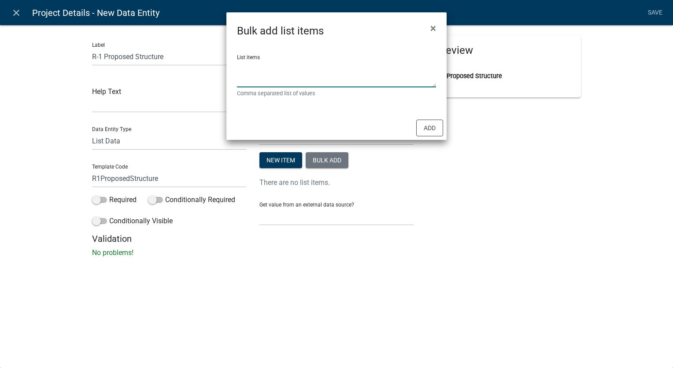
click at [262, 67] on textarea "List items" at bounding box center [336, 73] width 199 height 27
type textarea "Single Family Dwelling,Accessory Buildings,Other Permitted Structures"
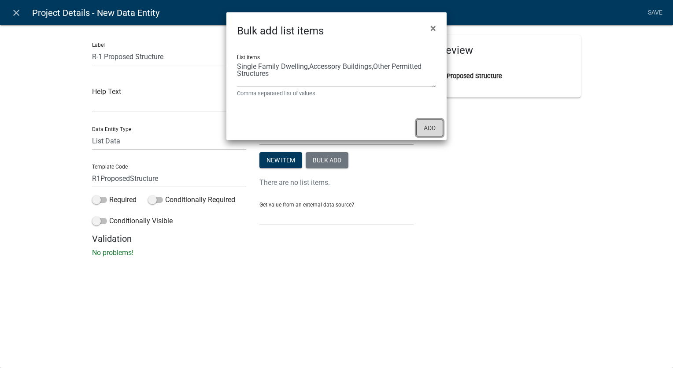
click at [424, 124] on button "Add" at bounding box center [429, 127] width 27 height 17
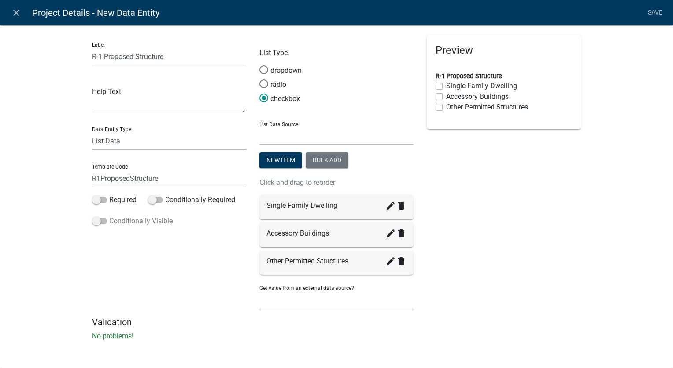
click at [96, 222] on span at bounding box center [99, 221] width 15 height 6
click at [109, 215] on input "Conditionally Visible" at bounding box center [109, 215] width 0 height 0
click at [109, 283] on button "button" at bounding box center [110, 287] width 18 height 18
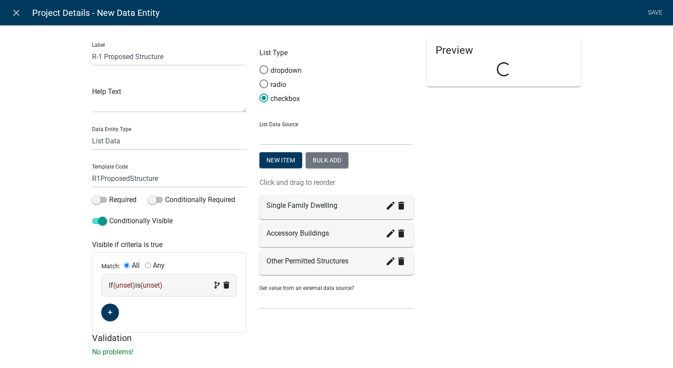
click at [176, 283] on div "If (unset) is (unset)" at bounding box center [169, 285] width 121 height 11
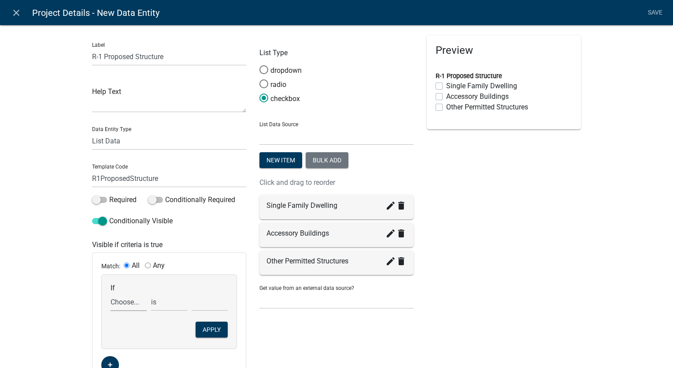
click at [125, 304] on select "Choose... A1A2ProposedStructureList Address ALL_FEE_RECIPIENTS APPLICANT_CITY A…" at bounding box center [129, 302] width 36 height 18
select select "153: Zoning"
click at [111, 293] on select "Choose... A1A2ProposedStructureList Address ALL_FEE_RECIPIENTS APPLICANT_CITY A…" at bounding box center [129, 302] width 36 height 18
click at [194, 308] on select "Choose... A-1 A-2 C C-M M R-1 R-2 R-3" at bounding box center [210, 302] width 36 height 18
select select "6: R-1"
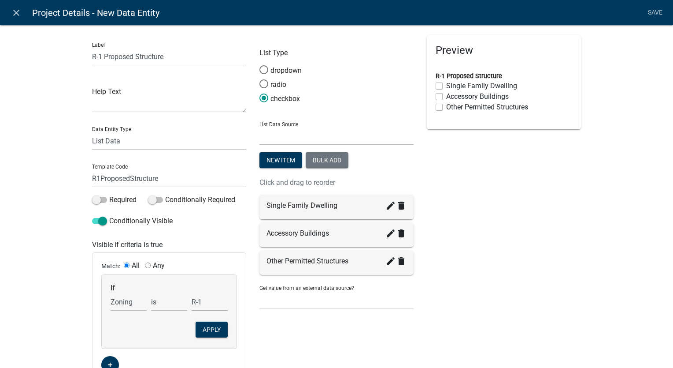
click at [192, 293] on select "Choose... A-1 A-2 C C-M M R-1 R-2 R-3" at bounding box center [210, 302] width 36 height 18
click at [216, 334] on button "Apply" at bounding box center [212, 329] width 32 height 16
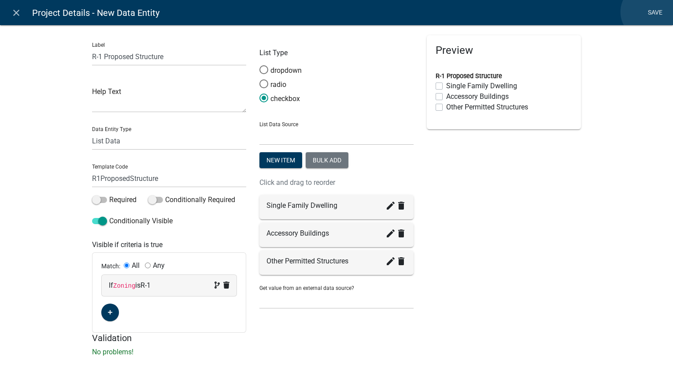
click at [649, 12] on link "Save" at bounding box center [655, 12] width 22 height 17
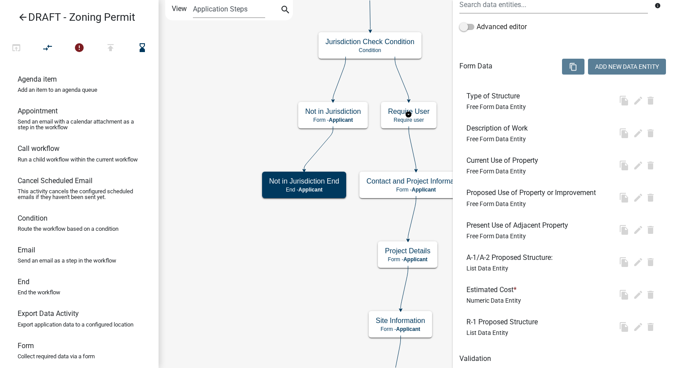
scroll to position [0, 0]
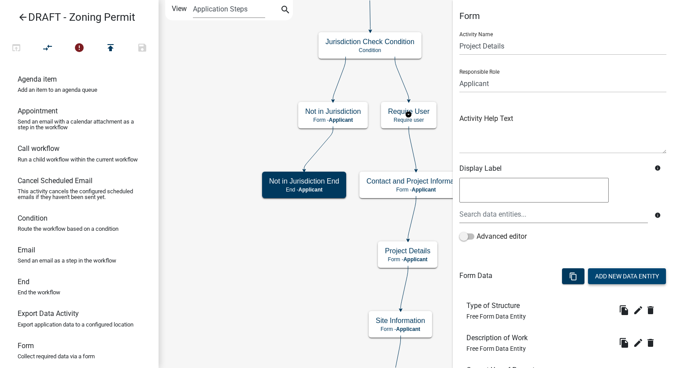
click at [598, 277] on button "Add New Data Entity" at bounding box center [627, 276] width 78 height 16
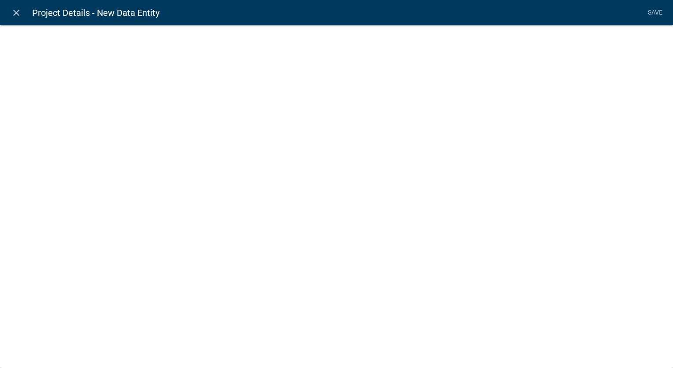
select select
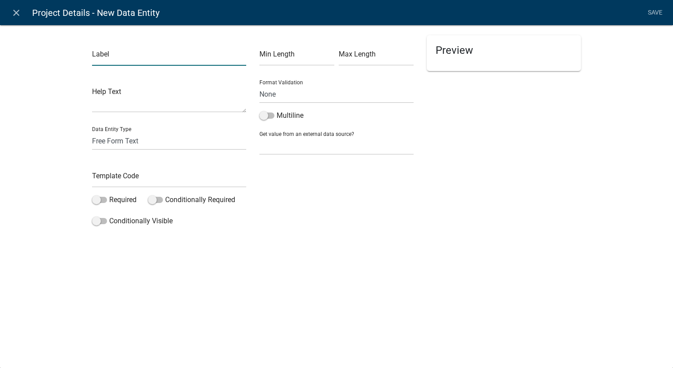
click at [109, 54] on input "text" at bounding box center [169, 57] width 154 height 18
type input "R-2 Proposed Structure"
click at [111, 142] on select "Free Form Text Document Display Entity Value Fee Numeric Data Date Map Sketch D…" at bounding box center [169, 141] width 154 height 18
select select "list-data"
click at [92, 132] on select "Free Form Text Document Display Entity Value Fee Numeric Data Date Map Sketch D…" at bounding box center [169, 141] width 154 height 18
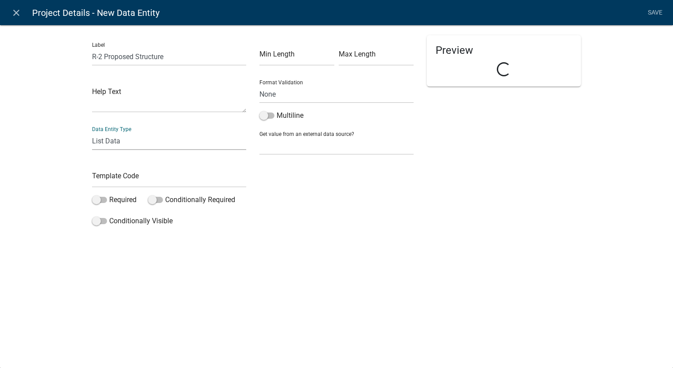
select select "list-data"
select select
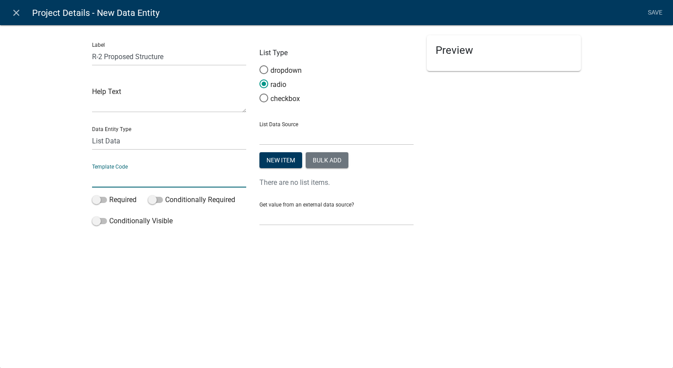
click at [111, 175] on input "text" at bounding box center [169, 178] width 154 height 18
type input "R2ProposedStructure"
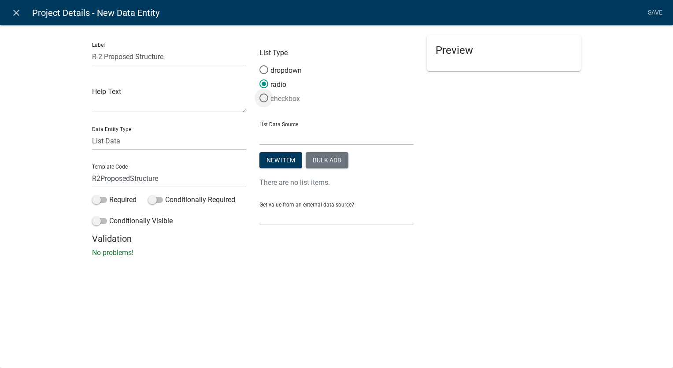
click at [264, 98] on span at bounding box center [264, 98] width 19 height 19
click at [260, 93] on input "checkbox" at bounding box center [260, 93] width 0 height 0
click at [331, 167] on button "Bulk add" at bounding box center [327, 160] width 43 height 16
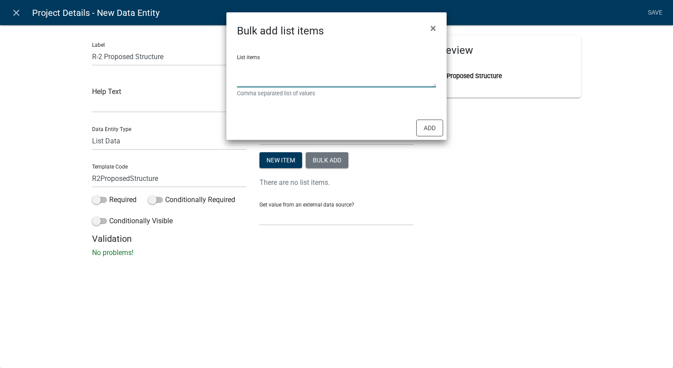
click at [288, 76] on textarea "List items" at bounding box center [336, 73] width 199 height 27
type textarea "Single Family Dwelling,"
click at [100, 56] on ngb-modal-window "Bulk add list items × List items Single Family Dwelling, Comma separated list o…" at bounding box center [336, 184] width 673 height 368
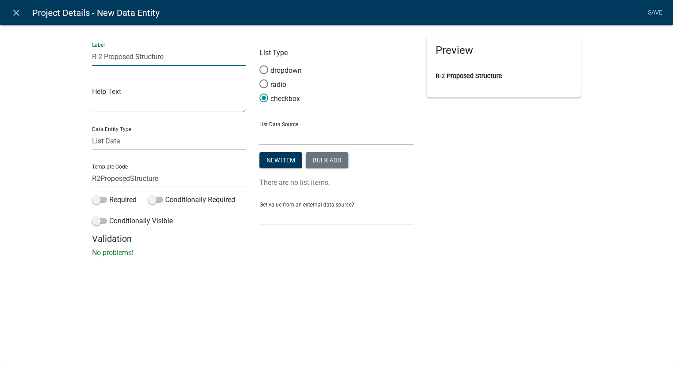
click at [102, 57] on input "R-2 Proposed Structure" at bounding box center [169, 57] width 154 height 18
type input "R-3 Proposed Structure"
click at [99, 179] on input "R2ProposedStructure" at bounding box center [169, 178] width 154 height 18
type input "R3ProposedStructure"
click at [324, 161] on button "Bulk add" at bounding box center [327, 160] width 43 height 16
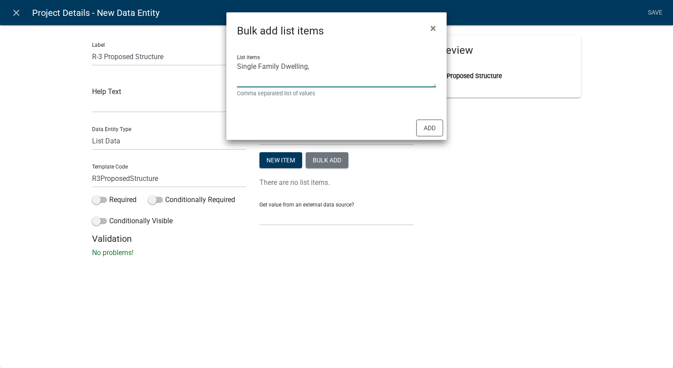
click at [327, 66] on textarea "Single Family Dwelling," at bounding box center [336, 73] width 199 height 27
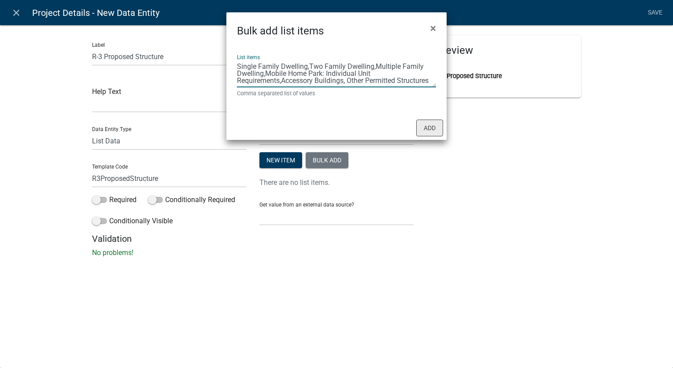
type textarea "Single Family Dwelling,Two Family Dwelling,Multiple Family Dwelling,Mobile Home…"
click at [432, 130] on button "Add" at bounding box center [429, 127] width 27 height 17
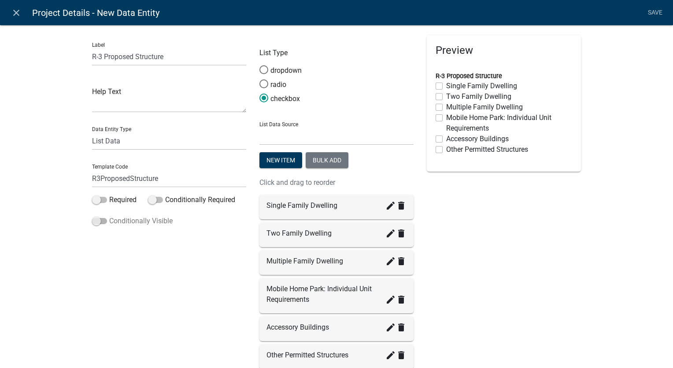
click at [92, 220] on span at bounding box center [99, 221] width 15 height 6
click at [109, 215] on input "Conditionally Visible" at bounding box center [109, 215] width 0 height 0
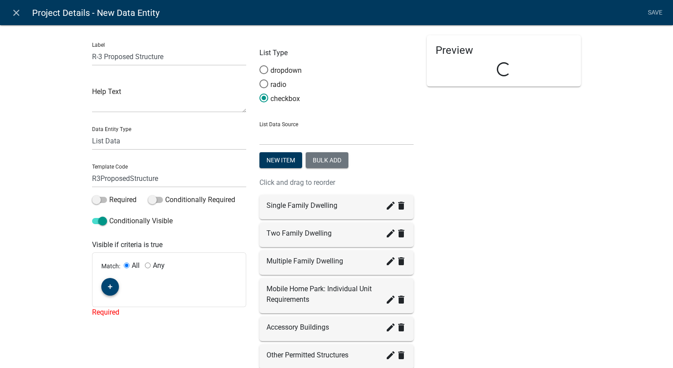
click at [108, 287] on icon "button" at bounding box center [110, 286] width 5 height 5
click at [189, 291] on div "If (unset) is (unset)" at bounding box center [169, 285] width 135 height 21
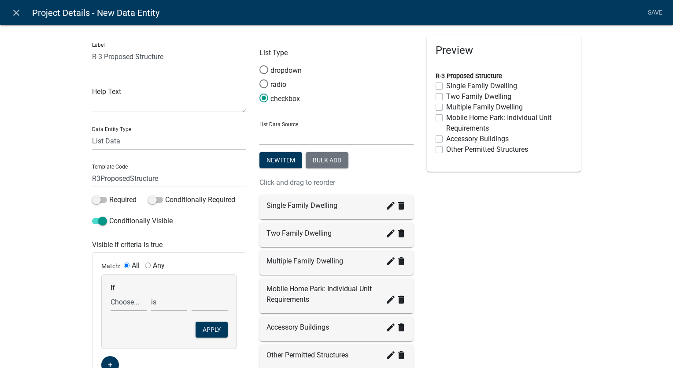
click at [115, 307] on select "Choose... A1A2ProposedStructureList Address ALL_FEE_RECIPIENTS APPLICANT_CITY A…" at bounding box center [129, 302] width 36 height 18
select select "154: Zoning"
click at [111, 293] on select "Choose... A1A2ProposedStructureList Address ALL_FEE_RECIPIENTS APPLICANT_CITY A…" at bounding box center [129, 302] width 36 height 18
click at [201, 304] on select "Choose... A-1 A-2 C C-M M R-1 R-2 R-3" at bounding box center [210, 302] width 36 height 18
select select "8: R-3"
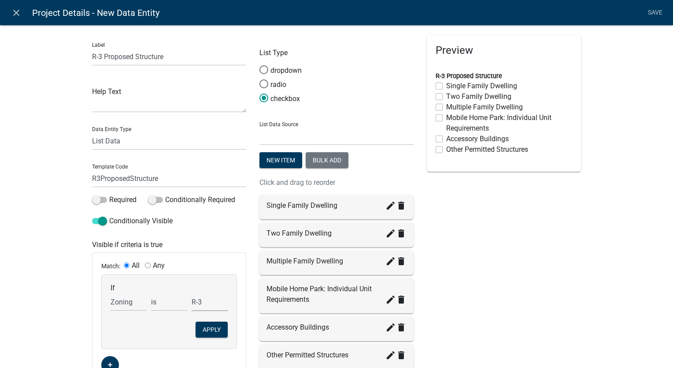
click at [192, 293] on select "Choose... A-1 A-2 C C-M M R-1 R-2 R-3" at bounding box center [210, 302] width 36 height 18
click at [210, 331] on button "Apply" at bounding box center [212, 329] width 32 height 16
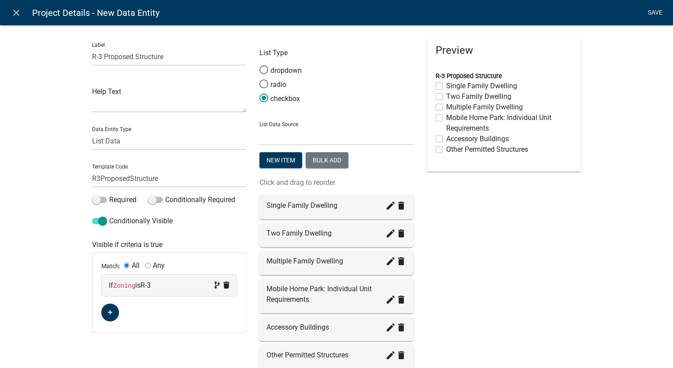
click at [649, 11] on link "Save" at bounding box center [655, 12] width 22 height 17
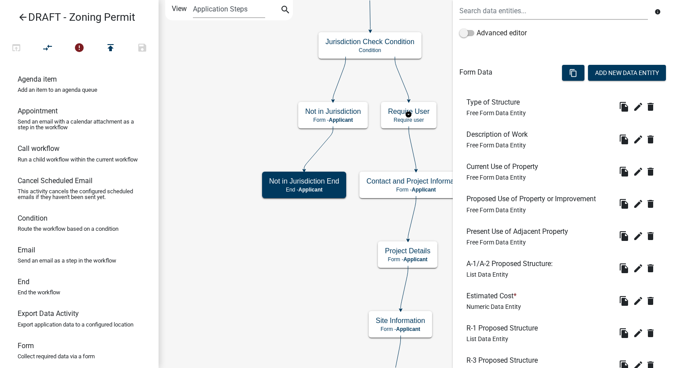
scroll to position [274, 0]
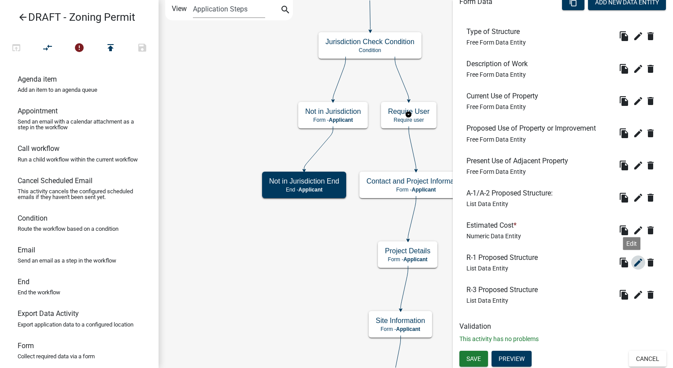
click at [633, 261] on icon "edit" at bounding box center [638, 262] width 11 height 11
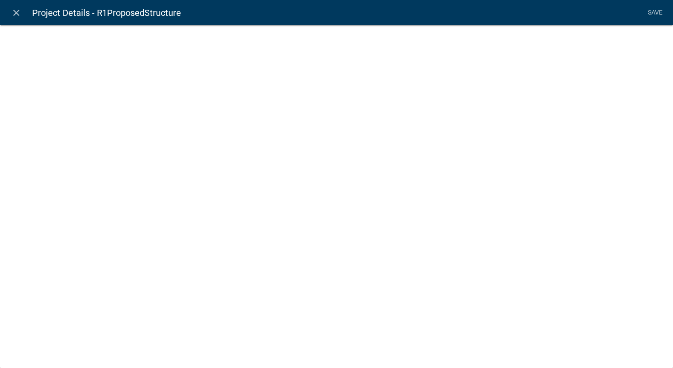
select select "list-data"
select select
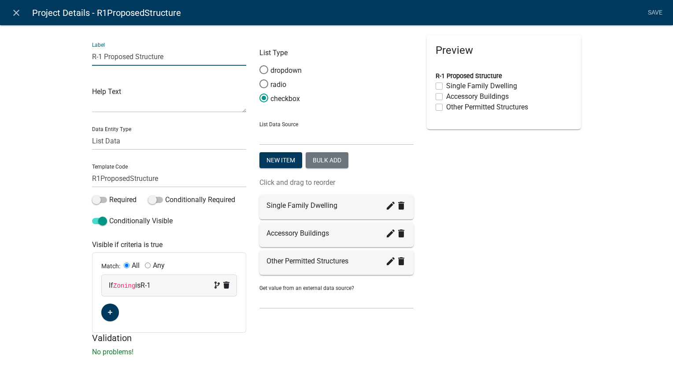
click at [99, 57] on input "R-1 Proposed Structure" at bounding box center [169, 57] width 154 height 18
click at [94, 57] on input "R-/R-2 Proposed Structure" at bounding box center [169, 57] width 154 height 18
type input "R-1/R-2 Proposed Structure"
click at [96, 181] on input "R1ProposedStructure" at bounding box center [169, 178] width 154 height 18
type input "R1R2ProposedStructure"
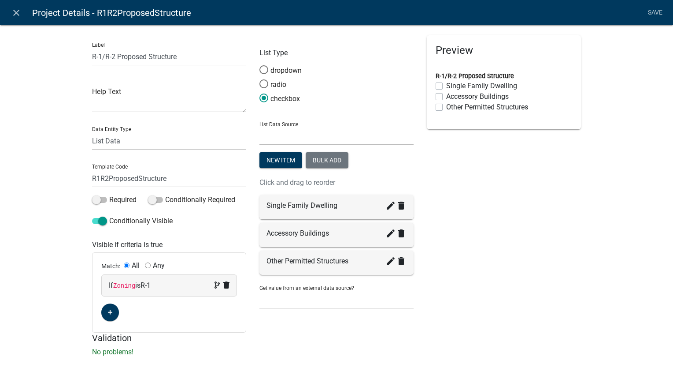
click at [145, 266] on input "Any" at bounding box center [148, 265] width 6 height 6
radio input "true"
click at [108, 314] on icon "button" at bounding box center [110, 311] width 5 height 5
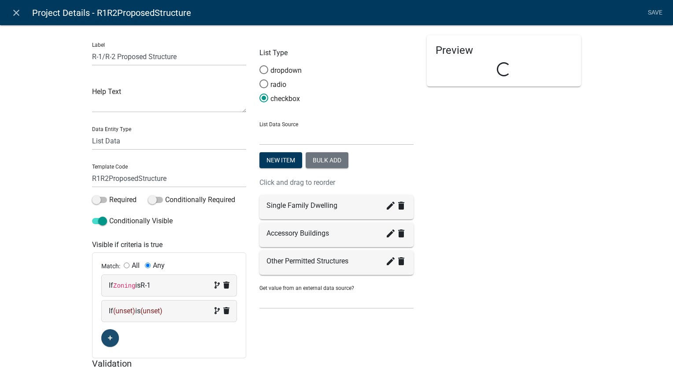
click at [155, 313] on span "(unset)" at bounding box center [152, 310] width 22 height 8
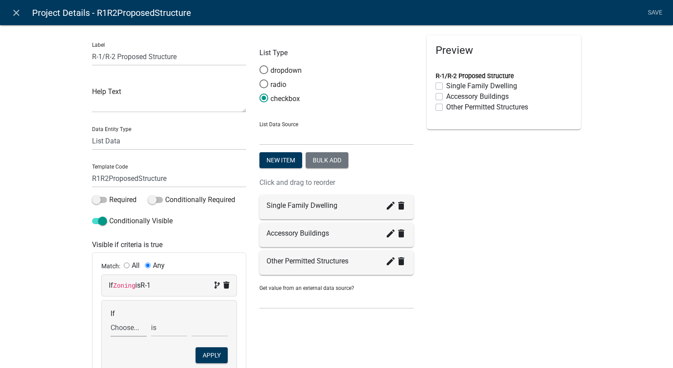
click at [116, 329] on select "Choose... A1A2ProposedStructureList Address ALL_FEE_RECIPIENTS APPLICANT_CITY A…" at bounding box center [129, 327] width 36 height 18
click at [111, 318] on select "Choose... A1A2ProposedStructureList Address ALL_FEE_RECIPIENTS APPLICANT_CITY A…" at bounding box center [129, 327] width 36 height 18
click at [208, 332] on select "Choose... A-1 A-2 C C-M M R-1 R-2 R-3" at bounding box center [210, 327] width 36 height 18
click at [192, 318] on select "Choose... A-1 A-2 C C-M M R-1 R-2 R-3" at bounding box center [210, 327] width 36 height 18
click at [207, 352] on button "Apply" at bounding box center [212, 355] width 32 height 16
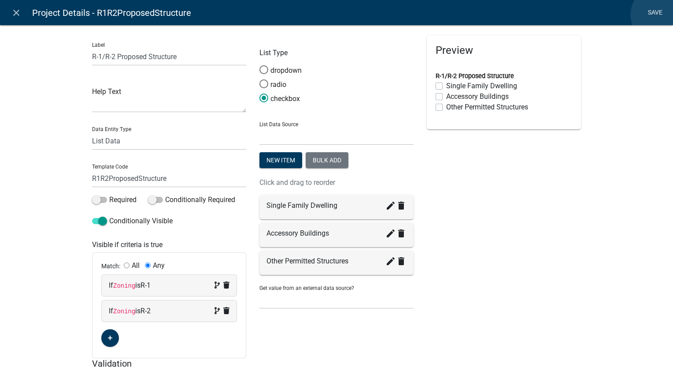
click at [659, 15] on link "Save" at bounding box center [655, 12] width 22 height 17
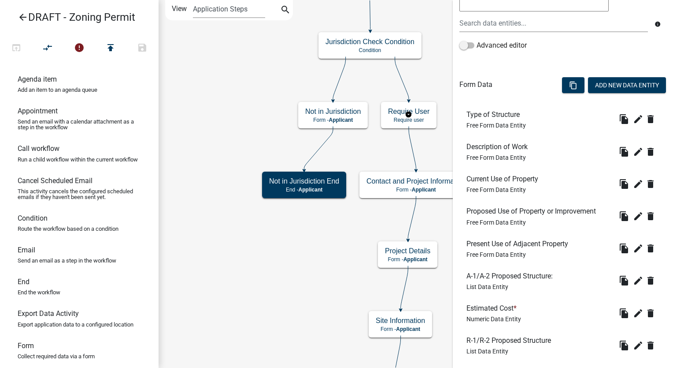
scroll to position [264, 0]
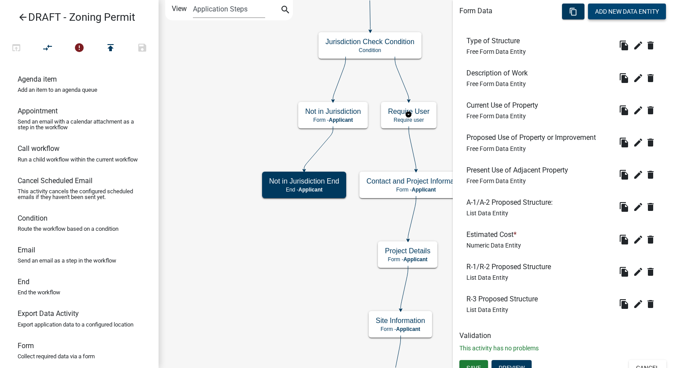
click at [606, 12] on button "Add New Data Entity" at bounding box center [627, 12] width 78 height 16
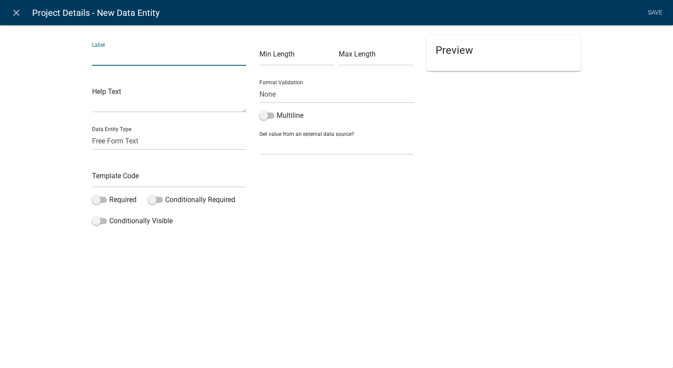
click at [117, 59] on input "text" at bounding box center [169, 57] width 154 height 18
click at [128, 136] on select "Free Form Text Document Display Entity Value Fee Numeric Data Date Map Sketch D…" at bounding box center [169, 141] width 154 height 18
click at [92, 132] on select "Free Form Text Document Display Entity Value Fee Numeric Data Date Map Sketch D…" at bounding box center [169, 141] width 154 height 18
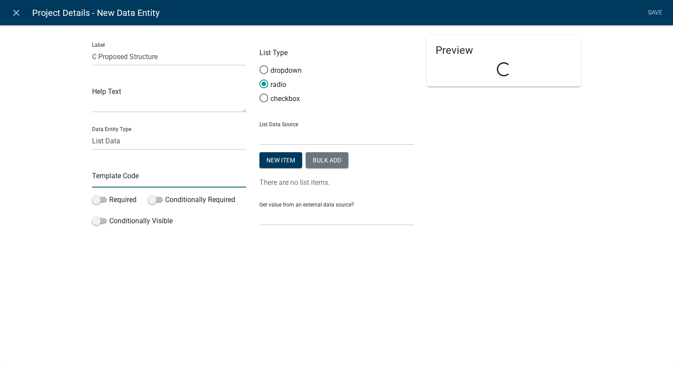
click at [123, 184] on input "text" at bounding box center [169, 178] width 154 height 18
click at [262, 98] on span at bounding box center [264, 98] width 19 height 19
click at [260, 93] on input "checkbox" at bounding box center [260, 93] width 0 height 0
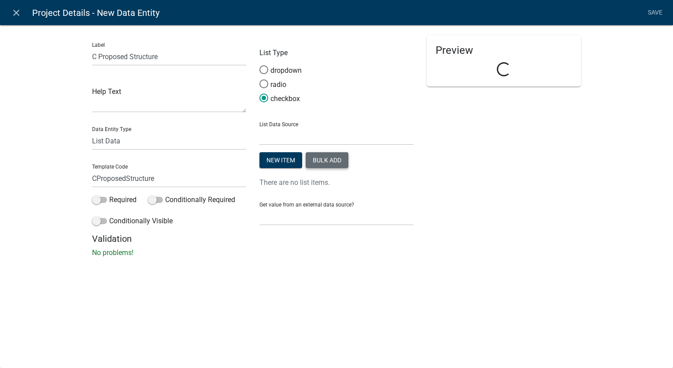
click at [331, 158] on button "Bulk add" at bounding box center [327, 160] width 43 height 16
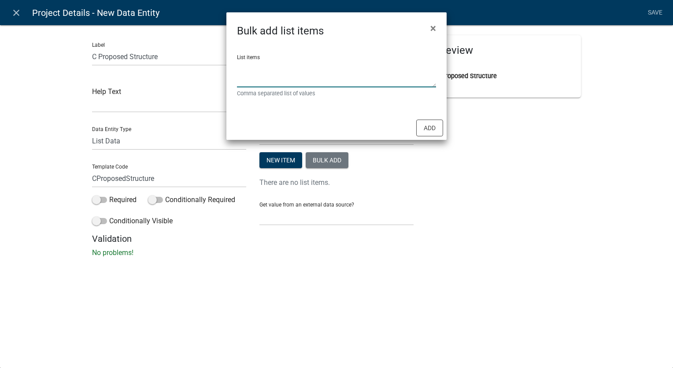
click at [252, 71] on textarea "List items" at bounding box center [336, 73] width 199 height 27
click at [433, 134] on button "Add" at bounding box center [429, 127] width 27 height 17
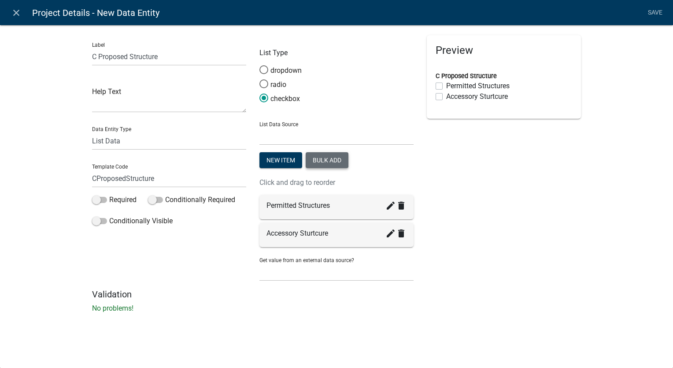
click at [390, 237] on icon "create" at bounding box center [391, 233] width 11 height 11
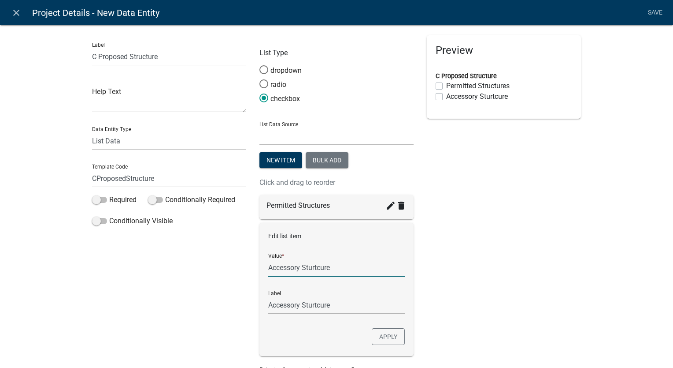
click at [319, 270] on input "Accessory Sturtcure" at bounding box center [336, 267] width 137 height 18
click at [394, 340] on button "Apply" at bounding box center [388, 336] width 33 height 17
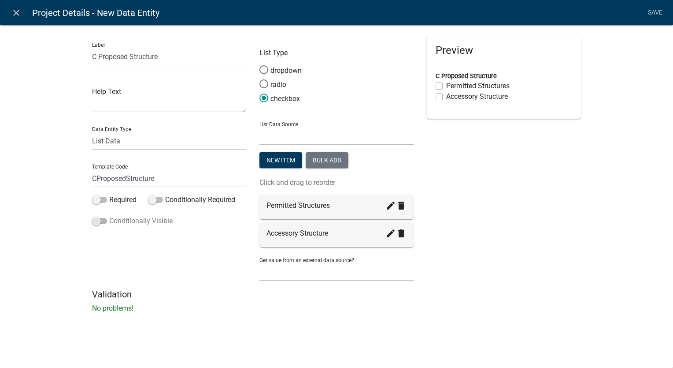
click at [96, 223] on span at bounding box center [99, 221] width 15 height 6
click at [109, 215] on input "Conditionally Visible" at bounding box center [109, 215] width 0 height 0
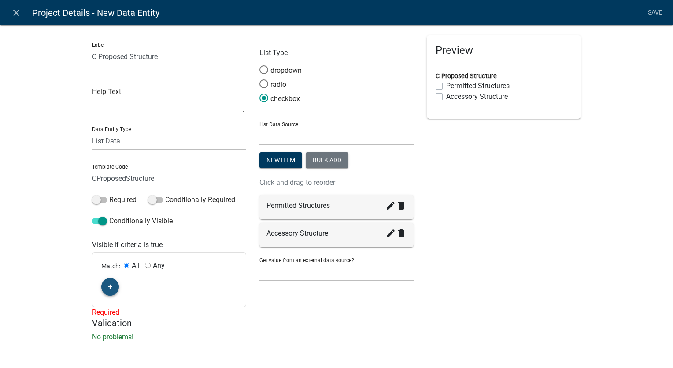
click at [101, 287] on button "button" at bounding box center [110, 287] width 18 height 18
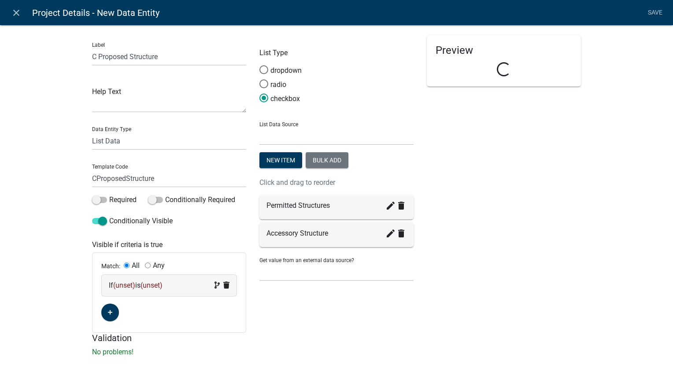
click at [176, 282] on div "If (unset) is (unset)" at bounding box center [169, 285] width 121 height 11
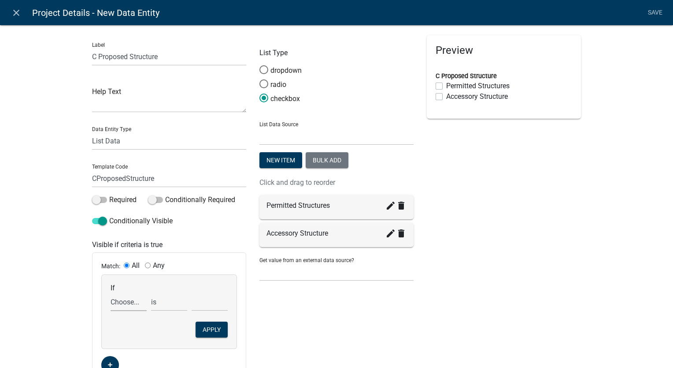
click at [127, 307] on select "Choose... A1A2ProposedStructureList Address ALL_FEE_RECIPIENTS APPLICANT_CITY A…" at bounding box center [129, 302] width 36 height 18
click at [111, 293] on select "Choose... A1A2ProposedStructureList Address ALL_FEE_RECIPIENTS APPLICANT_CITY A…" at bounding box center [129, 302] width 36 height 18
click at [204, 305] on select "Choose... A-1 A-2 C C-M M R-1 R-2 R-3" at bounding box center [210, 302] width 36 height 18
click at [192, 293] on select "Choose... A-1 A-2 C C-M M R-1 R-2 R-3" at bounding box center [210, 302] width 36 height 18
click at [196, 332] on button "Apply" at bounding box center [212, 329] width 32 height 16
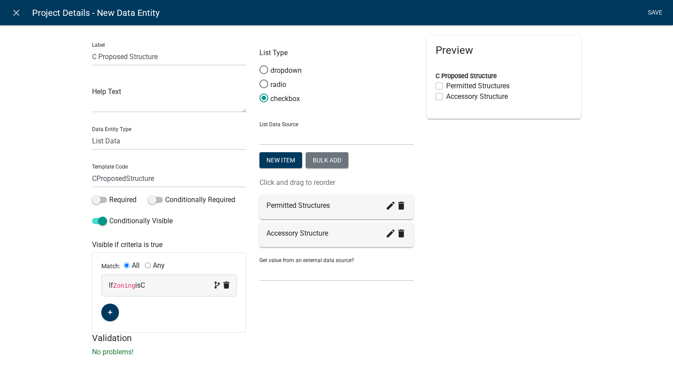
click at [650, 15] on link "Save" at bounding box center [655, 12] width 22 height 17
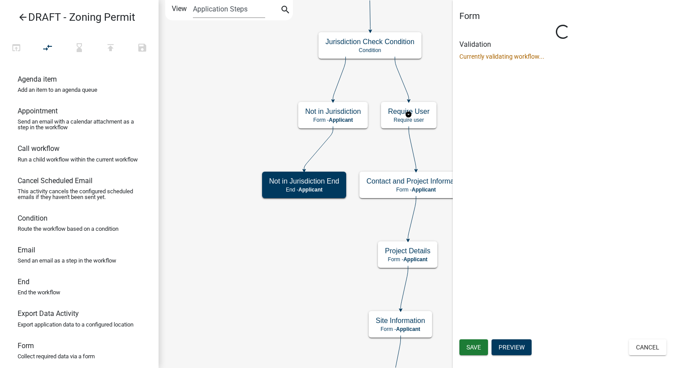
scroll to position [0, 0]
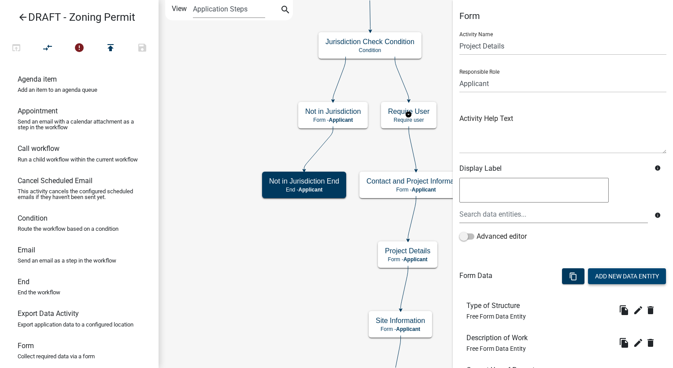
click at [614, 273] on button "Add New Data Entity" at bounding box center [627, 276] width 78 height 16
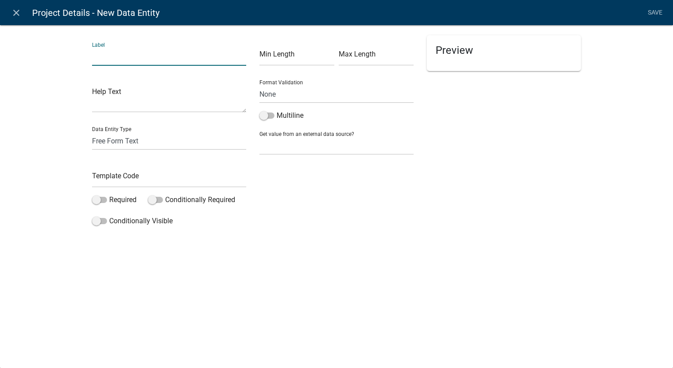
click at [123, 57] on input "text" at bounding box center [169, 57] width 154 height 18
click at [129, 143] on select "Free Form Text Document Display Entity Value Fee Numeric Data Date Map Sketch D…" at bounding box center [169, 141] width 154 height 18
click at [92, 132] on select "Free Form Text Document Display Entity Value Fee Numeric Data Date Map Sketch D…" at bounding box center [169, 141] width 154 height 18
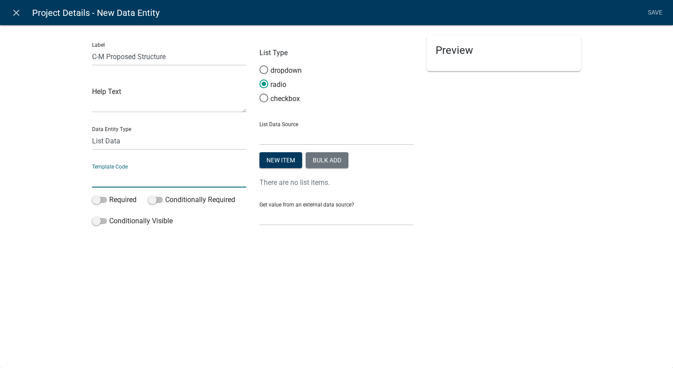
click at [105, 181] on input "text" at bounding box center [169, 178] width 154 height 18
click at [96, 223] on span at bounding box center [99, 221] width 15 height 6
click at [109, 215] on input "Conditionally Visible" at bounding box center [109, 215] width 0 height 0
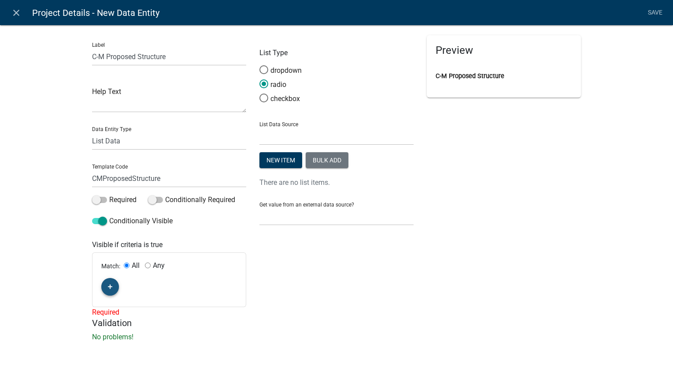
click at [108, 290] on fa-icon "button" at bounding box center [110, 286] width 5 height 8
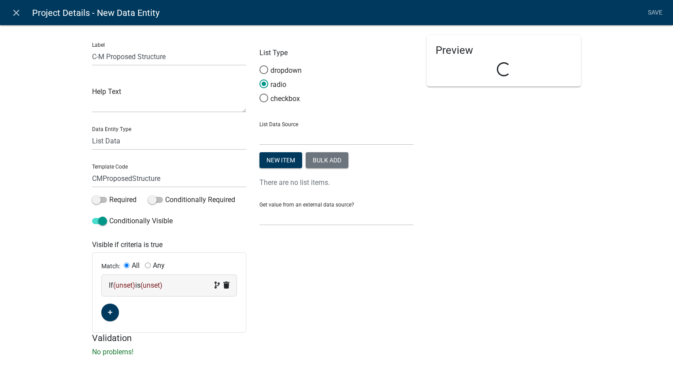
click at [162, 286] on span "(unset)" at bounding box center [152, 285] width 22 height 8
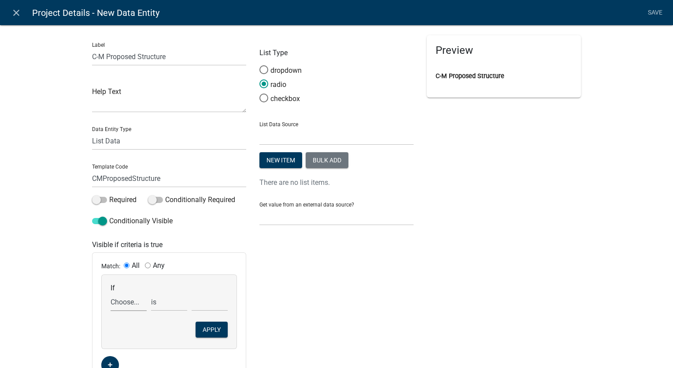
click at [119, 304] on select "Choose... A1A2ProposedStructureList Address ALL_FEE_RECIPIENTS APPLICANT_CITY A…" at bounding box center [129, 302] width 36 height 18
click at [111, 293] on select "Choose... A1A2ProposedStructureList Address ALL_FEE_RECIPIENTS APPLICANT_CITY A…" at bounding box center [129, 302] width 36 height 18
click at [203, 301] on select "Choose... A-1 A-2 C C-M M R-1 R-2 R-3" at bounding box center [210, 302] width 36 height 18
click at [192, 293] on select "Choose... A-1 A-2 C C-M M R-1 R-2 R-3" at bounding box center [210, 302] width 36 height 18
click at [205, 330] on button "Apply" at bounding box center [212, 329] width 32 height 16
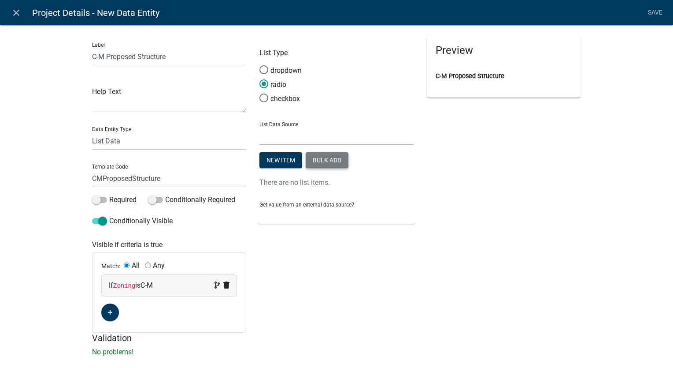
click at [336, 156] on button "Bulk add" at bounding box center [327, 160] width 43 height 16
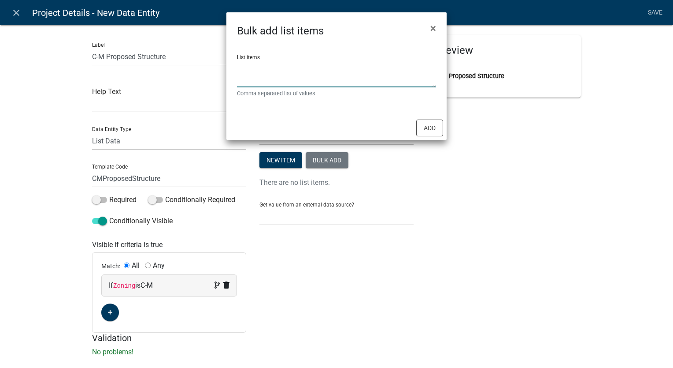
click at [275, 67] on textarea "List items" at bounding box center [336, 73] width 199 height 27
click at [436, 131] on button "Add" at bounding box center [429, 127] width 27 height 17
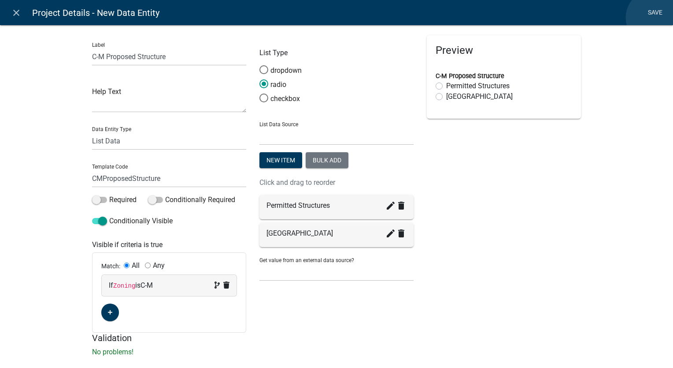
click at [654, 18] on link "Save" at bounding box center [655, 12] width 22 height 17
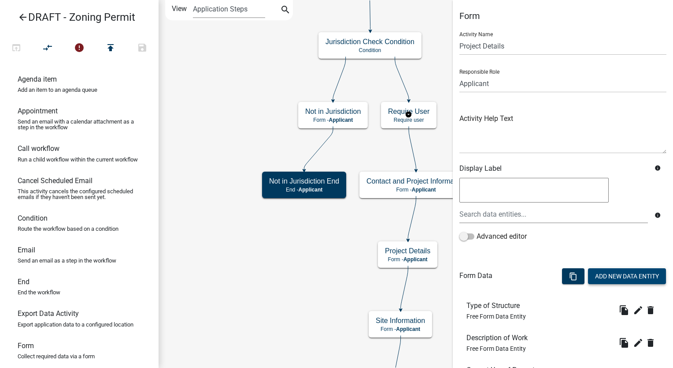
click at [622, 272] on button "Add New Data Entity" at bounding box center [627, 276] width 78 height 16
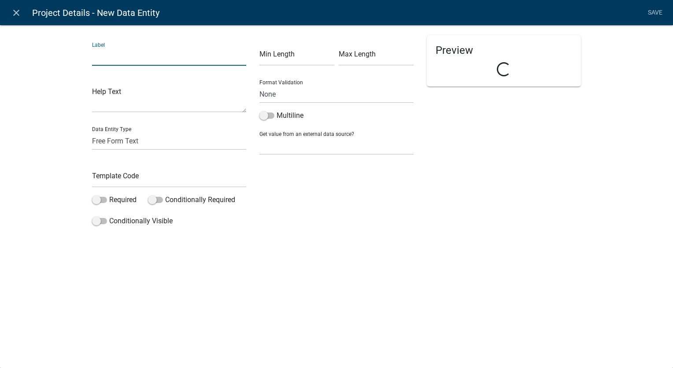
click at [123, 60] on input "text" at bounding box center [169, 57] width 154 height 18
click at [118, 138] on select "Free Form Text Document Display Entity Value Fee Numeric Data Date Map Sketch D…" at bounding box center [169, 141] width 154 height 18
click at [92, 132] on select "Free Form Text Document Display Entity Value Fee Numeric Data Date Map Sketch D…" at bounding box center [169, 141] width 154 height 18
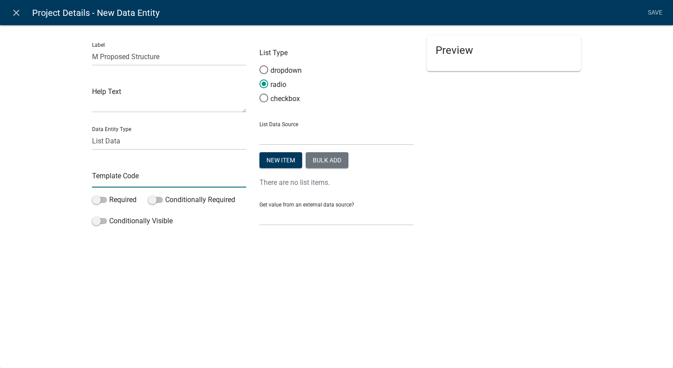
click at [118, 185] on input "text" at bounding box center [169, 178] width 154 height 18
click at [94, 219] on span at bounding box center [99, 221] width 15 height 6
click at [109, 215] on input "Conditionally Visible" at bounding box center [109, 215] width 0 height 0
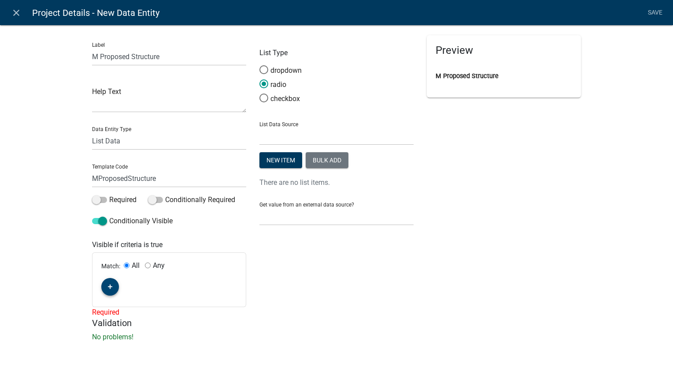
click at [108, 288] on icon "button" at bounding box center [110, 286] width 5 height 5
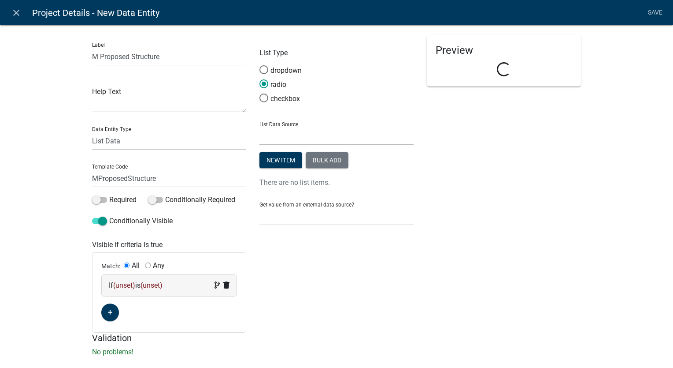
click at [139, 285] on div "If (unset) is (unset)" at bounding box center [169, 285] width 121 height 11
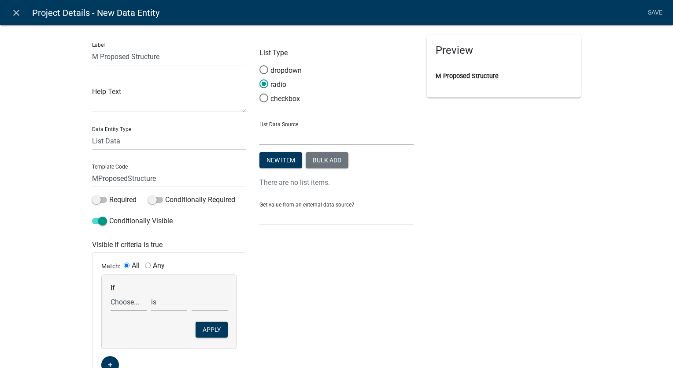
click at [120, 306] on select "Choose... A1A2ProposedStructureList Address ALL_FEE_RECIPIENTS APPLICANT_CITY A…" at bounding box center [129, 302] width 36 height 18
click at [111, 293] on select "Choose... A1A2ProposedStructureList Address ALL_FEE_RECIPIENTS APPLICANT_CITY A…" at bounding box center [129, 302] width 36 height 18
click at [208, 306] on select "Choose... A-1 A-2 C C-M M R-1 R-2 R-3" at bounding box center [210, 302] width 36 height 18
click at [192, 293] on select "Choose... A-1 A-2 C C-M M R-1 R-2 R-3" at bounding box center [210, 302] width 36 height 18
click at [200, 330] on button "Apply" at bounding box center [212, 329] width 32 height 16
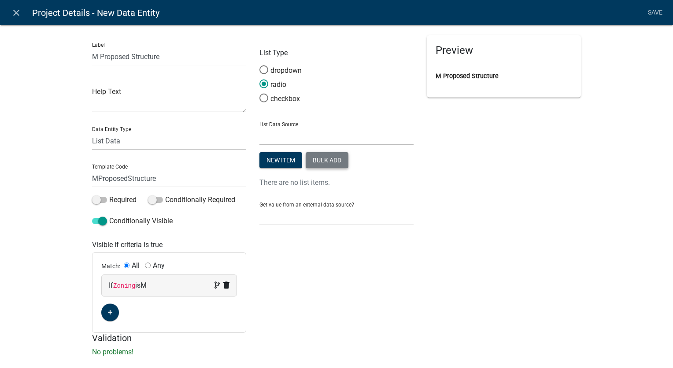
click at [312, 161] on button "Bulk add" at bounding box center [327, 160] width 43 height 16
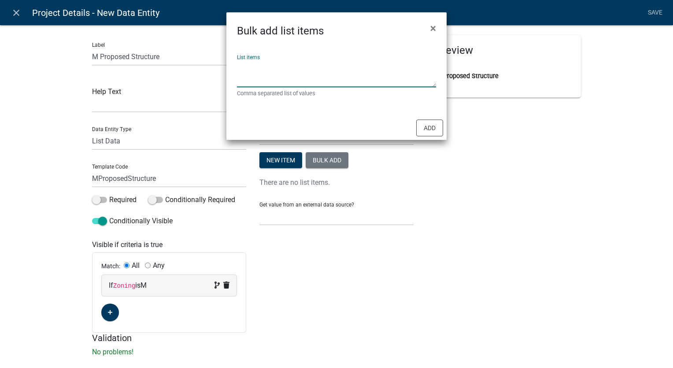
click at [271, 74] on textarea "List items" at bounding box center [336, 73] width 199 height 27
click at [421, 128] on button "Add" at bounding box center [429, 127] width 27 height 17
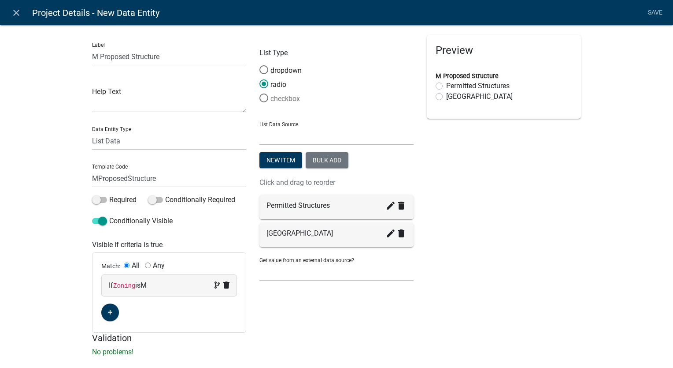
click at [263, 97] on span at bounding box center [264, 98] width 19 height 19
click at [260, 93] on input "checkbox" at bounding box center [260, 93] width 0 height 0
click at [657, 10] on link "Save" at bounding box center [655, 12] width 22 height 17
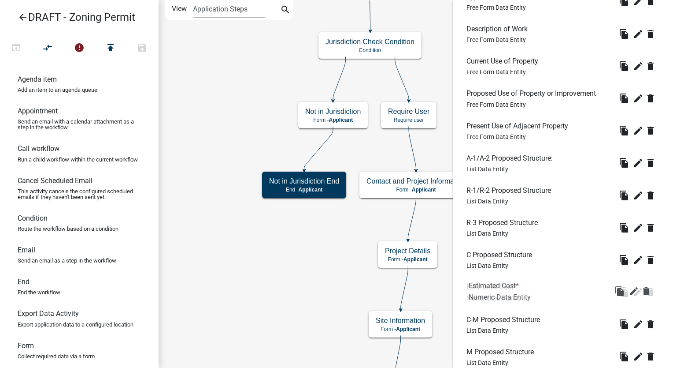
scroll to position [371, 0]
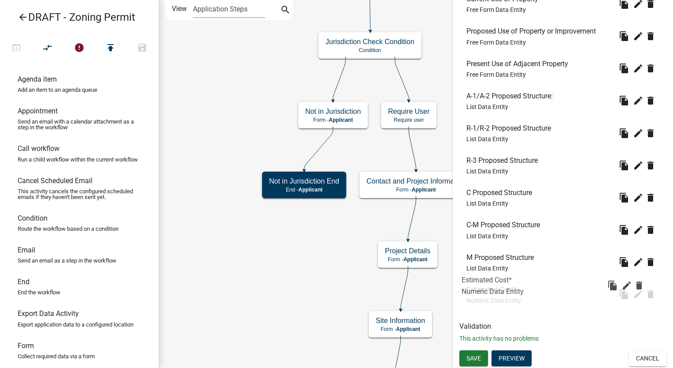
drag, startPoint x: 486, startPoint y: 187, endPoint x: 481, endPoint y: 293, distance: 105.9
click at [471, 358] on span "Save" at bounding box center [474, 357] width 15 height 7
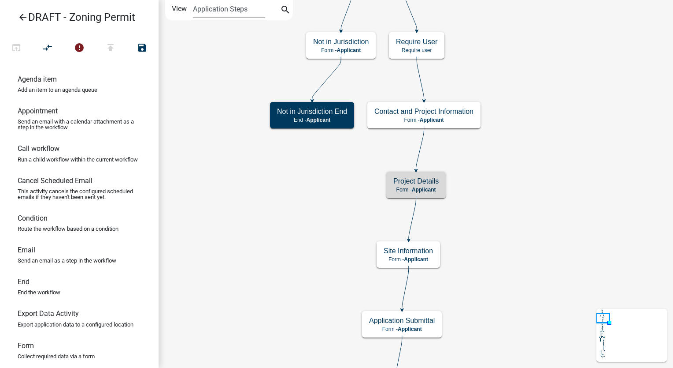
scroll to position [0, 0]
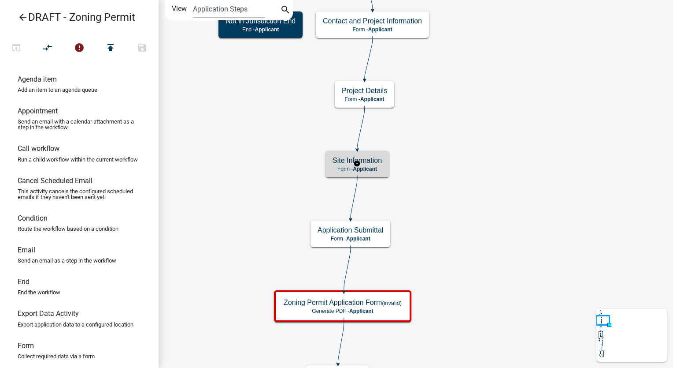
click at [379, 169] on p "Form - Applicant" at bounding box center [357, 169] width 49 height 6
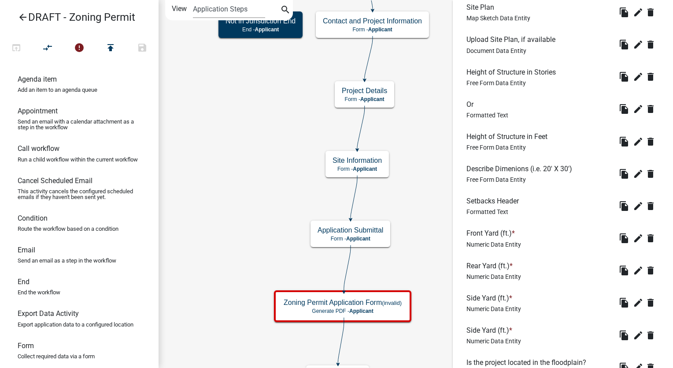
scroll to position [425, 0]
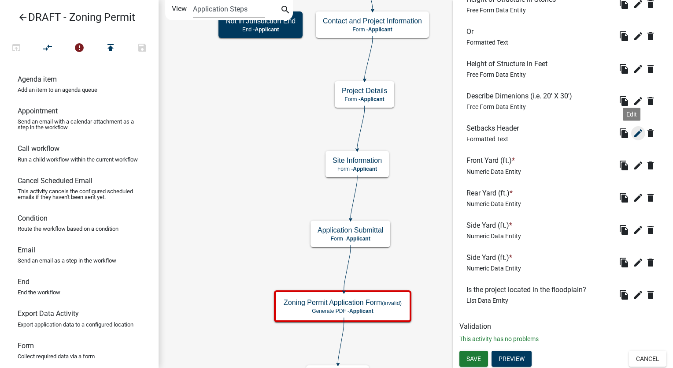
click at [633, 132] on icon "edit" at bounding box center [638, 133] width 11 height 11
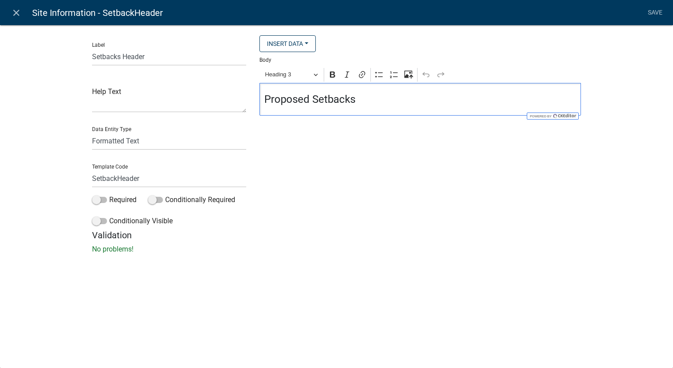
click at [266, 101] on h4 "Proposed Setbacks" at bounding box center [420, 99] width 312 height 13
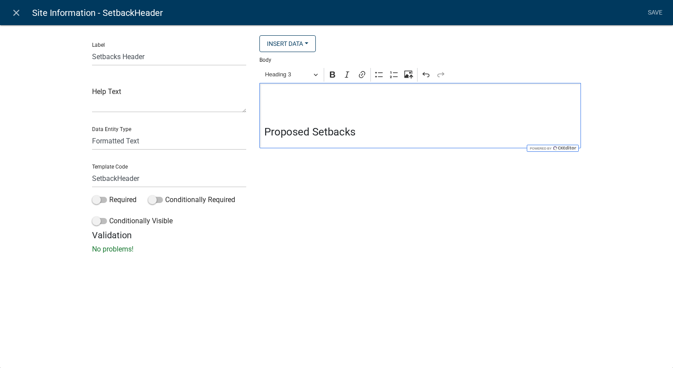
click at [266, 97] on h4 "Editor editing area: main. Press Alt+0 for help." at bounding box center [420, 99] width 312 height 13
click at [270, 95] on h4 "Editor editing area: main. Press Alt+0 for help." at bounding box center [420, 99] width 312 height 13
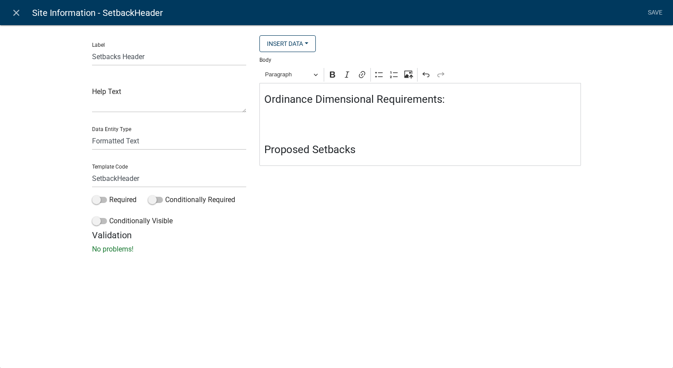
click at [269, 117] on p "Editor editing area: main. Press Alt+0 for help." at bounding box center [420, 114] width 312 height 11
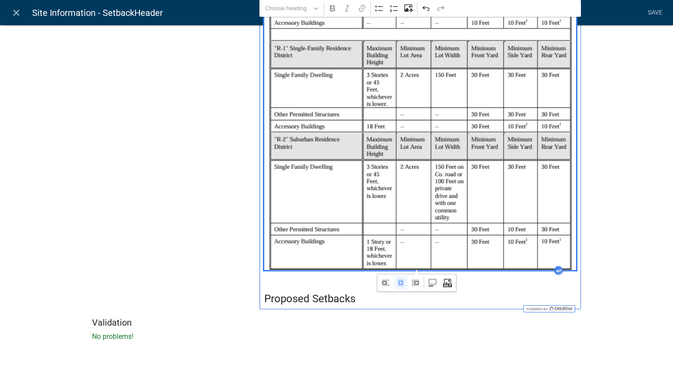
scroll to position [255, 0]
click at [264, 275] on h4 "Editor editing area: main. Press Alt+0 for help." at bounding box center [420, 281] width 312 height 13
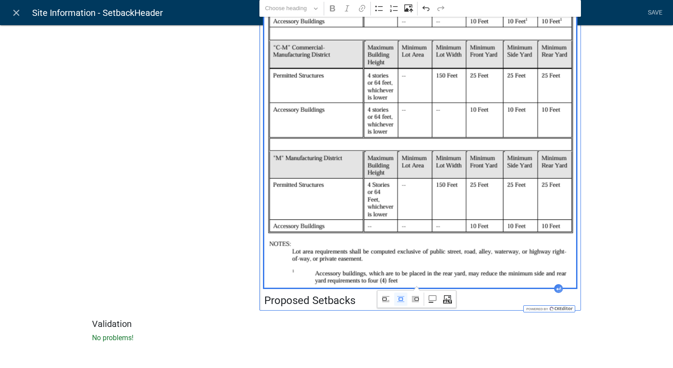
scroll to position [936, 0]
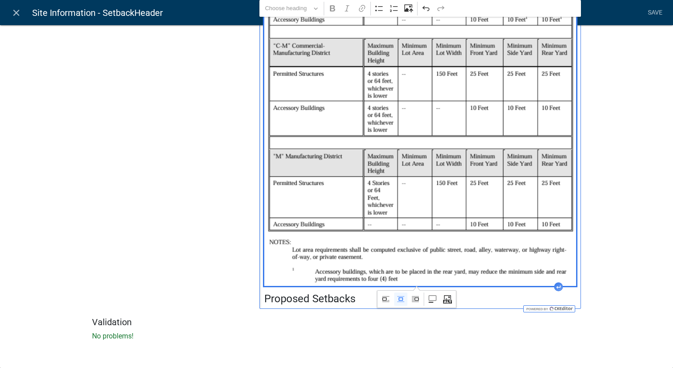
click at [264, 296] on h4 "Proposed Setbacks" at bounding box center [420, 298] width 312 height 13
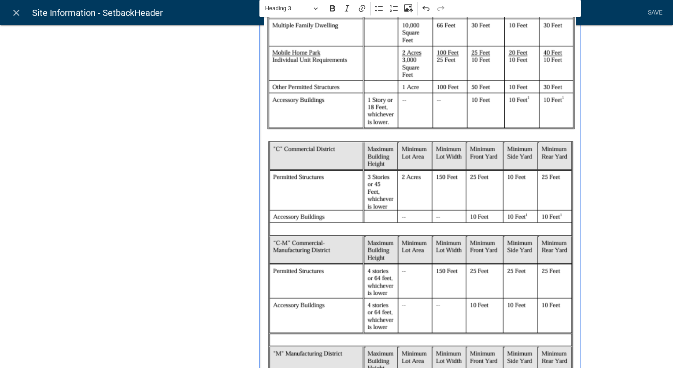
scroll to position [716, 0]
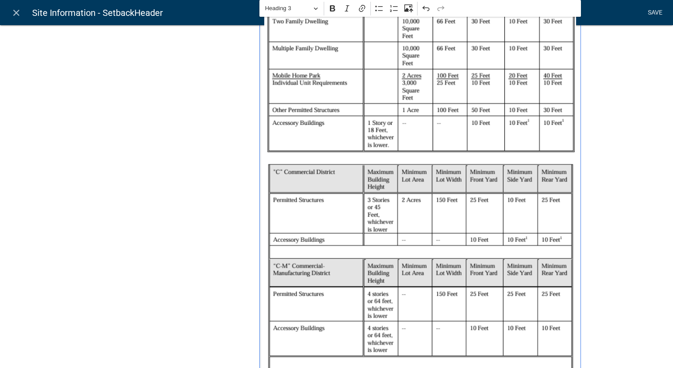
click at [659, 11] on link "Save" at bounding box center [655, 12] width 22 height 17
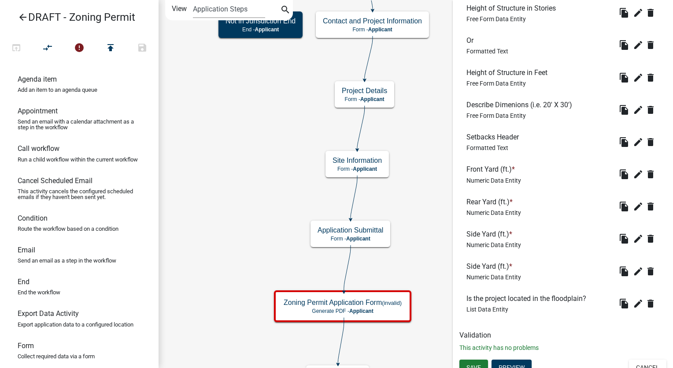
scroll to position [425, 0]
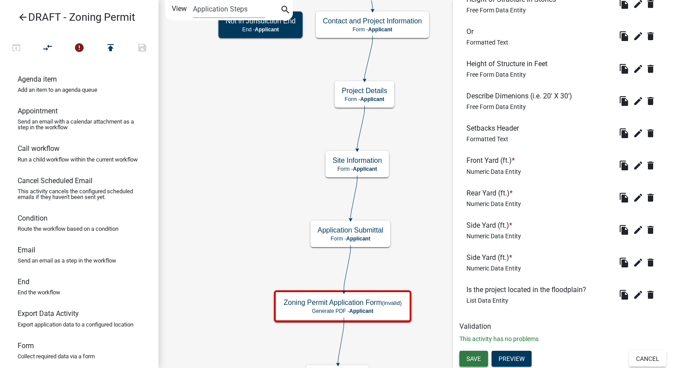
click at [481, 363] on button "Save" at bounding box center [474, 358] width 29 height 16
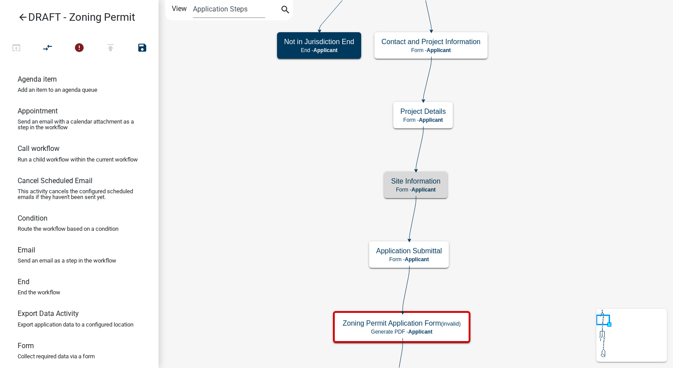
scroll to position [0, 0]
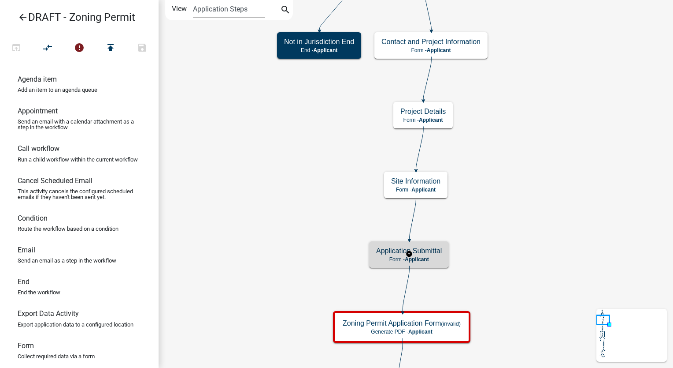
click at [416, 253] on h5 "Application Submittal" at bounding box center [409, 250] width 66 height 8
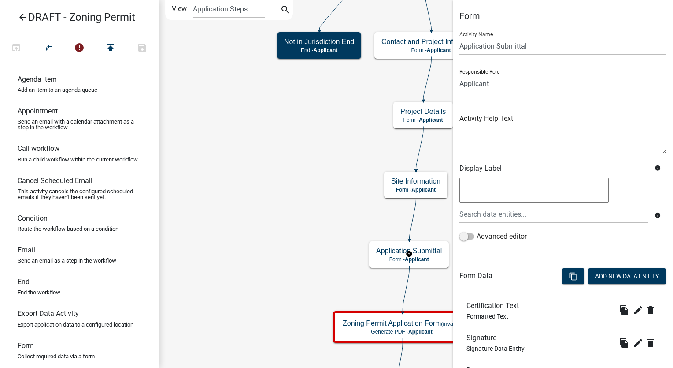
scroll to position [80, 0]
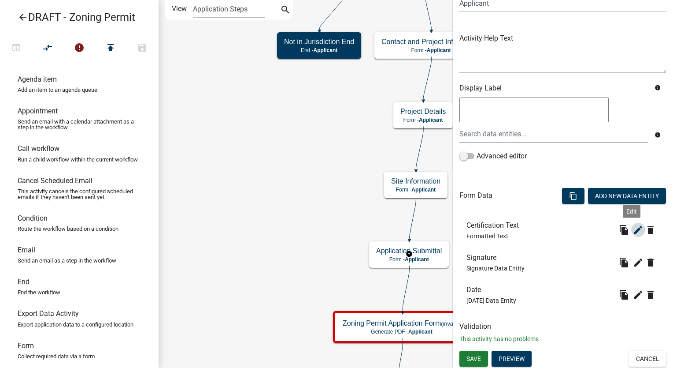
click at [633, 227] on icon "edit" at bounding box center [638, 229] width 11 height 11
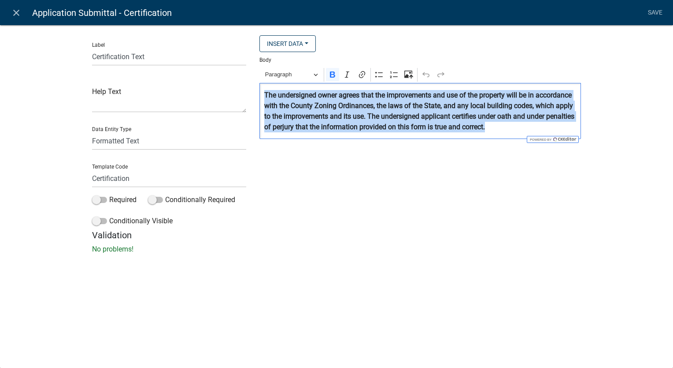
drag, startPoint x: 527, startPoint y: 131, endPoint x: 263, endPoint y: 93, distance: 266.8
click at [263, 93] on div "⁠⁠⁠⁠⁠⁠⁠ The undersigned owner agrees that the improvements and use of the prope…" at bounding box center [421, 111] width 322 height 56
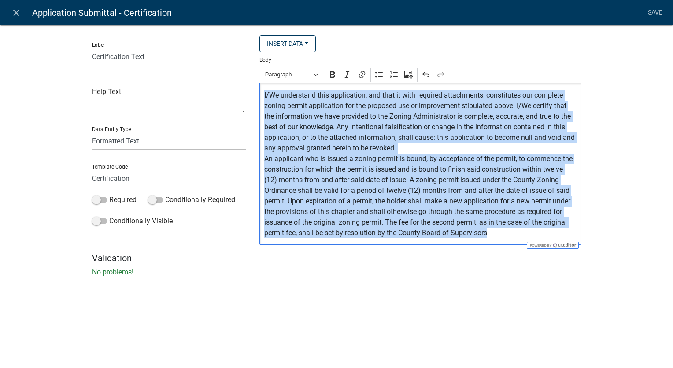
drag, startPoint x: 502, startPoint y: 236, endPoint x: 240, endPoint y: 92, distance: 299.2
click at [240, 92] on div "Label Certification Text Help Text Data Entity Type Free Form Text Document Dis…" at bounding box center [336, 143] width 502 height 217
click at [334, 75] on icon "Editor toolbar" at bounding box center [332, 74] width 9 height 9
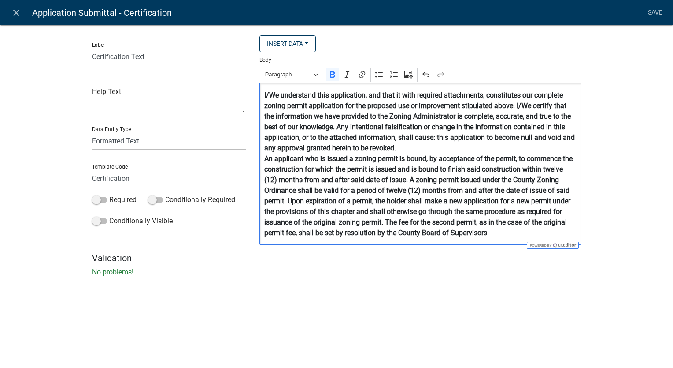
click at [411, 149] on p "I/We understand this application, and that it with required attachments, consti…" at bounding box center [420, 164] width 312 height 148
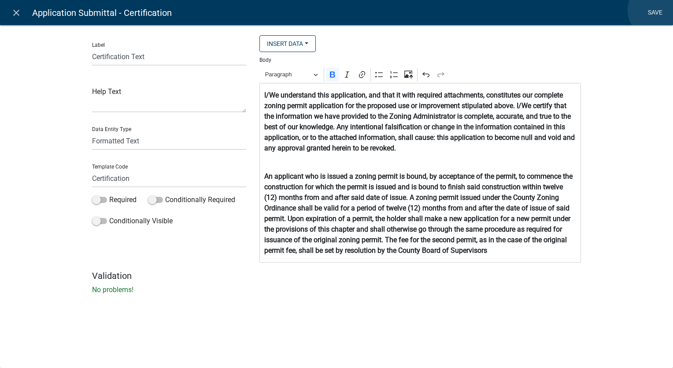
click at [656, 10] on link "Save" at bounding box center [655, 12] width 22 height 17
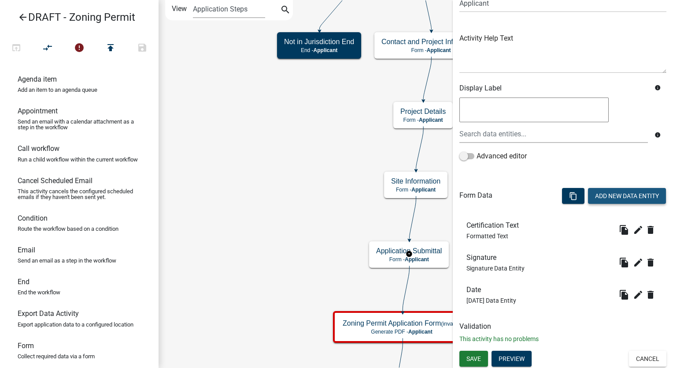
click at [618, 200] on button "Add New Data Entity" at bounding box center [627, 196] width 78 height 16
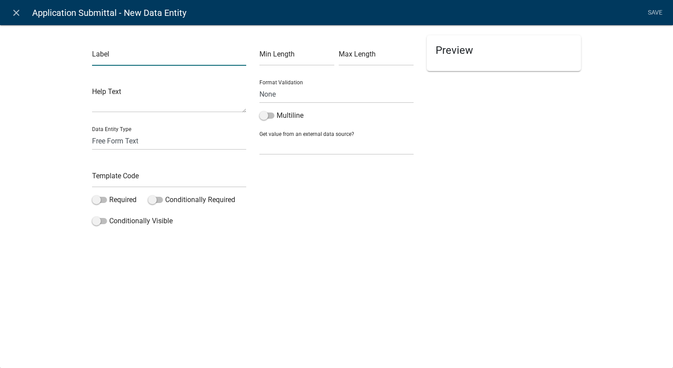
click at [108, 59] on input "text" at bounding box center [169, 57] width 154 height 18
click at [101, 145] on select "Free Form Text Document Display Entity Value Fee Numeric Data Date Map Sketch D…" at bounding box center [169, 141] width 154 height 18
click at [92, 132] on select "Free Form Text Document Display Entity Value Fee Numeric Data Date Map Sketch D…" at bounding box center [169, 141] width 154 height 18
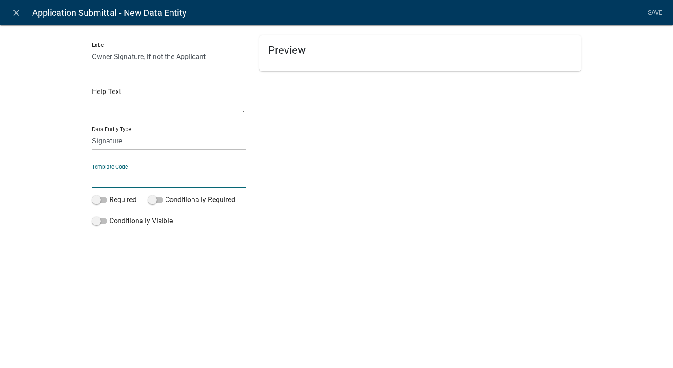
click at [106, 184] on input "text" at bounding box center [169, 178] width 154 height 18
click at [279, 250] on div "close Application Submittal - New Data Entity Save Label Owner Signature, if no…" at bounding box center [336, 184] width 673 height 368
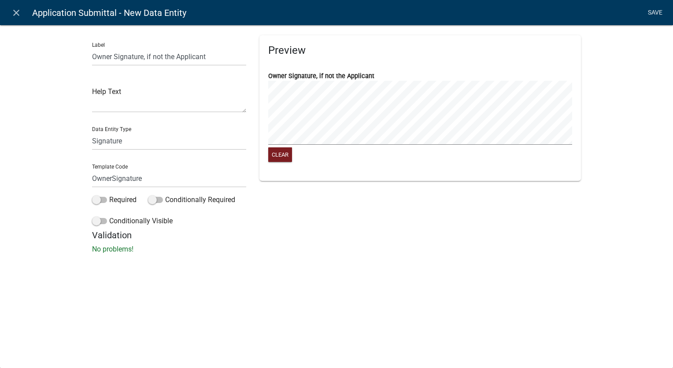
click at [656, 9] on link "Save" at bounding box center [655, 12] width 22 height 17
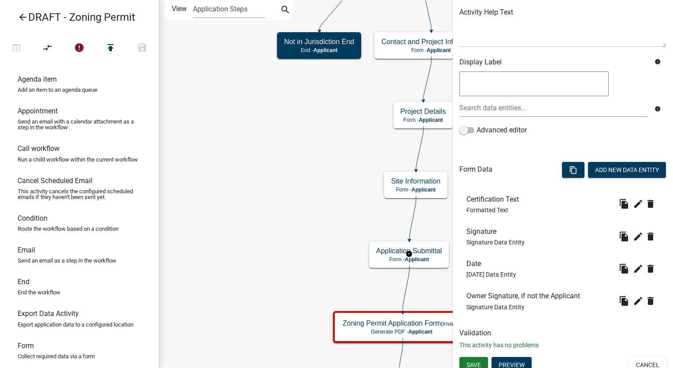
scroll to position [113, 0]
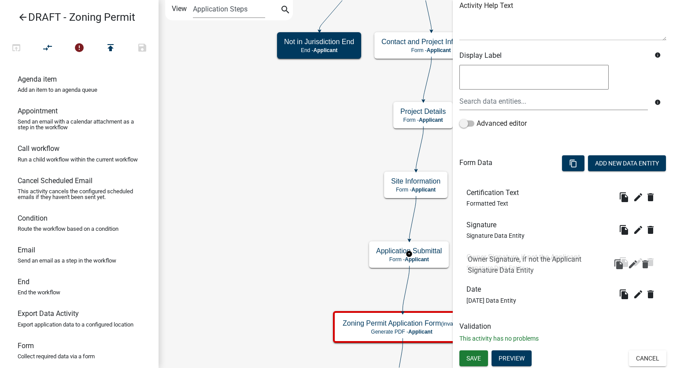
drag, startPoint x: 476, startPoint y: 287, endPoint x: 477, endPoint y: 251, distance: 35.7
click at [476, 355] on span "Save" at bounding box center [474, 357] width 15 height 7
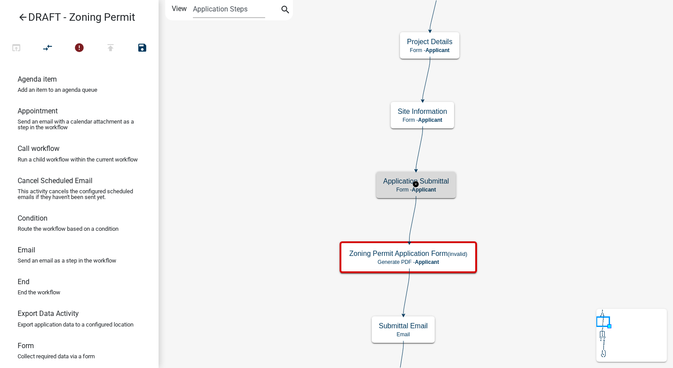
scroll to position [0, 0]
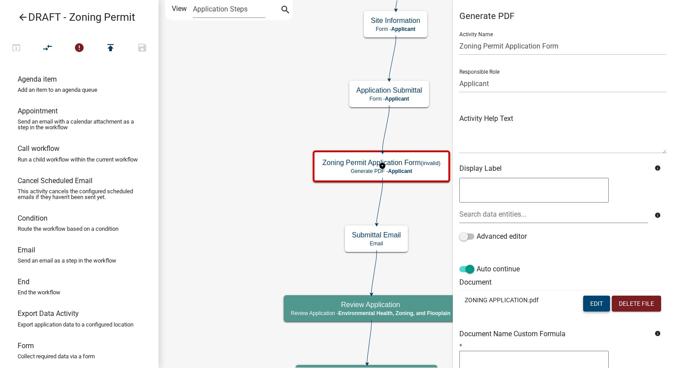
click at [591, 303] on button "Edit" at bounding box center [596, 303] width 27 height 16
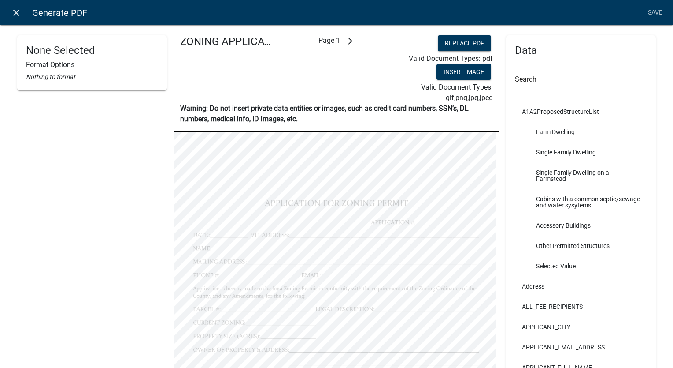
click at [16, 8] on icon "close" at bounding box center [16, 12] width 11 height 11
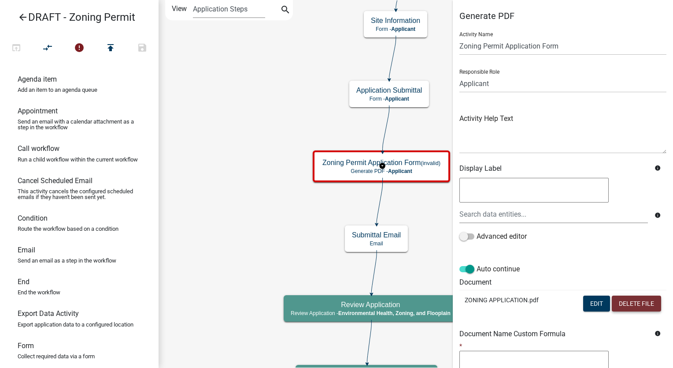
click at [624, 305] on button "Delete File" at bounding box center [636, 303] width 49 height 16
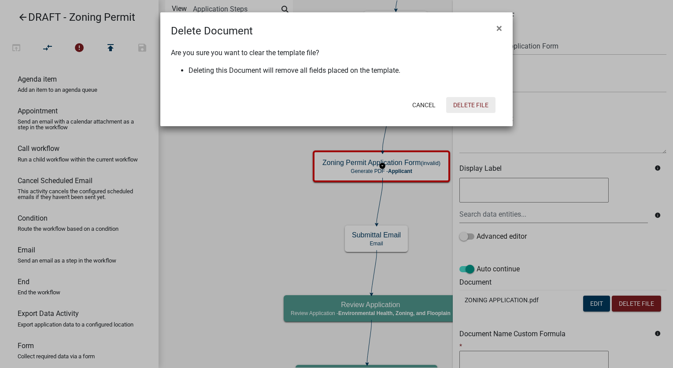
click at [457, 107] on button "Delete File" at bounding box center [470, 105] width 49 height 16
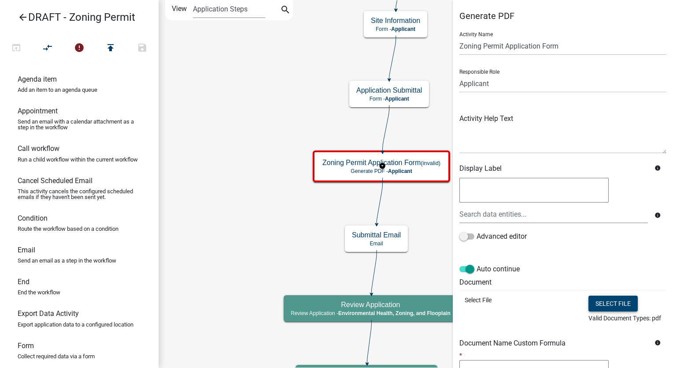
click at [606, 301] on button "Select file" at bounding box center [613, 303] width 49 height 16
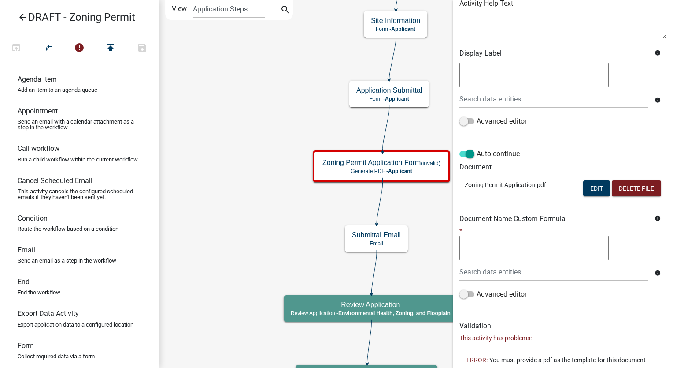
scroll to position [134, 0]
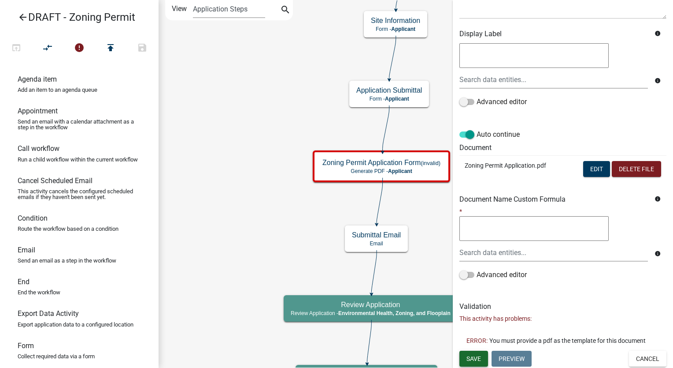
click at [474, 359] on span "Save" at bounding box center [474, 357] width 15 height 7
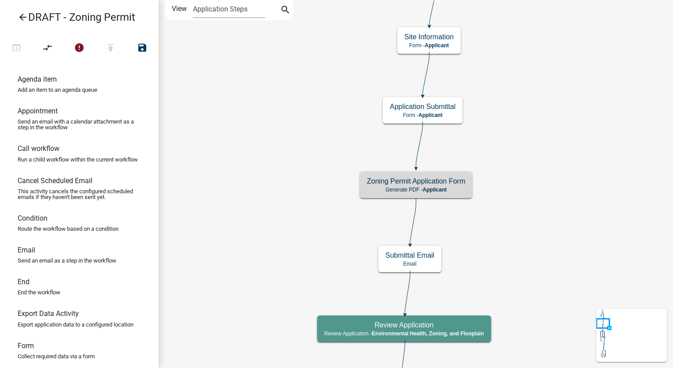
scroll to position [0, 0]
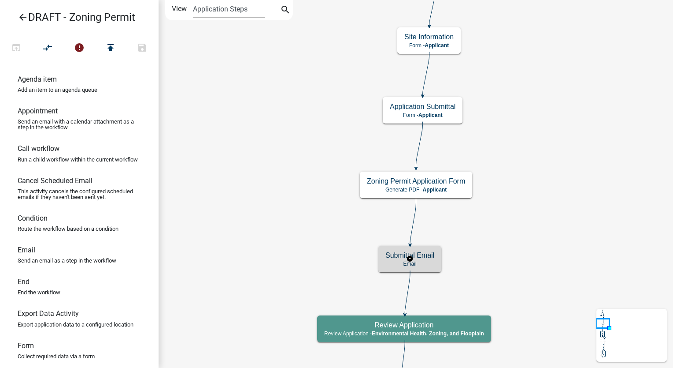
click at [438, 262] on div "Submittal Email Email" at bounding box center [410, 258] width 63 height 26
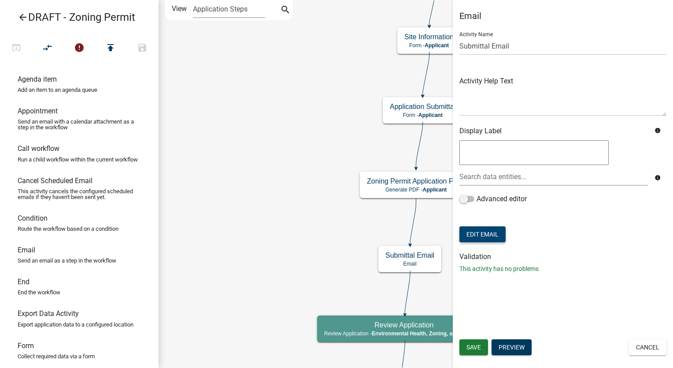
click at [492, 232] on button "Edit Email" at bounding box center [483, 234] width 46 height 16
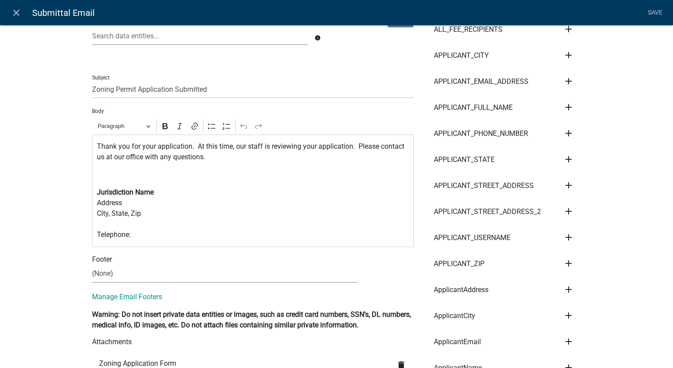
scroll to position [132, 0]
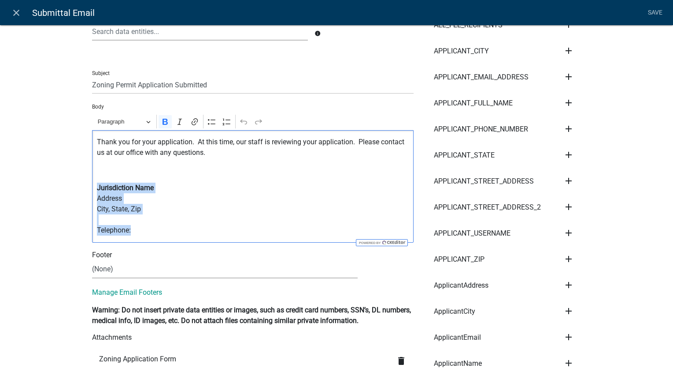
drag, startPoint x: 128, startPoint y: 231, endPoint x: 83, endPoint y: 187, distance: 62.6
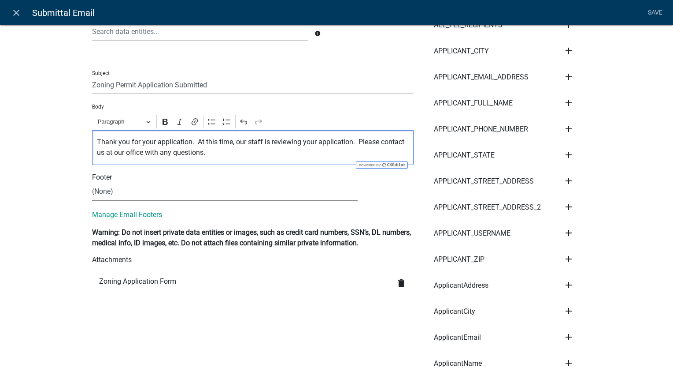
click at [113, 194] on select "(None) Planning & Zoning Secondary Roads" at bounding box center [225, 191] width 266 height 18
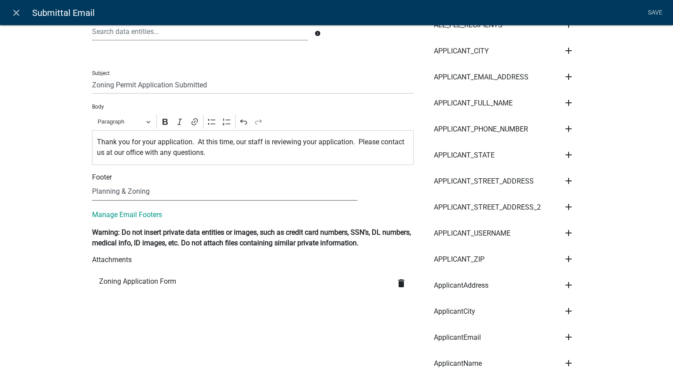
click at [92, 182] on select "(None) Planning & Zoning Secondary Roads" at bounding box center [225, 191] width 266 height 18
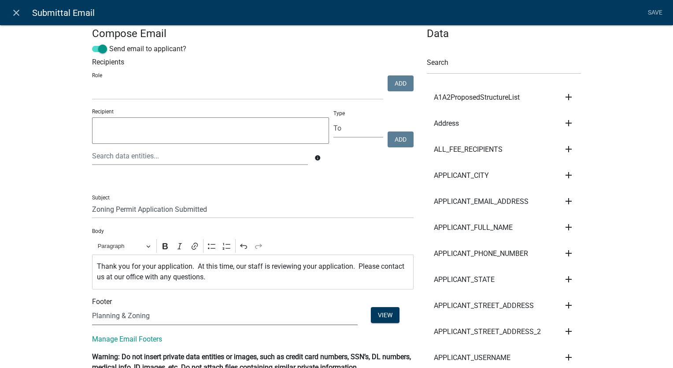
scroll to position [0, 0]
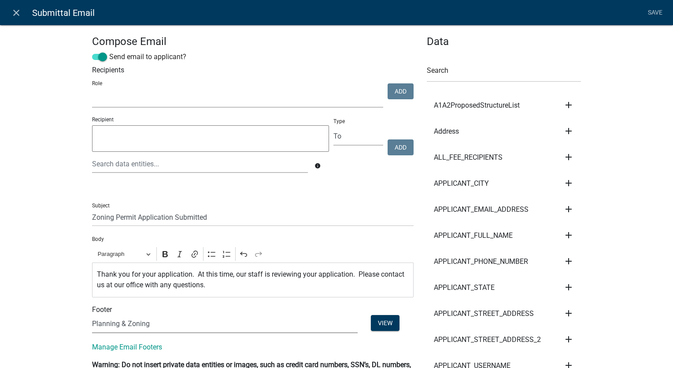
click at [141, 100] on select "GIS Mapping Division Secondary Roads Admin Environmental Health, Zoning, and Fl…" at bounding box center [237, 98] width 291 height 18
click at [92, 90] on select "GIS Mapping Division Secondary Roads Admin Environmental Health, Zoning, and Fl…" at bounding box center [237, 98] width 291 height 18
click at [398, 93] on button "Add" at bounding box center [401, 91] width 26 height 16
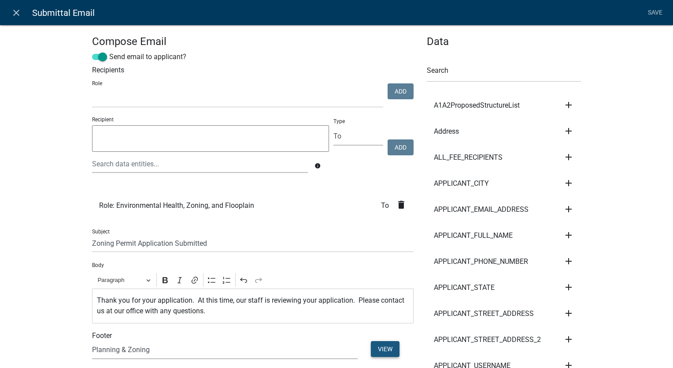
click at [382, 344] on button "View" at bounding box center [385, 349] width 29 height 16
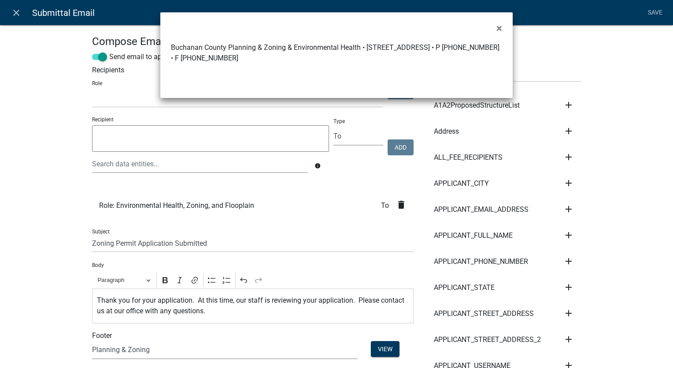
click at [71, 207] on ngb-modal-window "× Buchanan County Planning & Zoning & Environmental Health • 210 5th Ave NE Sui…" at bounding box center [336, 184] width 673 height 368
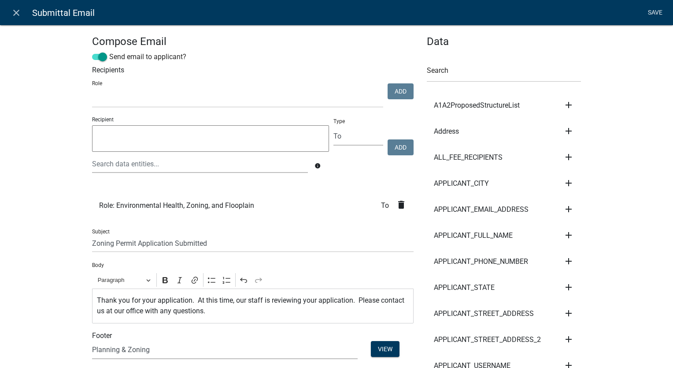
click at [661, 9] on link "Save" at bounding box center [655, 12] width 22 height 17
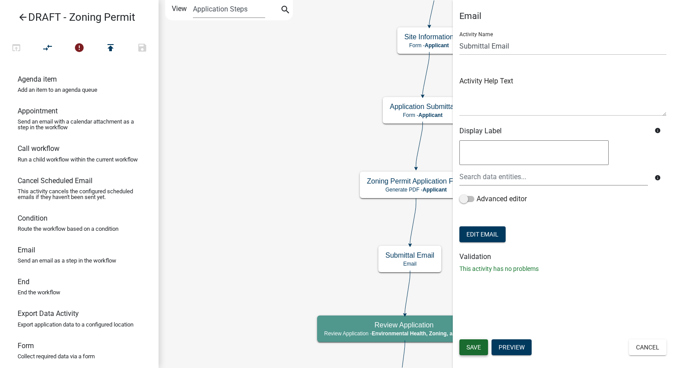
click at [477, 353] on button "Save" at bounding box center [474, 347] width 29 height 16
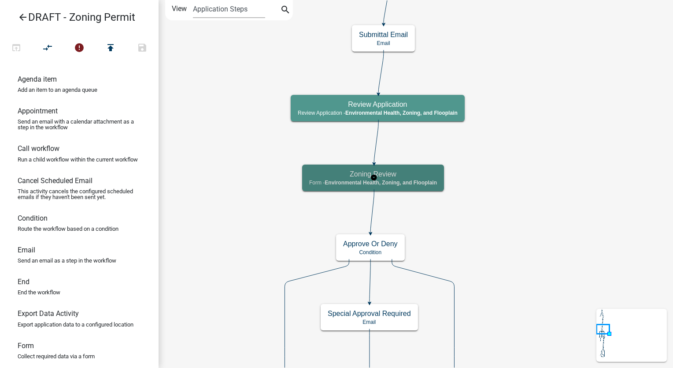
click at [414, 180] on span "Environmental Health, Zoning, and Flooplain" at bounding box center [381, 182] width 112 height 6
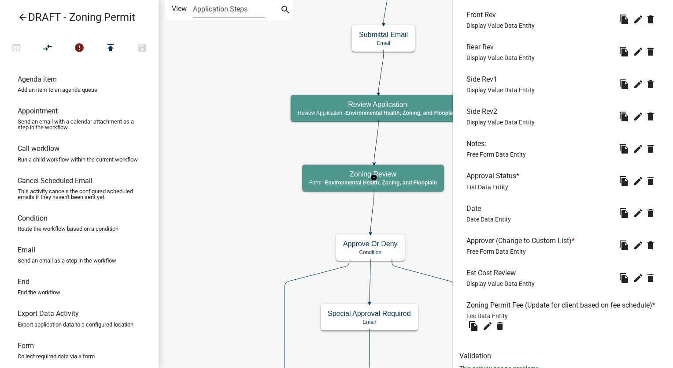
scroll to position [479, 0]
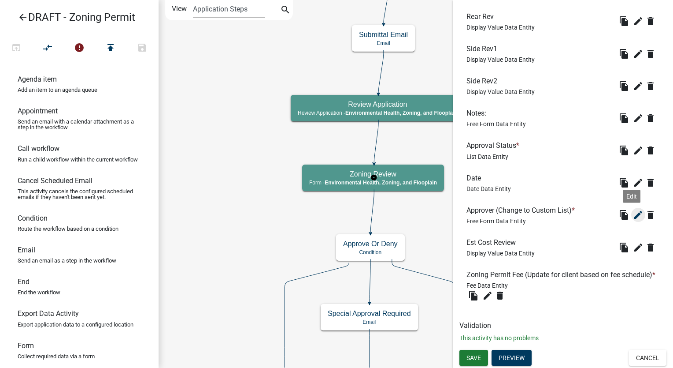
click at [633, 209] on icon "edit" at bounding box center [638, 214] width 11 height 11
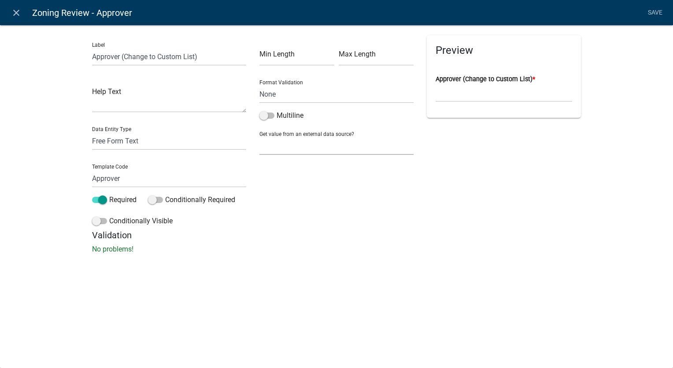
click at [280, 144] on select "None Parcel search Applicant Data" at bounding box center [337, 146] width 154 height 18
click at [147, 141] on select "Free Form Text Document Display Entity Value Fee Numeric Data Date Map Sketch D…" at bounding box center [169, 141] width 154 height 18
click at [92, 132] on select "Free Form Text Document Display Entity Value Fee Numeric Data Date Map Sketch D…" at bounding box center [169, 141] width 154 height 18
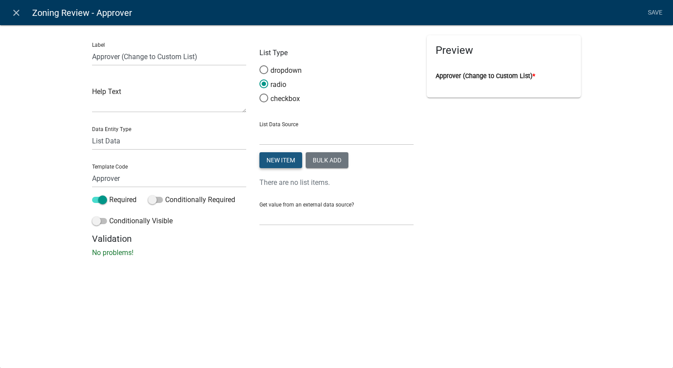
click at [282, 157] on button "New item" at bounding box center [281, 160] width 43 height 16
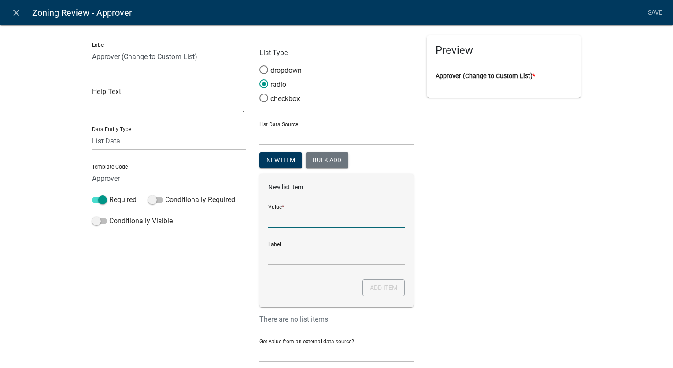
click at [272, 221] on input "List Data Source" at bounding box center [336, 218] width 137 height 18
click at [305, 256] on input "Amber Lorenz" at bounding box center [336, 256] width 137 height 18
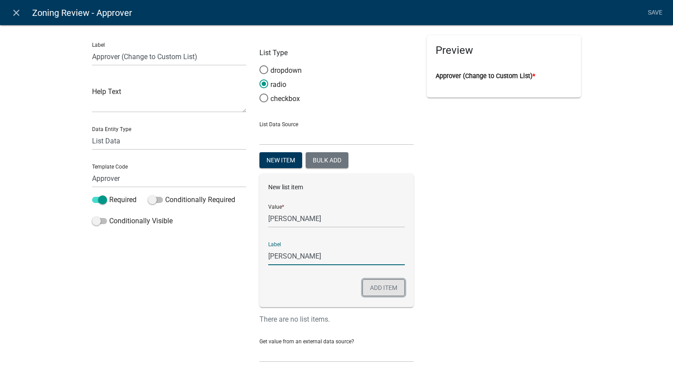
click at [379, 287] on button "Add item" at bounding box center [384, 287] width 42 height 17
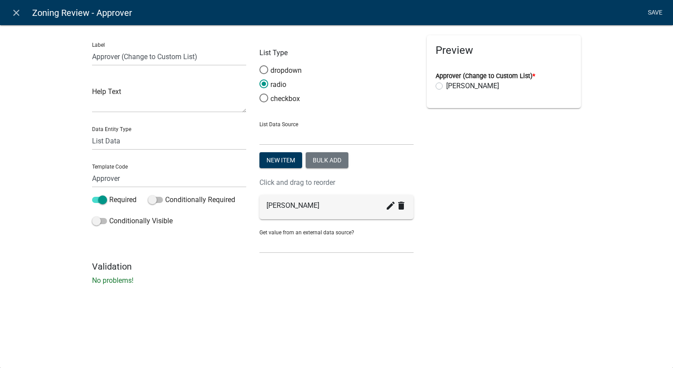
click at [651, 11] on link "Save" at bounding box center [655, 12] width 22 height 17
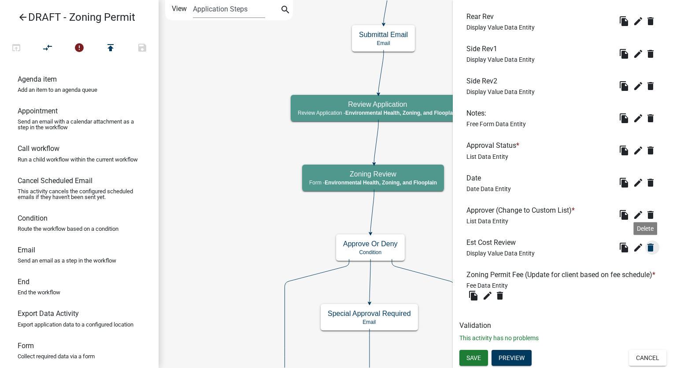
click at [646, 242] on icon "delete" at bounding box center [651, 247] width 11 height 11
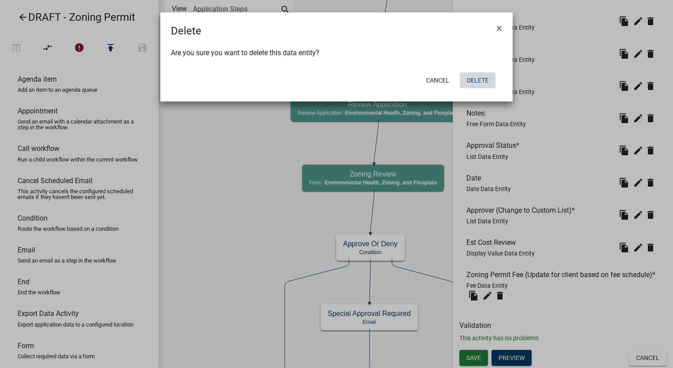
click at [476, 79] on button "Delete" at bounding box center [478, 80] width 36 height 16
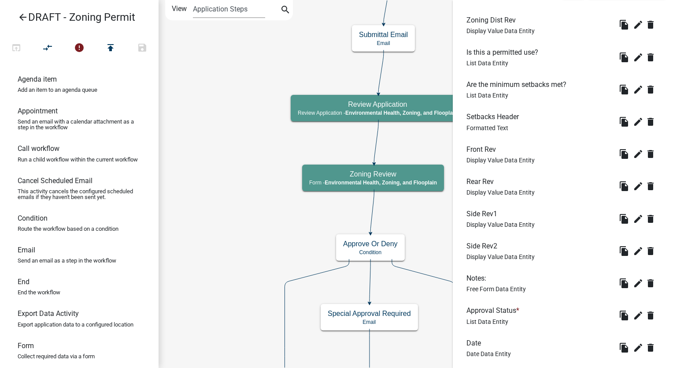
scroll to position [446, 0]
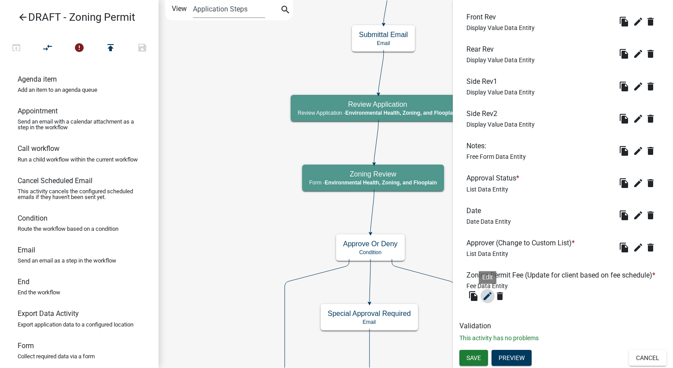
click at [487, 294] on icon "edit" at bounding box center [488, 295] width 11 height 11
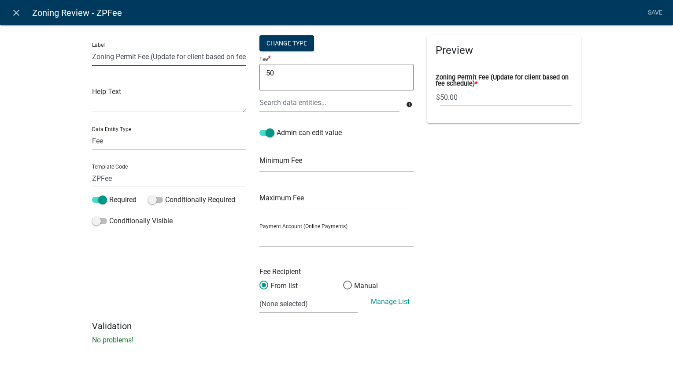
click at [219, 64] on input "Zoning Permit Fee (Update for client based on fee schedule)" at bounding box center [169, 57] width 154 height 18
click at [273, 74] on textarea "50" at bounding box center [337, 77] width 154 height 26
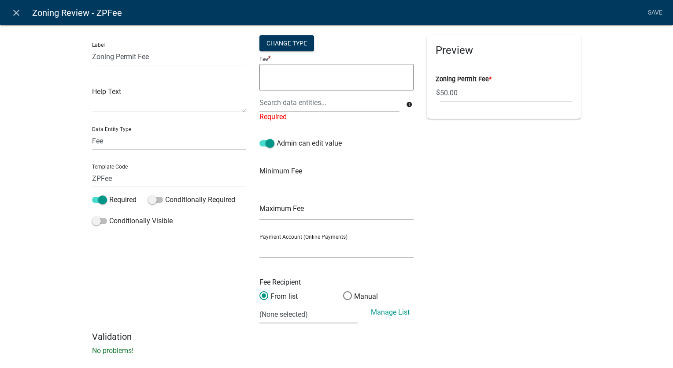
click at [273, 251] on select at bounding box center [337, 248] width 154 height 18
click at [273, 315] on select "(None selected)" at bounding box center [309, 314] width 98 height 18
click at [342, 292] on span at bounding box center [347, 295] width 19 height 19
click at [343, 291] on input "Manual" at bounding box center [343, 291] width 0 height 0
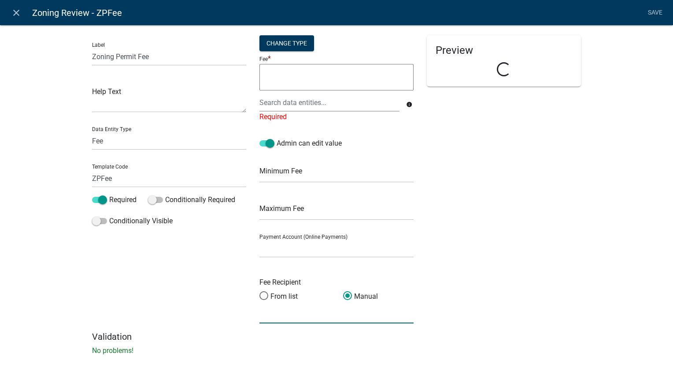
click at [275, 318] on input "text" at bounding box center [337, 314] width 154 height 18
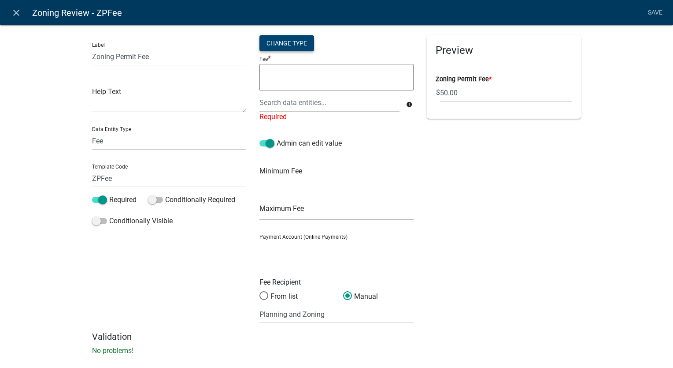
click at [281, 45] on div "Change Type" at bounding box center [287, 43] width 55 height 16
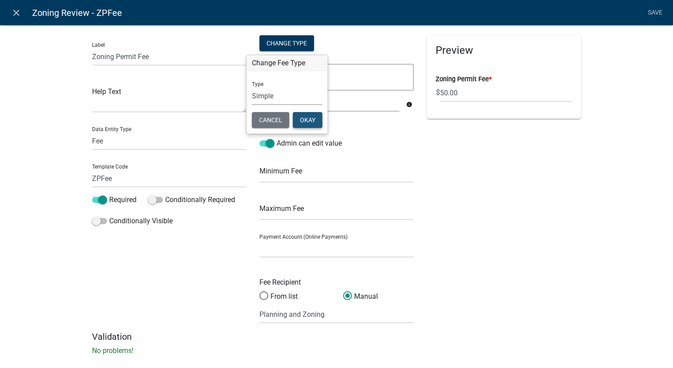
click at [302, 124] on button "Okay" at bounding box center [308, 120] width 30 height 16
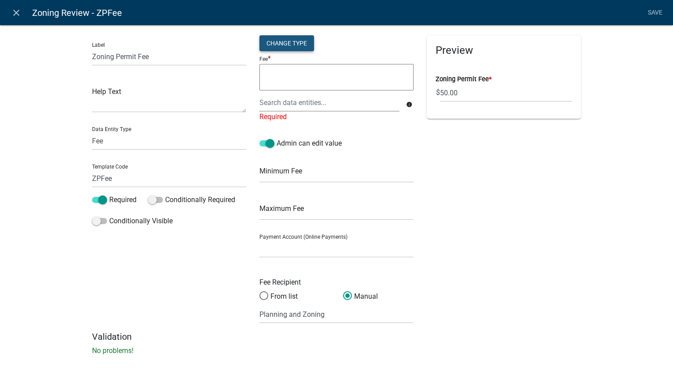
click at [283, 44] on div "Change Type" at bounding box center [287, 43] width 55 height 16
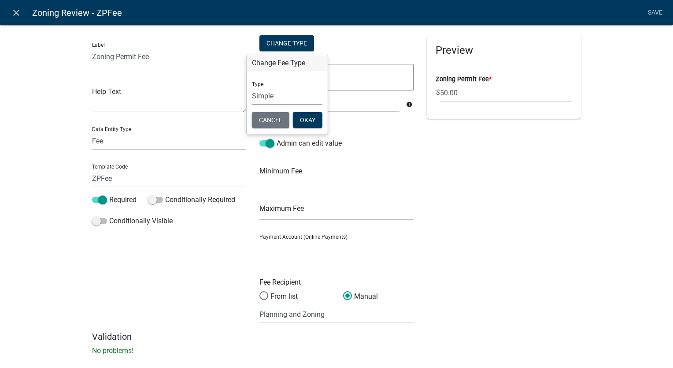
click at [275, 94] on select "Simple List Advanced" at bounding box center [287, 96] width 71 height 18
click at [252, 105] on select "Simple List Advanced" at bounding box center [287, 96] width 71 height 18
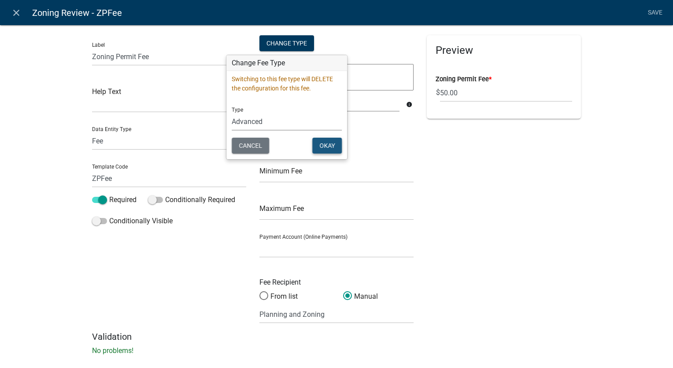
click at [321, 145] on button "Okay" at bounding box center [327, 145] width 30 height 16
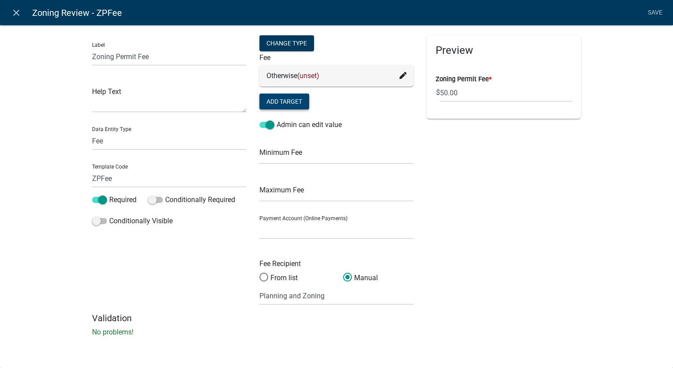
click at [290, 104] on button "Add Target" at bounding box center [285, 101] width 50 height 16
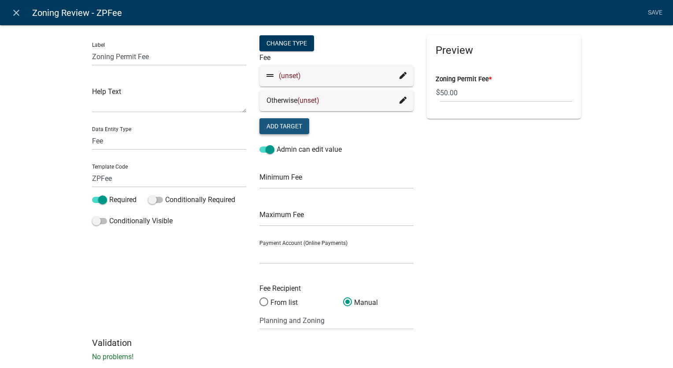
click at [289, 130] on button "Add Target" at bounding box center [285, 126] width 50 height 16
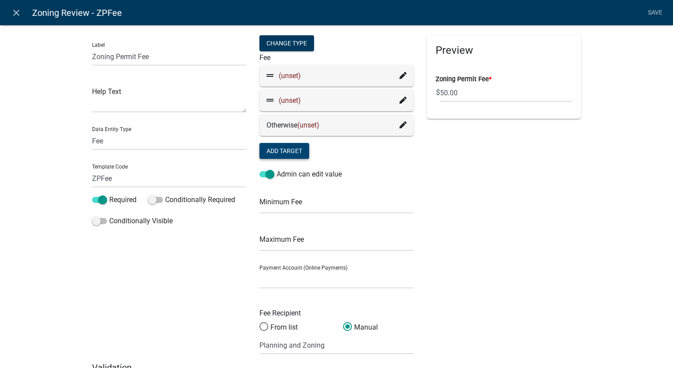
click at [400, 73] on icon at bounding box center [403, 75] width 7 height 7
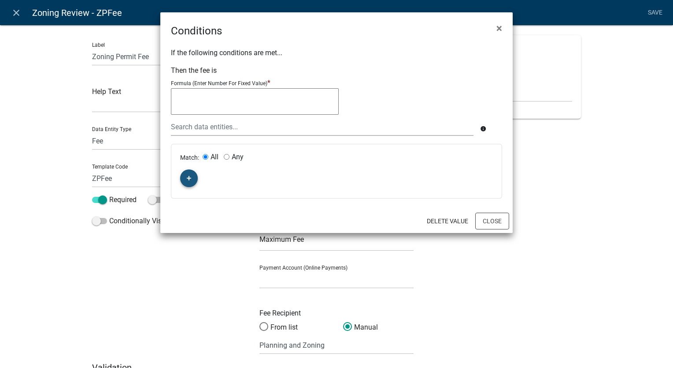
click at [187, 178] on icon "button" at bounding box center [189, 177] width 5 height 5
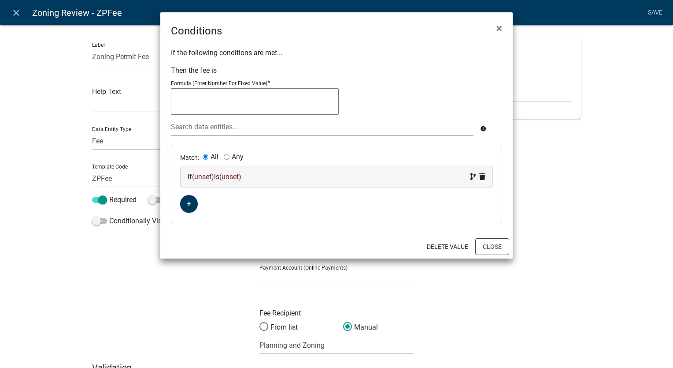
click at [300, 179] on div "If (unset) is (unset)" at bounding box center [337, 176] width 298 height 11
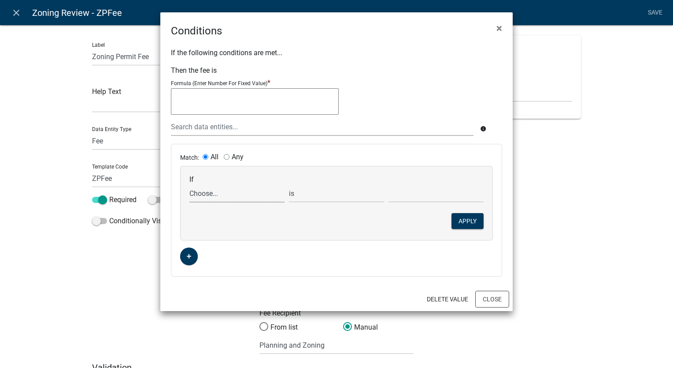
click at [206, 194] on select "Choose... A1A2ProposedStructureList Address ALL_FEE_RECIPIENTS APPLICANT_CITY A…" at bounding box center [236, 193] width 95 height 18
click at [488, 304] on button "Close" at bounding box center [493, 298] width 34 height 17
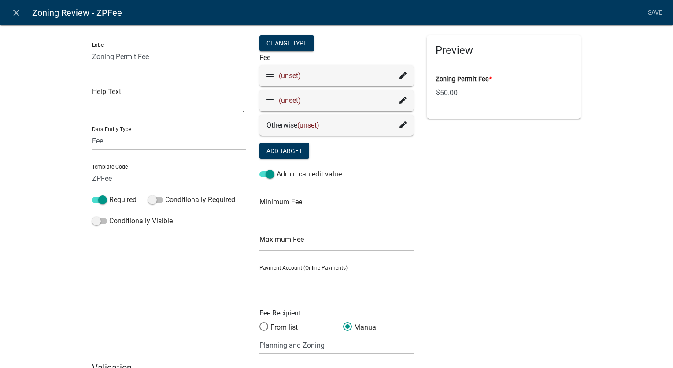
click at [112, 145] on select "Free Form Text Document Display Entity Value Fee Numeric Data Date Map Sketch D…" at bounding box center [169, 141] width 154 height 18
click at [92, 132] on select "Free Form Text Document Display Entity Value Fee Numeric Data Date Map Sketch D…" at bounding box center [169, 141] width 154 height 18
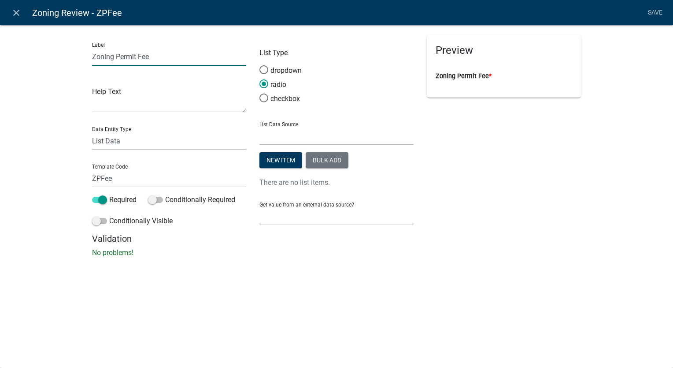
click at [159, 58] on input "Zoning Permit Fee" at bounding box center [169, 57] width 154 height 18
click at [93, 55] on input "Zoning Permit Fee" at bounding box center [169, 57] width 154 height 18
click at [337, 161] on button "Bulk add" at bounding box center [327, 160] width 43 height 16
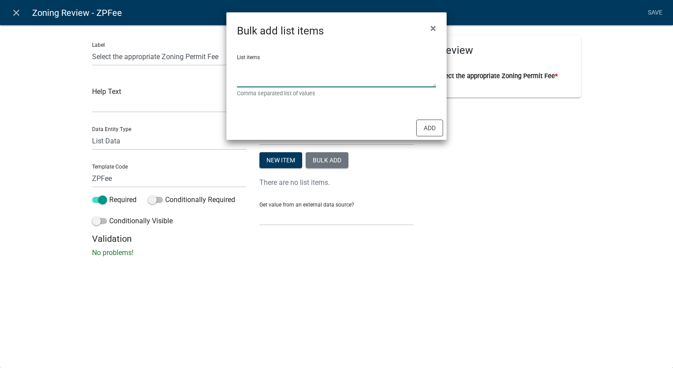
click at [275, 69] on textarea "List items" at bounding box center [336, 73] width 199 height 27
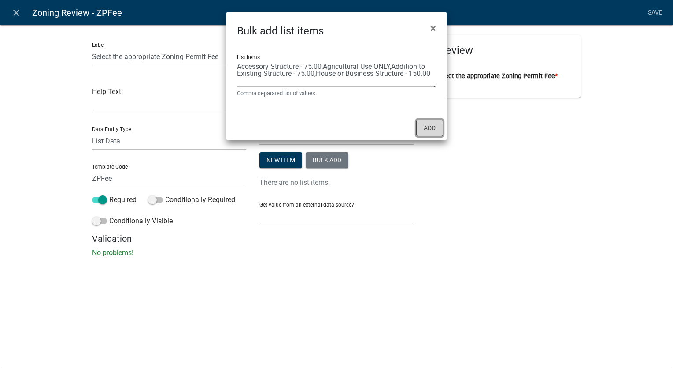
click at [431, 126] on button "Add" at bounding box center [429, 127] width 27 height 17
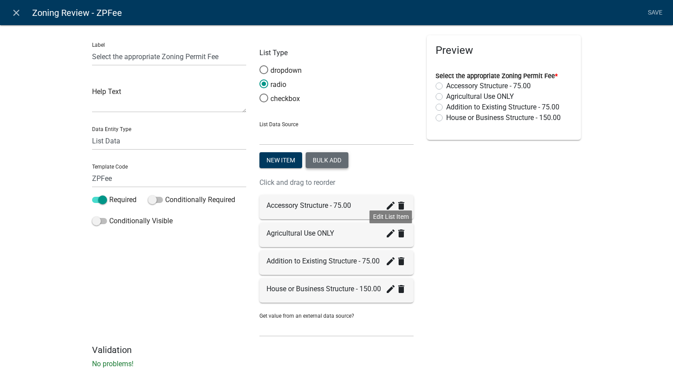
click at [386, 232] on icon "create" at bounding box center [391, 233] width 11 height 11
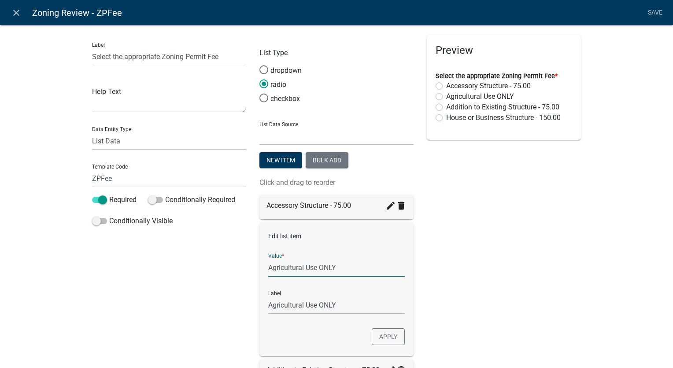
click at [342, 266] on input "Agricultural Use ONLY" at bounding box center [336, 267] width 137 height 18
click at [361, 308] on input "Agricultural Use ONLY - 0.00" at bounding box center [336, 305] width 137 height 18
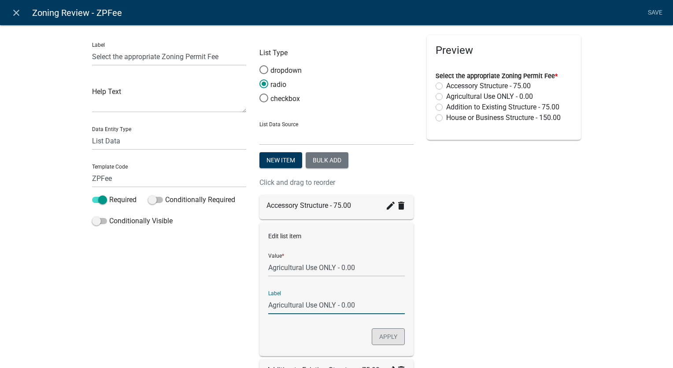
click at [377, 335] on button "Apply" at bounding box center [388, 336] width 33 height 17
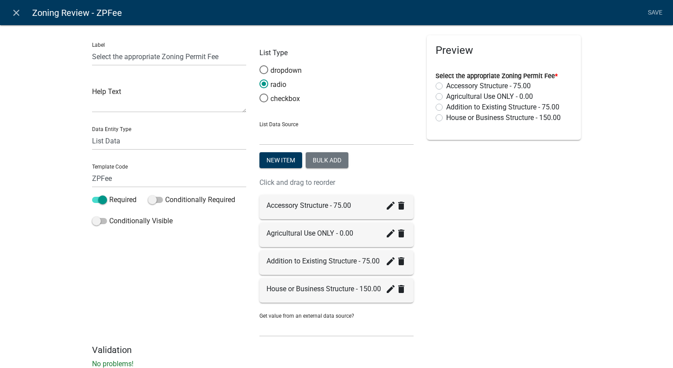
click at [658, 13] on li "Save" at bounding box center [655, 12] width 22 height 17
click at [602, 154] on div "Label Select the appropriate Zoning Permit Fee Help Text Data Entity Type Free …" at bounding box center [336, 199] width 673 height 377
click at [654, 11] on li "Save" at bounding box center [655, 12] width 22 height 17
click at [495, 255] on div "Preview Select the appropriate Zoning Permit Fee * Accessory Structure - 75.00 …" at bounding box center [503, 189] width 167 height 309
click at [658, 12] on link "Save" at bounding box center [655, 12] width 22 height 17
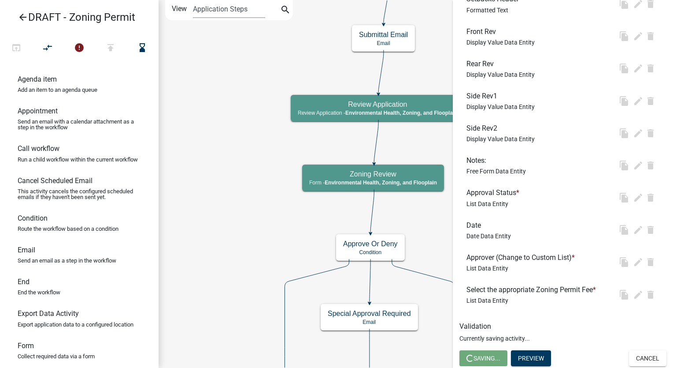
scroll to position [0, 0]
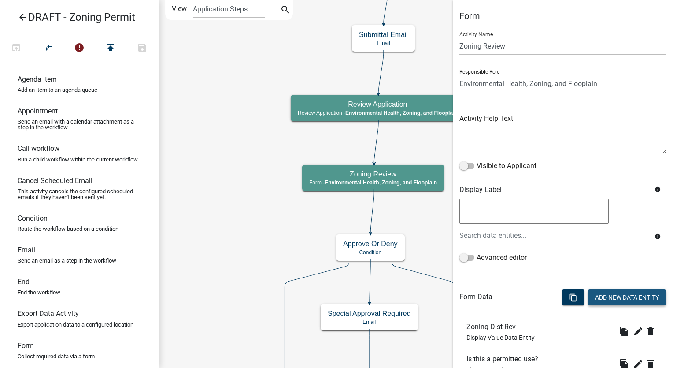
click at [612, 293] on button "Add New Data Entity" at bounding box center [627, 297] width 78 height 16
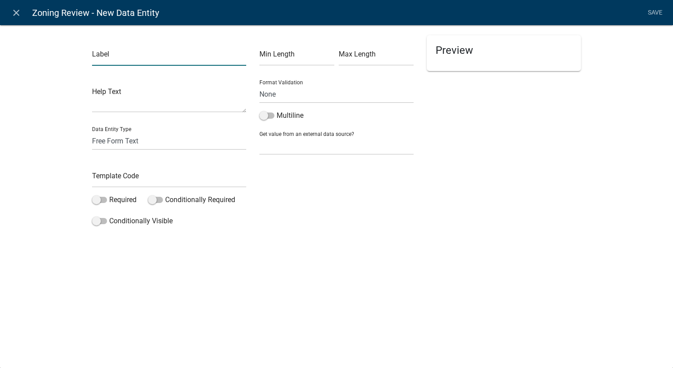
click at [152, 57] on input "text" at bounding box center [169, 57] width 154 height 18
click at [136, 144] on select "Free Form Text Document Display Entity Value Fee Numeric Data Date Map Sketch D…" at bounding box center [169, 141] width 154 height 18
click at [92, 132] on select "Free Form Text Document Display Entity Value Fee Numeric Data Date Map Sketch D…" at bounding box center [169, 141] width 154 height 18
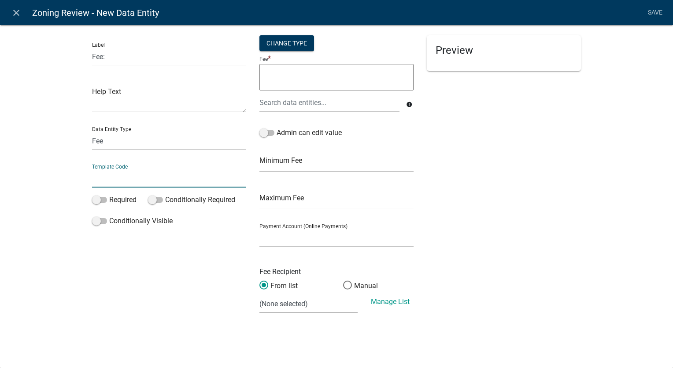
click at [109, 179] on input "text" at bounding box center [169, 178] width 154 height 18
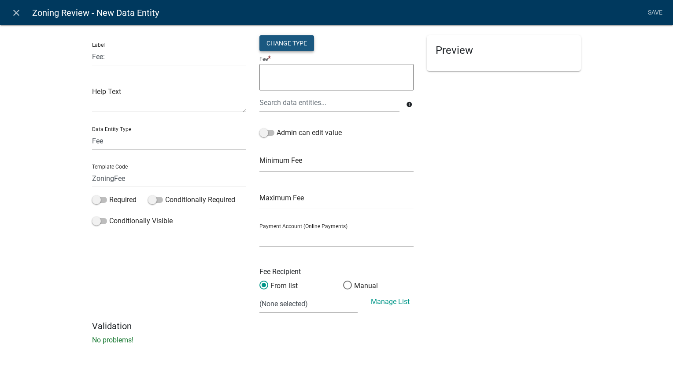
click at [282, 45] on div "Change Type" at bounding box center [287, 43] width 55 height 16
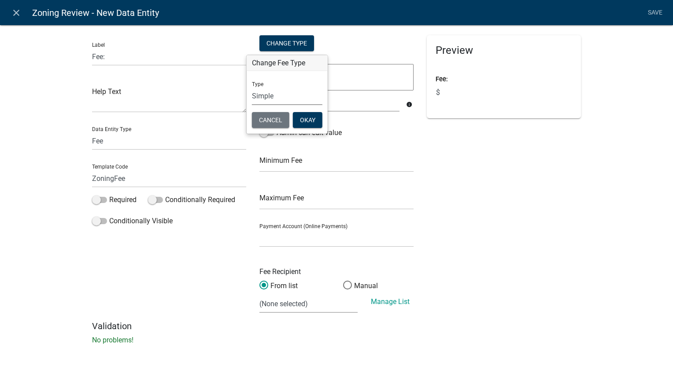
click at [271, 97] on select "Simple List Advanced" at bounding box center [287, 96] width 71 height 18
click at [252, 105] on select "Simple List Advanced" at bounding box center [287, 96] width 71 height 18
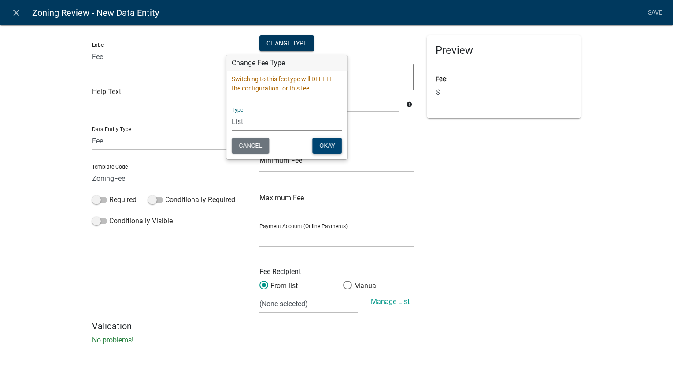
click at [323, 144] on button "Okay" at bounding box center [327, 145] width 30 height 16
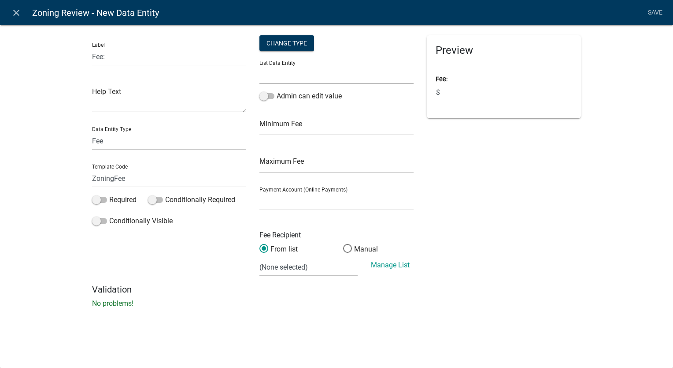
click at [282, 77] on select "A1A2ProposedStructureList ApplicantStatus APPLICATION_STATUS ApproveOrDeny Appr…" at bounding box center [337, 75] width 154 height 18
click at [260, 66] on select "A1A2ProposedStructureList ApplicantStatus APPLICATION_STATUS ApproveOrDeny Appr…" at bounding box center [337, 75] width 154 height 18
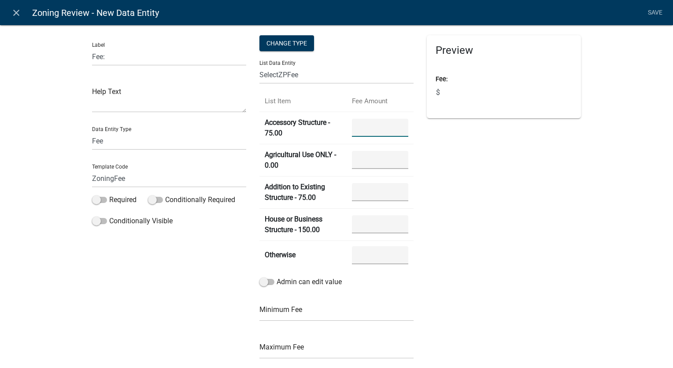
click at [365, 126] on 75\ "number" at bounding box center [380, 128] width 56 height 18
click at [366, 165] on 0\ "number" at bounding box center [380, 160] width 56 height 18
click at [369, 190] on 75\ "number" at bounding box center [380, 192] width 56 height 18
click at [371, 228] on 150\ "number" at bounding box center [380, 224] width 56 height 18
click at [261, 281] on span at bounding box center [267, 282] width 15 height 6
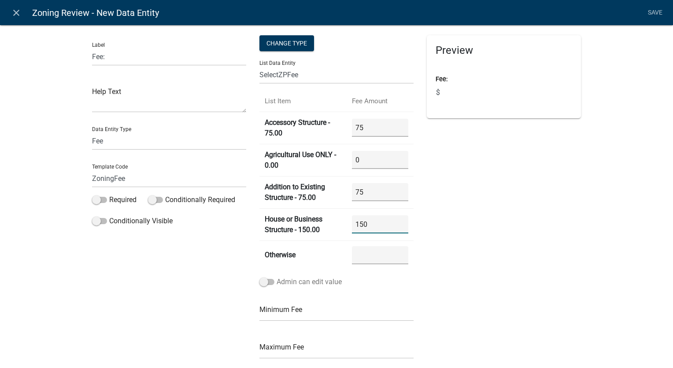
click at [277, 276] on input "Admin can edit value" at bounding box center [277, 276] width 0 height 0
click at [92, 198] on span at bounding box center [99, 200] width 15 height 6
click at [109, 194] on input "Required" at bounding box center [109, 194] width 0 height 0
click at [134, 57] on input "Fee:" at bounding box center [169, 57] width 154 height 18
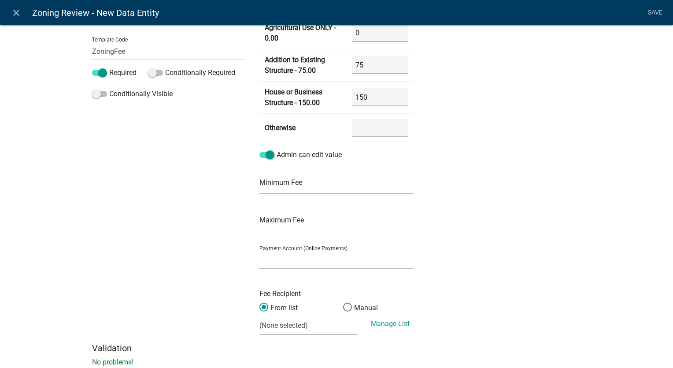
scroll to position [152, 0]
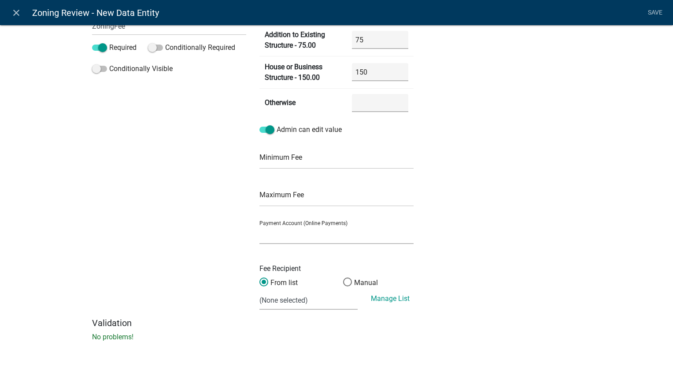
click at [312, 237] on select at bounding box center [337, 235] width 154 height 18
click at [342, 279] on span at bounding box center [347, 281] width 19 height 19
click at [343, 277] on input "Manual" at bounding box center [343, 277] width 0 height 0
click at [305, 302] on input "text" at bounding box center [337, 300] width 154 height 18
click at [491, 231] on div "Preview Loading..." at bounding box center [503, 100] width 167 height 434
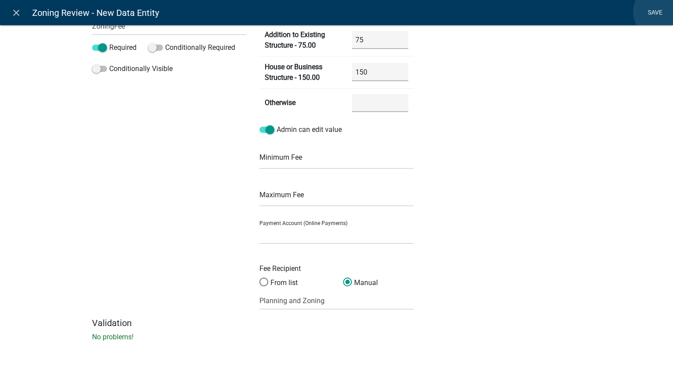
click at [661, 12] on link "Save" at bounding box center [655, 12] width 22 height 17
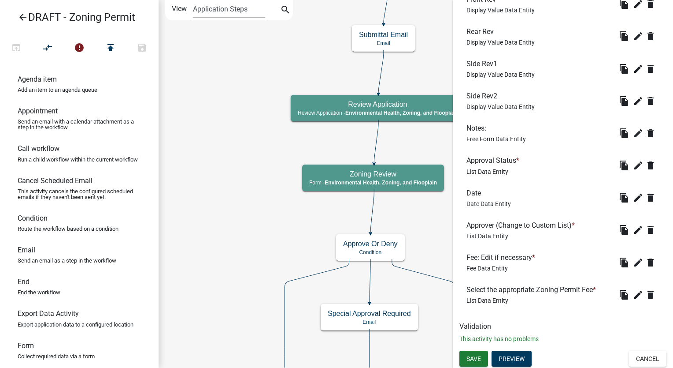
scroll to position [457, 0]
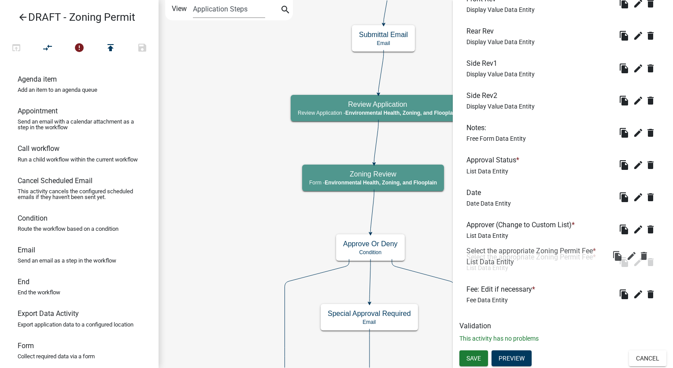
drag, startPoint x: 493, startPoint y: 288, endPoint x: 494, endPoint y: 247, distance: 41.0
click at [472, 355] on span "Save" at bounding box center [474, 357] width 15 height 7
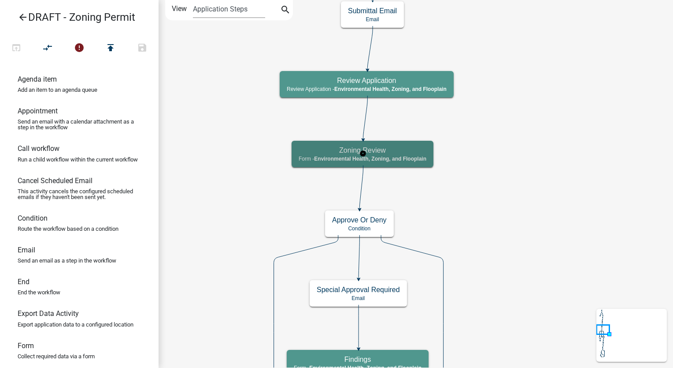
click at [427, 158] on span "Environmental Health, Zoning, and Flooplain" at bounding box center [370, 159] width 112 height 6
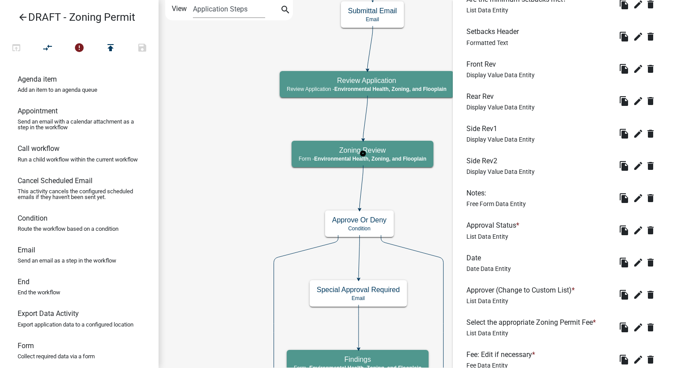
scroll to position [397, 0]
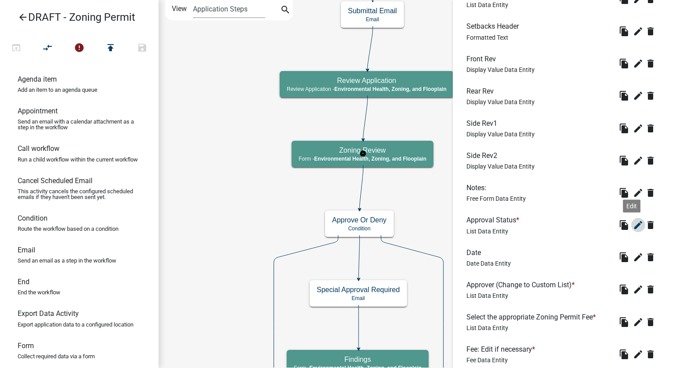
click at [633, 226] on icon "edit" at bounding box center [638, 224] width 11 height 11
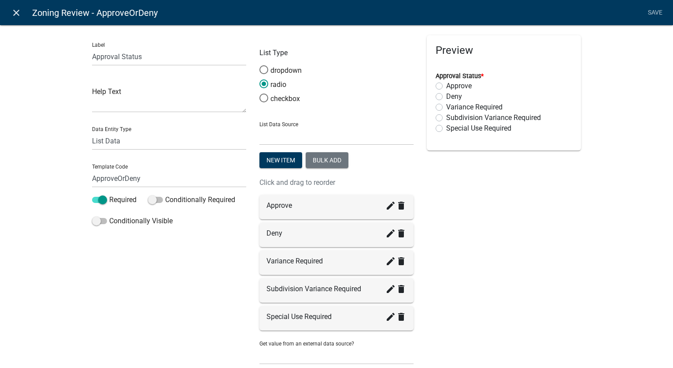
click at [17, 11] on icon "close" at bounding box center [16, 12] width 11 height 11
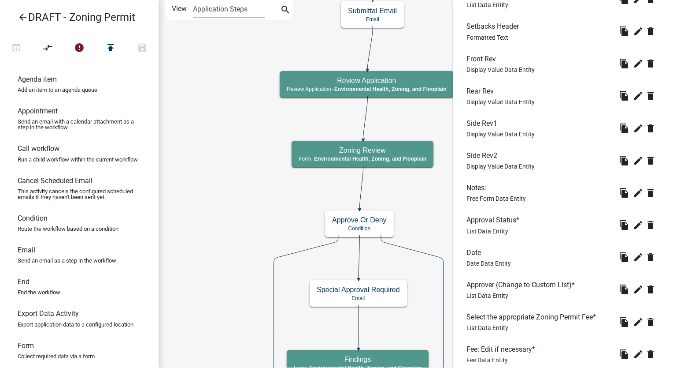
scroll to position [457, 0]
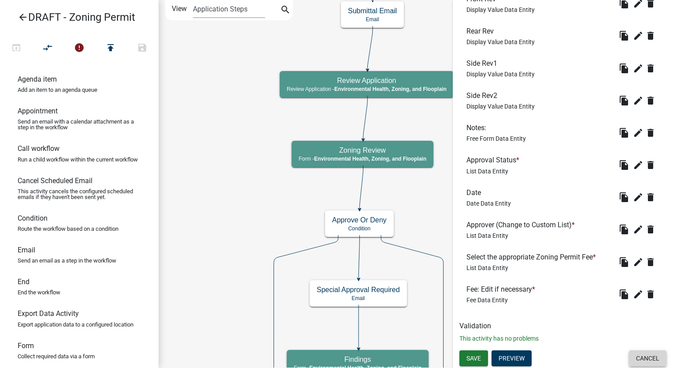
click at [639, 364] on button "Cancel" at bounding box center [647, 358] width 37 height 16
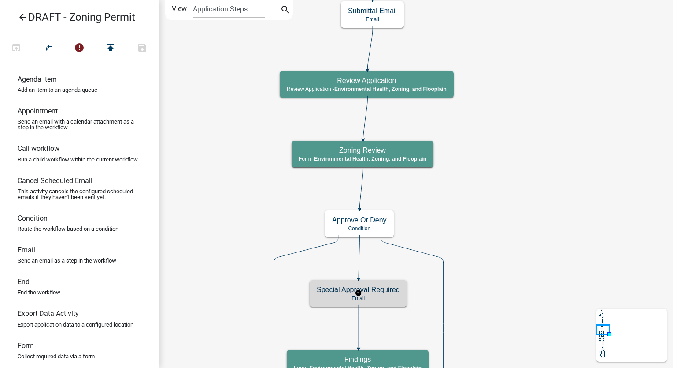
click at [397, 296] on p "Email" at bounding box center [358, 298] width 83 height 6
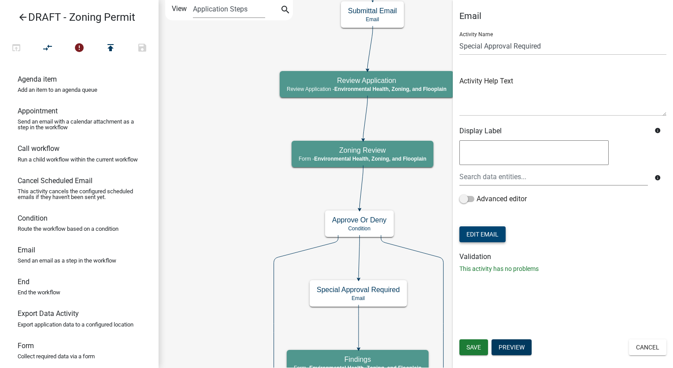
click at [480, 237] on button "Edit Email" at bounding box center [483, 234] width 46 height 16
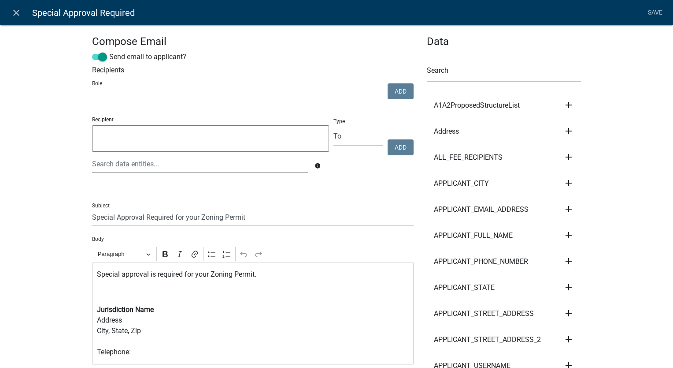
click at [145, 273] on p "Special approval is required for your Zoning Permit." at bounding box center [253, 274] width 312 height 11
click at [301, 280] on div "The following special approval is required for your Zoning Permit. Jurisdiction…" at bounding box center [253, 313] width 322 height 102
click at [297, 275] on p "The following special approval is required for your Zoning Permit." at bounding box center [253, 274] width 312 height 11
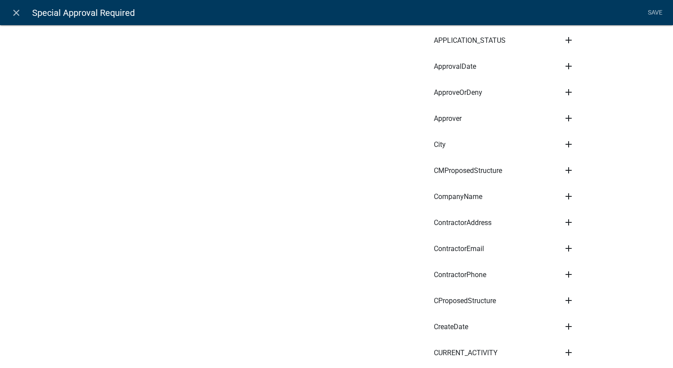
scroll to position [661, 0]
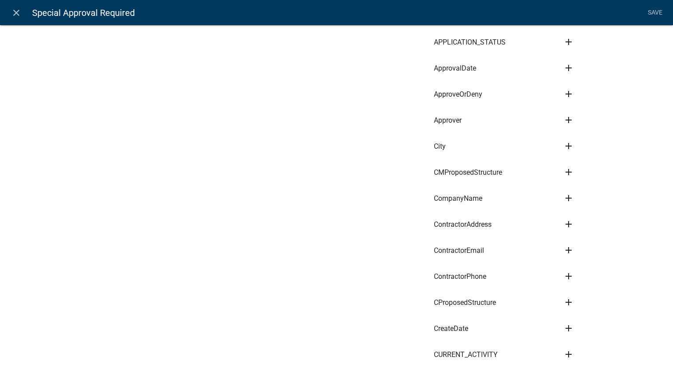
click at [567, 89] on icon "add" at bounding box center [569, 94] width 11 height 11
click at [575, 118] on button "Body" at bounding box center [599, 123] width 71 height 21
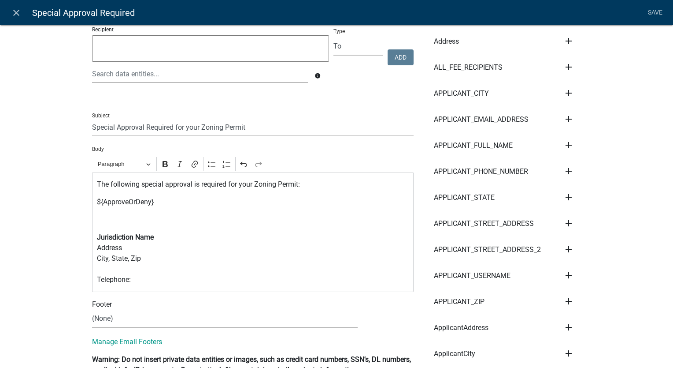
scroll to position [88, 0]
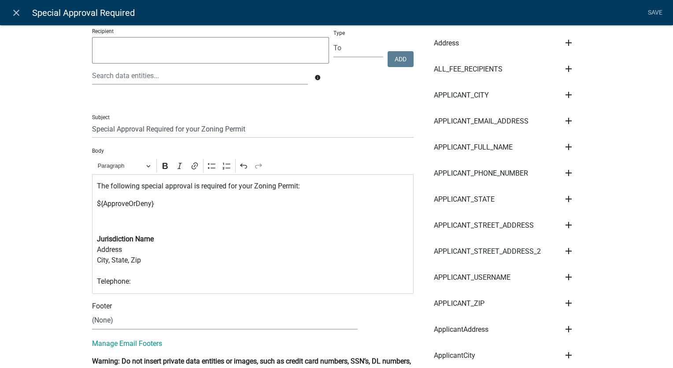
click at [97, 221] on p "Editor editing area: main. Press Alt+0 for help." at bounding box center [253, 221] width 312 height 11
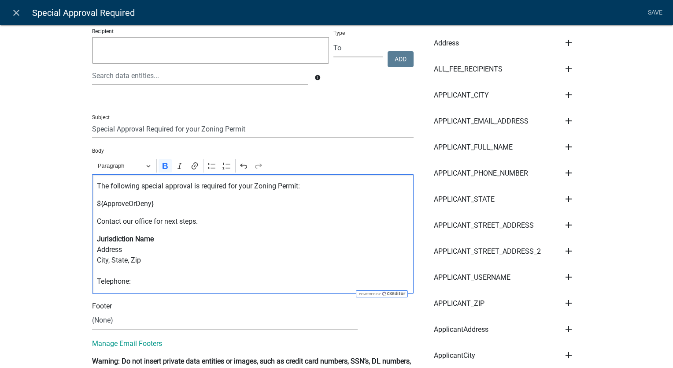
drag, startPoint x: 135, startPoint y: 290, endPoint x: 74, endPoint y: 239, distance: 78.5
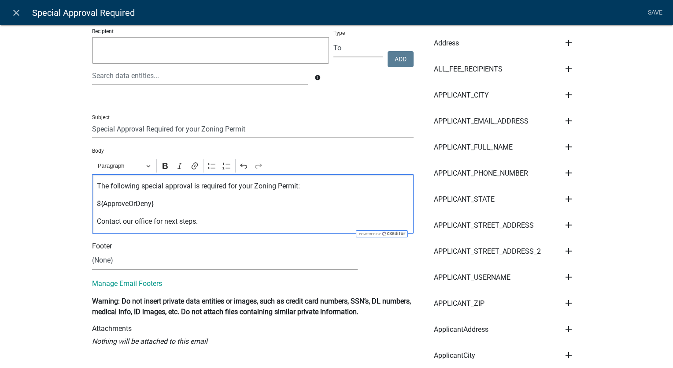
click at [109, 262] on select "(None) Planning & Zoning Secondary Roads" at bounding box center [225, 260] width 266 height 18
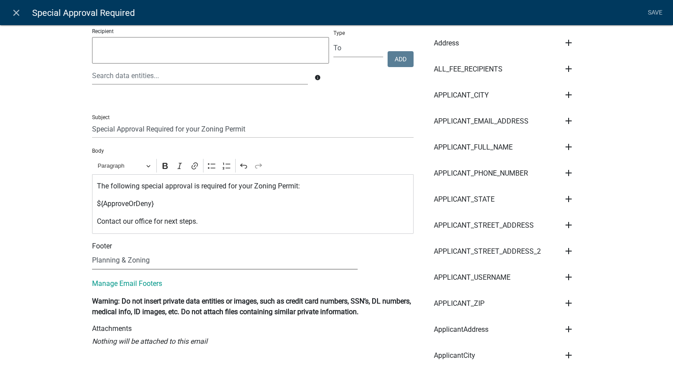
click at [92, 251] on select "(None) Planning & Zoning Secondary Roads" at bounding box center [225, 260] width 266 height 18
click at [654, 9] on link "Save" at bounding box center [655, 12] width 22 height 17
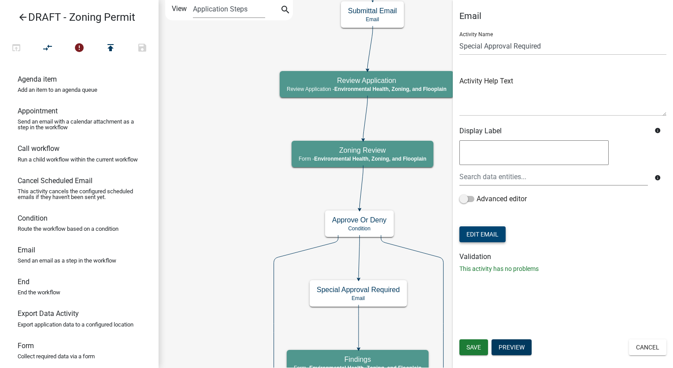
scroll to position [0, 0]
click at [483, 349] on button "Save" at bounding box center [474, 347] width 29 height 16
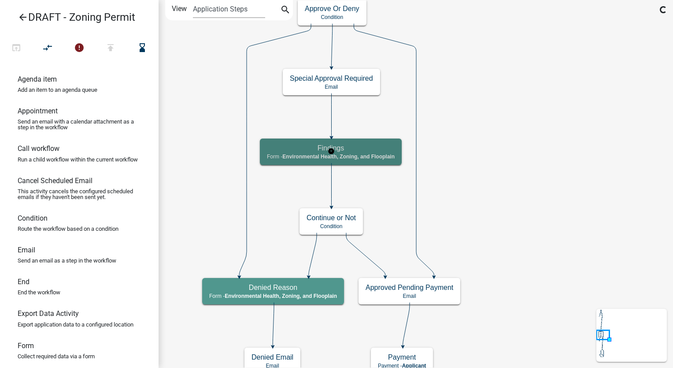
click at [361, 151] on h5 "Findings" at bounding box center [331, 148] width 128 height 8
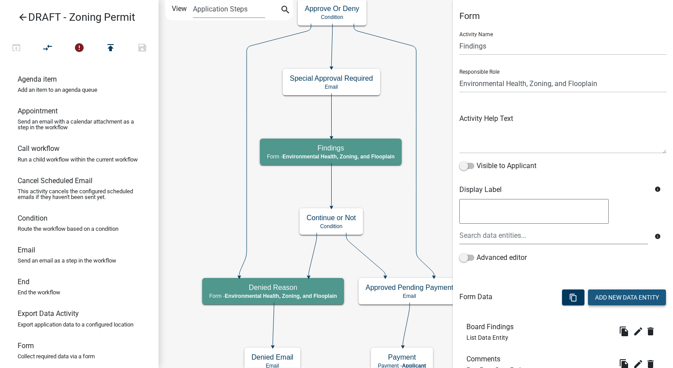
click at [621, 300] on button "Add New Data Entity" at bounding box center [627, 297] width 78 height 16
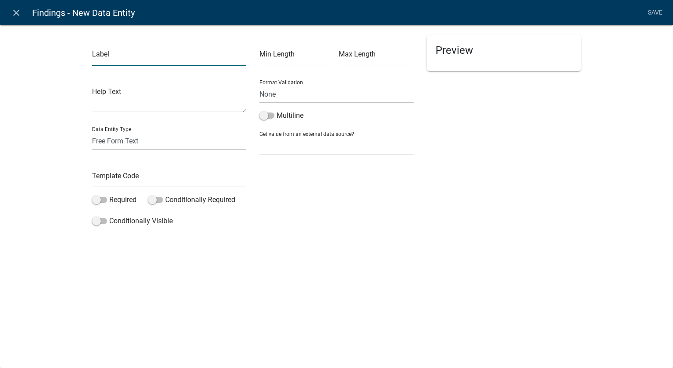
click at [134, 54] on input "text" at bounding box center [169, 57] width 154 height 18
click at [104, 144] on select "Free Form Text Document Display Entity Value Fee Numeric Data Date Map Sketch D…" at bounding box center [169, 141] width 154 height 18
click at [92, 132] on select "Free Form Text Document Display Entity Value Fee Numeric Data Date Map Sketch D…" at bounding box center [169, 141] width 154 height 18
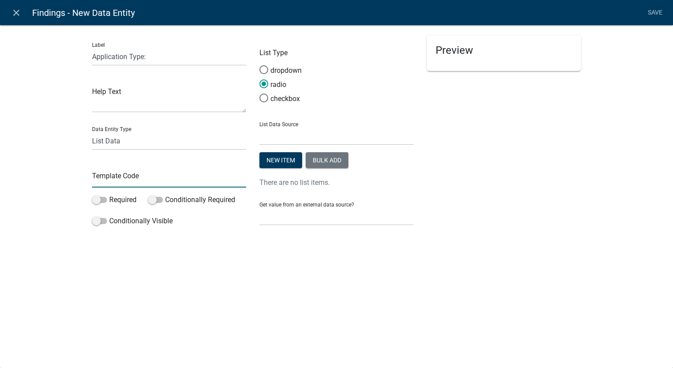
click at [103, 176] on input "text" at bounding box center [169, 178] width 154 height 18
click at [314, 158] on button "Bulk add" at bounding box center [327, 160] width 43 height 16
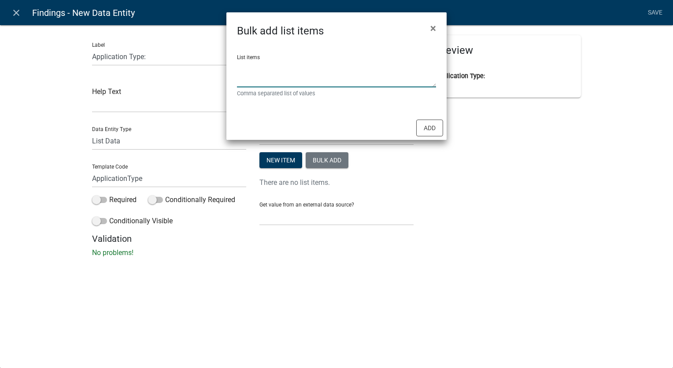
click at [259, 73] on textarea "List items" at bounding box center [336, 73] width 199 height 27
click at [288, 71] on textarea "Variance, Rezoning,Conditional Use" at bounding box center [336, 73] width 199 height 27
click at [485, 130] on ngb-modal-window "Bulk add list items × List items Variance, Rezoning,Conditional Use Comma separ…" at bounding box center [336, 184] width 673 height 368
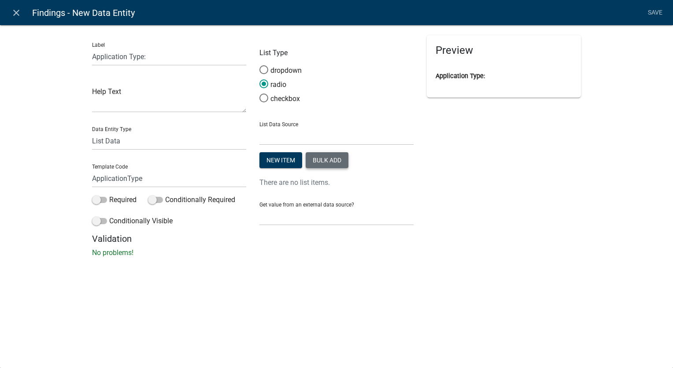
click at [328, 163] on button "Bulk add" at bounding box center [327, 160] width 43 height 16
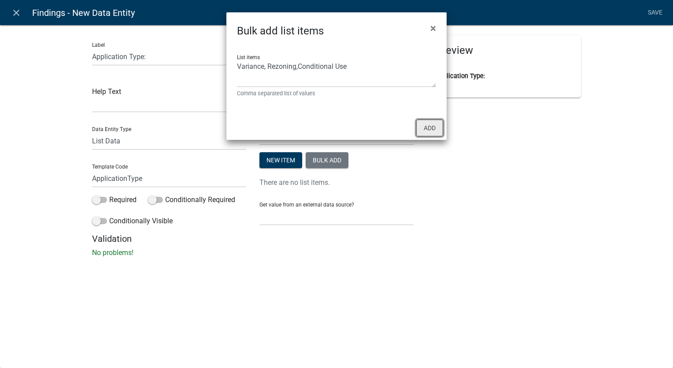
click at [428, 130] on button "Add" at bounding box center [429, 127] width 27 height 17
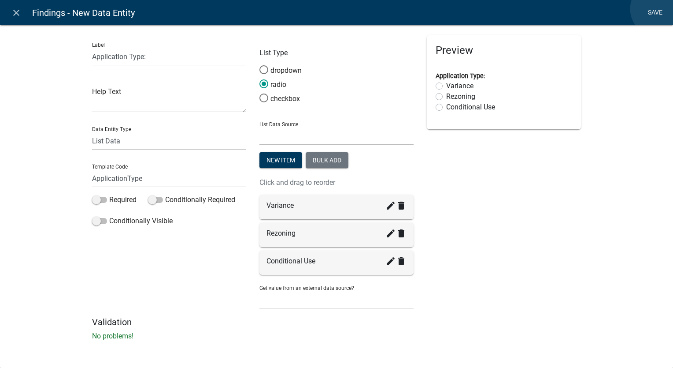
click at [658, 9] on link "Save" at bounding box center [655, 12] width 22 height 17
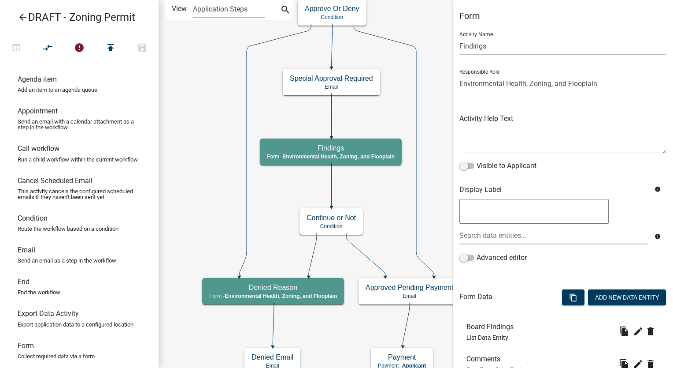
scroll to position [166, 0]
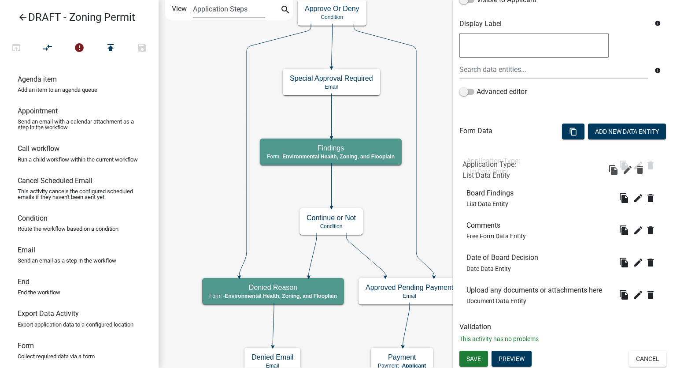
drag, startPoint x: 506, startPoint y: 291, endPoint x: 502, endPoint y: 156, distance: 134.9
click at [468, 355] on span "Save" at bounding box center [474, 357] width 15 height 7
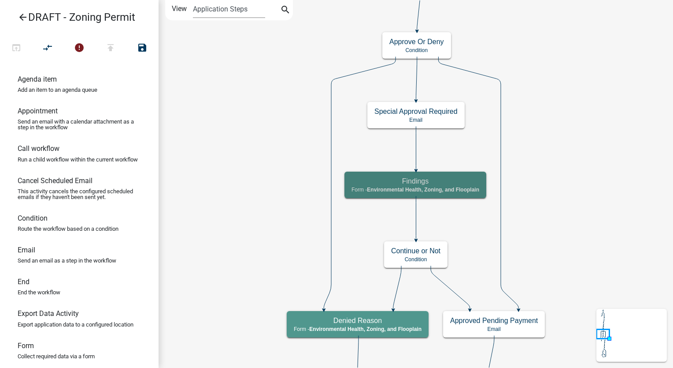
scroll to position [0, 0]
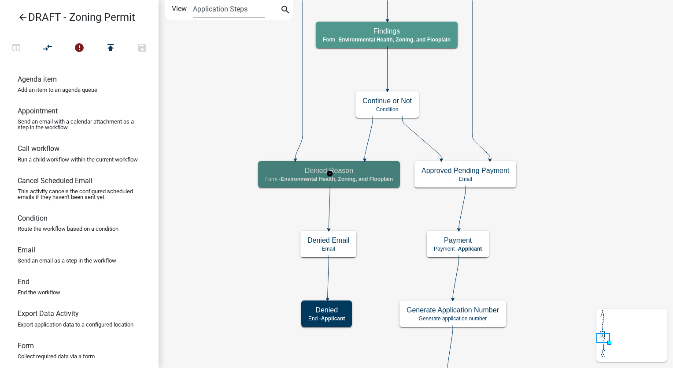
click at [363, 178] on span "Environmental Health, Zoning, and Flooplain" at bounding box center [337, 179] width 112 height 6
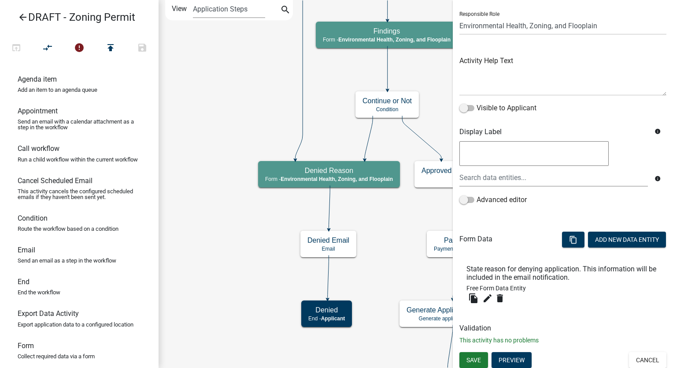
scroll to position [59, 0]
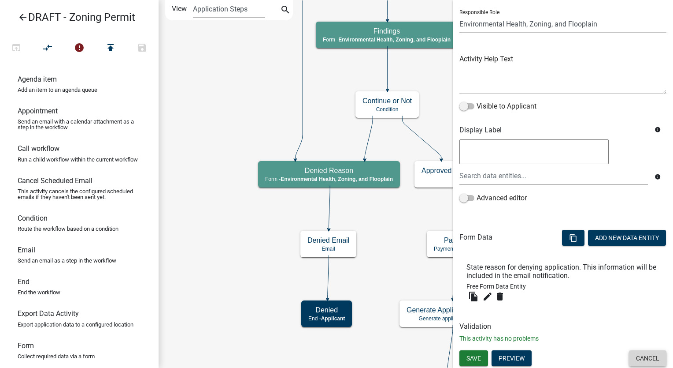
click at [640, 358] on button "Cancel" at bounding box center [647, 358] width 37 height 16
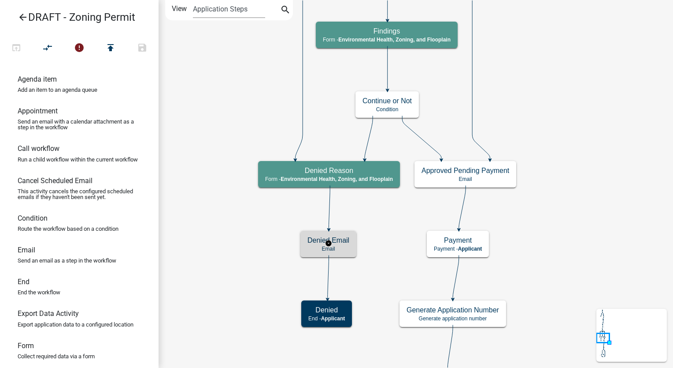
click at [344, 245] on div "Denied Email Email" at bounding box center [329, 243] width 56 height 26
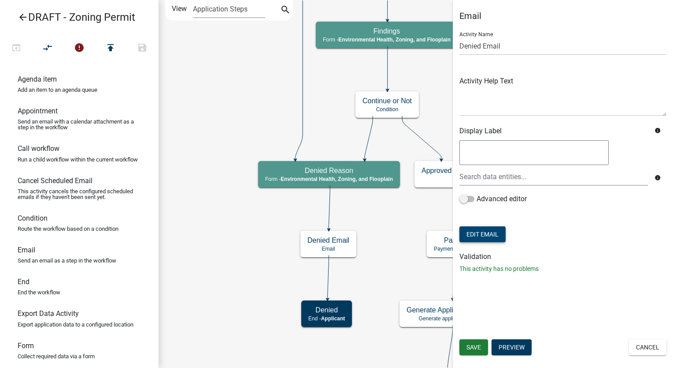
click at [500, 232] on button "Edit Email" at bounding box center [483, 234] width 46 height 16
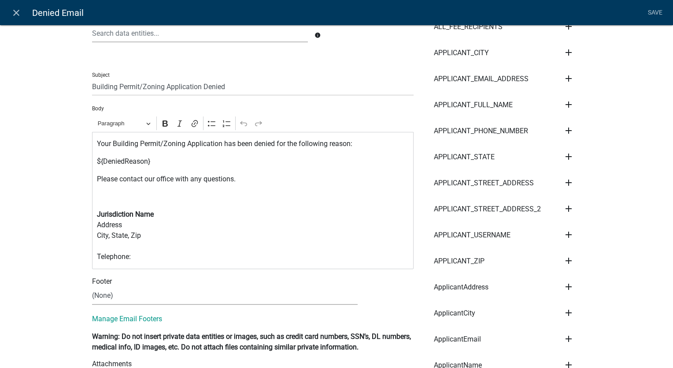
scroll to position [132, 0]
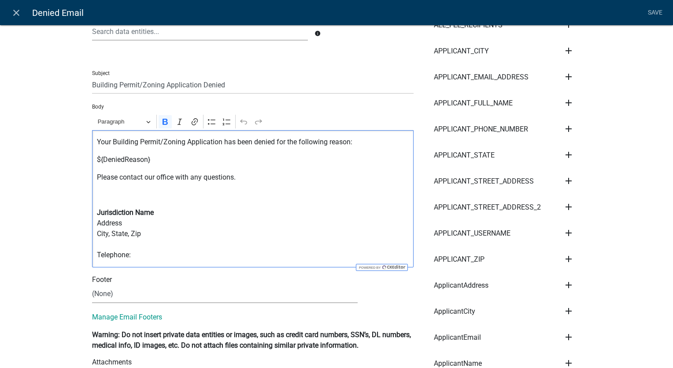
drag, startPoint x: 136, startPoint y: 256, endPoint x: 73, endPoint y: 217, distance: 73.9
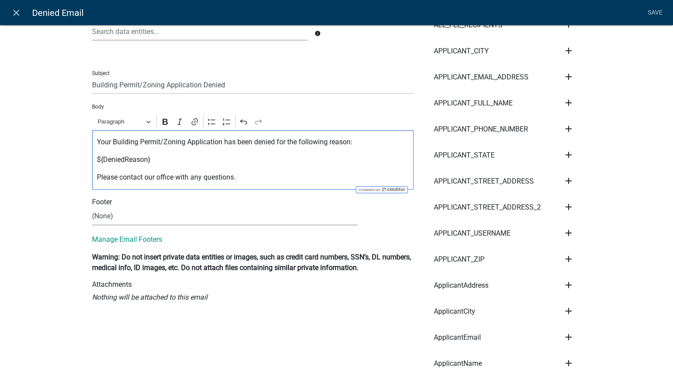
click at [157, 142] on p "Your Building Permit/Zoning Application has been denied for the following reaso…" at bounding box center [253, 142] width 312 height 11
click at [134, 143] on p "Your Zoning Application has been denied for the following reason:" at bounding box center [253, 142] width 312 height 11
click at [128, 219] on select "(None) Planning & Zoning Secondary Roads" at bounding box center [225, 216] width 266 height 18
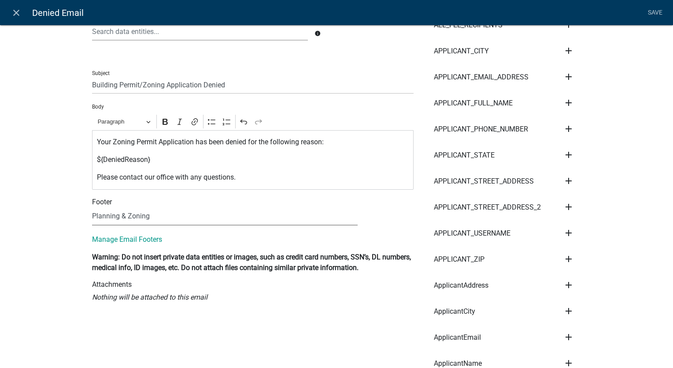
click at [92, 207] on select "(None) Planning & Zoning Secondary Roads" at bounding box center [225, 216] width 266 height 18
click at [140, 84] on input "Building Permit/Zoning Application Denied" at bounding box center [253, 85] width 322 height 18
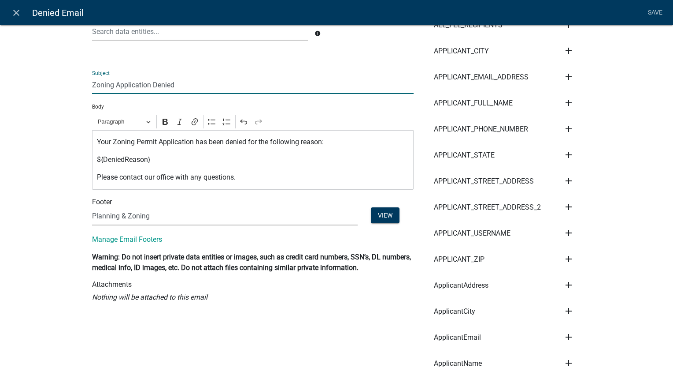
click at [111, 86] on input "Zoning Application Denied" at bounding box center [253, 85] width 322 height 18
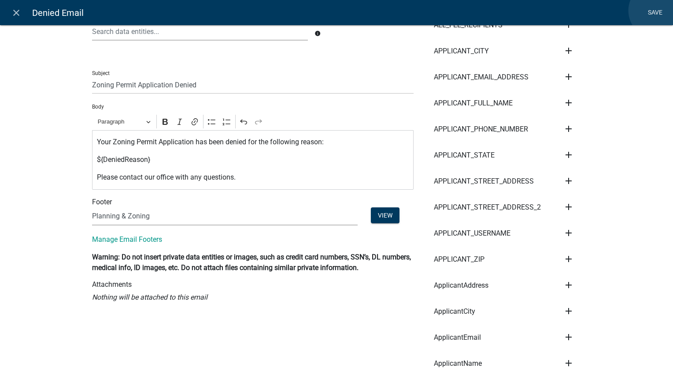
click at [657, 11] on link "Save" at bounding box center [655, 12] width 22 height 17
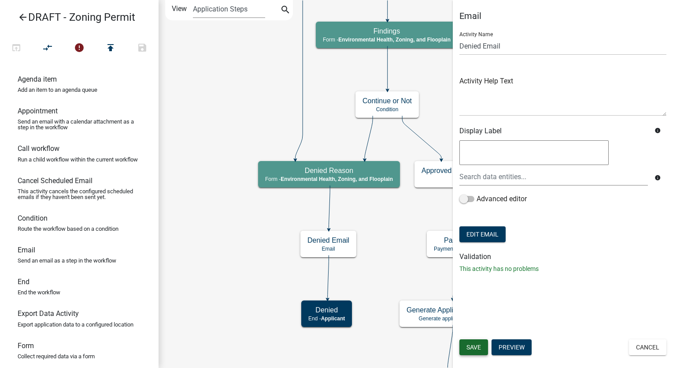
click at [479, 346] on span "Save" at bounding box center [474, 346] width 15 height 7
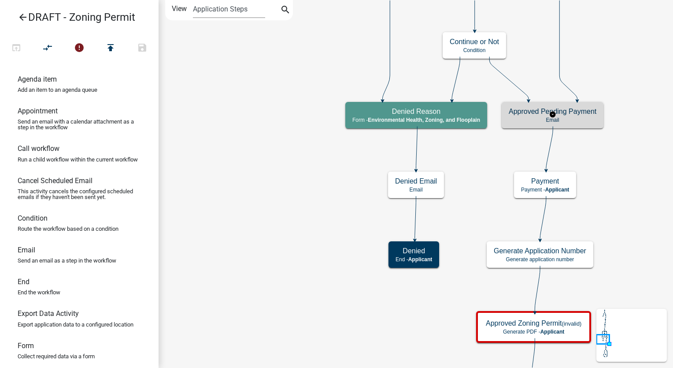
click at [586, 122] on p "Email" at bounding box center [553, 120] width 88 height 6
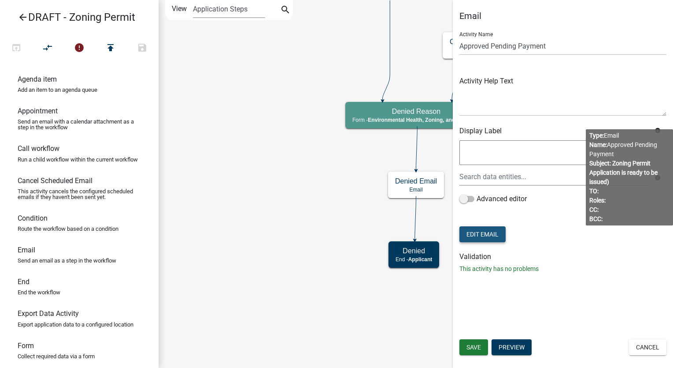
click at [486, 236] on button "Edit Email" at bounding box center [483, 234] width 46 height 16
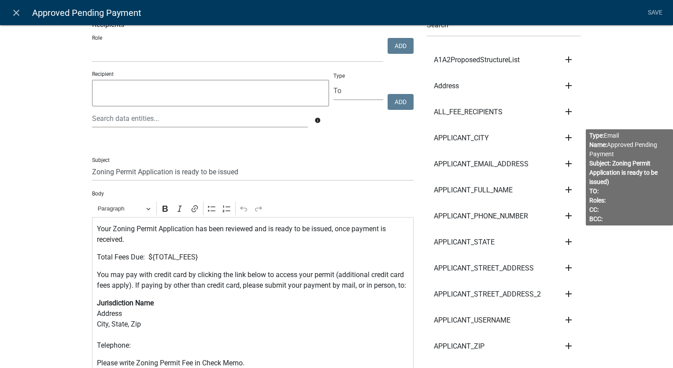
scroll to position [132, 0]
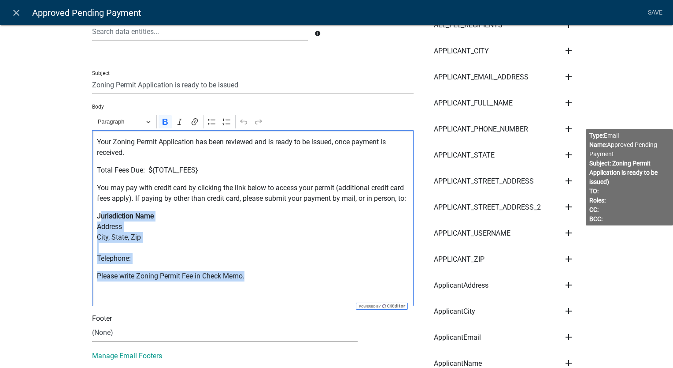
drag, startPoint x: 245, startPoint y: 279, endPoint x: 86, endPoint y: 217, distance: 170.2
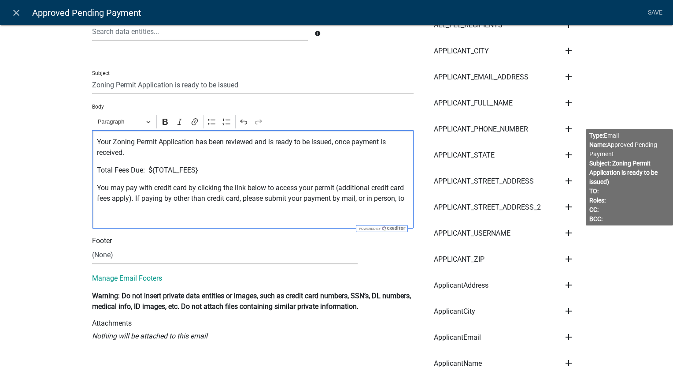
click at [107, 215] on p "Editor editing area: main. Press Alt+0 for help." at bounding box center [253, 216] width 312 height 11
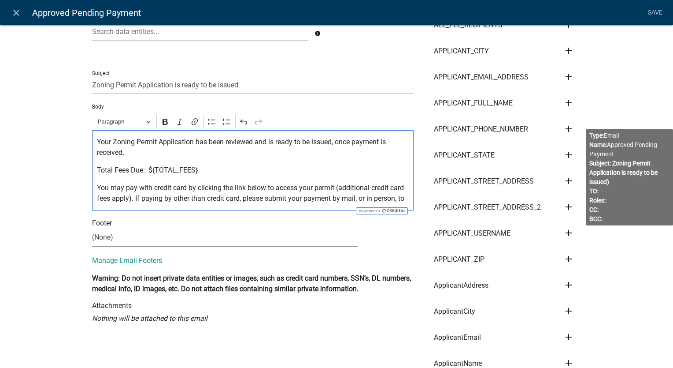
click at [104, 242] on select "(None) Planning & Zoning Secondary Roads" at bounding box center [225, 237] width 266 height 18
click at [92, 228] on select "(None) Planning & Zoning Secondary Roads" at bounding box center [225, 237] width 266 height 18
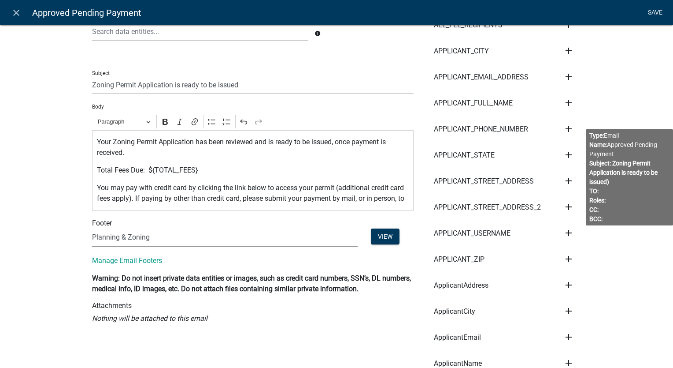
click at [647, 11] on link "Save" at bounding box center [655, 12] width 22 height 17
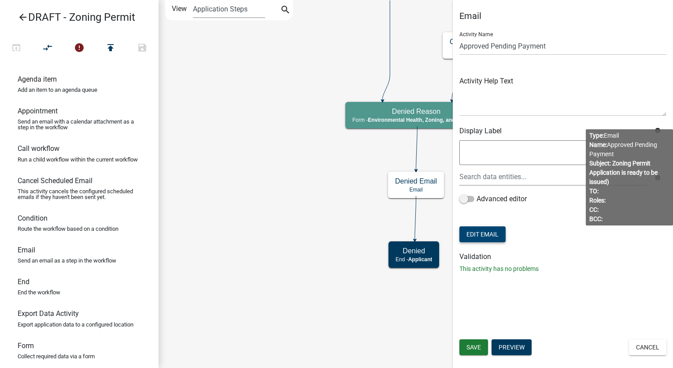
scroll to position [0, 0]
click at [473, 349] on span "Save" at bounding box center [474, 346] width 15 height 7
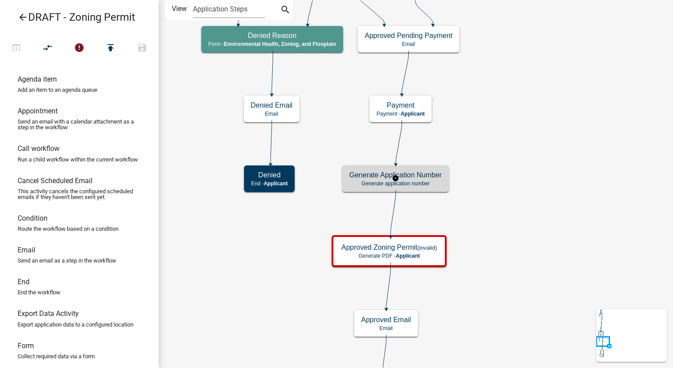
click at [431, 177] on h5 "Generate Application Number" at bounding box center [395, 175] width 93 height 8
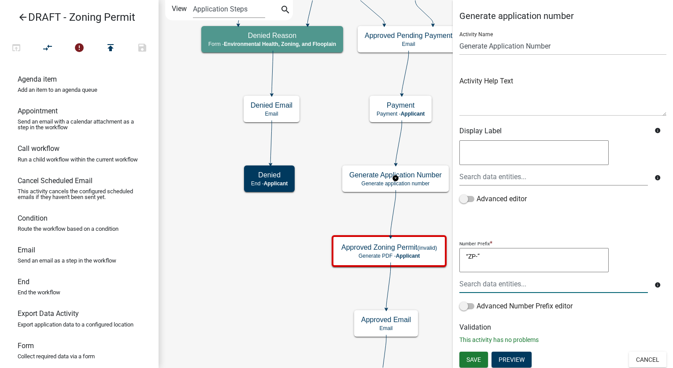
click at [486, 256] on textarea "“ZP-”" at bounding box center [534, 260] width 149 height 25
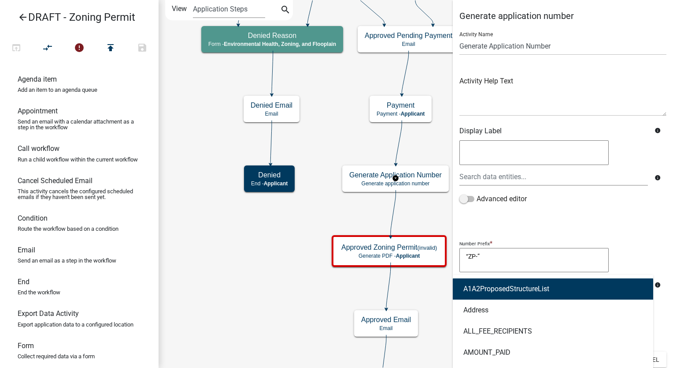
click at [485, 290] on div "A1A2ProposedStructureList Address ALL_FEE_RECIPIENTS AMOUNT_PAID APPLICANT_CITY…" at bounding box center [554, 284] width 202 height 18
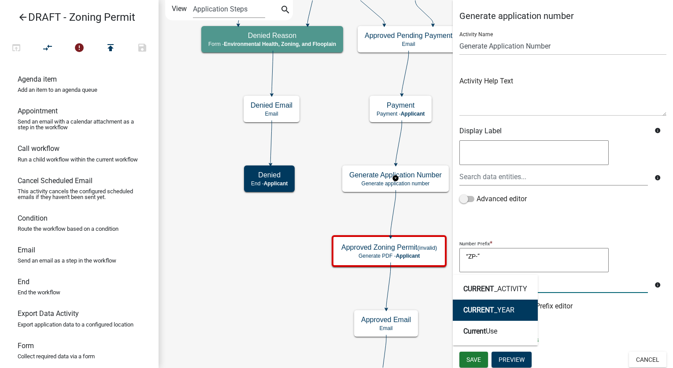
click at [490, 311] on span "CURRENT" at bounding box center [479, 309] width 31 height 8
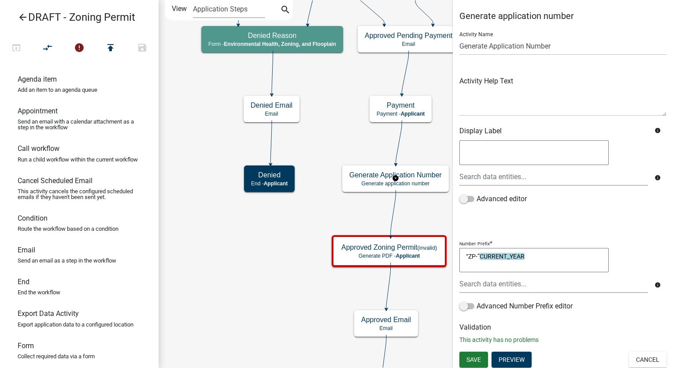
click at [552, 261] on textarea "“ZP-”CURRENT_YEAR" at bounding box center [534, 260] width 149 height 25
click at [476, 358] on span "Save" at bounding box center [474, 358] width 15 height 7
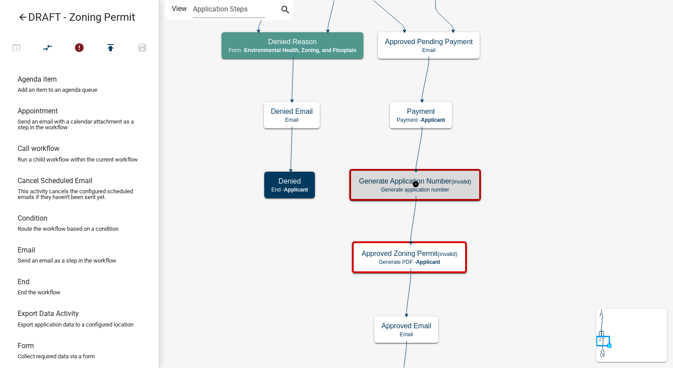
click at [457, 189] on p "Generate application number" at bounding box center [415, 189] width 112 height 6
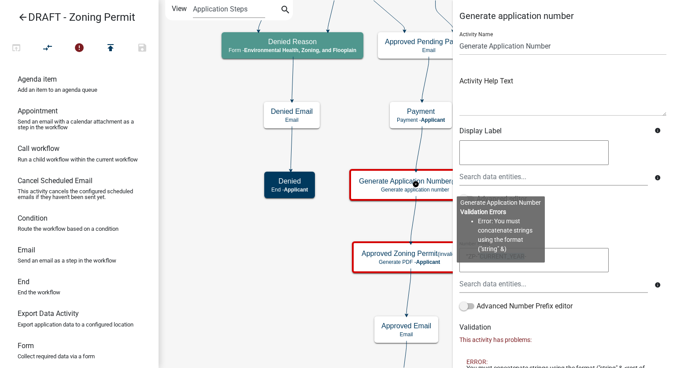
click at [544, 299] on div "Number Prefix * “ZP-” CURRENT_YEAR - “ZP-”CURRENT_YEAR- info" at bounding box center [563, 269] width 212 height 63
click at [545, 259] on textarea "“ZP-”CURRENT_YEAR-" at bounding box center [534, 260] width 149 height 25
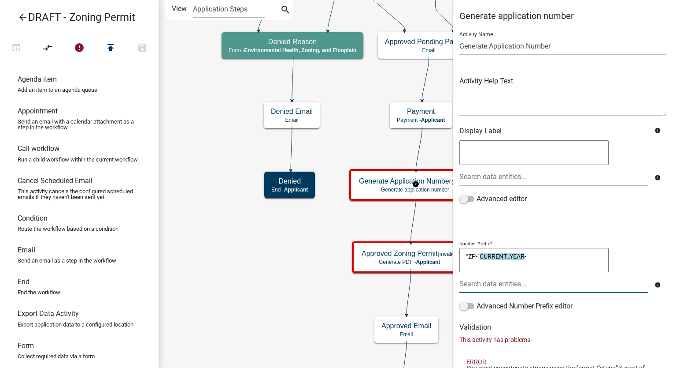
click at [528, 256] on textarea "“ZP-”CURRENT_YEAR-" at bounding box center [534, 260] width 149 height 25
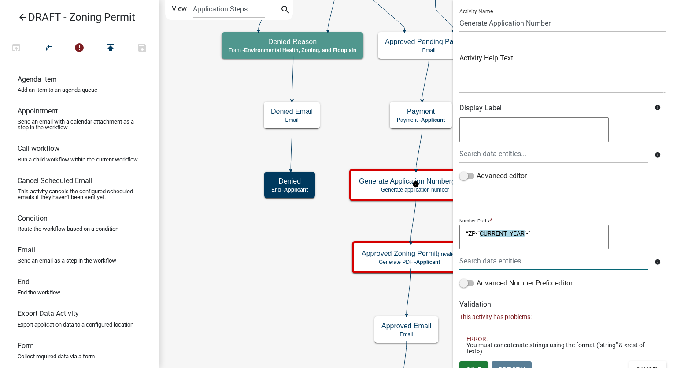
scroll to position [33, 0]
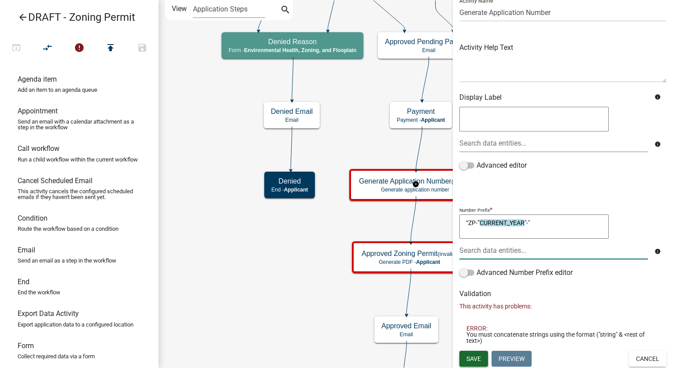
click at [469, 357] on span "Save" at bounding box center [474, 357] width 15 height 7
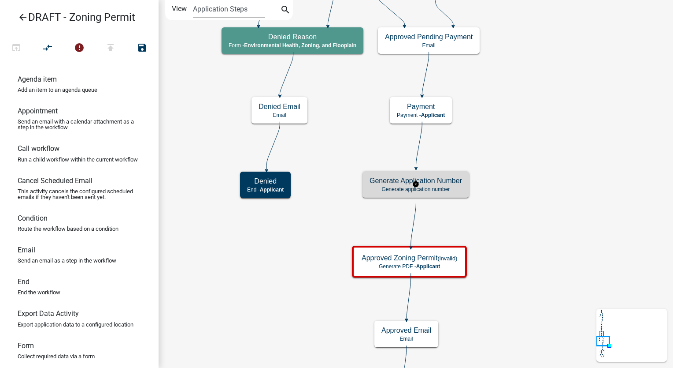
scroll to position [0, 0]
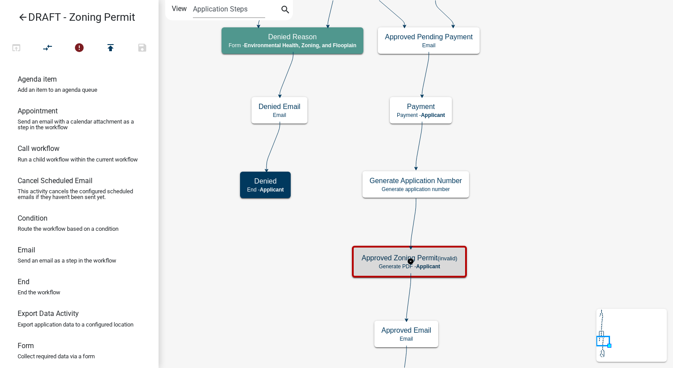
click at [440, 269] on div "Approved Zoning Permit (invalid) Generate PDF - Applicant" at bounding box center [410, 261] width 110 height 26
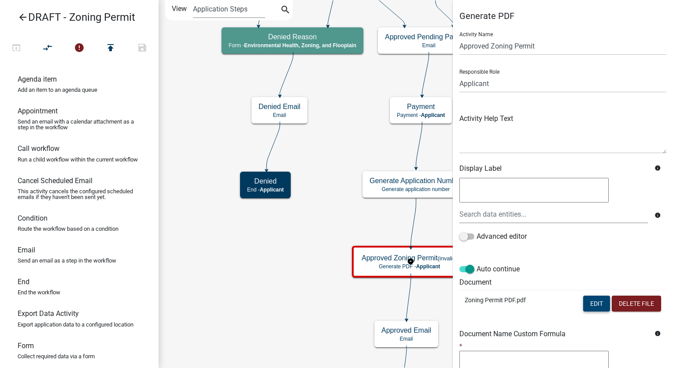
click at [587, 302] on button "Edit" at bounding box center [596, 303] width 27 height 16
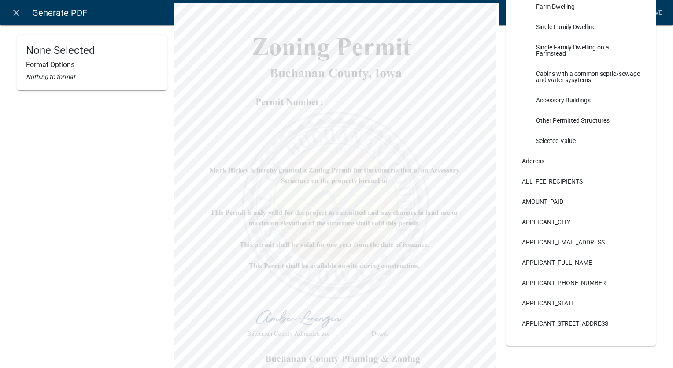
scroll to position [176, 0]
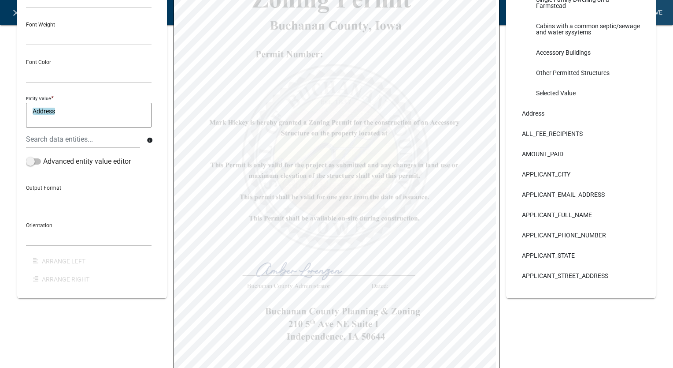
click at [657, 13] on link "Save" at bounding box center [655, 12] width 22 height 17
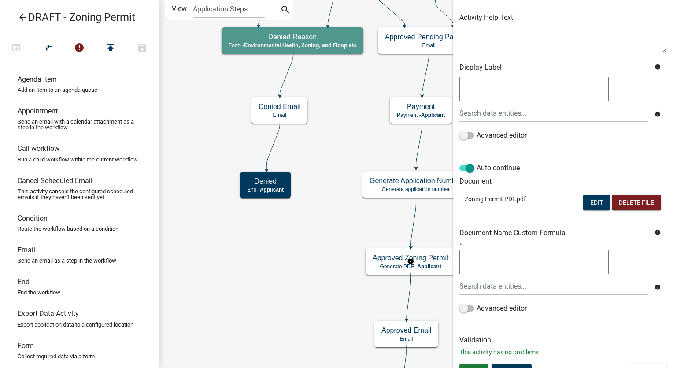
scroll to position [114, 0]
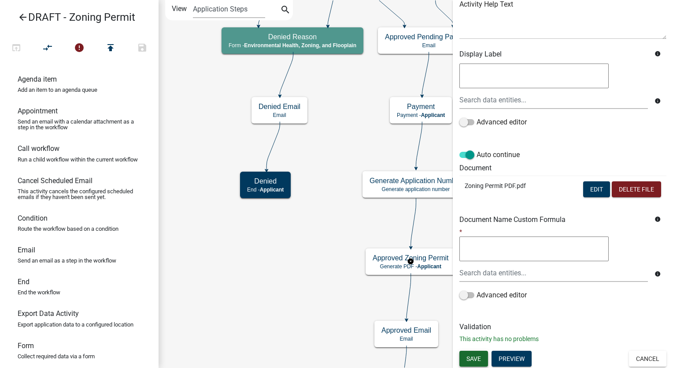
click at [477, 359] on span "Save" at bounding box center [474, 357] width 15 height 7
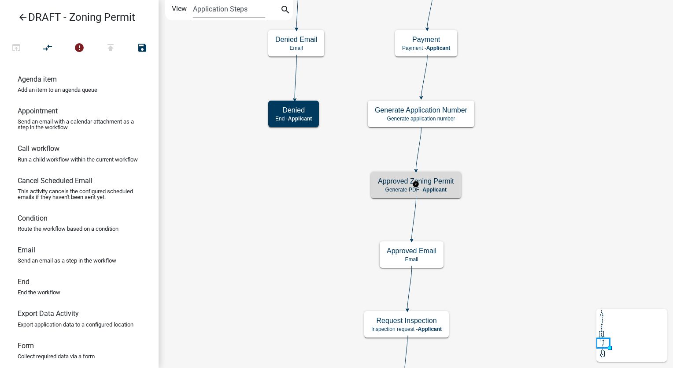
scroll to position [0, 0]
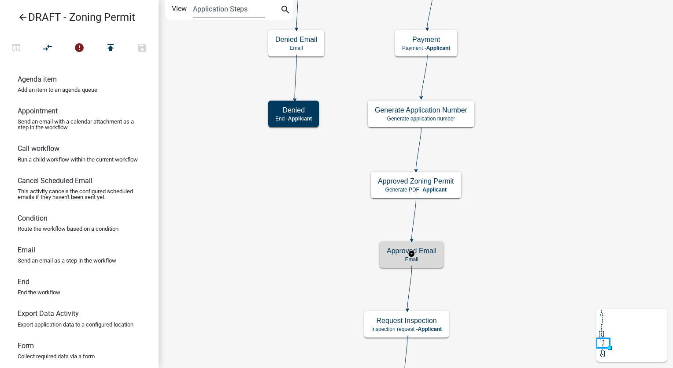
click at [422, 258] on p "Email" at bounding box center [412, 259] width 50 height 6
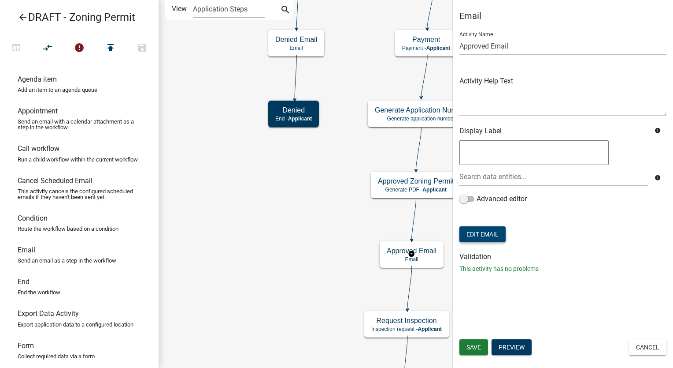
click at [478, 233] on button "Edit Email" at bounding box center [483, 234] width 46 height 16
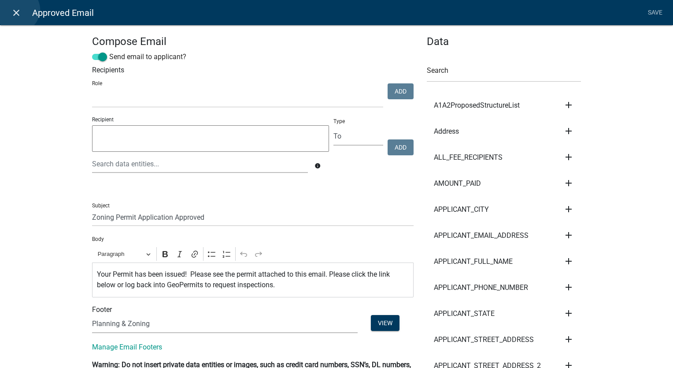
click at [18, 10] on icon "close" at bounding box center [16, 12] width 11 height 11
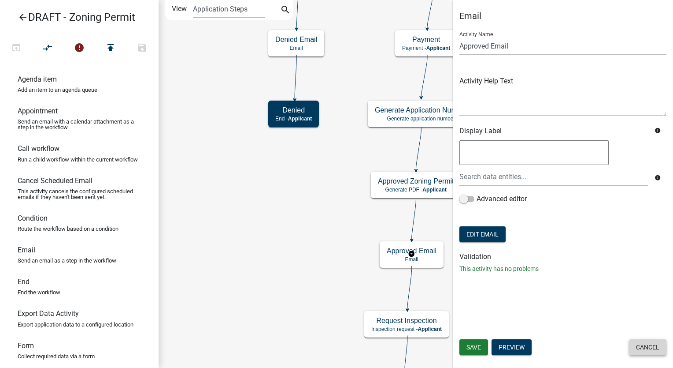
click at [664, 346] on button "Cancel" at bounding box center [647, 347] width 37 height 16
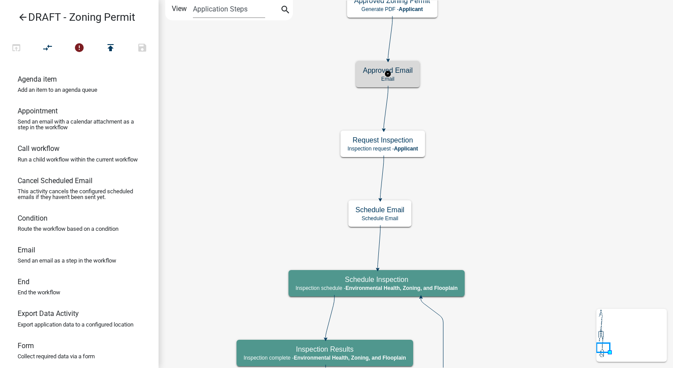
click at [401, 77] on p "Email" at bounding box center [388, 79] width 50 height 6
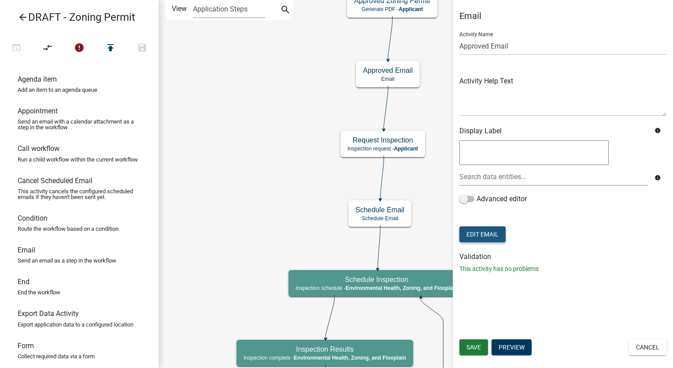
click at [489, 230] on button "Edit Email" at bounding box center [483, 234] width 46 height 16
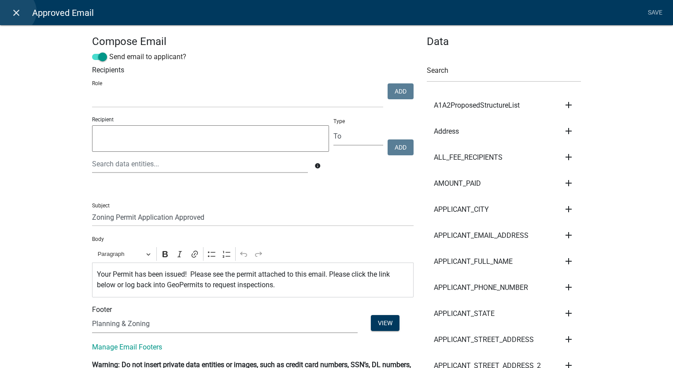
click at [14, 11] on icon "close" at bounding box center [16, 12] width 11 height 11
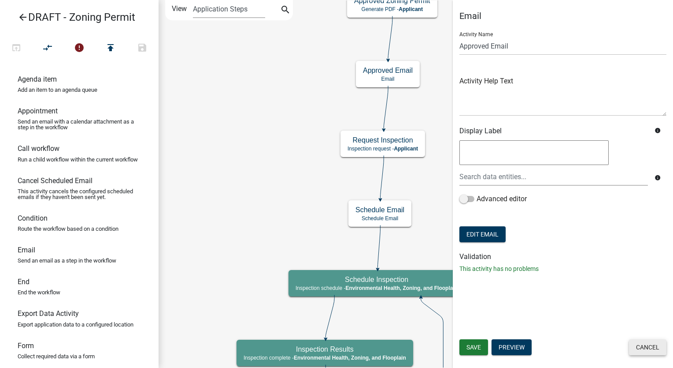
click at [645, 350] on button "Cancel" at bounding box center [647, 347] width 37 height 16
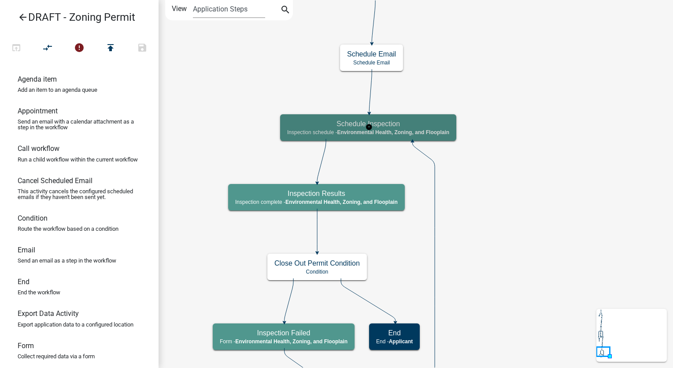
click at [450, 124] on h5 "Schedule Inspection" at bounding box center [368, 123] width 162 height 8
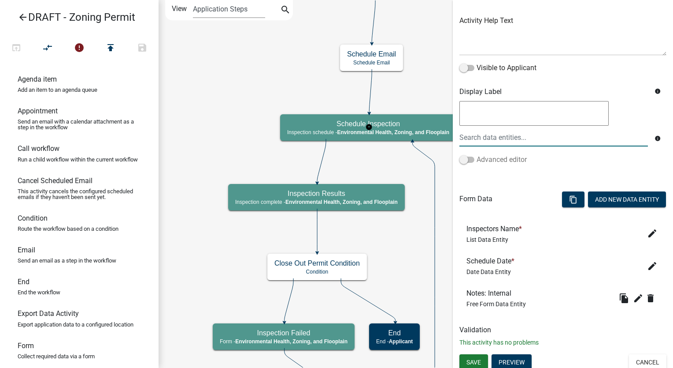
scroll to position [101, 0]
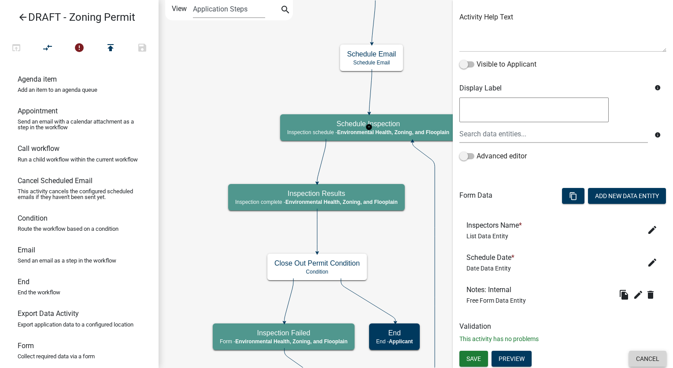
click at [641, 364] on button "Cancel" at bounding box center [647, 358] width 37 height 16
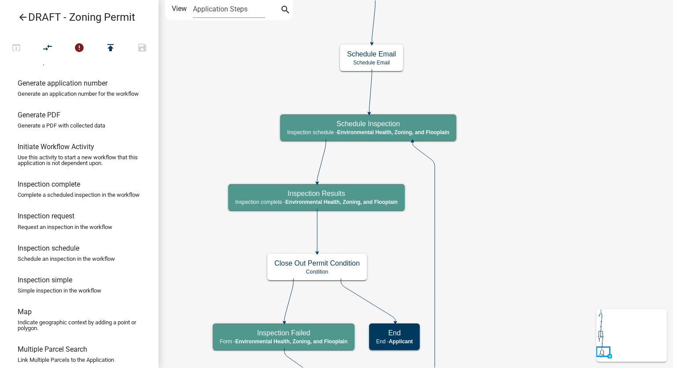
scroll to position [308, 0]
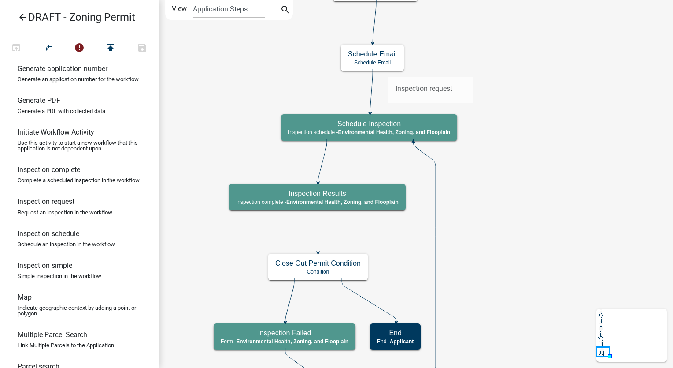
drag, startPoint x: 61, startPoint y: 227, endPoint x: 389, endPoint y: 70, distance: 363.7
click at [389, 70] on div "arrow_back DRAFT - Zoning Permit open_in_browser compare_arrows error publish s…" at bounding box center [336, 184] width 673 height 368
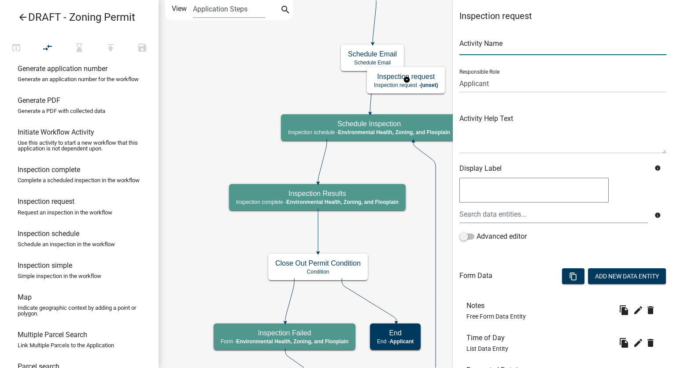
click at [485, 51] on input "text" at bounding box center [563, 46] width 207 height 18
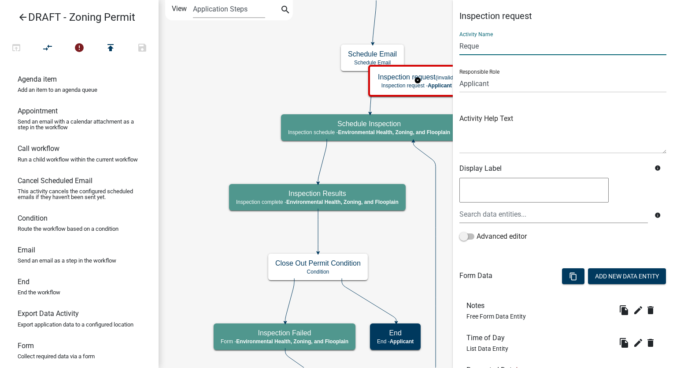
scroll to position [308, 0]
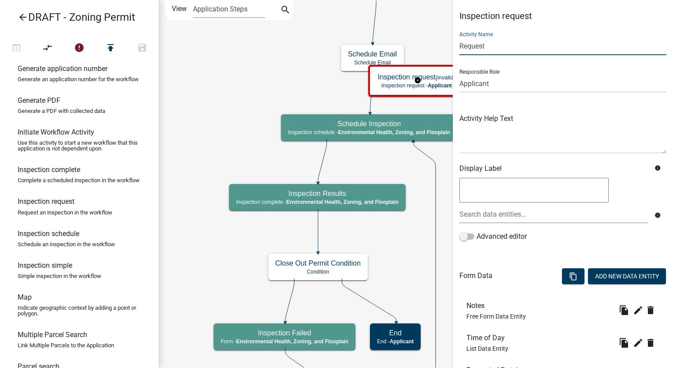
type input "Request Inspection"
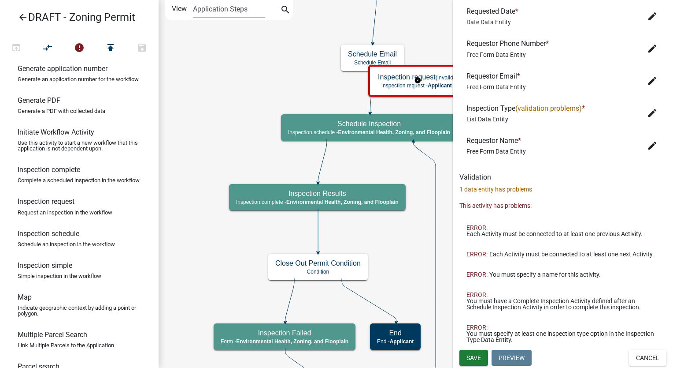
scroll to position [364, 0]
click at [482, 364] on button "Save" at bounding box center [474, 357] width 29 height 16
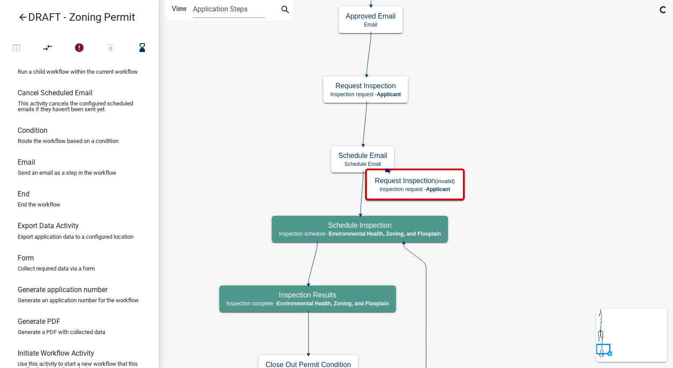
scroll to position [0, 0]
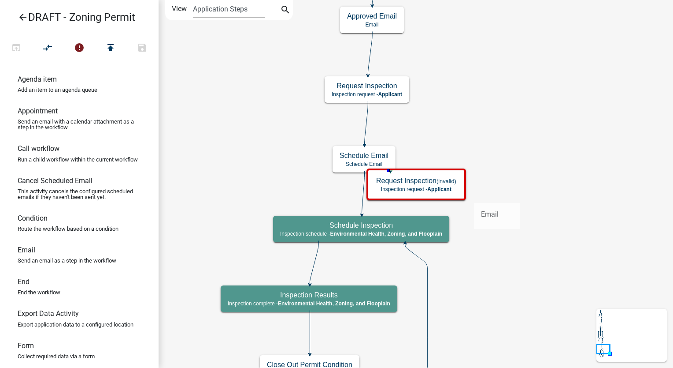
drag, startPoint x: 21, startPoint y: 260, endPoint x: 474, endPoint y: 195, distance: 458.1
click at [474, 195] on div "arrow_back DRAFT - Zoning Permit open_in_browser compare_arrows error publish s…" at bounding box center [336, 184] width 673 height 368
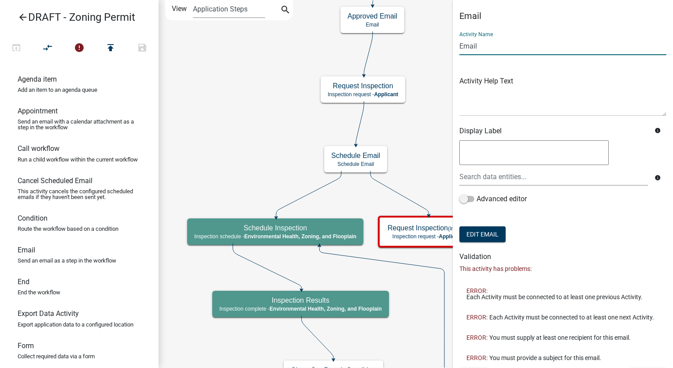
click at [461, 47] on input "Email" at bounding box center [563, 46] width 207 height 18
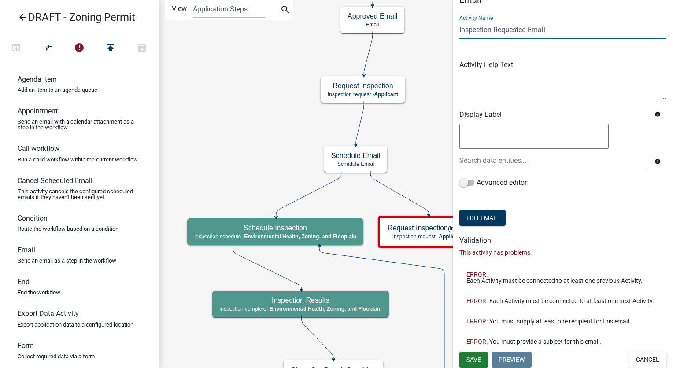
scroll to position [24, 0]
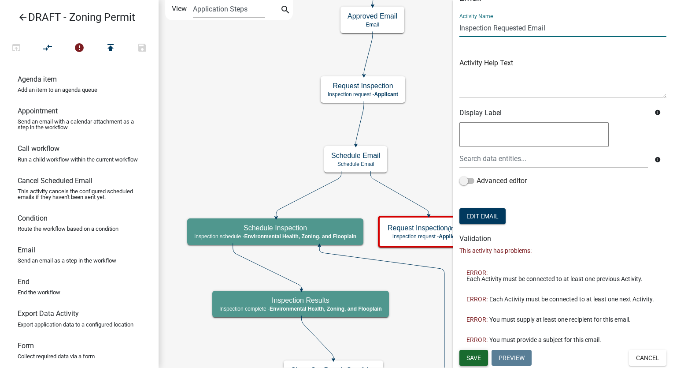
type input "Inspection Requested Email"
click at [472, 361] on button "Save" at bounding box center [474, 357] width 29 height 16
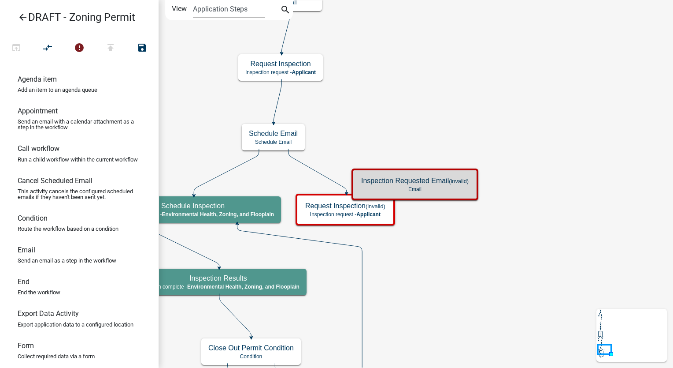
scroll to position [0, 0]
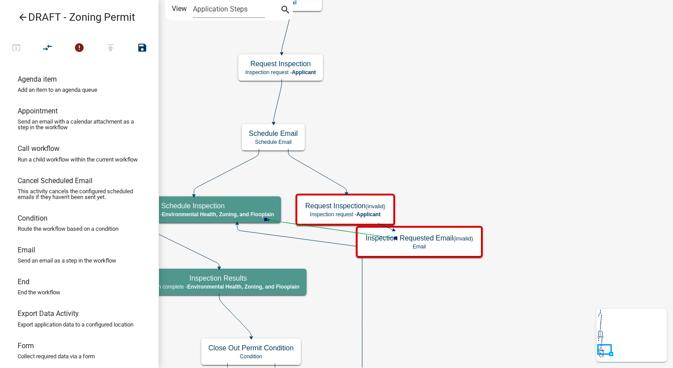
click at [219, 175] on icon at bounding box center [226, 172] width 65 height 46
click at [51, 44] on icon "compare_arrows" at bounding box center [48, 48] width 11 height 12
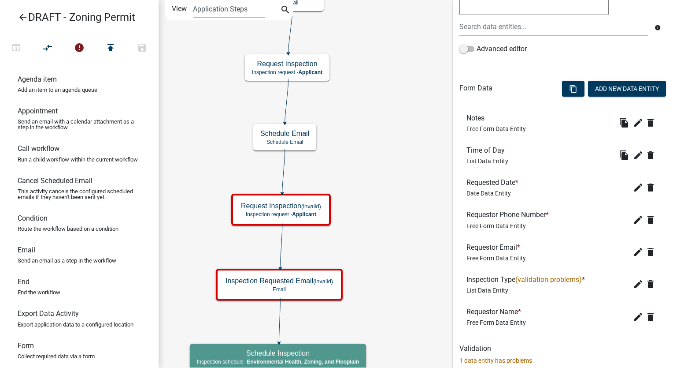
scroll to position [258, 0]
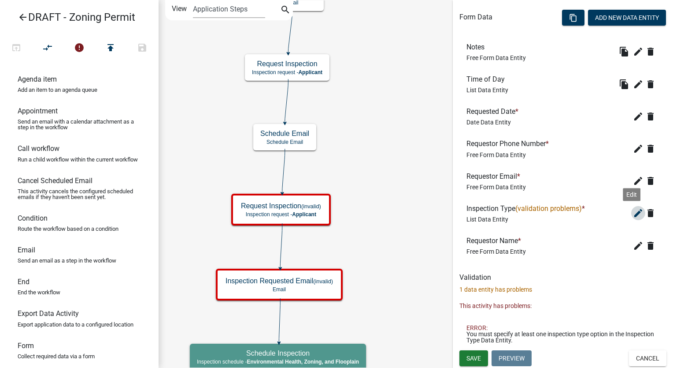
click at [633, 212] on icon "edit" at bounding box center [638, 213] width 11 height 11
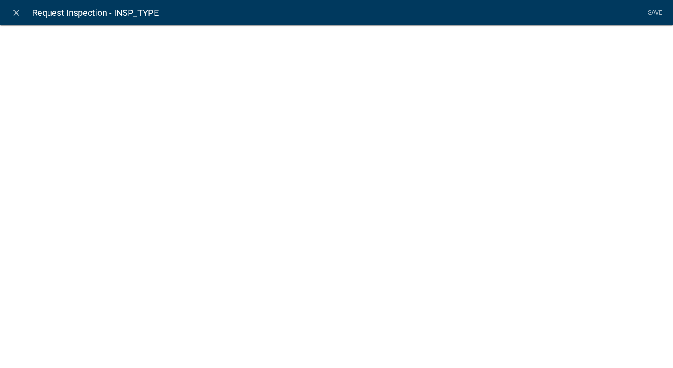
select select "list-data"
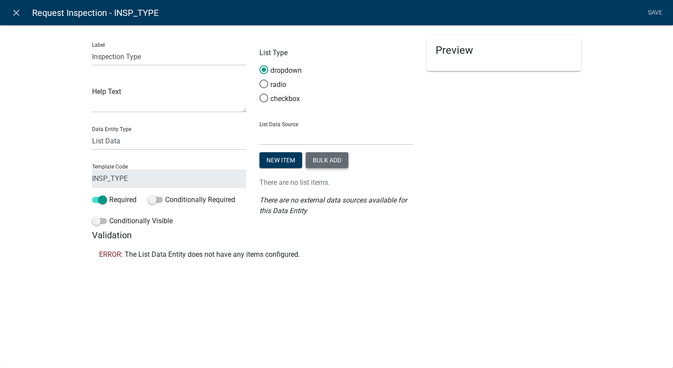
click at [321, 164] on button "Bulk add" at bounding box center [327, 160] width 43 height 16
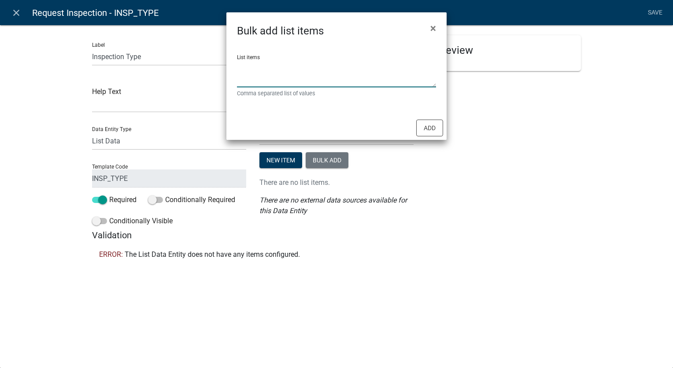
click at [249, 64] on textarea "List items" at bounding box center [336, 73] width 199 height 27
type textarea "Foundation,Rough-In,Final"
click at [427, 128] on button "Add" at bounding box center [429, 127] width 27 height 17
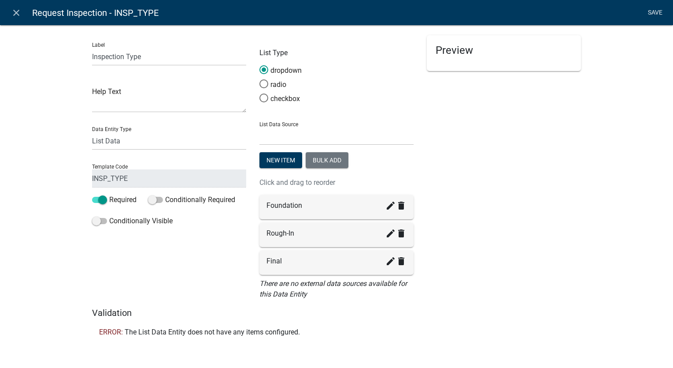
click at [654, 13] on link "Save" at bounding box center [655, 12] width 22 height 17
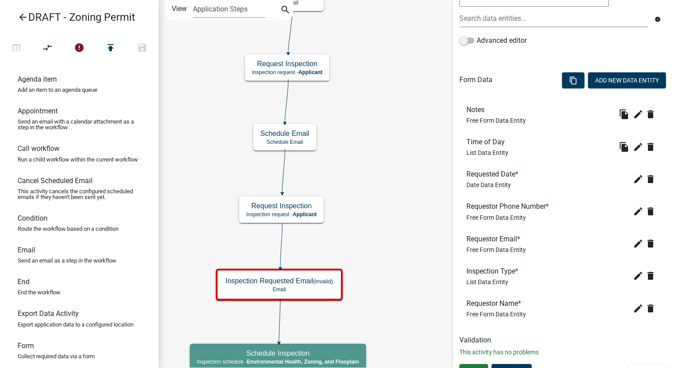
scroll to position [209, 0]
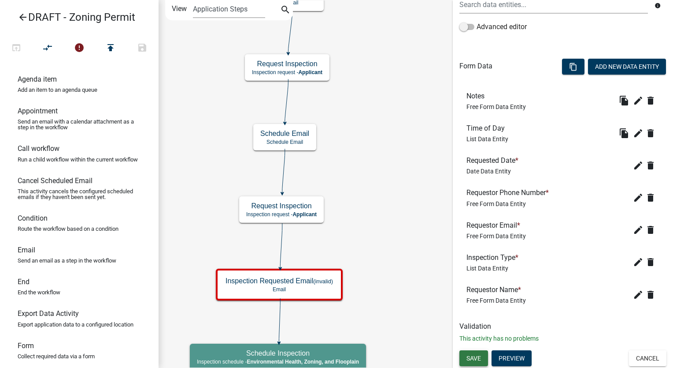
click at [480, 361] on button "Save" at bounding box center [474, 358] width 29 height 16
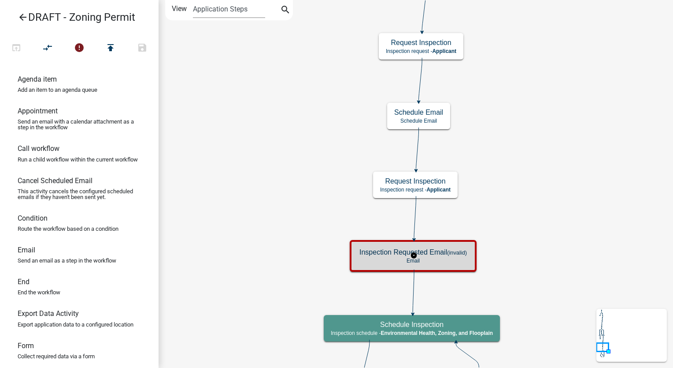
click at [454, 255] on small "(invalid)" at bounding box center [457, 252] width 20 height 7
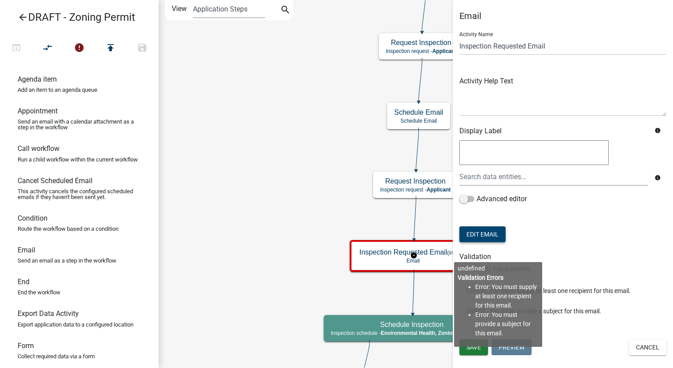
click at [485, 236] on button "Edit Email" at bounding box center [483, 234] width 46 height 16
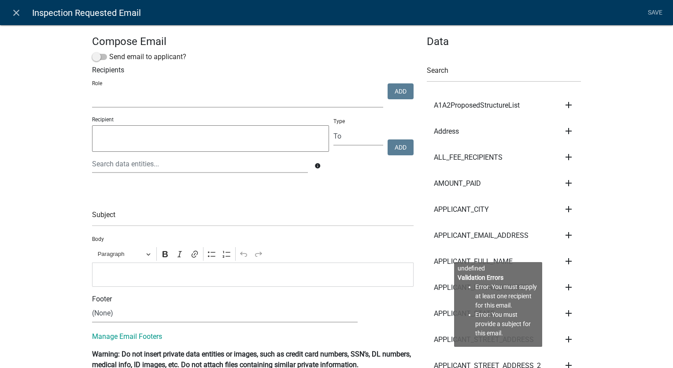
click at [143, 90] on select "GIS Mapping Division Secondary Roads Admin Environmental Health, Zoning, and Fl…" at bounding box center [237, 98] width 291 height 18
select select "3a482e95-251e-4a38-ab9d-ab9f785fb168"
click at [92, 90] on select "GIS Mapping Division Secondary Roads Admin Environmental Health, Zoning, and Fl…" at bounding box center [237, 98] width 291 height 18
click at [407, 90] on button "Add" at bounding box center [401, 91] width 26 height 16
select select
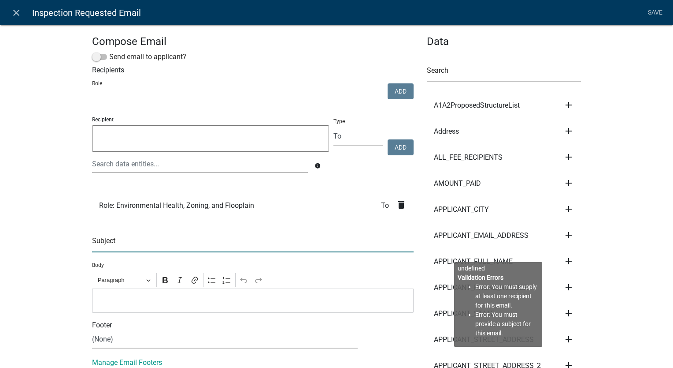
click at [117, 244] on input "text" at bounding box center [253, 243] width 322 height 18
type input "Zoning Permit Inspection Requested -"
click at [471, 76] on input "text" at bounding box center [504, 73] width 154 height 18
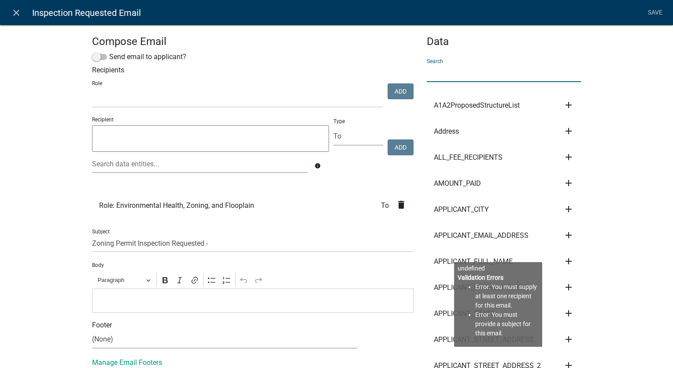
type input "gen"
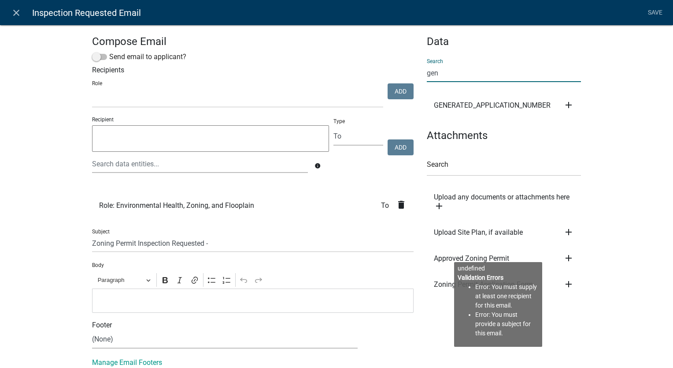
click at [568, 104] on icon "add" at bounding box center [569, 105] width 11 height 11
click at [577, 113] on button "Subject" at bounding box center [599, 113] width 71 height 21
type input "Zoning Permit Inspection Requested - ${GENERATED_APPLICATION_NUMBER}"
click at [105, 301] on p "Editor editing area: main. Press Alt+0 for help." at bounding box center [253, 300] width 312 height 11
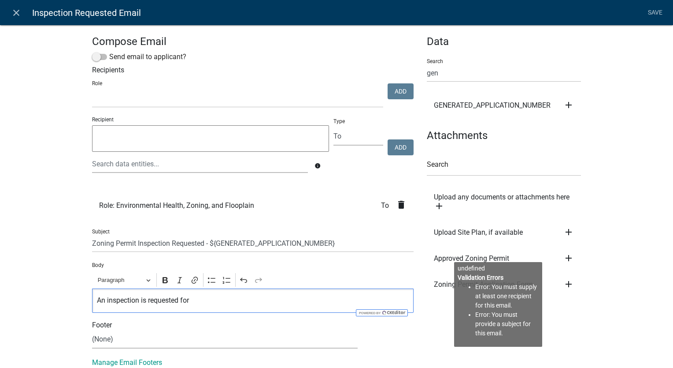
click at [567, 105] on icon "add" at bounding box center [569, 105] width 11 height 11
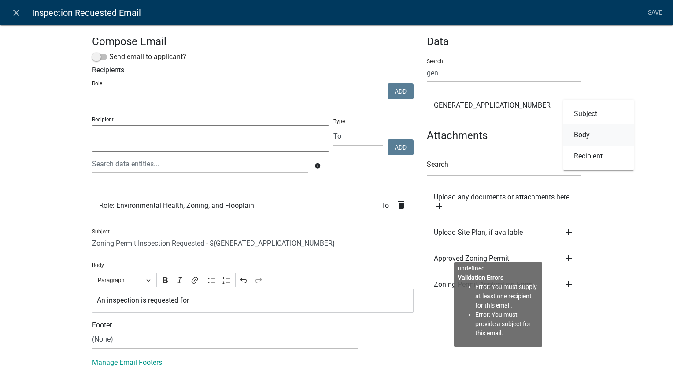
click at [572, 133] on button "Body" at bounding box center [599, 134] width 71 height 21
click at [334, 301] on p "An inspection is requested for ${GENERATED_APPLICATION_NUMBER}" at bounding box center [253, 300] width 312 height 11
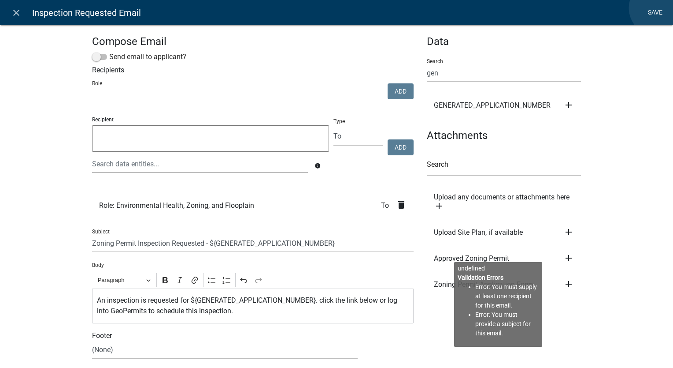
click at [657, 8] on link "Save" at bounding box center [655, 12] width 22 height 17
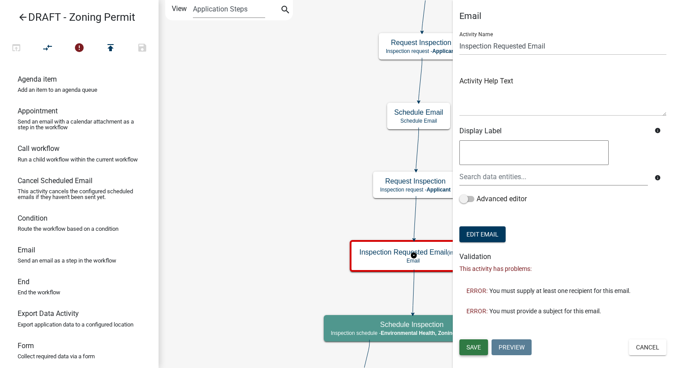
click at [463, 349] on button "Save" at bounding box center [474, 347] width 29 height 16
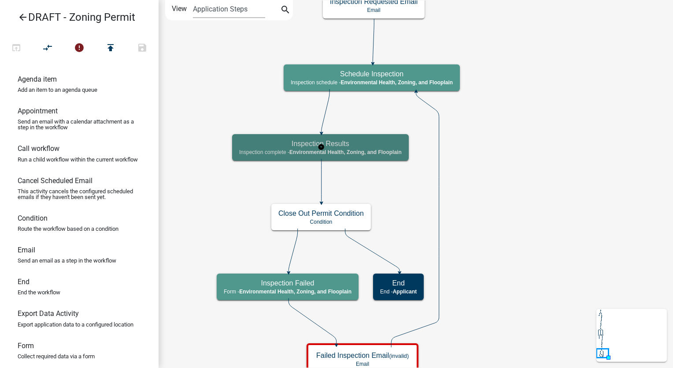
click at [388, 147] on h5 "Inspection Results" at bounding box center [320, 143] width 163 height 8
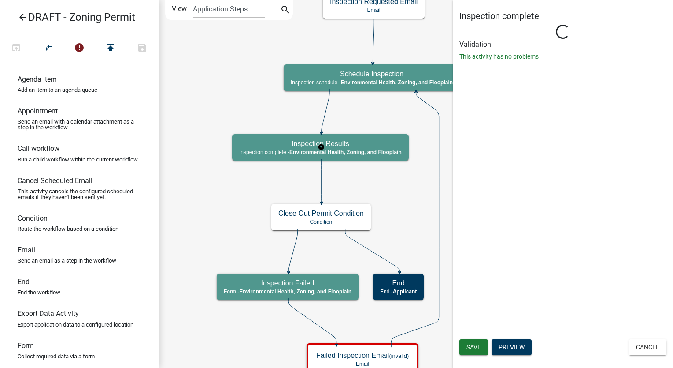
select select "3A482E95-251E-4A38-AB9D-AB9F785FB168"
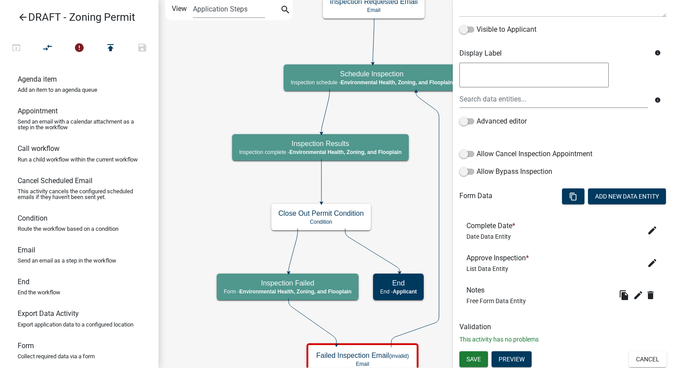
scroll to position [137, 0]
click at [629, 358] on button "Cancel" at bounding box center [647, 358] width 37 height 16
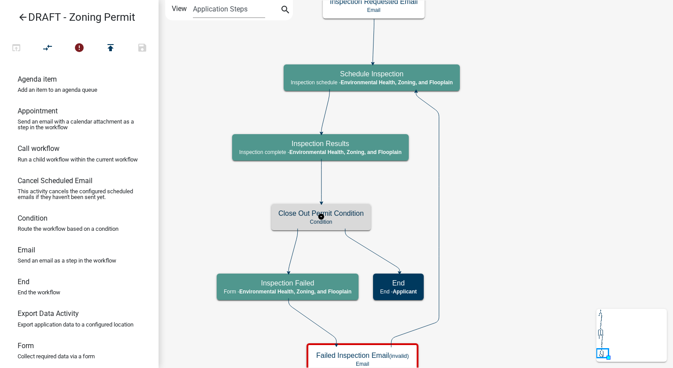
click at [342, 219] on p "Condition" at bounding box center [321, 222] width 85 height 6
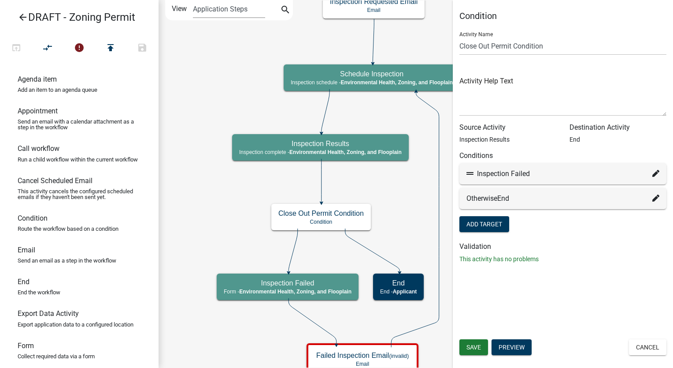
click at [656, 170] on fa-icon at bounding box center [656, 173] width 7 height 11
select select "27: 5b8d6c77-2bf0-4d60-b0d6-fc8ec85348c1"
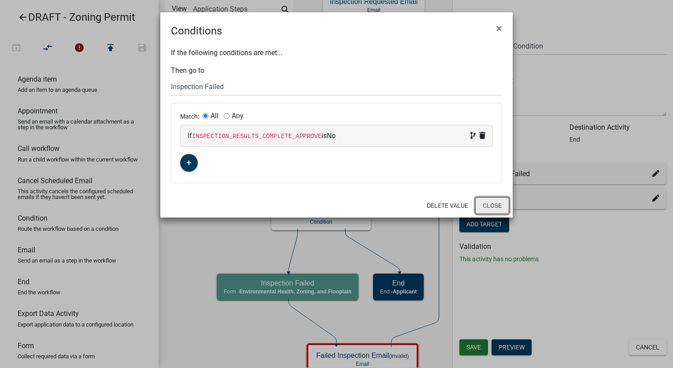
click at [489, 207] on button "Close" at bounding box center [493, 205] width 34 height 17
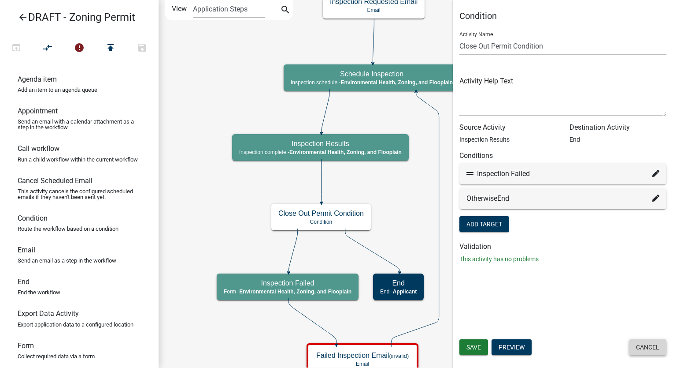
click at [661, 343] on button "Cancel" at bounding box center [647, 347] width 37 height 16
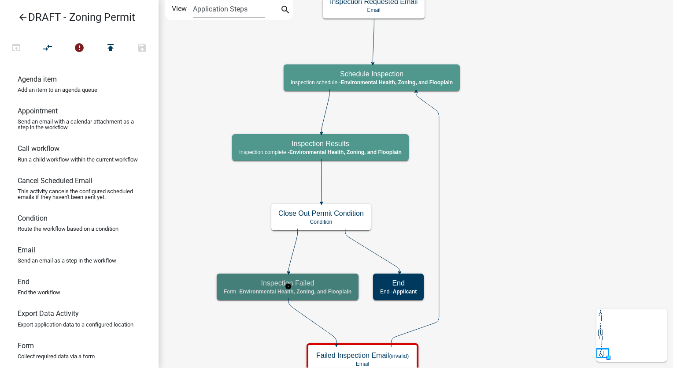
click at [331, 285] on h5 "Inspection Failed" at bounding box center [288, 283] width 128 height 8
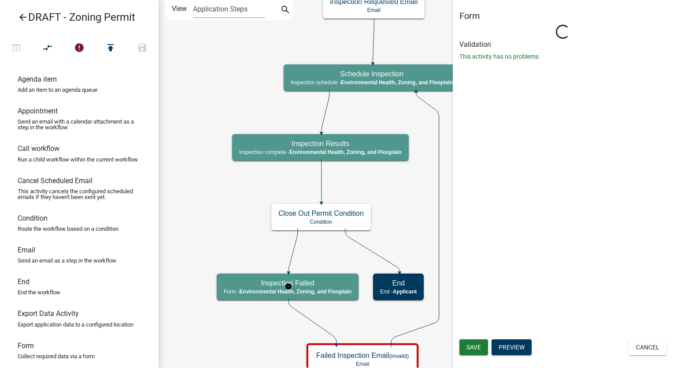
select select "3A482E95-251E-4A38-AB9D-AB9F785FB168"
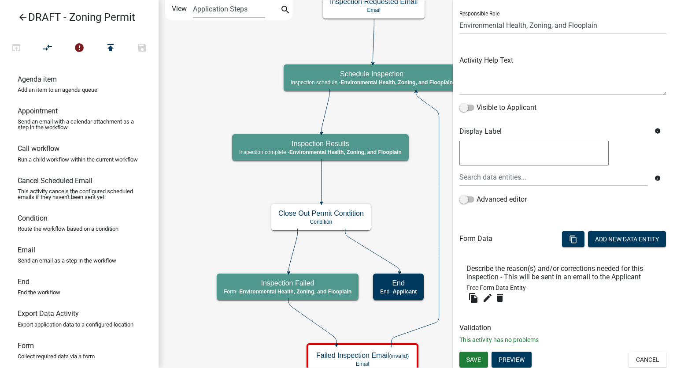
scroll to position [59, 0]
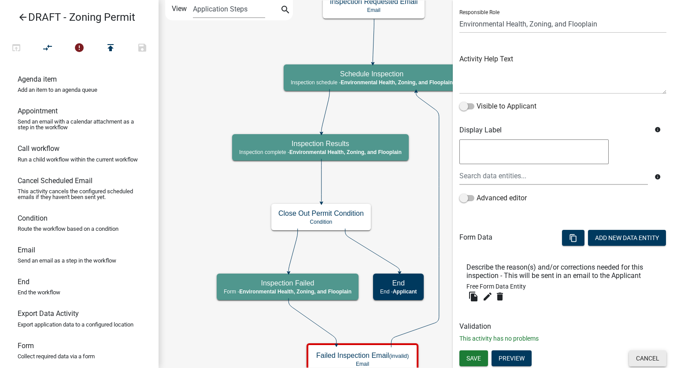
click at [638, 356] on button "Cancel" at bounding box center [647, 358] width 37 height 16
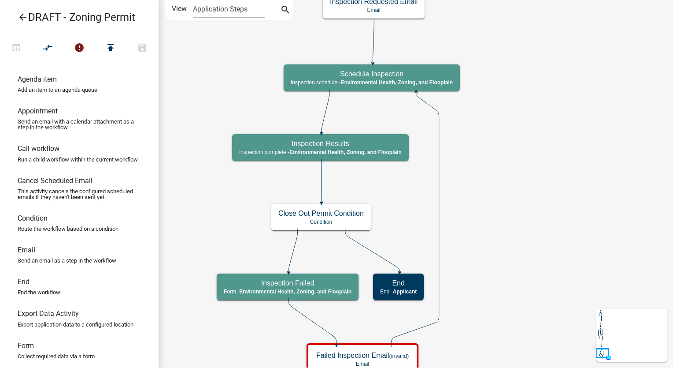
scroll to position [0, 0]
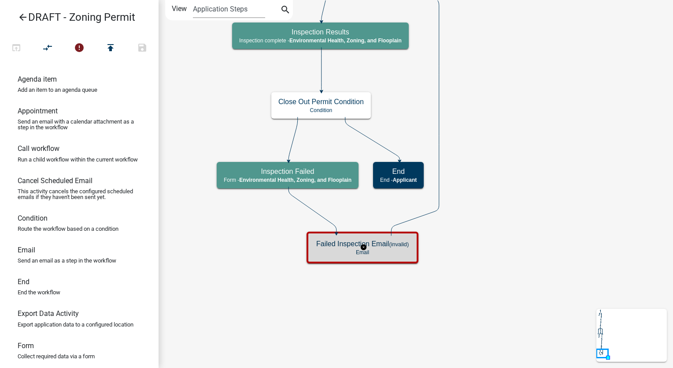
click at [359, 248] on div "Failed Inspection Email (invalid) Email" at bounding box center [362, 247] width 107 height 26
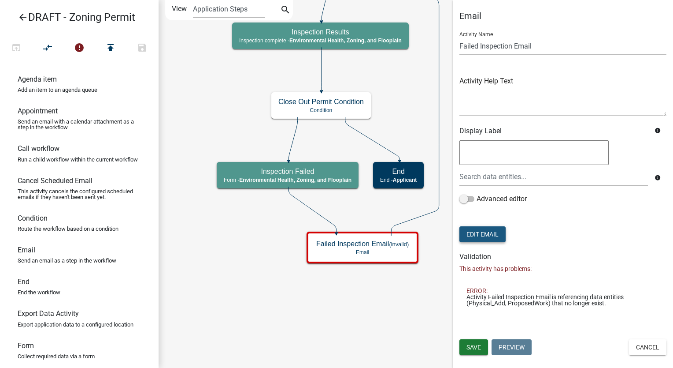
click at [490, 235] on button "Edit Email" at bounding box center [483, 234] width 46 height 16
select select "d25eac50-9e33-4320-bcec-5f827307f14a"
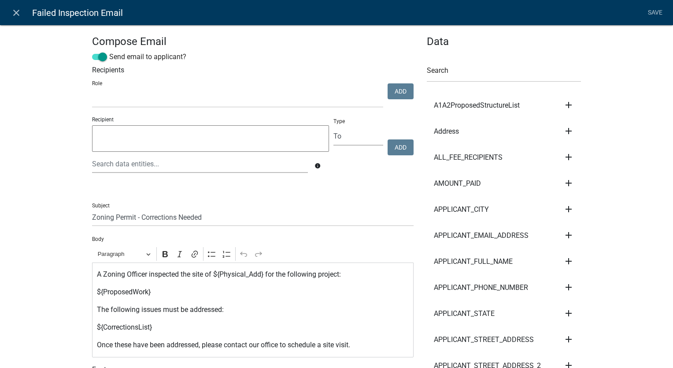
select select
click at [262, 276] on p "A Zoning Officer inspected the site of ${Physical_Add} for the following projec…" at bounding box center [253, 274] width 312 height 11
click at [150, 294] on p "${ProposedWork}" at bounding box center [253, 291] width 312 height 11
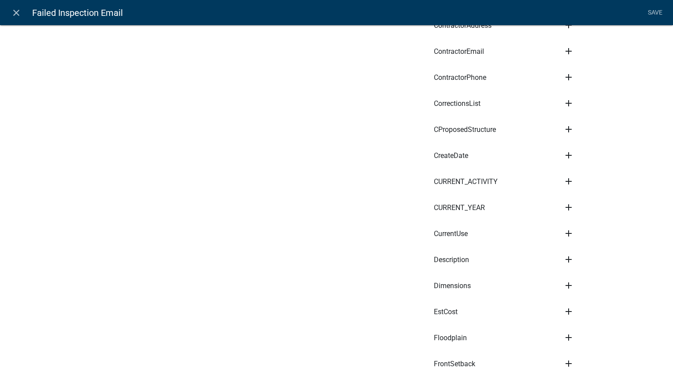
scroll to position [1102, 0]
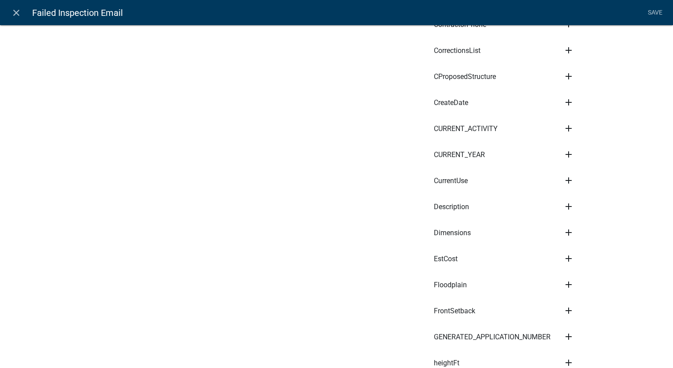
click at [567, 201] on icon "add" at bounding box center [569, 206] width 11 height 11
click at [577, 226] on button "Body" at bounding box center [599, 236] width 71 height 21
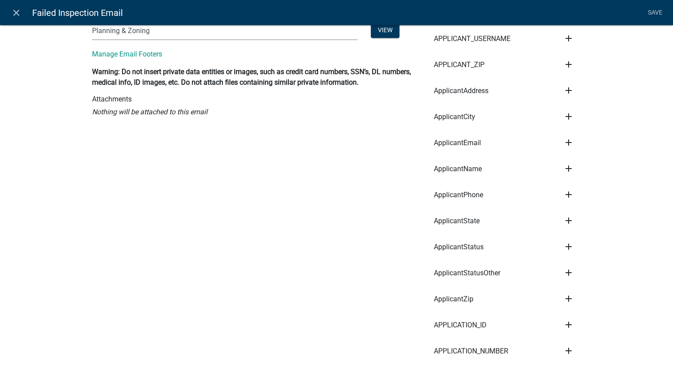
scroll to position [132, 0]
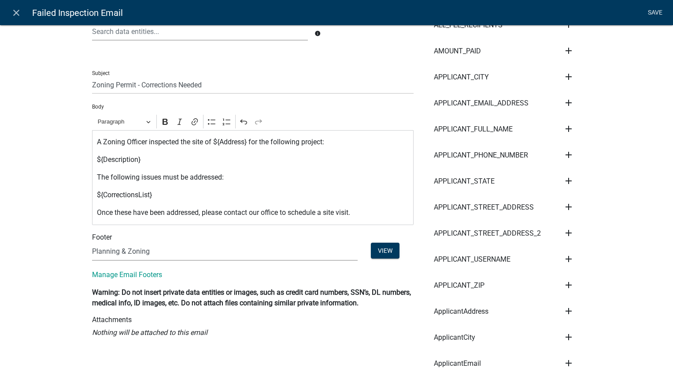
click at [655, 7] on link "Save" at bounding box center [655, 12] width 22 height 17
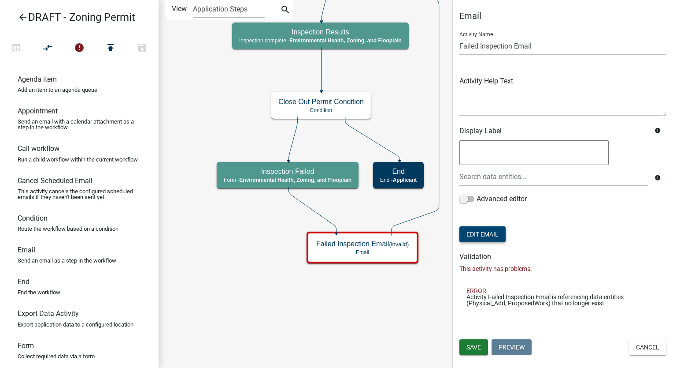
scroll to position [0, 0]
click at [478, 348] on span "Save" at bounding box center [474, 346] width 15 height 7
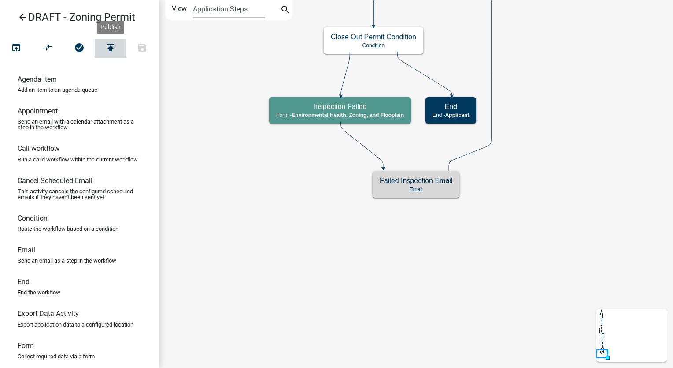
click at [110, 43] on icon "publish" at bounding box center [110, 48] width 11 height 12
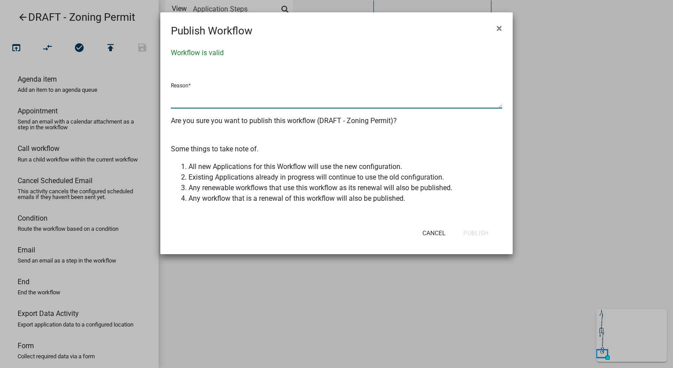
click at [228, 100] on textarea at bounding box center [336, 98] width 331 height 20
type textarea "Completed workflow"
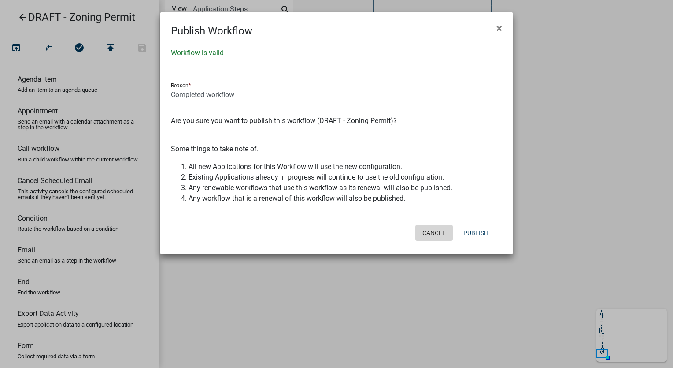
click at [429, 233] on button "Cancel" at bounding box center [434, 233] width 37 height 16
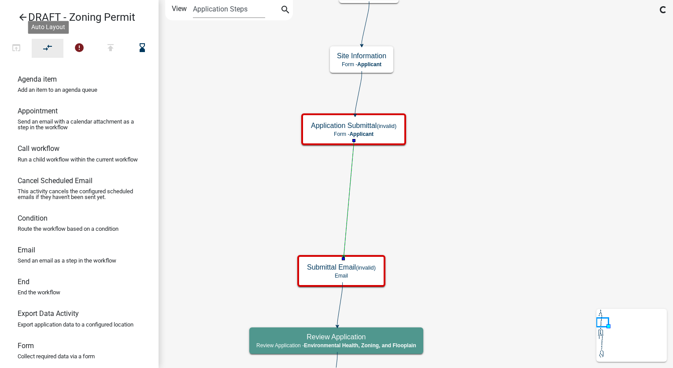
click at [49, 45] on icon "compare_arrows" at bounding box center [48, 48] width 11 height 12
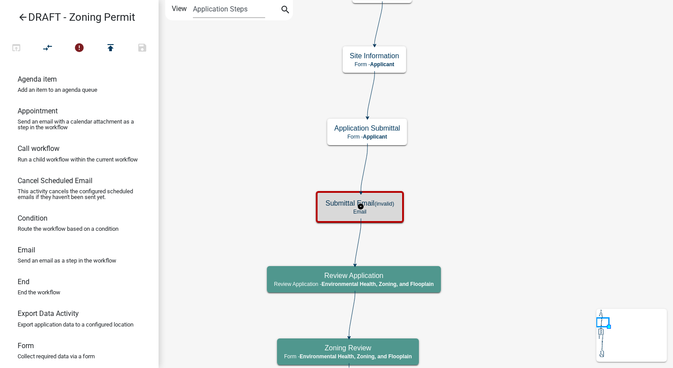
click at [376, 206] on small "(invalid)" at bounding box center [385, 203] width 20 height 7
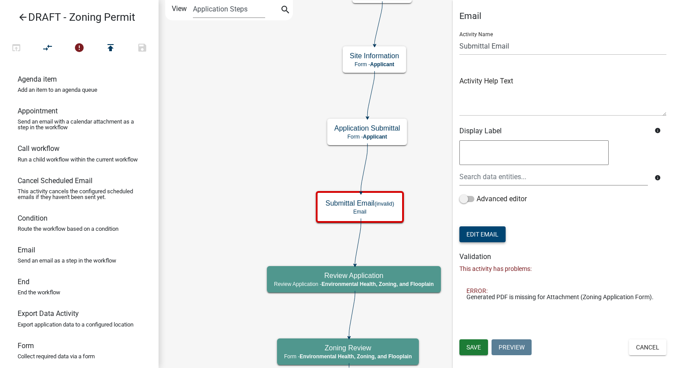
click at [490, 228] on button "Edit Email" at bounding box center [483, 234] width 46 height 16
select select "d25eac50-9e33-4320-bcec-5f827307f14a"
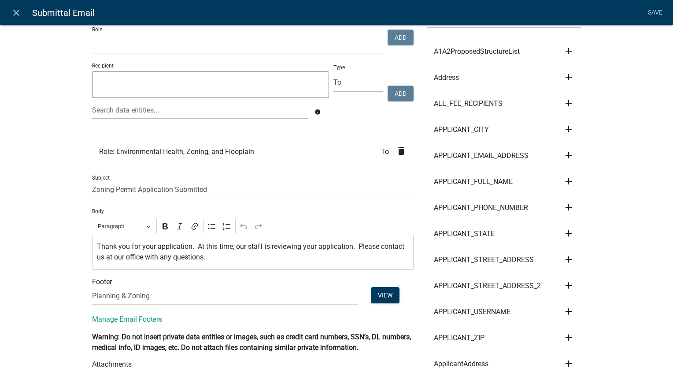
scroll to position [176, 0]
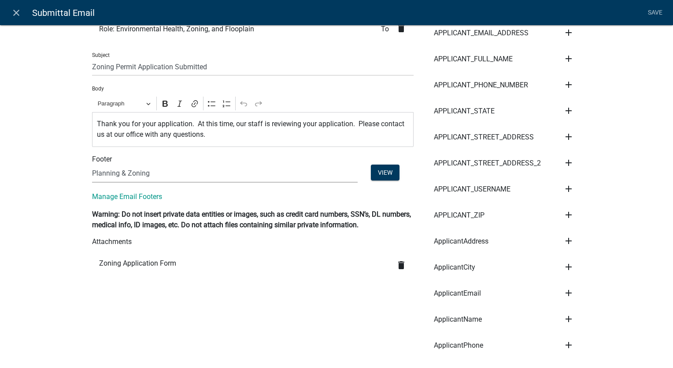
click at [398, 266] on icon "delete" at bounding box center [401, 265] width 11 height 11
click at [654, 10] on link "Save" at bounding box center [655, 12] width 22 height 17
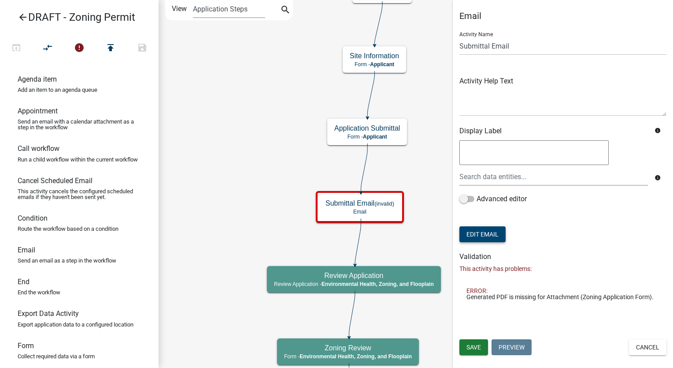
scroll to position [0, 0]
click at [468, 349] on span "Save" at bounding box center [474, 346] width 15 height 7
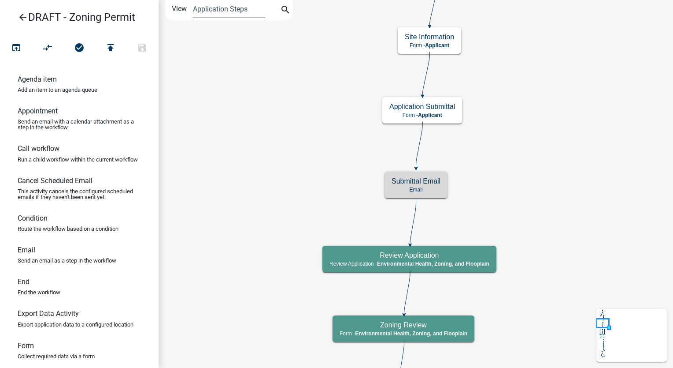
click at [23, 15] on icon "arrow_back" at bounding box center [23, 18] width 11 height 12
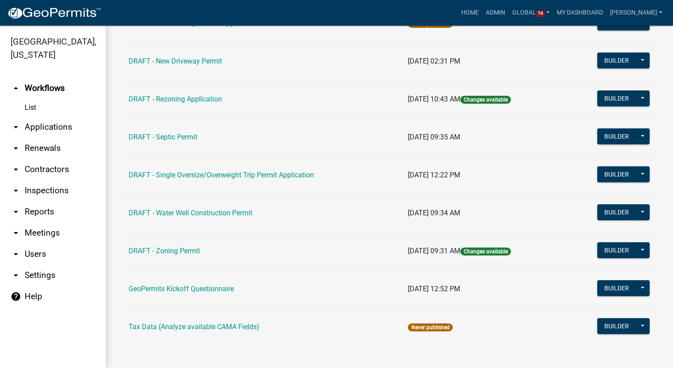
scroll to position [225, 0]
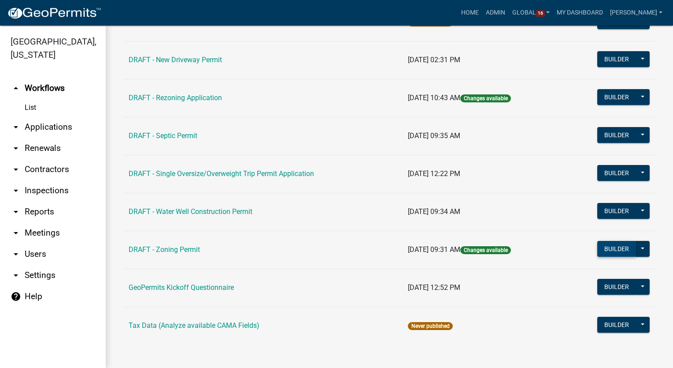
click at [612, 248] on button "Builder" at bounding box center [617, 249] width 39 height 16
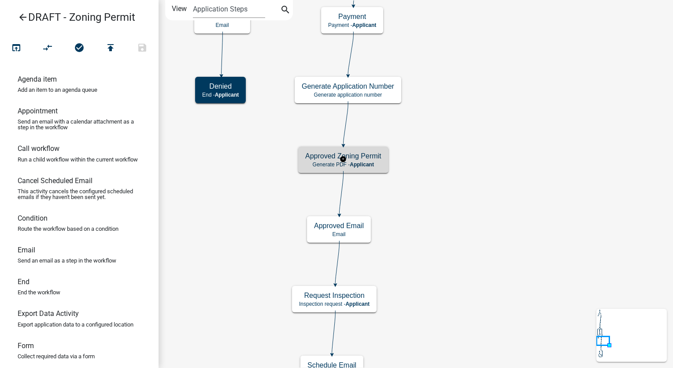
click at [381, 160] on div "Approved Zoning Permit Generate PDF - Applicant" at bounding box center [343, 159] width 90 height 26
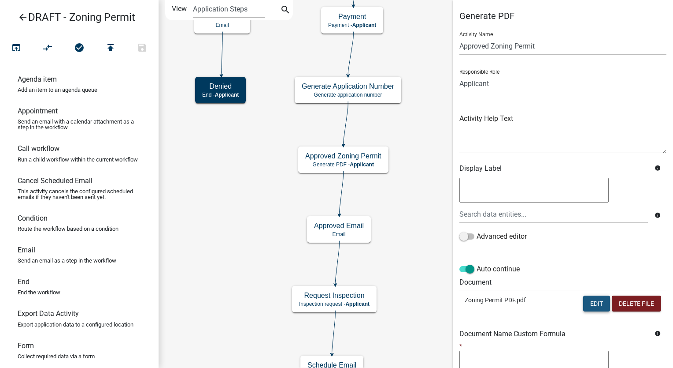
click at [594, 304] on button "Edit" at bounding box center [596, 303] width 27 height 16
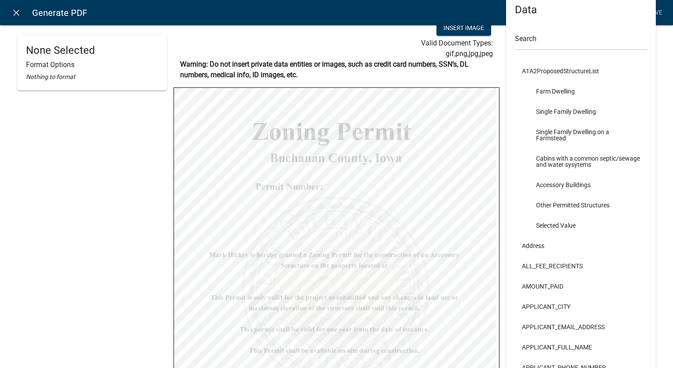
scroll to position [132, 0]
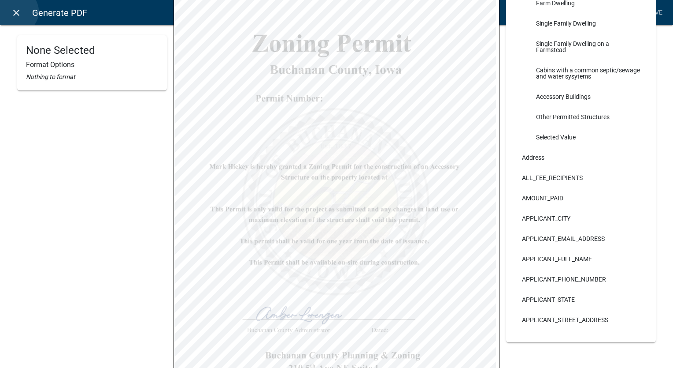
click at [16, 11] on icon "close" at bounding box center [16, 12] width 11 height 11
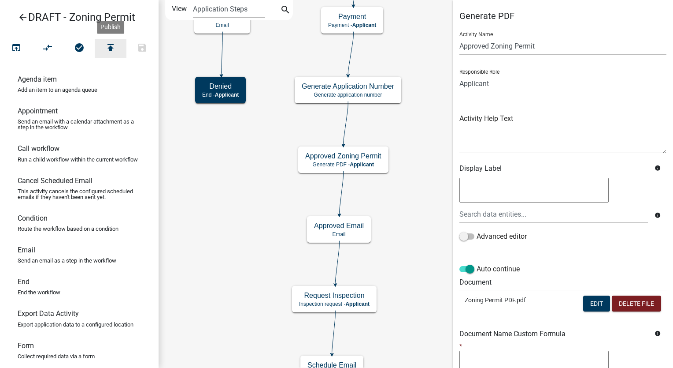
click at [111, 48] on icon "publish" at bounding box center [110, 48] width 11 height 12
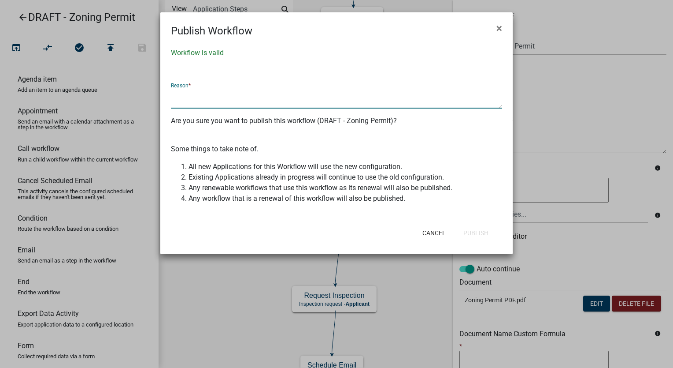
click at [260, 102] on textarea at bounding box center [336, 98] width 331 height 20
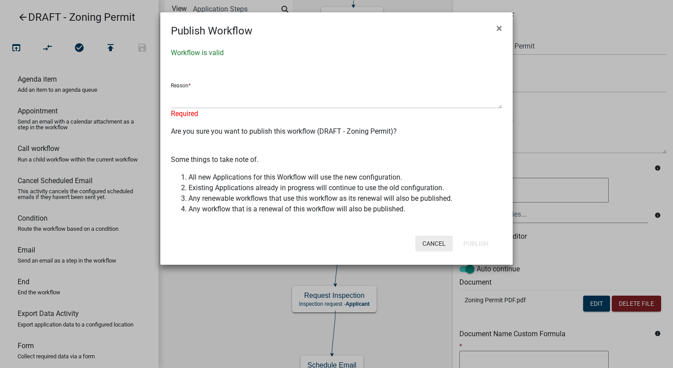
click at [416, 235] on button "Cancel" at bounding box center [434, 243] width 37 height 16
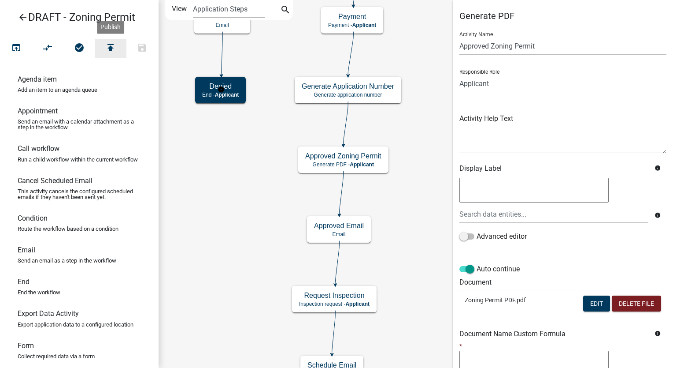
click at [115, 50] on icon "publish" at bounding box center [110, 48] width 11 height 12
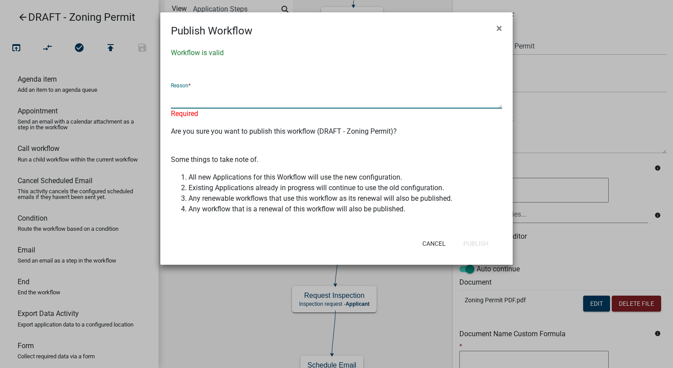
click at [181, 98] on textarea at bounding box center [336, 98] width 331 height 20
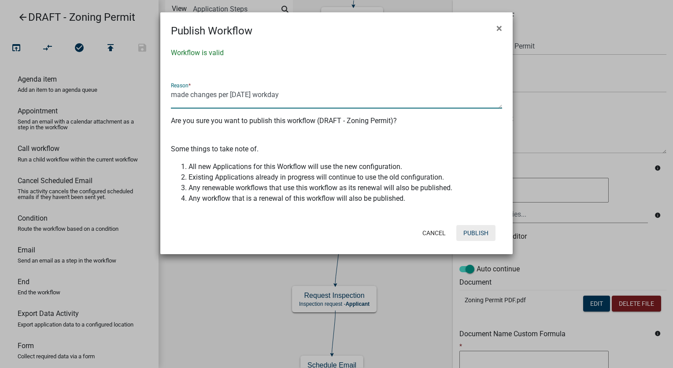
type textarea "made changes per 09/18/2025 workday"
click at [482, 232] on button "Publish" at bounding box center [476, 233] width 39 height 16
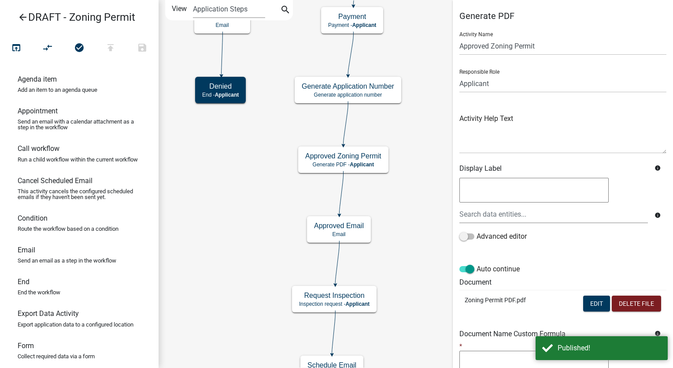
click at [26, 18] on icon "arrow_back" at bounding box center [23, 18] width 11 height 12
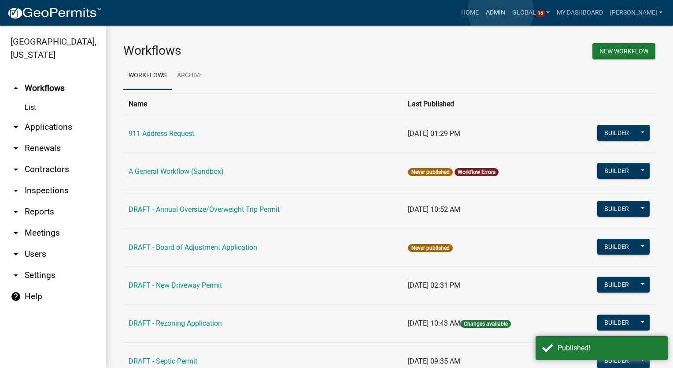
click at [501, 11] on link "Admin" at bounding box center [496, 12] width 26 height 17
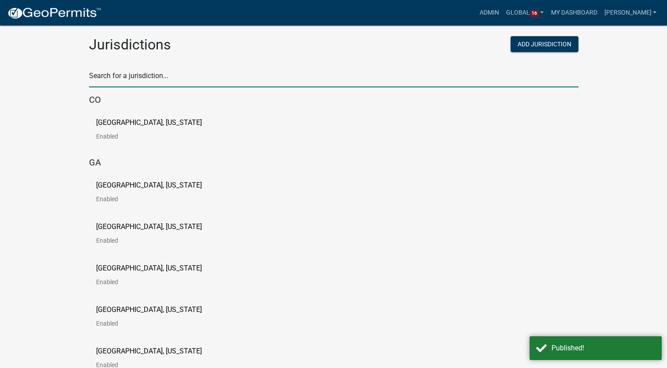
click at [152, 76] on input "text" at bounding box center [333, 78] width 489 height 18
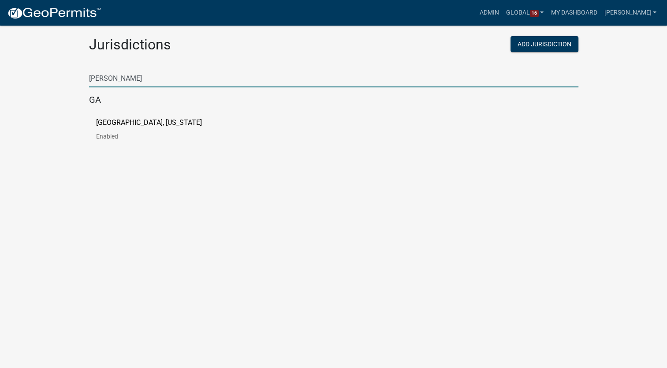
type input "carr"
click at [118, 125] on p "[GEOGRAPHIC_DATA], [US_STATE]" at bounding box center [149, 122] width 106 height 7
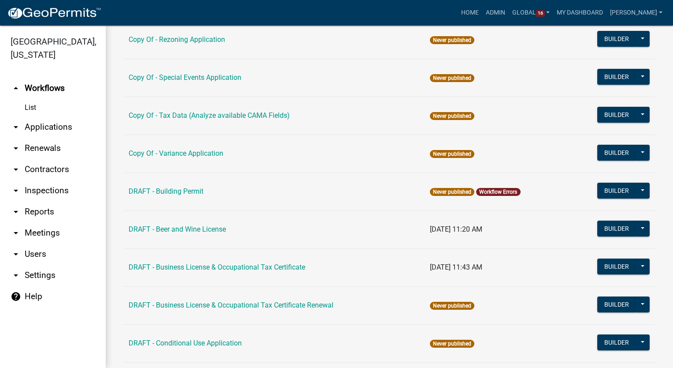
scroll to position [220, 0]
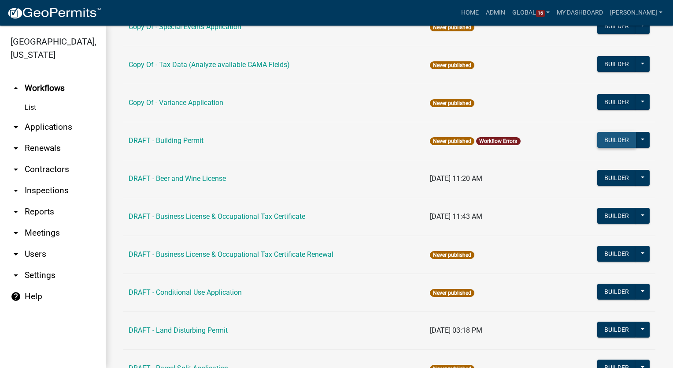
click at [607, 140] on button "Builder" at bounding box center [617, 140] width 39 height 16
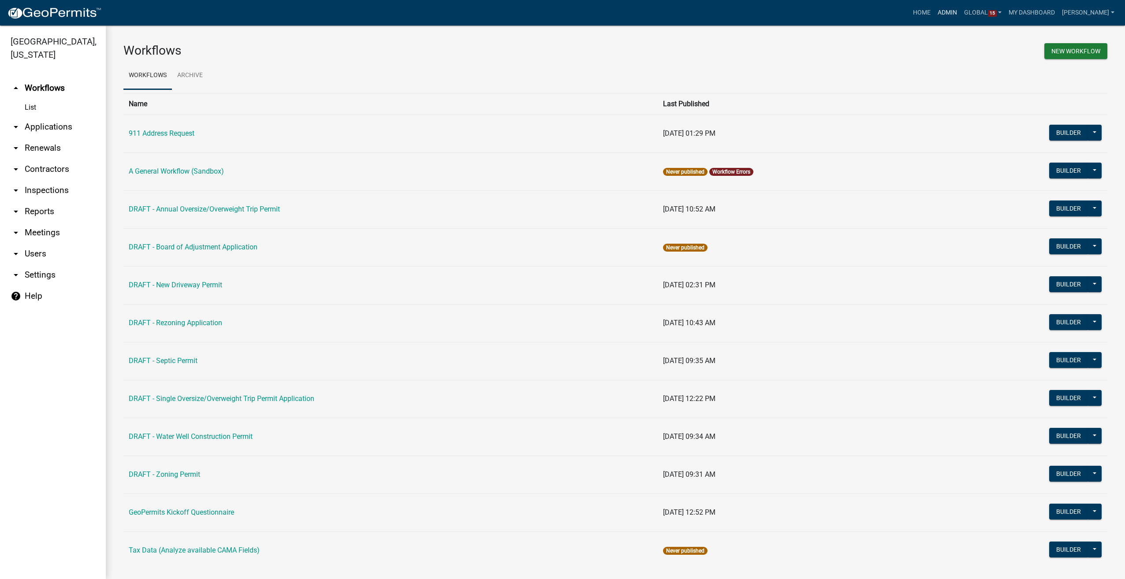
click at [960, 11] on link "Admin" at bounding box center [947, 12] width 26 height 17
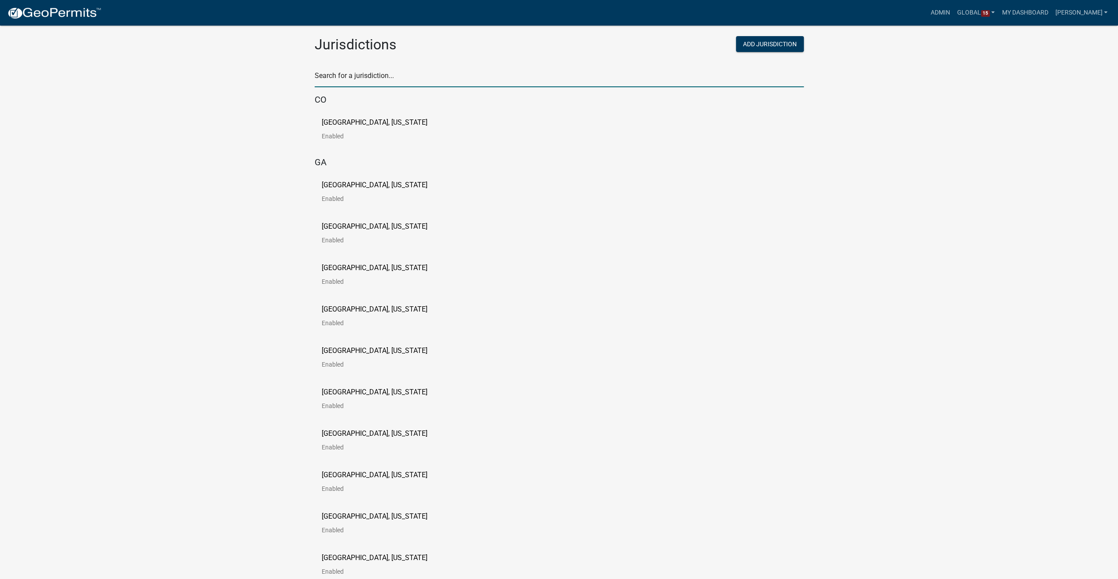
click at [359, 81] on input "text" at bounding box center [559, 78] width 489 height 18
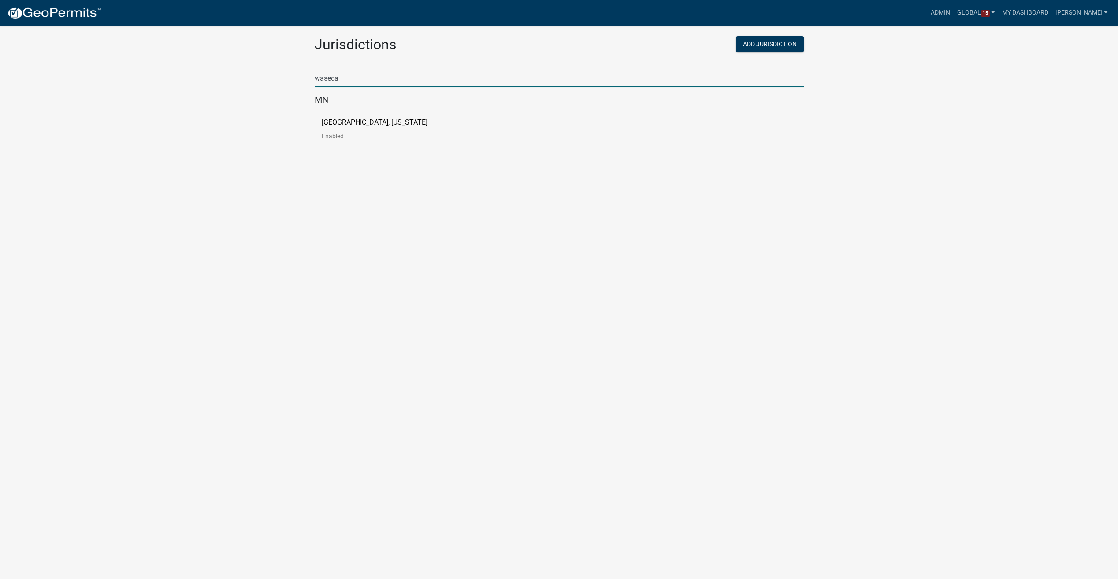
type input "waseca"
click at [349, 117] on div "[GEOGRAPHIC_DATA], [US_STATE] Enabled" at bounding box center [559, 132] width 489 height 41
click at [347, 125] on p "[GEOGRAPHIC_DATA], [US_STATE]" at bounding box center [375, 122] width 106 height 7
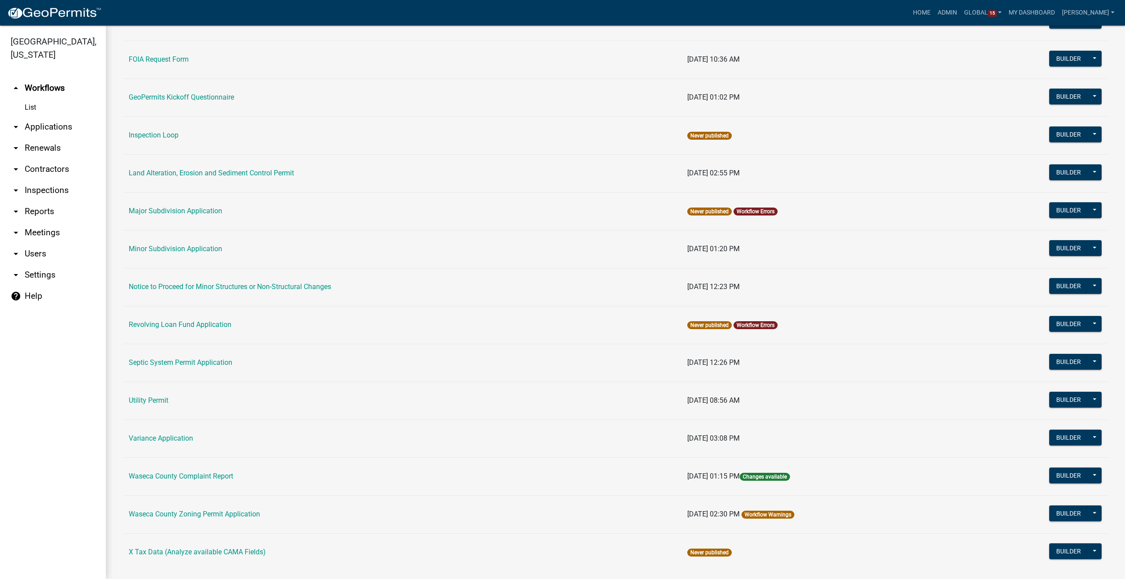
scroll to position [390, 0]
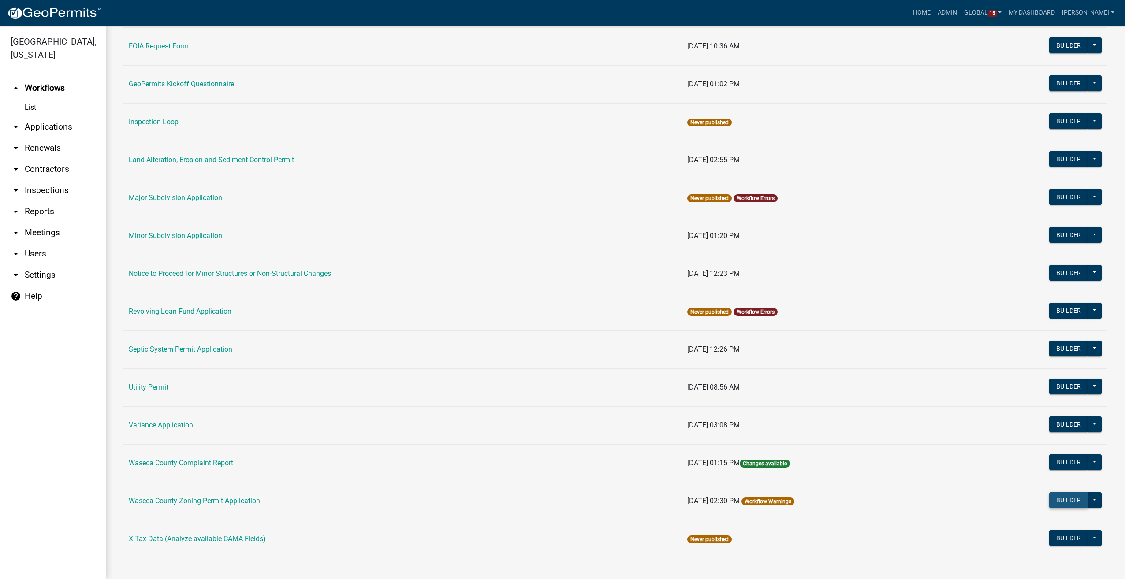
click at [1056, 497] on button "Builder" at bounding box center [1068, 500] width 39 height 16
